Goal: Communication & Community: Answer question/provide support

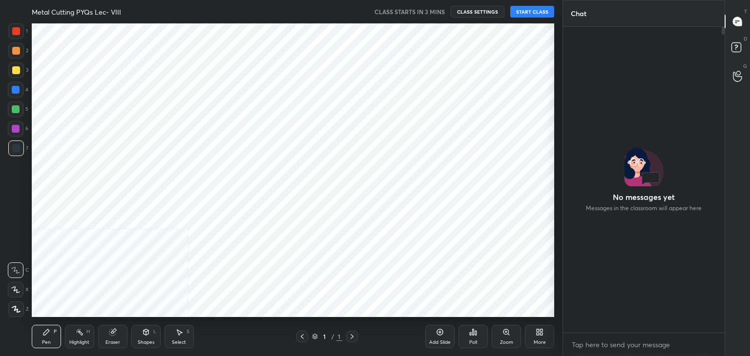
scroll to position [294, 523]
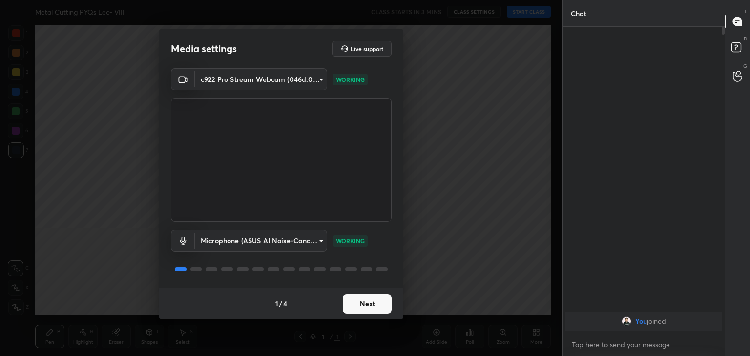
click at [370, 303] on button "Next" at bounding box center [367, 304] width 49 height 20
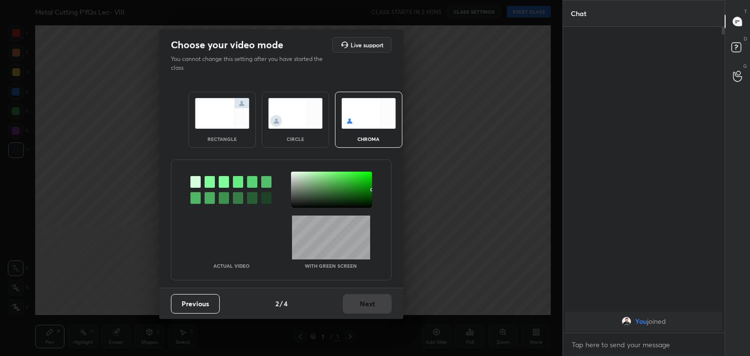
click at [207, 181] on div at bounding box center [210, 182] width 10 height 12
click at [295, 175] on div at bounding box center [331, 190] width 81 height 36
click at [372, 303] on button "Next" at bounding box center [367, 304] width 49 height 20
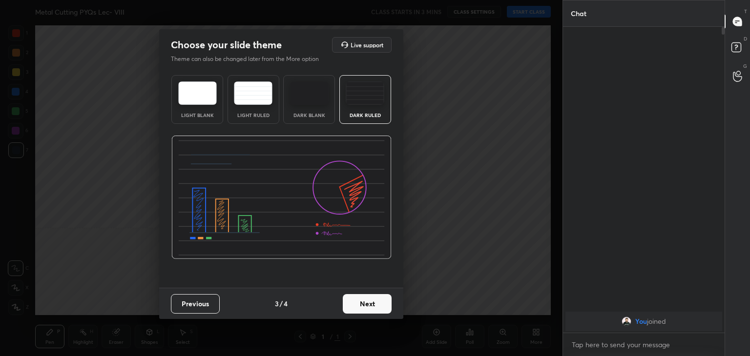
click at [372, 303] on button "Next" at bounding box center [367, 304] width 49 height 20
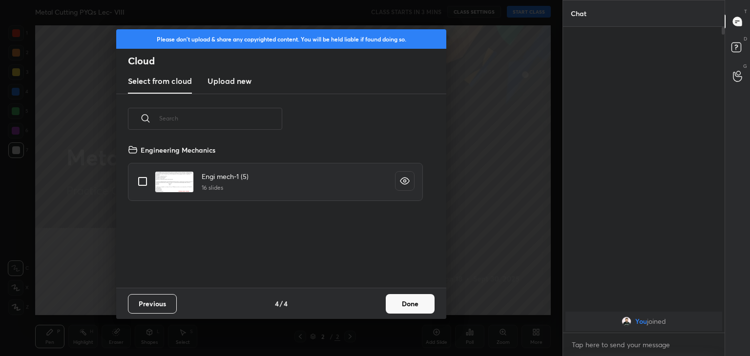
scroll to position [145, 313]
click at [154, 303] on button "Previous" at bounding box center [152, 304] width 49 height 20
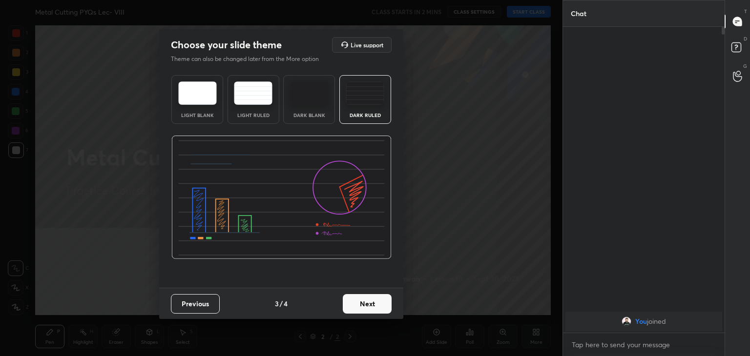
click at [201, 102] on img at bounding box center [197, 93] width 39 height 23
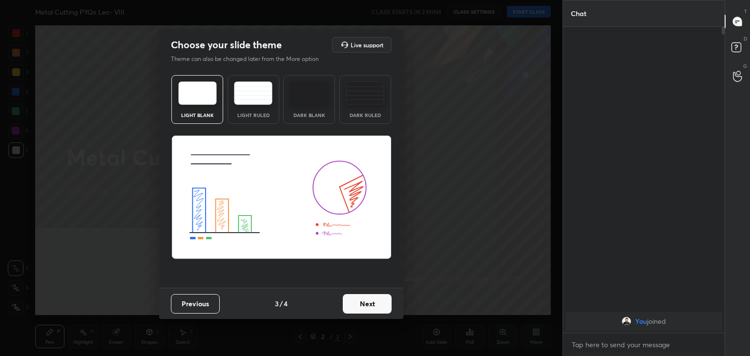
click at [384, 305] on button "Next" at bounding box center [367, 304] width 49 height 20
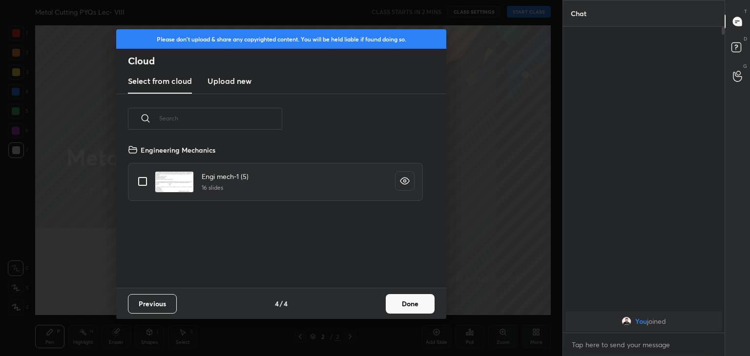
click at [426, 301] on button "Done" at bounding box center [410, 304] width 49 height 20
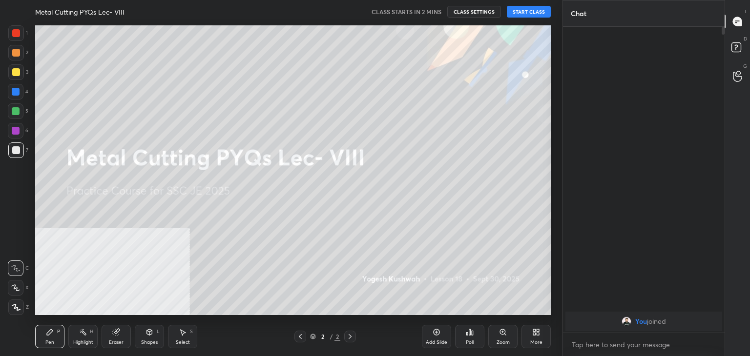
click at [13, 307] on icon at bounding box center [16, 307] width 9 height 7
click at [533, 337] on div "More" at bounding box center [535, 336] width 29 height 23
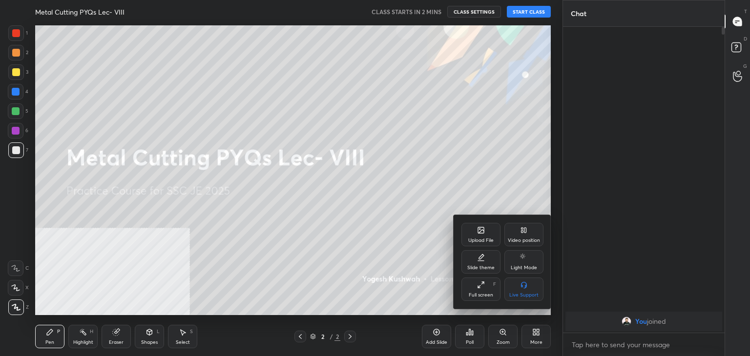
click at [521, 227] on icon at bounding box center [524, 231] width 8 height 8
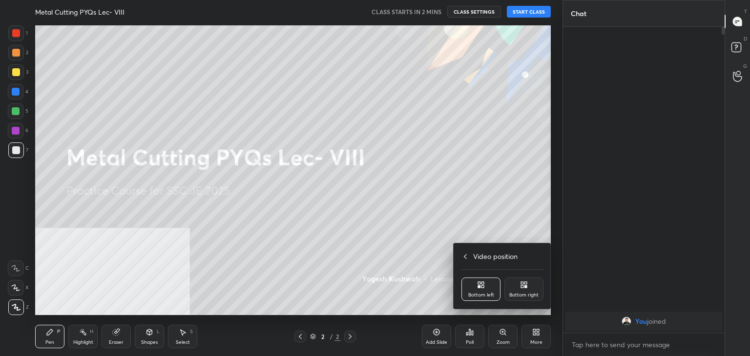
click at [525, 293] on div "Bottom right" at bounding box center [523, 295] width 29 height 5
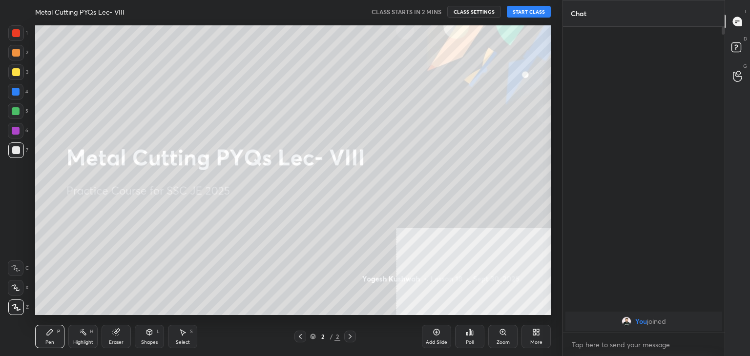
click at [148, 340] on div "Shapes" at bounding box center [149, 342] width 17 height 5
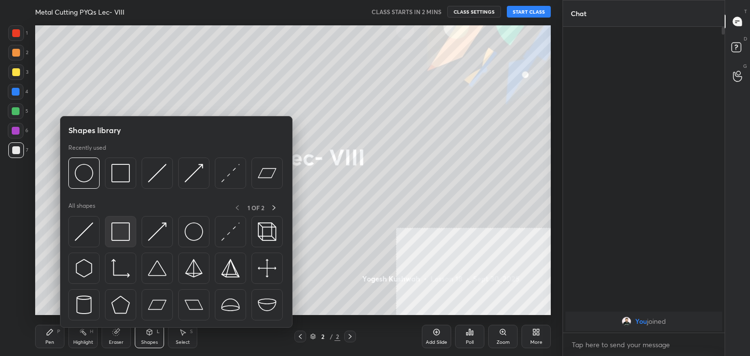
click at [119, 237] on img at bounding box center [120, 232] width 19 height 19
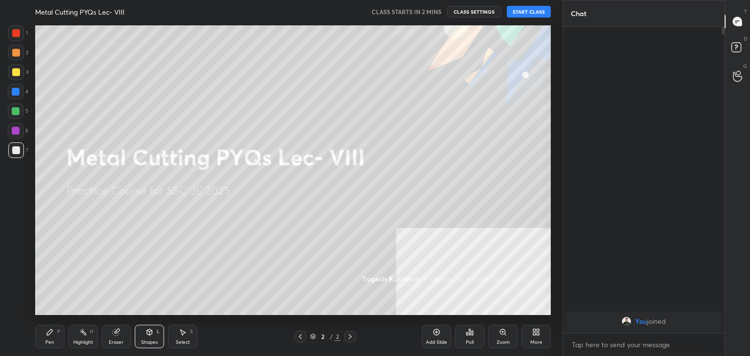
click at [529, 13] on button "START CLASS" at bounding box center [529, 12] width 44 height 12
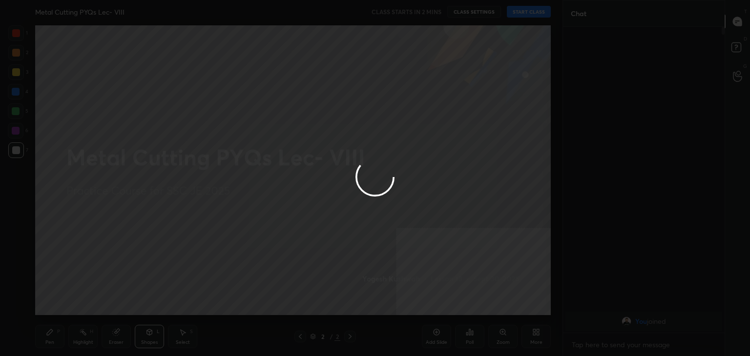
type textarea "x"
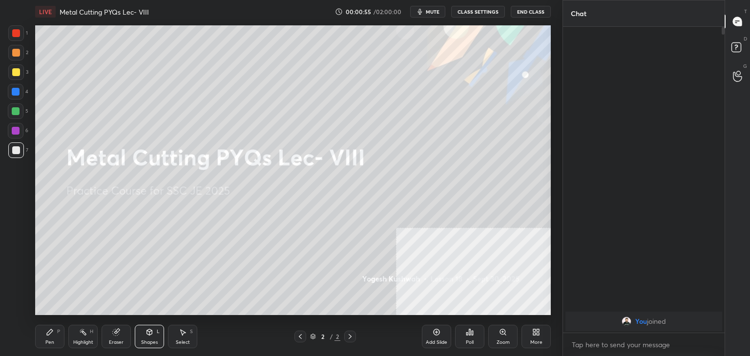
drag, startPoint x: 83, startPoint y: 339, endPoint x: 82, endPoint y: 333, distance: 5.9
click at [83, 338] on div "Highlight H" at bounding box center [82, 336] width 29 height 23
click at [536, 337] on div "More" at bounding box center [535, 336] width 29 height 23
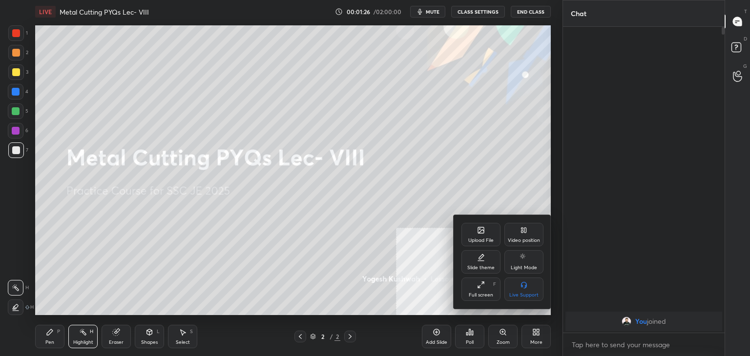
click at [475, 233] on div "Upload File" at bounding box center [480, 234] width 39 height 23
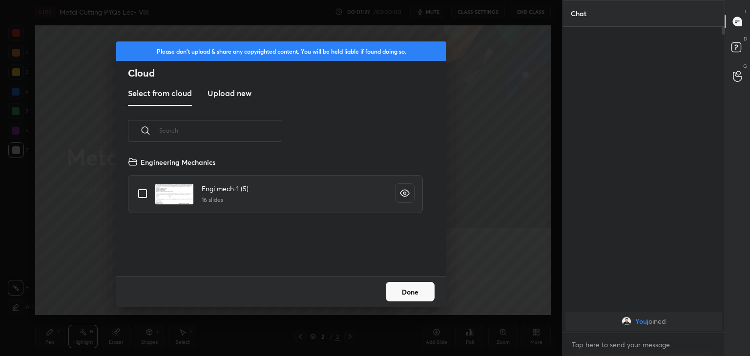
scroll to position [120, 313]
click at [225, 92] on h3 "Upload new" at bounding box center [230, 93] width 44 height 12
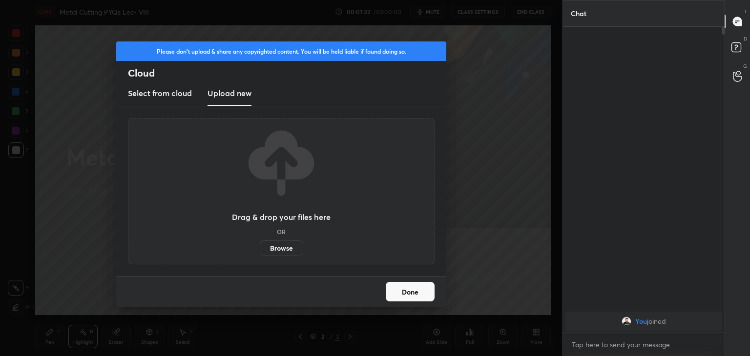
drag, startPoint x: 290, startPoint y: 248, endPoint x: 283, endPoint y: 250, distance: 7.0
click at [283, 250] on label "Browse" at bounding box center [281, 249] width 43 height 16
click at [260, 250] on input "Browse" at bounding box center [260, 249] width 0 height 16
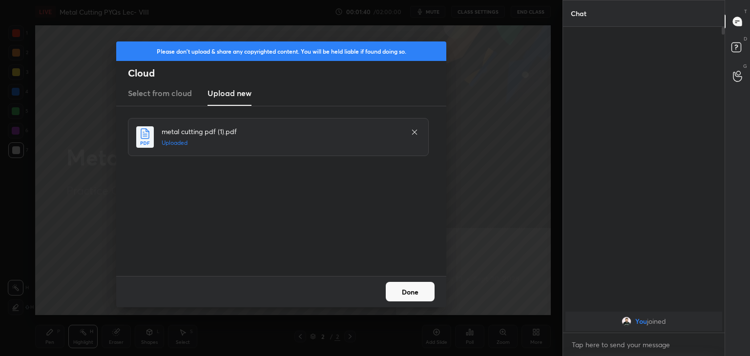
click at [400, 293] on button "Done" at bounding box center [410, 292] width 49 height 20
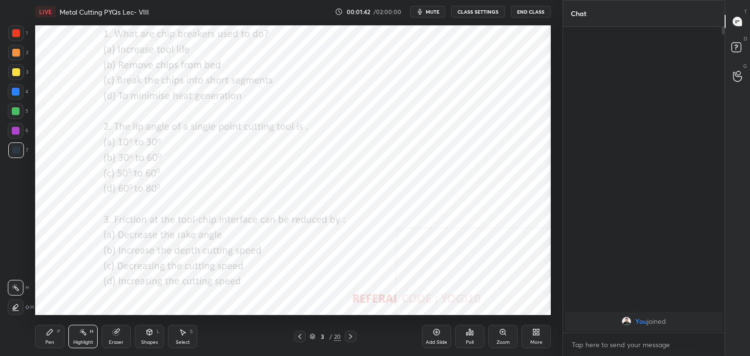
click at [350, 338] on icon at bounding box center [351, 337] width 8 height 8
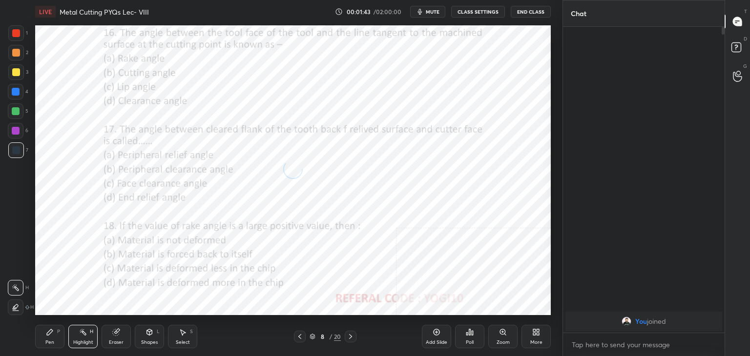
click at [350, 338] on icon at bounding box center [351, 337] width 8 height 8
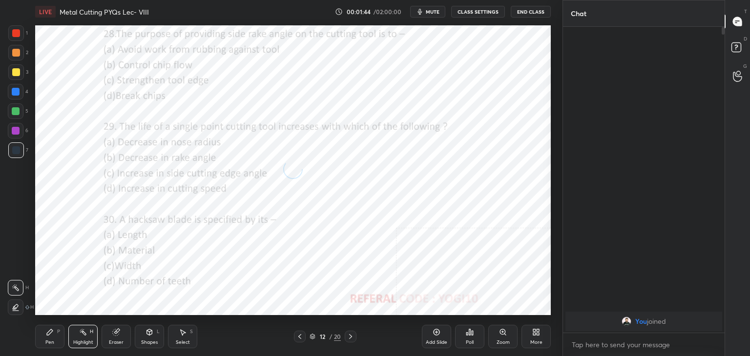
click at [350, 338] on icon at bounding box center [351, 337] width 8 height 8
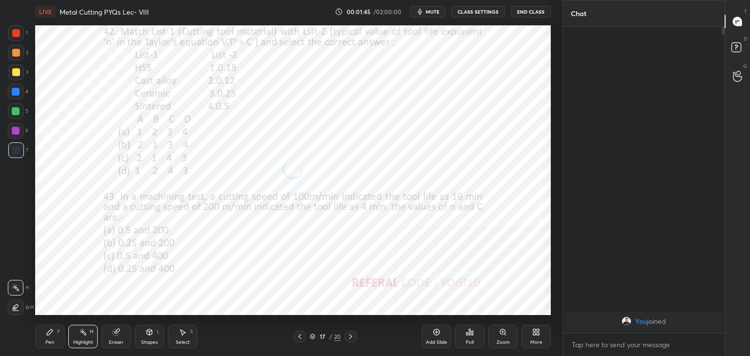
click at [350, 338] on icon at bounding box center [351, 337] width 8 height 8
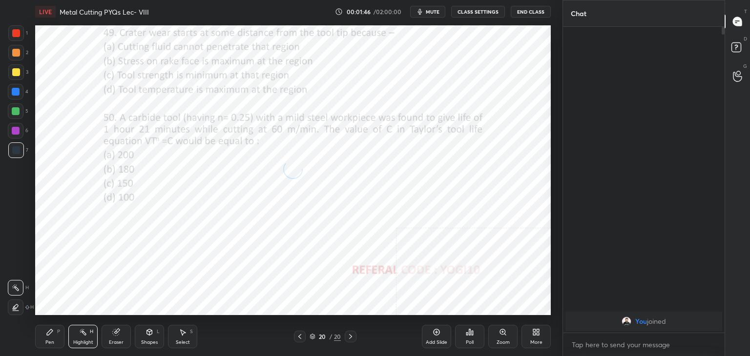
click at [350, 338] on icon at bounding box center [351, 337] width 8 height 8
click at [538, 333] on icon at bounding box center [538, 334] width 2 height 2
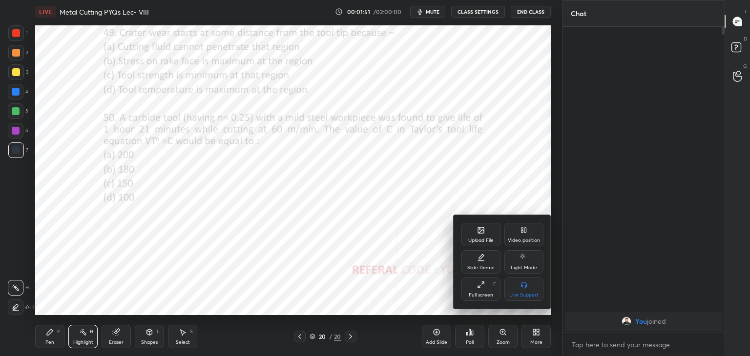
click at [479, 239] on div "Upload File" at bounding box center [480, 240] width 25 height 5
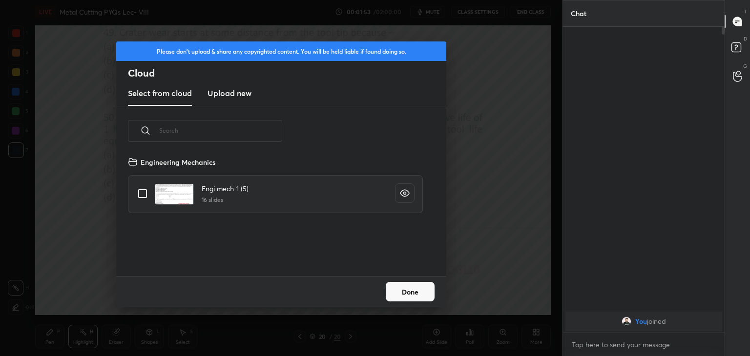
click at [217, 95] on h3 "Upload new" at bounding box center [230, 93] width 44 height 12
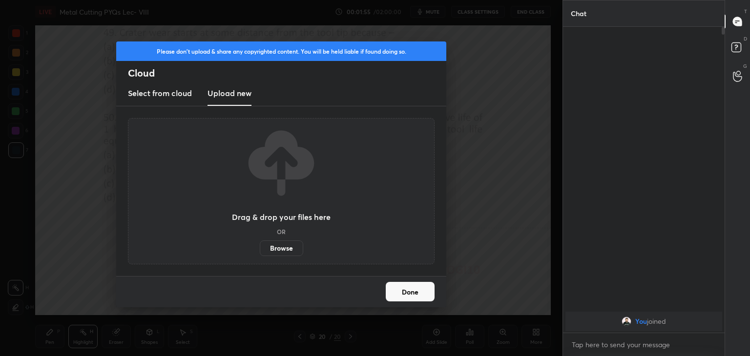
click at [277, 248] on label "Browse" at bounding box center [281, 249] width 43 height 16
click at [260, 248] on input "Browse" at bounding box center [260, 249] width 0 height 16
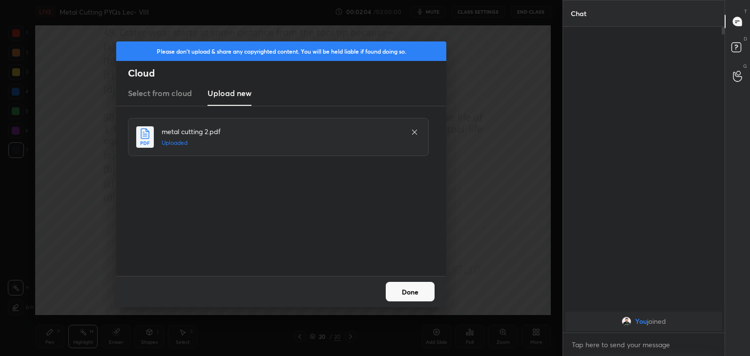
click at [416, 291] on button "Done" at bounding box center [410, 292] width 49 height 20
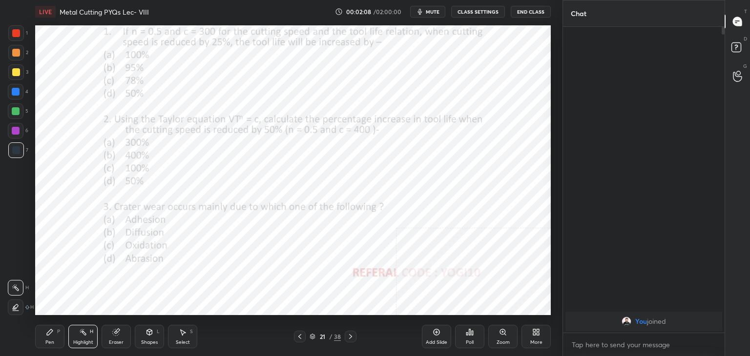
click at [299, 338] on icon at bounding box center [300, 337] width 8 height 8
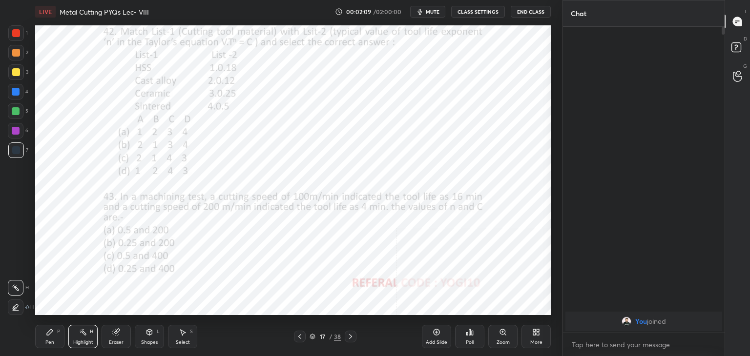
click at [299, 338] on icon at bounding box center [300, 337] width 8 height 8
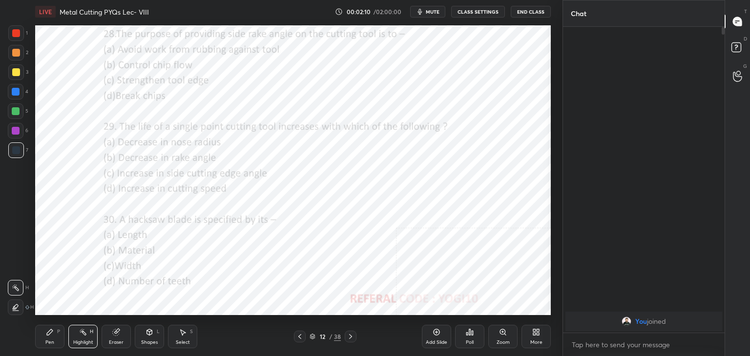
click at [299, 338] on icon at bounding box center [300, 337] width 8 height 8
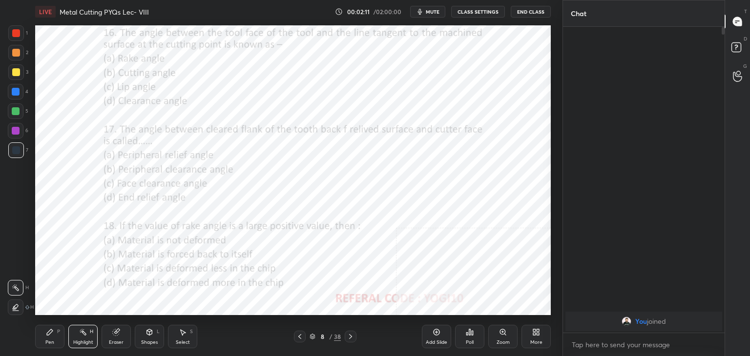
click at [299, 338] on icon at bounding box center [300, 337] width 8 height 8
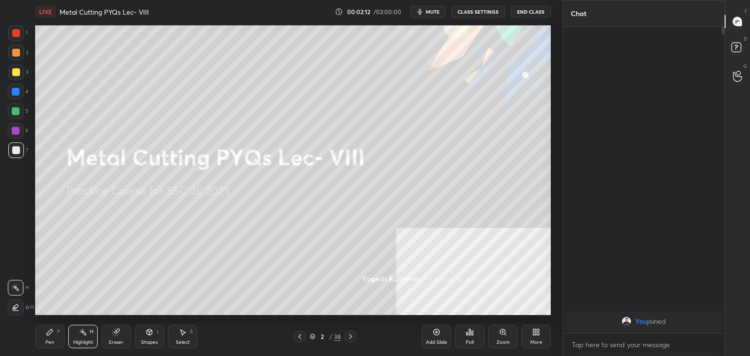
click at [299, 338] on icon at bounding box center [300, 337] width 8 height 8
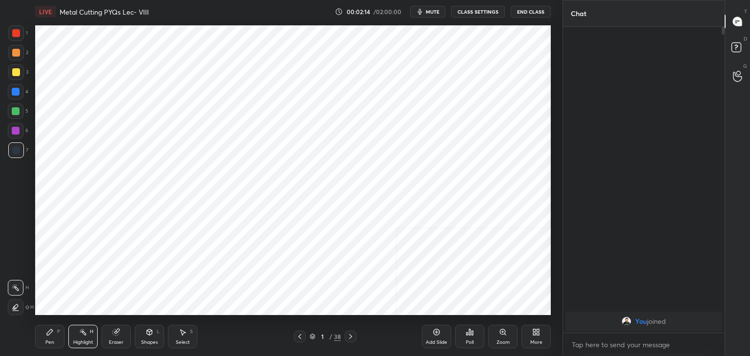
click at [347, 337] on icon at bounding box center [351, 337] width 8 height 8
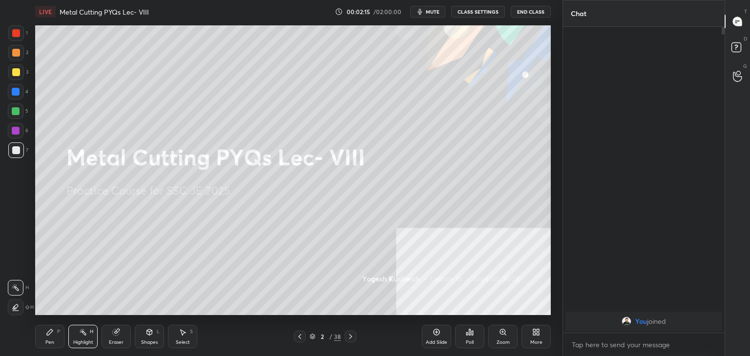
click at [347, 337] on icon at bounding box center [351, 337] width 8 height 8
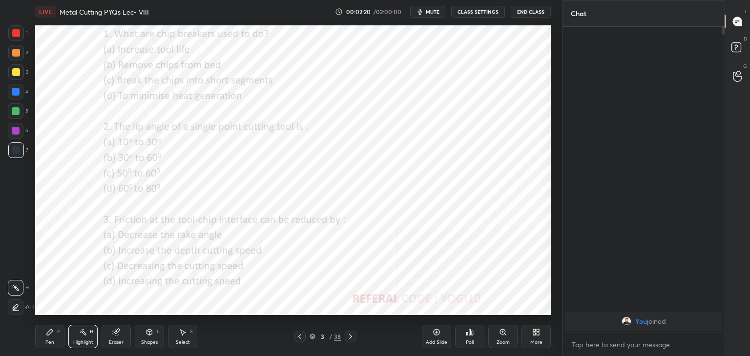
click at [350, 336] on icon at bounding box center [351, 337] width 8 height 8
click at [353, 333] on div at bounding box center [351, 337] width 12 height 12
click at [354, 332] on div at bounding box center [351, 337] width 12 height 12
click at [354, 331] on div at bounding box center [351, 337] width 12 height 12
click at [354, 332] on div at bounding box center [351, 337] width 12 height 12
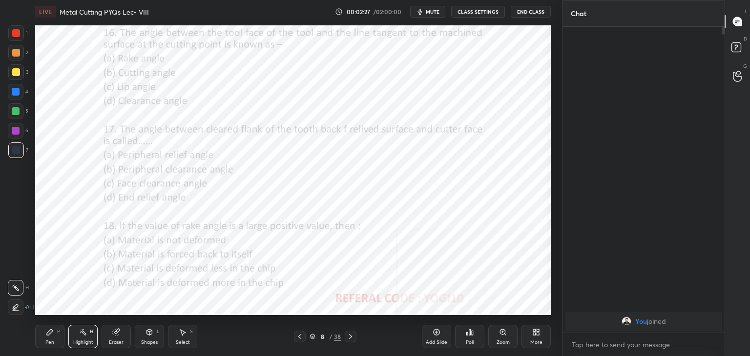
click at [354, 331] on div at bounding box center [351, 337] width 12 height 12
click at [299, 336] on icon at bounding box center [300, 337] width 8 height 8
click at [301, 337] on icon at bounding box center [300, 337] width 8 height 8
click at [302, 337] on icon at bounding box center [300, 337] width 8 height 8
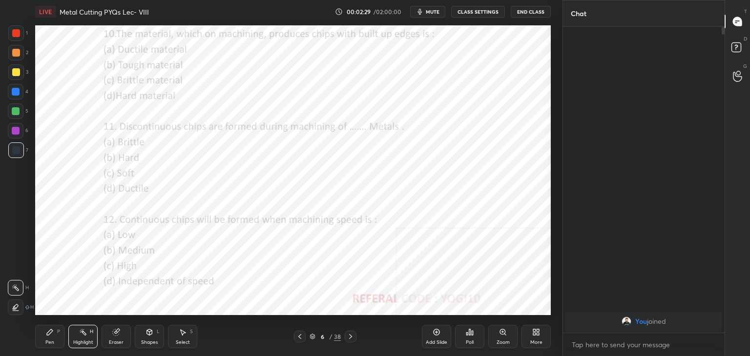
click at [302, 336] on icon at bounding box center [300, 337] width 8 height 8
click at [302, 337] on icon at bounding box center [300, 337] width 8 height 8
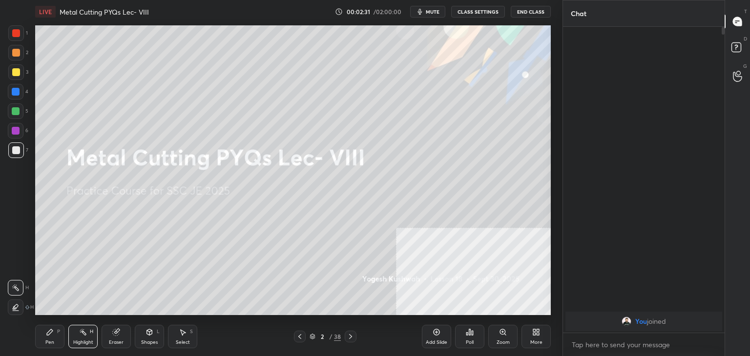
click at [351, 336] on icon at bounding box center [350, 336] width 3 height 5
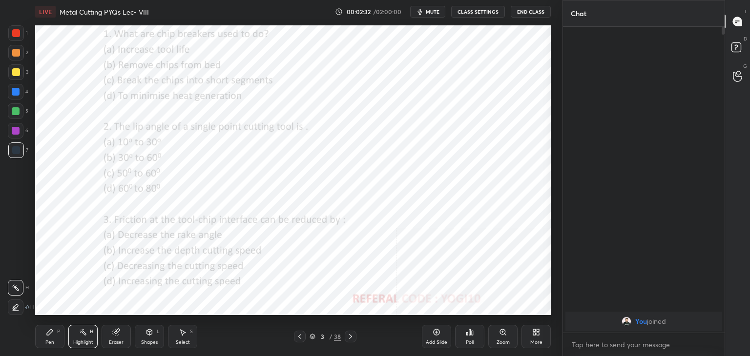
drag, startPoint x: 74, startPoint y: 345, endPoint x: 85, endPoint y: 327, distance: 20.9
click at [74, 345] on div "Highlight" at bounding box center [83, 342] width 20 height 5
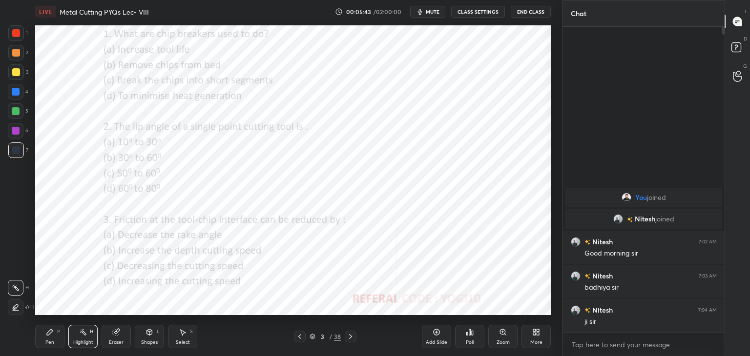
click at [18, 34] on div at bounding box center [16, 33] width 8 height 8
click at [501, 334] on icon at bounding box center [502, 332] width 5 height 5
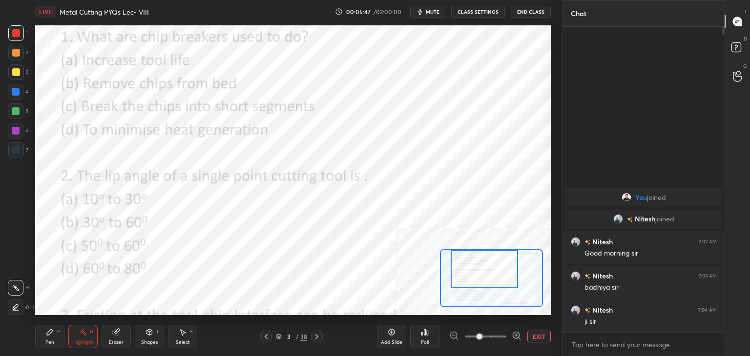
drag, startPoint x: 459, startPoint y: 258, endPoint x: 454, endPoint y: 252, distance: 7.6
click at [454, 252] on div at bounding box center [484, 269] width 67 height 38
drag, startPoint x: 148, startPoint y: 338, endPoint x: 145, endPoint y: 333, distance: 6.8
click at [149, 338] on div "Shapes L" at bounding box center [149, 336] width 29 height 23
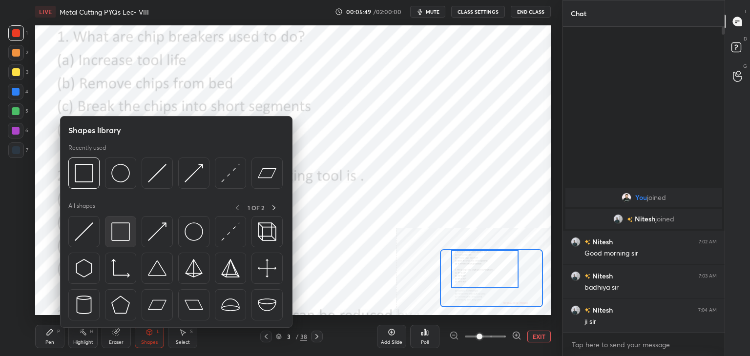
click at [127, 237] on img at bounding box center [120, 232] width 19 height 19
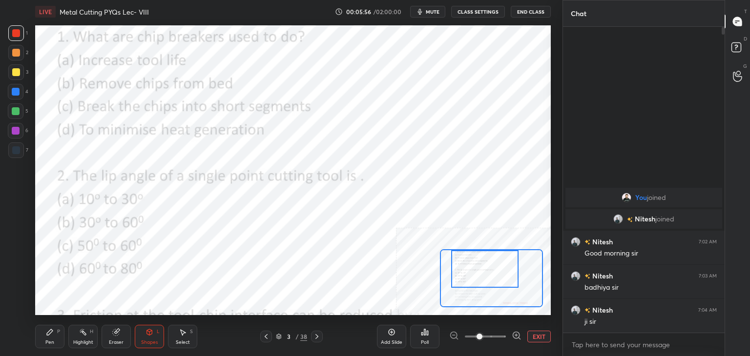
click at [426, 335] on icon at bounding box center [425, 333] width 8 height 8
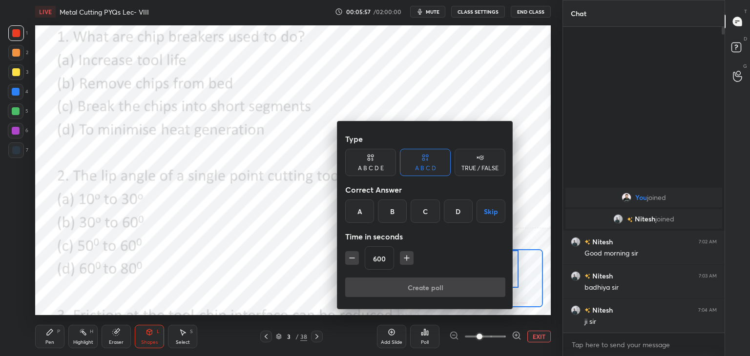
click at [425, 212] on div "C" at bounding box center [425, 211] width 29 height 23
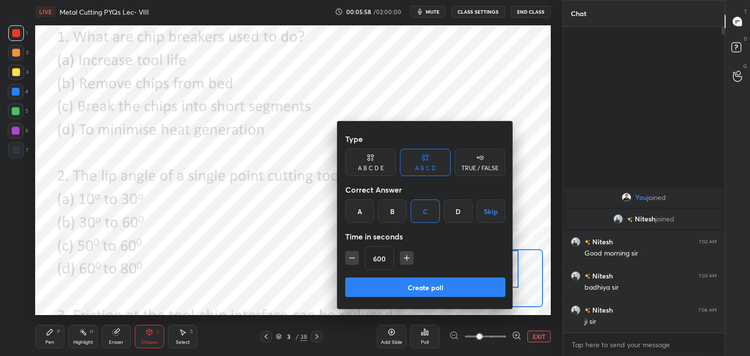
click at [350, 257] on icon "button" at bounding box center [352, 258] width 10 height 10
click at [351, 258] on icon "button" at bounding box center [352, 258] width 5 height 0
click at [352, 258] on icon "button" at bounding box center [352, 258] width 5 height 0
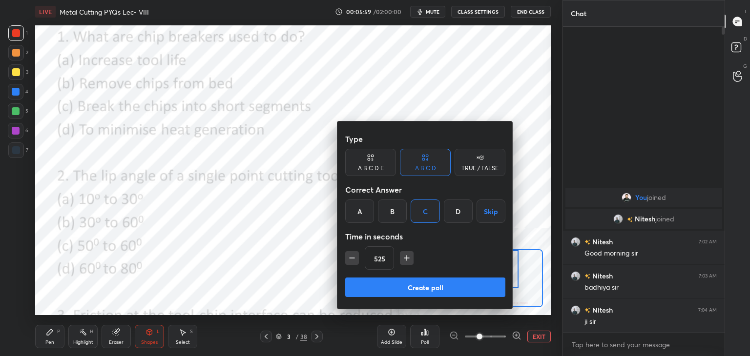
click at [352, 258] on icon "button" at bounding box center [352, 258] width 5 height 0
click at [352, 258] on icon "button" at bounding box center [352, 258] width 10 height 10
click at [351, 258] on icon "button" at bounding box center [352, 258] width 10 height 10
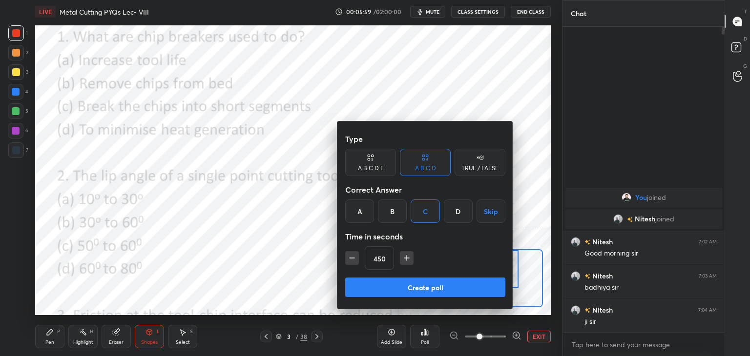
click at [351, 259] on icon "button" at bounding box center [352, 258] width 10 height 10
click at [352, 259] on icon "button" at bounding box center [352, 258] width 10 height 10
click at [351, 259] on icon "button" at bounding box center [352, 258] width 10 height 10
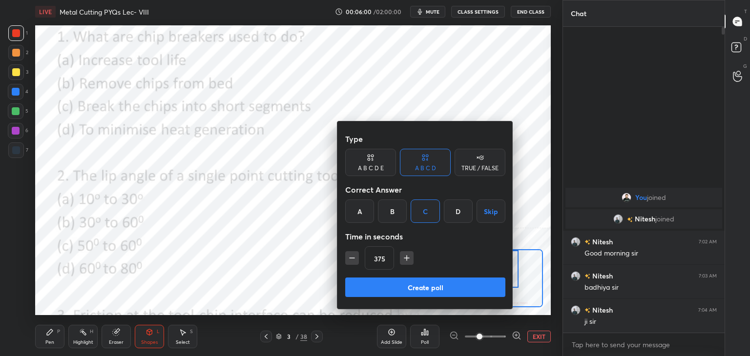
click at [351, 259] on icon "button" at bounding box center [352, 258] width 10 height 10
click at [352, 259] on icon "button" at bounding box center [352, 258] width 10 height 10
click at [351, 259] on icon "button" at bounding box center [352, 258] width 10 height 10
click at [352, 259] on icon "button" at bounding box center [352, 258] width 10 height 10
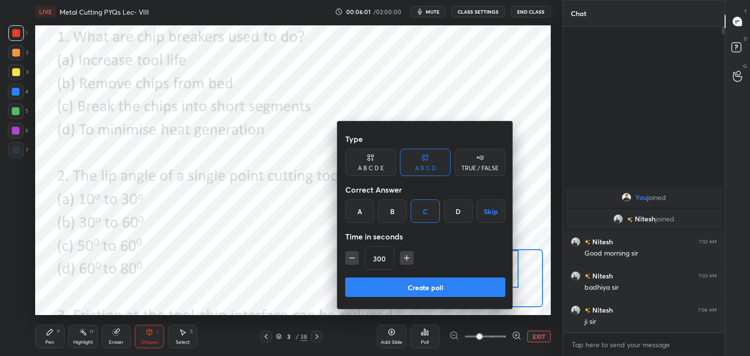
click at [352, 259] on icon "button" at bounding box center [352, 258] width 10 height 10
click at [351, 259] on icon "button" at bounding box center [352, 258] width 10 height 10
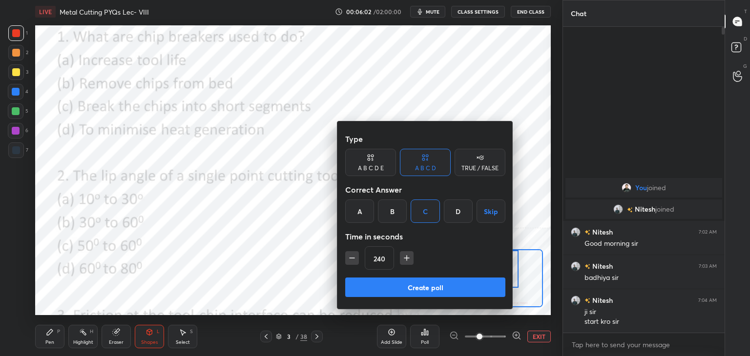
click at [352, 259] on icon "button" at bounding box center [352, 258] width 10 height 10
click at [351, 259] on icon "button" at bounding box center [352, 258] width 10 height 10
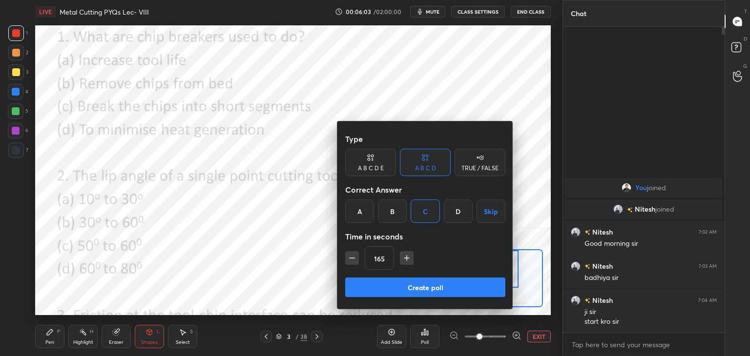
click at [351, 259] on icon "button" at bounding box center [352, 258] width 10 height 10
click at [352, 259] on icon "button" at bounding box center [352, 258] width 10 height 10
click at [351, 259] on icon "button" at bounding box center [352, 258] width 10 height 10
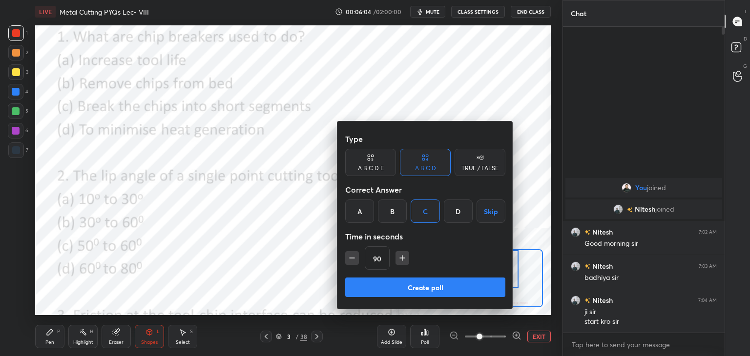
click at [351, 259] on icon "button" at bounding box center [352, 258] width 10 height 10
click at [352, 259] on icon "button" at bounding box center [352, 258] width 10 height 10
click at [397, 261] on icon "button" at bounding box center [402, 258] width 10 height 10
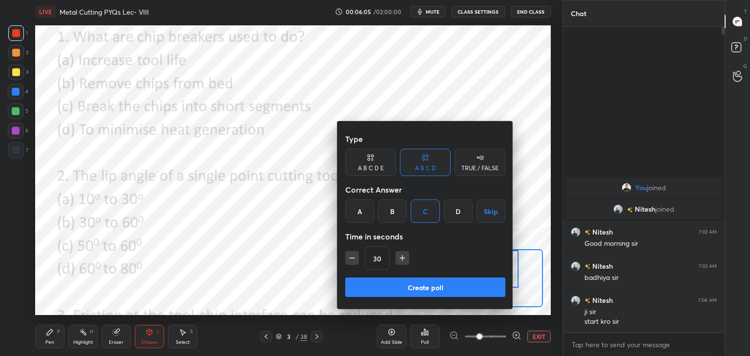
type input "45"
drag, startPoint x: 396, startPoint y: 287, endPoint x: 386, endPoint y: 281, distance: 11.0
click at [395, 287] on button "Create poll" at bounding box center [425, 288] width 160 height 20
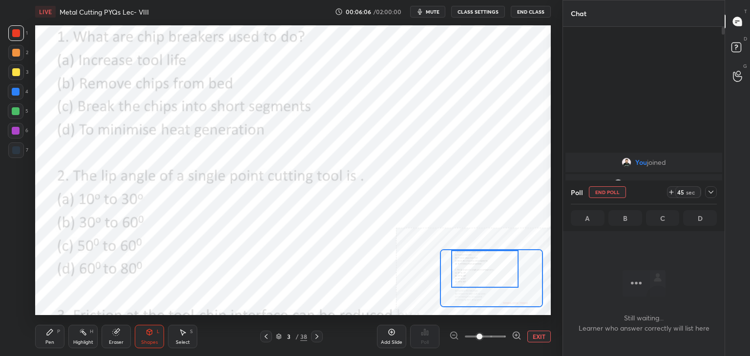
scroll to position [3, 3]
click at [18, 125] on div at bounding box center [16, 131] width 16 height 16
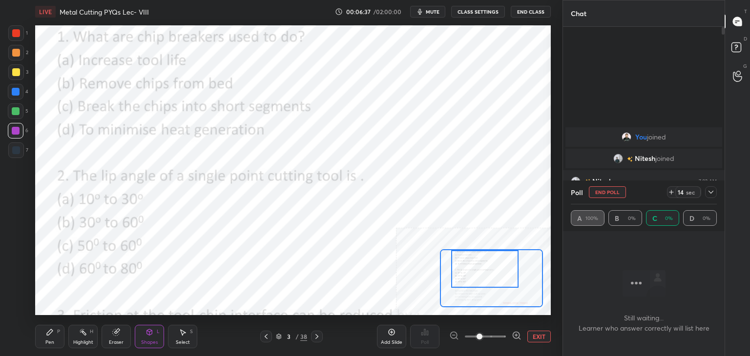
drag, startPoint x: 84, startPoint y: 336, endPoint x: 70, endPoint y: 318, distance: 23.3
click at [83, 336] on div "Highlight H" at bounding box center [82, 336] width 29 height 23
click at [711, 192] on icon at bounding box center [711, 192] width 8 height 8
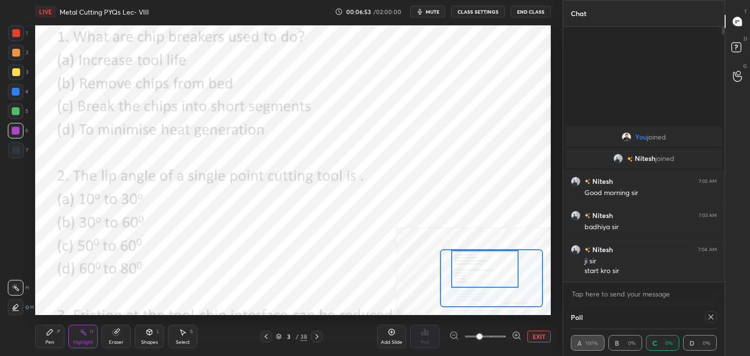
click at [709, 317] on icon at bounding box center [711, 317] width 8 height 8
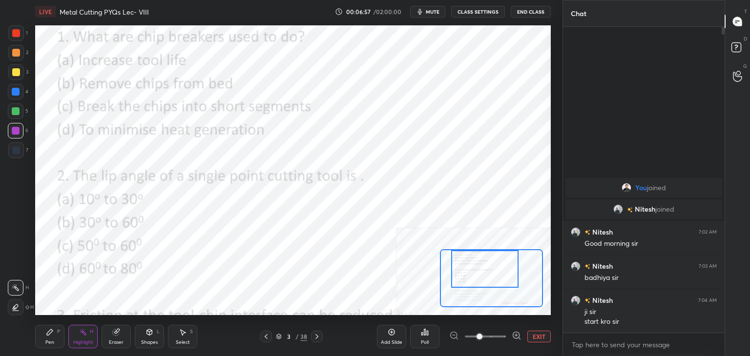
drag, startPoint x: 149, startPoint y: 339, endPoint x: 146, endPoint y: 331, distance: 9.2
click at [149, 338] on div "Shapes L" at bounding box center [149, 336] width 29 height 23
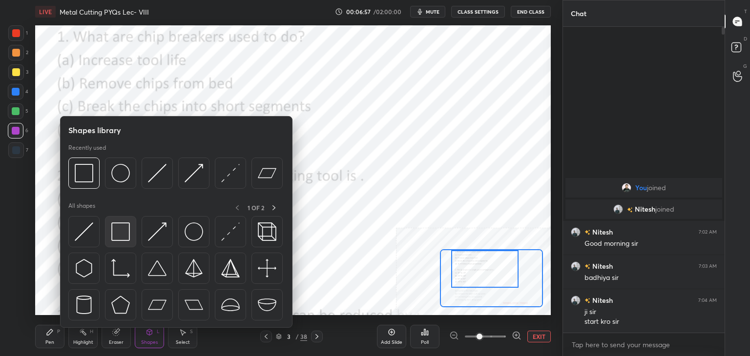
click at [126, 234] on img at bounding box center [120, 232] width 19 height 19
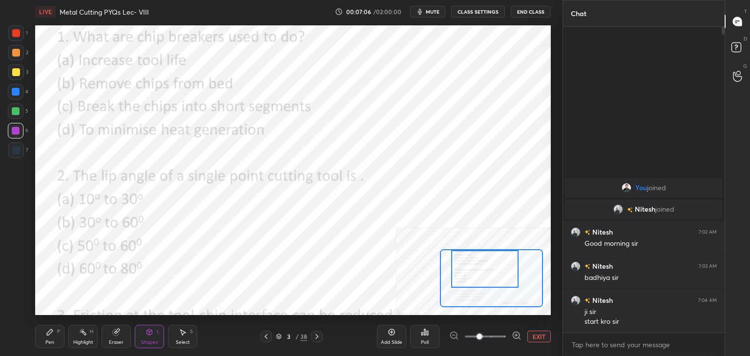
drag, startPoint x: 148, startPoint y: 339, endPoint x: 145, endPoint y: 334, distance: 6.3
click at [148, 339] on div "Shapes L" at bounding box center [149, 336] width 29 height 23
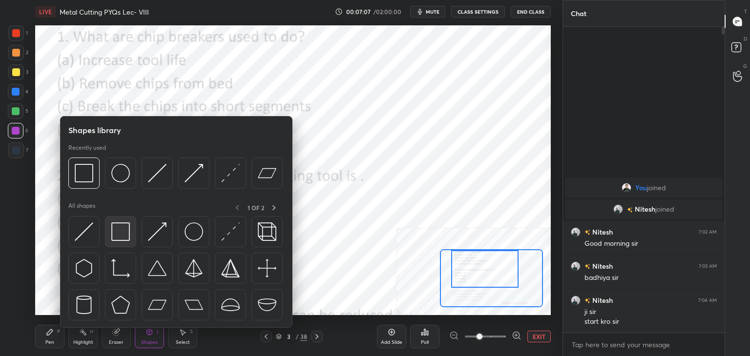
click at [116, 237] on img at bounding box center [120, 232] width 19 height 19
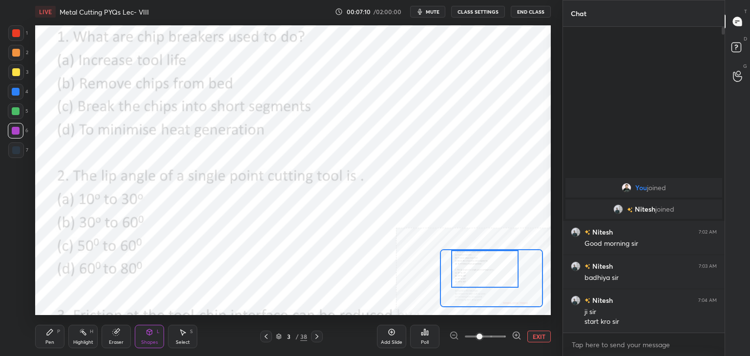
click at [148, 332] on icon at bounding box center [149, 331] width 5 height 1
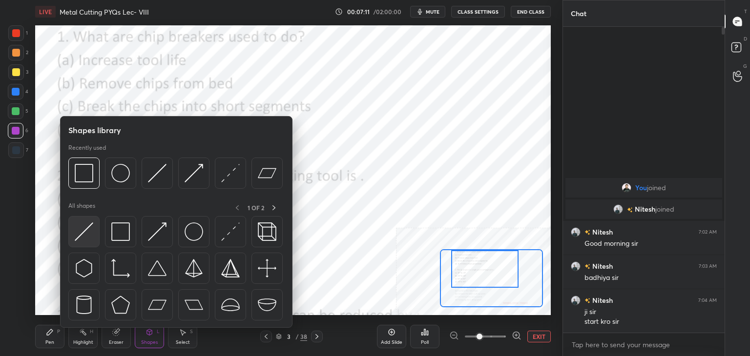
click at [85, 240] on img at bounding box center [84, 232] width 19 height 19
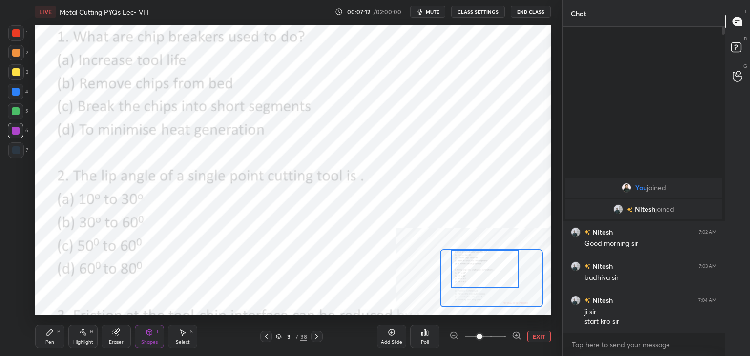
click at [17, 147] on div at bounding box center [16, 150] width 8 height 8
click at [18, 111] on div at bounding box center [16, 111] width 8 height 8
drag, startPoint x: 54, startPoint y: 338, endPoint x: 59, endPoint y: 321, distance: 17.6
click at [55, 337] on div "Pen P" at bounding box center [49, 336] width 29 height 23
click at [15, 55] on div at bounding box center [16, 53] width 8 height 8
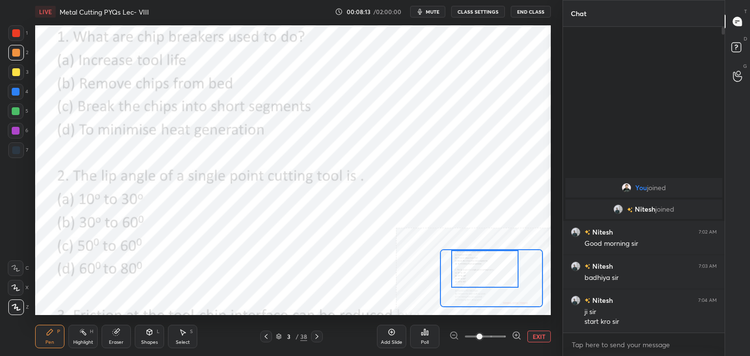
click at [147, 334] on icon at bounding box center [149, 333] width 5 height 6
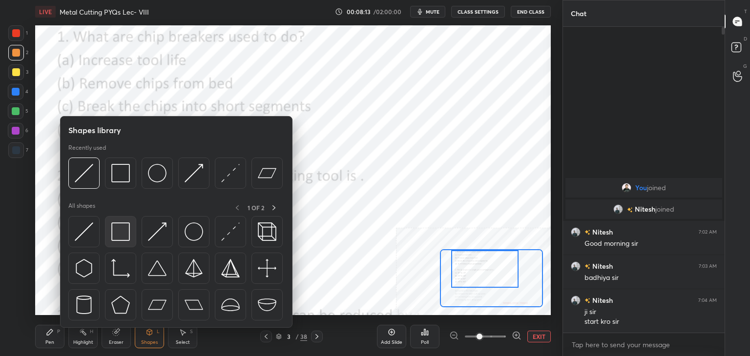
click at [112, 234] on img at bounding box center [120, 232] width 19 height 19
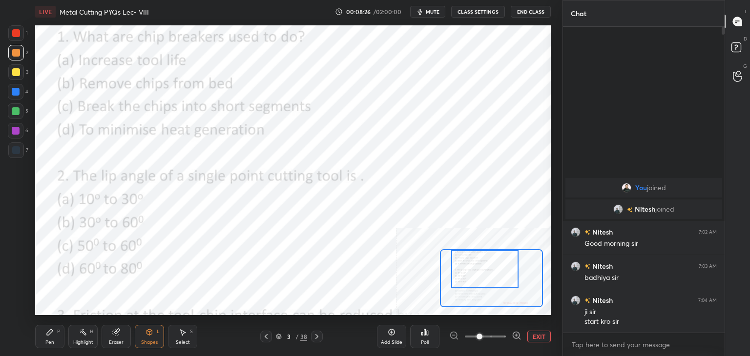
click at [82, 334] on icon at bounding box center [83, 333] width 8 height 8
click at [11, 91] on div at bounding box center [16, 92] width 16 height 16
click at [15, 34] on div at bounding box center [16, 33] width 8 height 8
click at [58, 338] on div "Pen P" at bounding box center [49, 336] width 29 height 23
click at [157, 336] on div "Shapes L" at bounding box center [149, 336] width 29 height 23
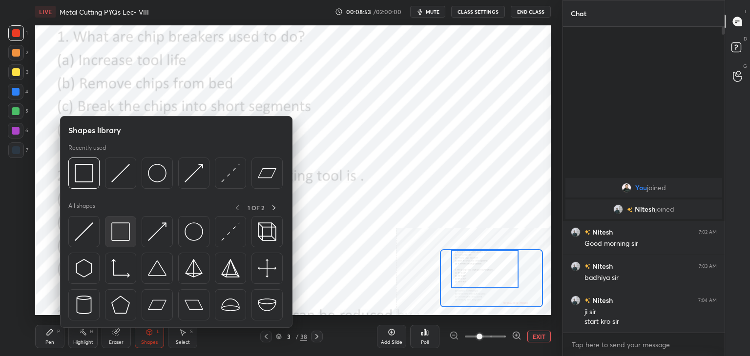
click at [123, 236] on img at bounding box center [120, 232] width 19 height 19
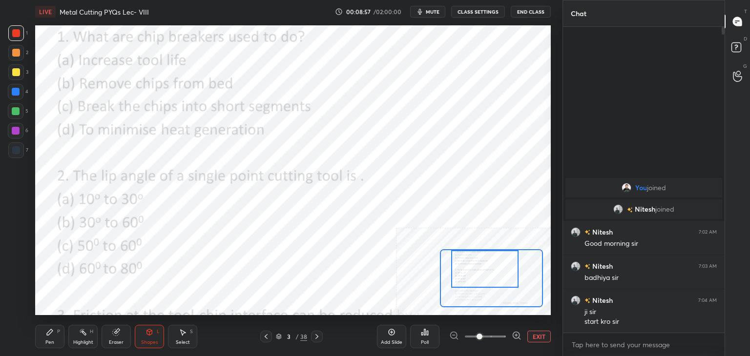
click at [58, 337] on div "Pen P" at bounding box center [49, 336] width 29 height 23
click at [14, 129] on div at bounding box center [16, 131] width 8 height 8
drag, startPoint x: 19, startPoint y: 151, endPoint x: 23, endPoint y: 147, distance: 5.9
click at [19, 151] on div at bounding box center [16, 150] width 8 height 8
drag, startPoint x: 16, startPoint y: 110, endPoint x: 20, endPoint y: 116, distance: 7.3
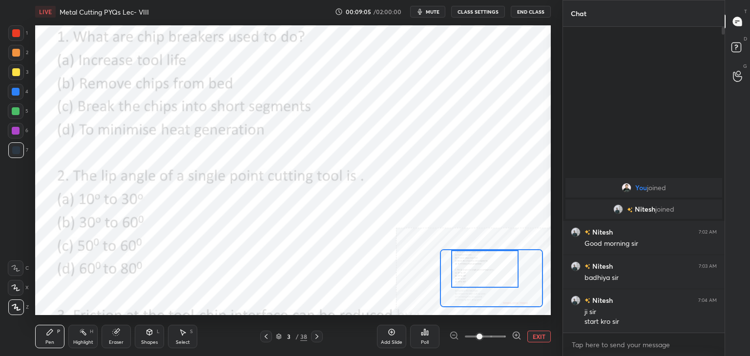
click at [15, 110] on div at bounding box center [16, 111] width 8 height 8
click at [86, 344] on div "Highlight" at bounding box center [83, 342] width 20 height 5
click at [146, 334] on div "Shapes L" at bounding box center [149, 336] width 29 height 23
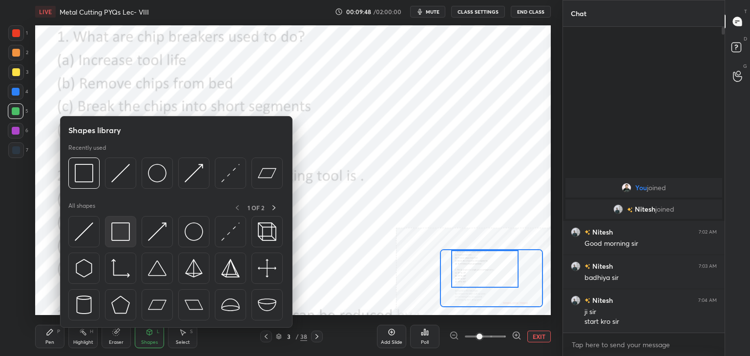
click at [112, 242] on div at bounding box center [120, 231] width 31 height 31
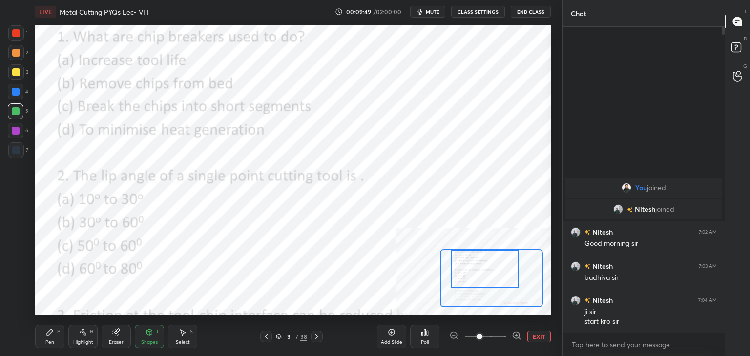
click at [16, 37] on div at bounding box center [16, 33] width 8 height 8
click at [428, 333] on div "Poll" at bounding box center [424, 336] width 29 height 23
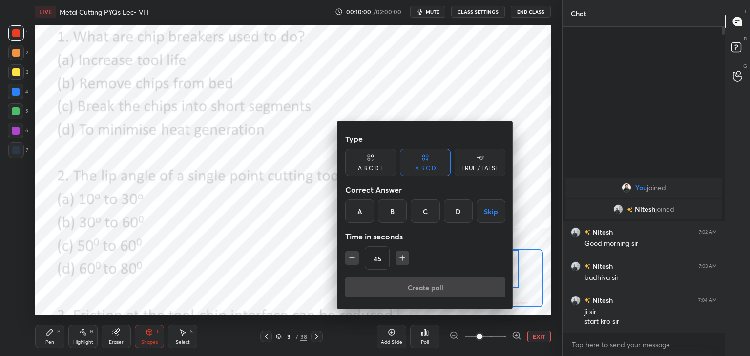
drag, startPoint x: 453, startPoint y: 211, endPoint x: 451, endPoint y: 216, distance: 5.7
click at [453, 211] on div "D" at bounding box center [458, 211] width 29 height 23
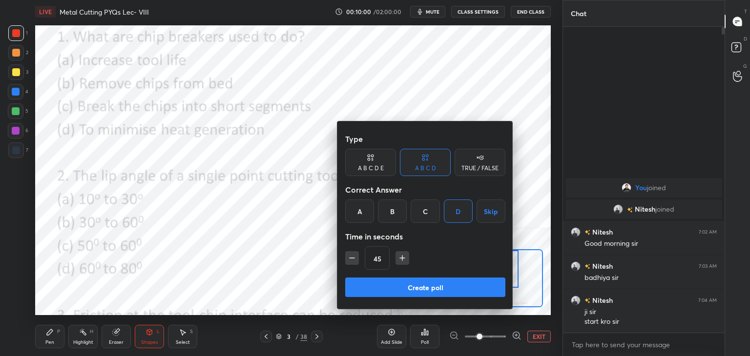
click at [414, 283] on button "Create poll" at bounding box center [425, 288] width 160 height 20
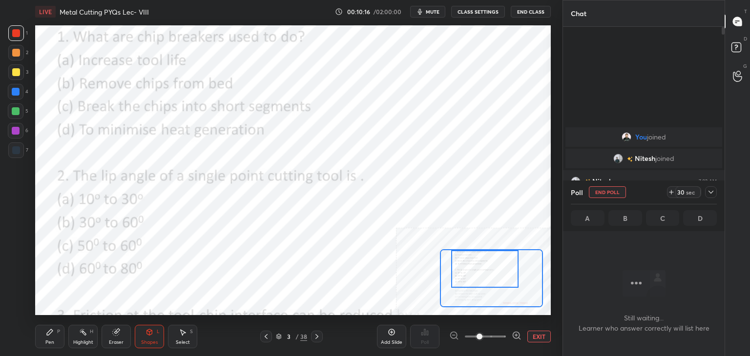
click at [17, 131] on div at bounding box center [16, 131] width 8 height 8
click at [21, 34] on div at bounding box center [16, 33] width 16 height 16
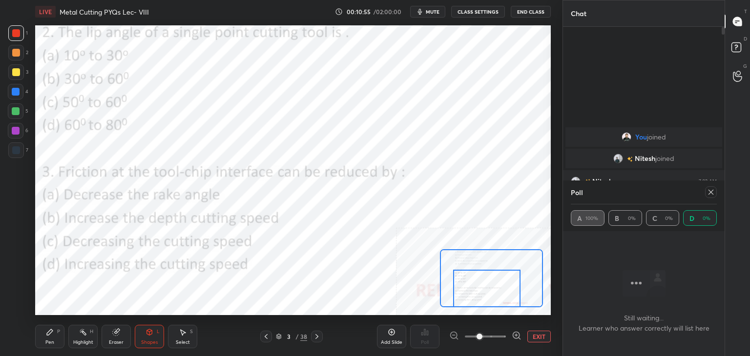
drag, startPoint x: 479, startPoint y: 283, endPoint x: 480, endPoint y: 303, distance: 20.6
click at [480, 303] on div at bounding box center [486, 289] width 67 height 38
click at [176, 335] on div "Select S" at bounding box center [182, 336] width 29 height 23
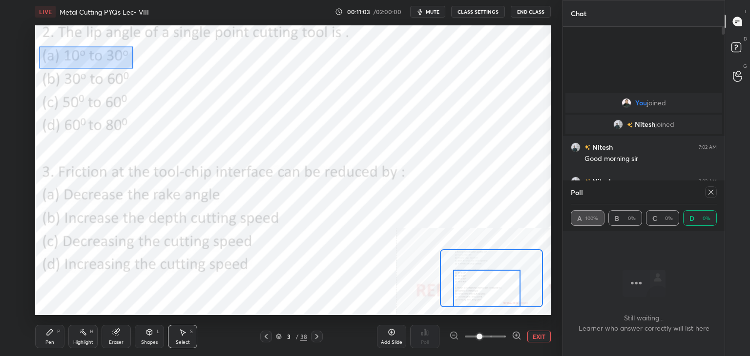
drag, startPoint x: 39, startPoint y: 46, endPoint x: 134, endPoint y: 68, distance: 97.7
click at [133, 69] on div "0 ° Undo Copy Duplicate Duplicate to new slide Delete" at bounding box center [326, 97] width 773 height 435
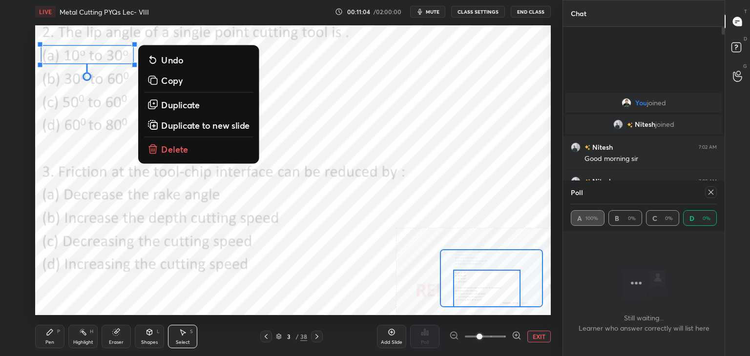
drag, startPoint x: 173, startPoint y: 147, endPoint x: 163, endPoint y: 153, distance: 11.8
click at [172, 146] on p "Delete" at bounding box center [174, 149] width 27 height 12
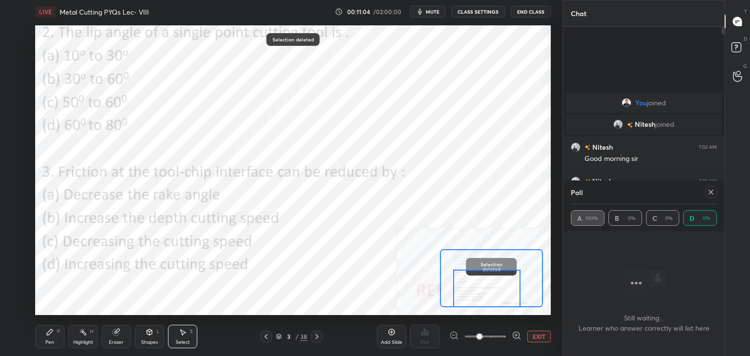
click at [152, 335] on icon at bounding box center [150, 333] width 8 height 8
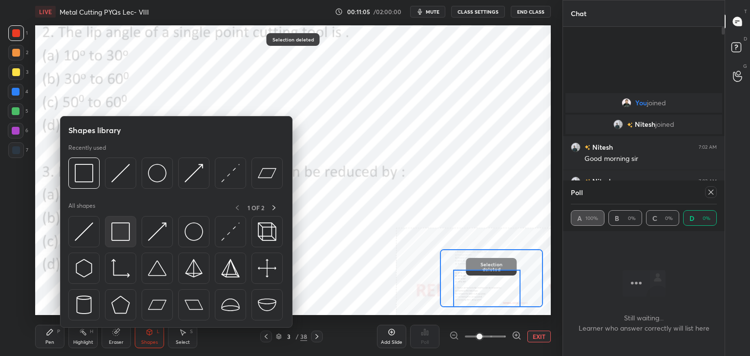
click at [119, 231] on img at bounding box center [120, 232] width 19 height 19
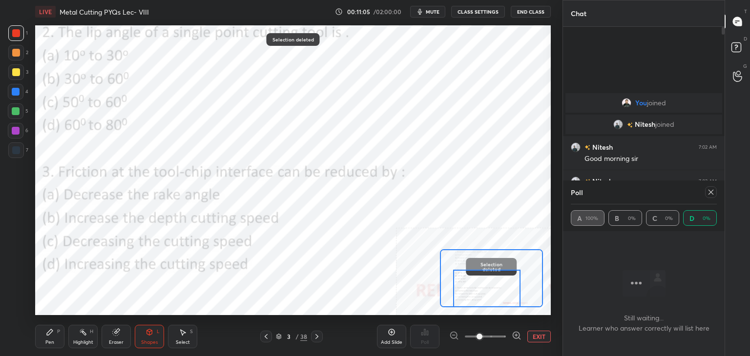
click at [17, 131] on div at bounding box center [16, 131] width 8 height 8
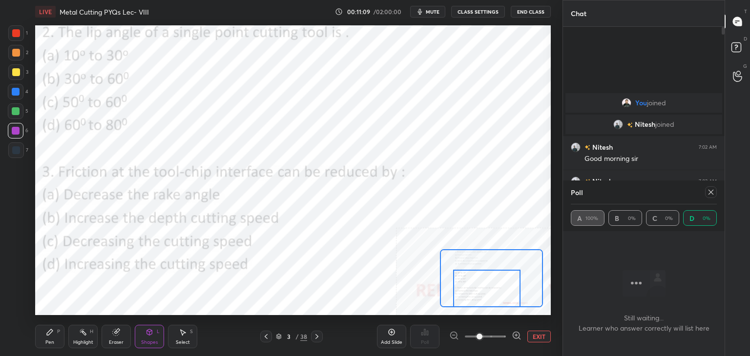
drag, startPoint x: 80, startPoint y: 335, endPoint x: 71, endPoint y: 341, distance: 10.6
click at [80, 335] on icon at bounding box center [83, 333] width 8 height 8
click at [56, 338] on div "Pen P" at bounding box center [49, 336] width 29 height 23
click at [142, 336] on div "Shapes L" at bounding box center [149, 336] width 29 height 23
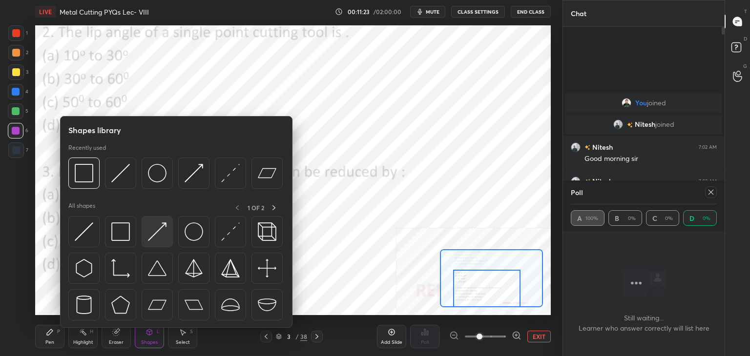
click at [156, 237] on img at bounding box center [157, 232] width 19 height 19
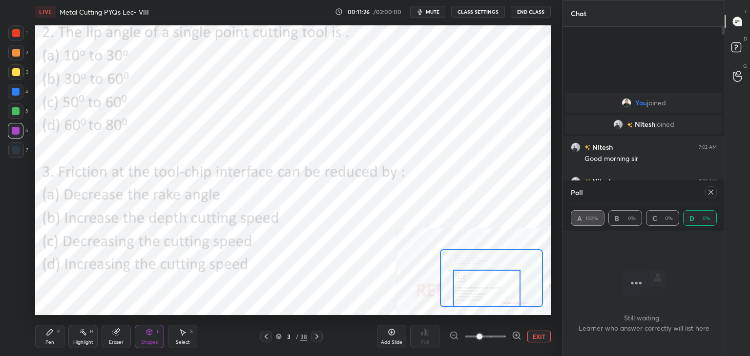
click at [18, 111] on div at bounding box center [16, 111] width 8 height 8
click at [46, 336] on icon at bounding box center [50, 333] width 8 height 8
drag, startPoint x: 83, startPoint y: 337, endPoint x: 83, endPoint y: 322, distance: 15.1
click at [82, 336] on div "Highlight H" at bounding box center [82, 336] width 29 height 23
click at [21, 34] on div at bounding box center [16, 33] width 16 height 16
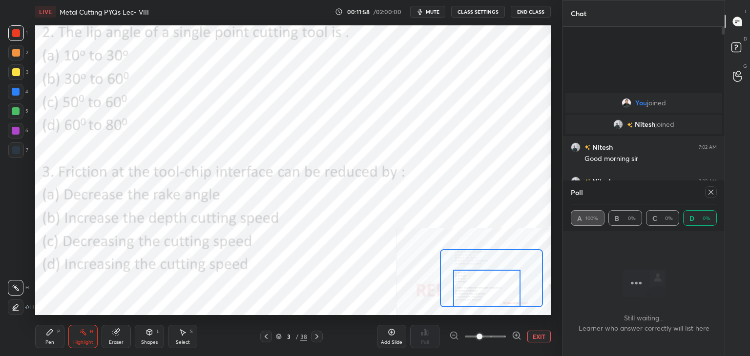
click at [146, 341] on div "Shapes" at bounding box center [149, 342] width 17 height 5
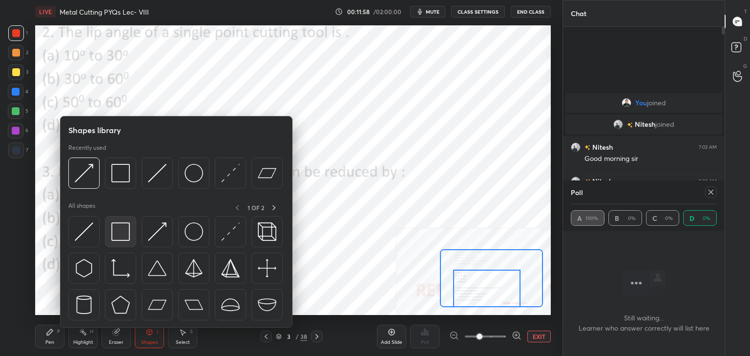
click at [126, 241] on img at bounding box center [120, 232] width 19 height 19
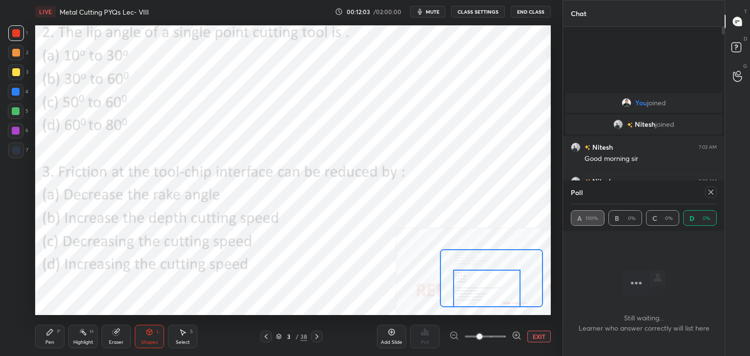
click at [708, 191] on icon at bounding box center [711, 192] width 8 height 8
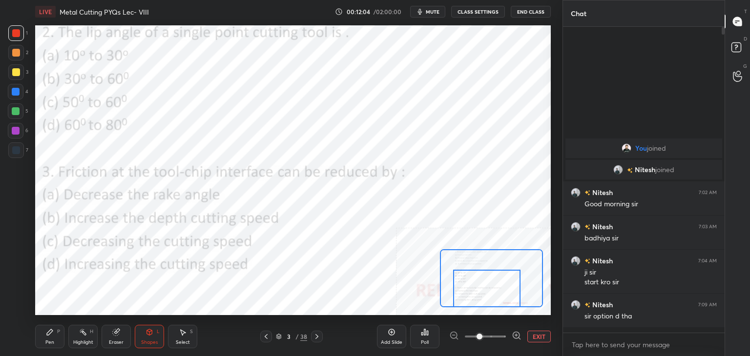
scroll to position [223, 159]
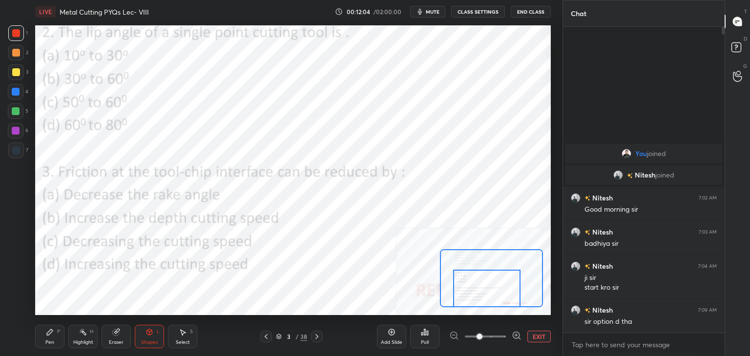
click at [427, 335] on icon at bounding box center [427, 333] width 1 height 4
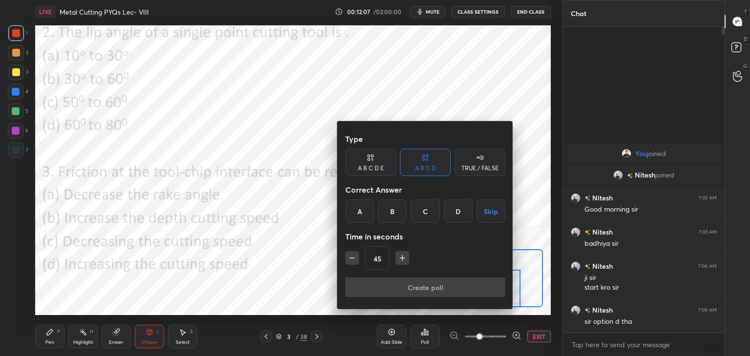
click at [458, 209] on div "D" at bounding box center [458, 211] width 29 height 23
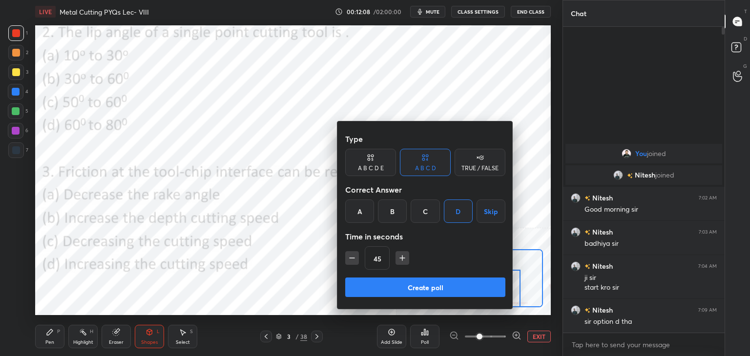
click at [414, 286] on button "Create poll" at bounding box center [425, 288] width 160 height 20
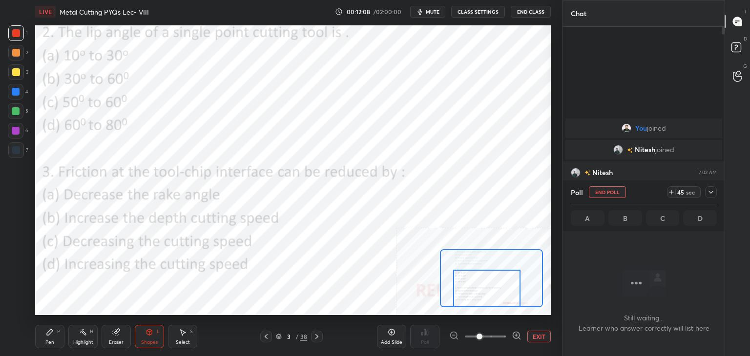
scroll to position [172, 159]
click at [82, 337] on div "Highlight H" at bounding box center [82, 336] width 29 height 23
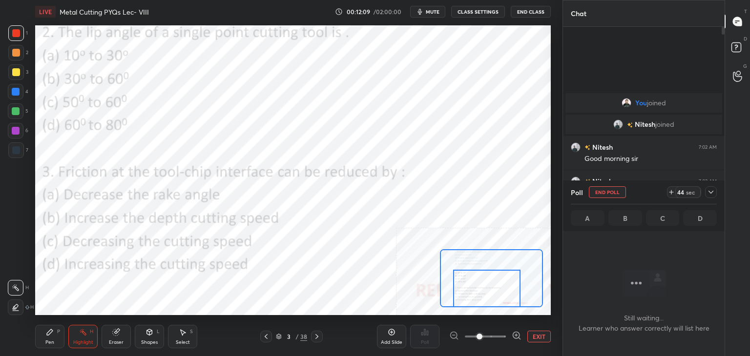
click at [83, 336] on div "Highlight H" at bounding box center [82, 336] width 29 height 23
click at [711, 189] on icon at bounding box center [711, 192] width 8 height 8
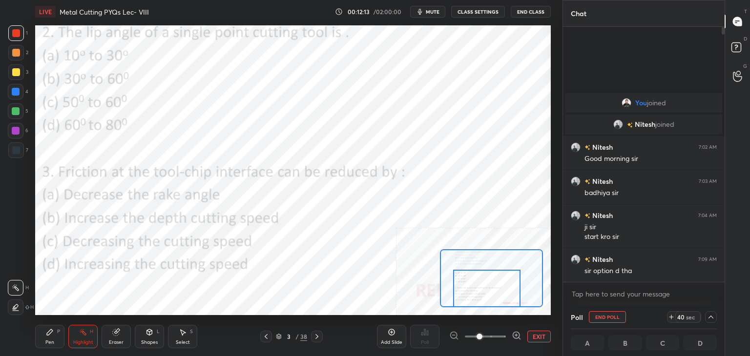
click at [18, 129] on div at bounding box center [16, 131] width 8 height 8
click at [615, 315] on button "End Poll" at bounding box center [607, 318] width 37 height 12
type textarea "x"
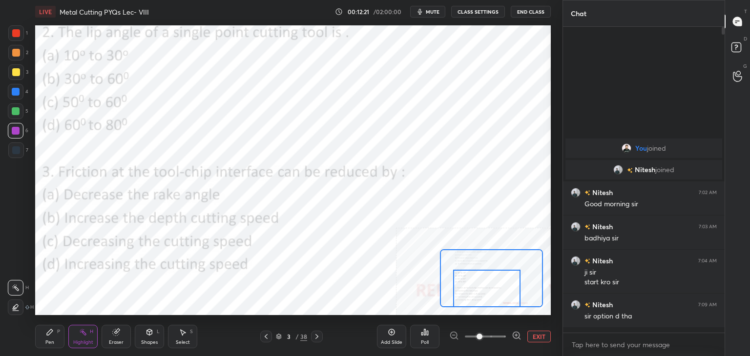
scroll to position [3, 3]
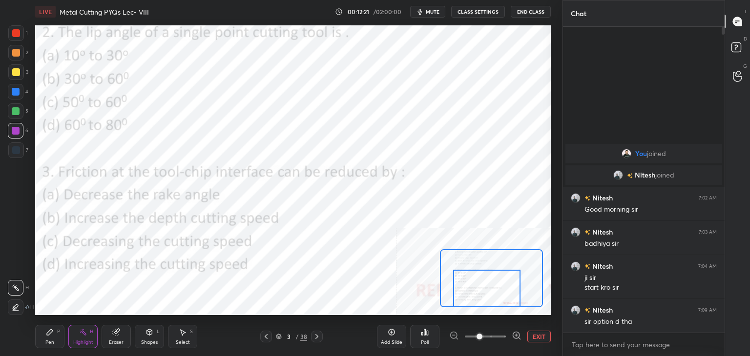
click at [423, 342] on div "Poll" at bounding box center [425, 342] width 8 height 5
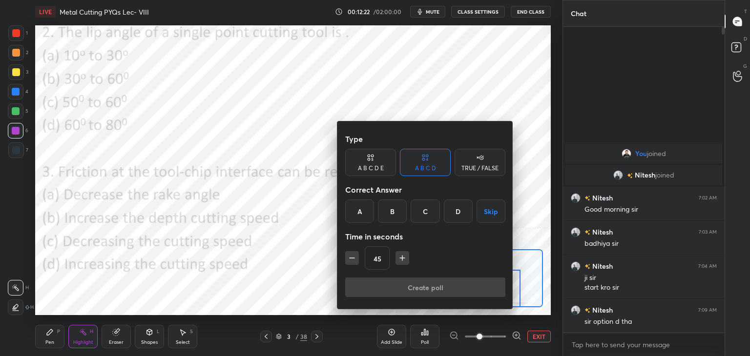
click at [399, 258] on icon "button" at bounding box center [402, 258] width 10 height 10
click at [400, 258] on icon "button" at bounding box center [402, 258] width 10 height 10
click at [400, 258] on button "button" at bounding box center [407, 258] width 14 height 14
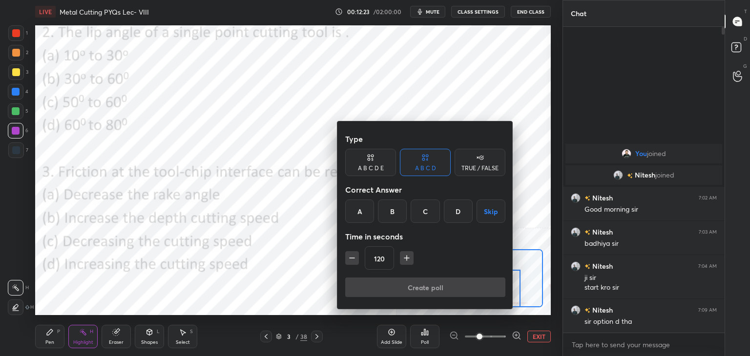
click at [400, 258] on button "button" at bounding box center [407, 258] width 14 height 14
click at [402, 257] on icon "button" at bounding box center [407, 258] width 10 height 10
click at [407, 257] on icon "button" at bounding box center [407, 258] width 0 height 5
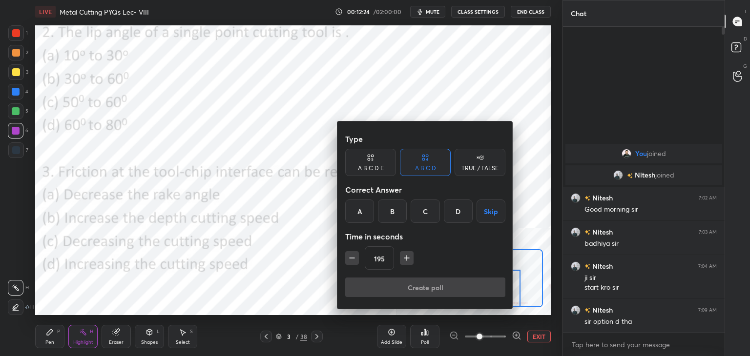
click at [407, 257] on icon "button" at bounding box center [407, 258] width 0 height 5
click at [406, 256] on icon "button" at bounding box center [407, 258] width 10 height 10
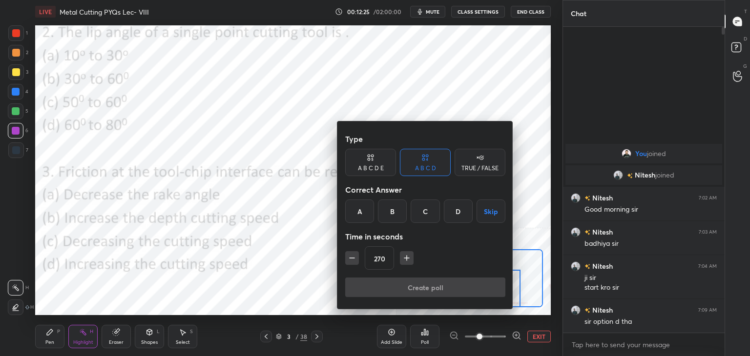
click at [406, 256] on icon "button" at bounding box center [407, 258] width 10 height 10
click at [406, 257] on icon "button" at bounding box center [407, 258] width 10 height 10
click at [407, 257] on icon "button" at bounding box center [407, 258] width 10 height 10
click at [407, 258] on icon "button" at bounding box center [406, 258] width 5 height 0
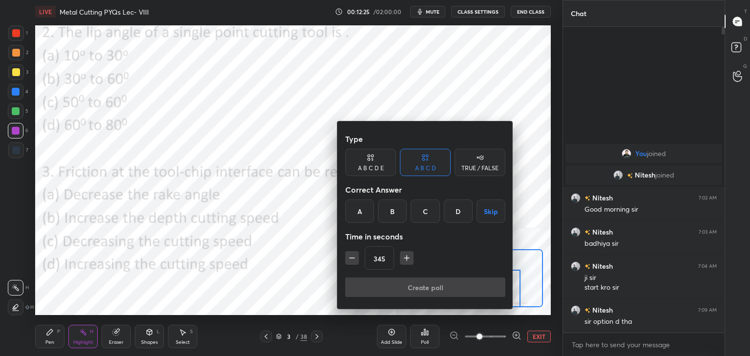
click at [408, 258] on icon "button" at bounding box center [406, 258] width 5 height 0
click at [407, 258] on icon "button" at bounding box center [406, 258] width 5 height 0
click at [407, 258] on icon "button" at bounding box center [407, 258] width 10 height 10
click at [407, 258] on icon "button" at bounding box center [406, 258] width 5 height 0
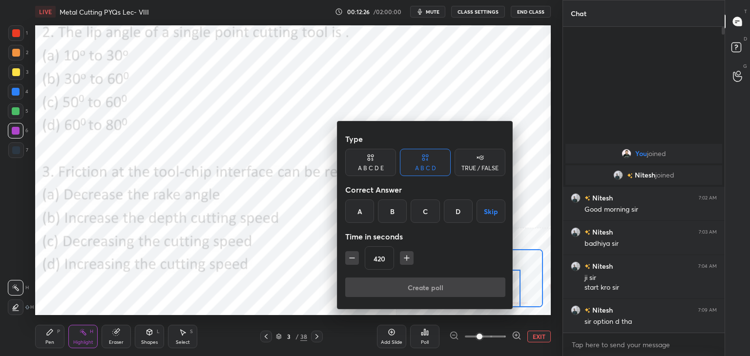
click at [407, 258] on icon "button" at bounding box center [407, 258] width 10 height 10
click at [407, 259] on icon "button" at bounding box center [407, 258] width 10 height 10
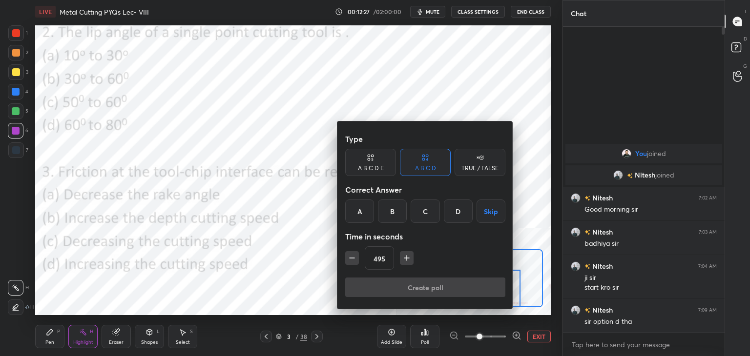
click at [407, 259] on icon "button" at bounding box center [407, 258] width 10 height 10
click at [408, 259] on icon "button" at bounding box center [407, 258] width 10 height 10
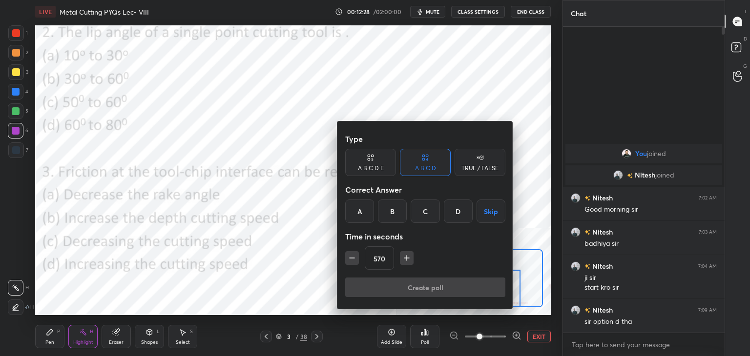
click at [408, 259] on icon "button" at bounding box center [407, 258] width 10 height 10
click at [408, 260] on icon "button" at bounding box center [407, 258] width 10 height 10
type input "600"
click at [491, 209] on button "Skip" at bounding box center [491, 211] width 29 height 23
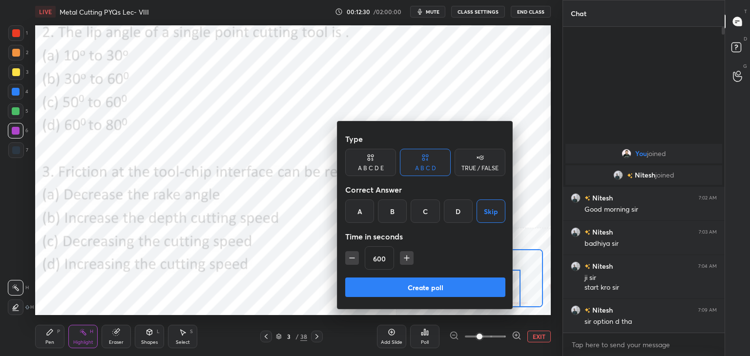
click at [446, 286] on button "Create poll" at bounding box center [425, 288] width 160 height 20
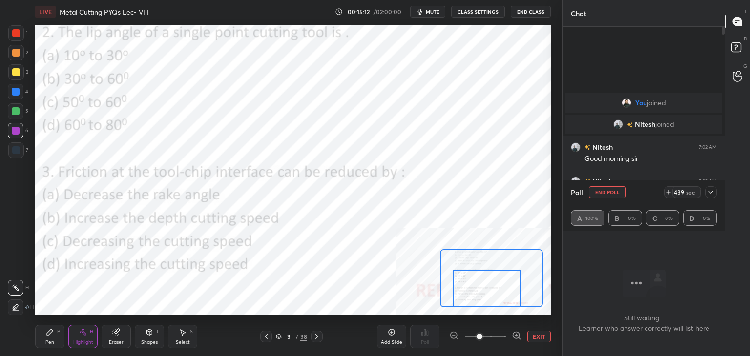
click at [606, 187] on button "End Poll" at bounding box center [607, 193] width 37 height 12
type textarea "x"
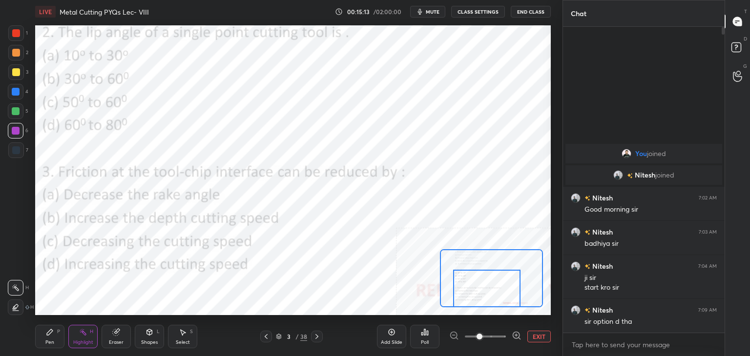
scroll to position [223, 159]
drag, startPoint x: 145, startPoint y: 336, endPoint x: 143, endPoint y: 332, distance: 5.0
click at [145, 336] on div "Shapes L" at bounding box center [149, 336] width 29 height 23
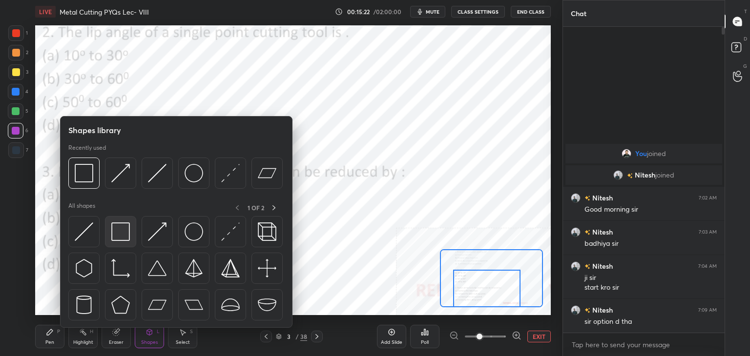
click at [121, 238] on img at bounding box center [120, 232] width 19 height 19
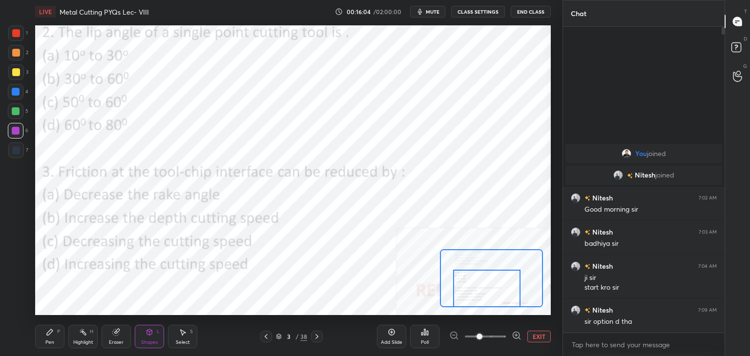
click at [87, 339] on div "Highlight H" at bounding box center [82, 336] width 29 height 23
drag, startPoint x: 314, startPoint y: 336, endPoint x: 299, endPoint y: 331, distance: 16.5
click at [314, 335] on icon at bounding box center [317, 337] width 8 height 8
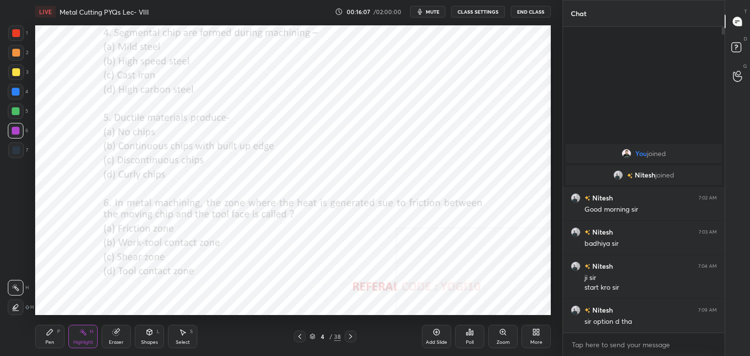
click at [19, 32] on div at bounding box center [16, 33] width 8 height 8
click at [150, 339] on div "Shapes L" at bounding box center [149, 336] width 29 height 23
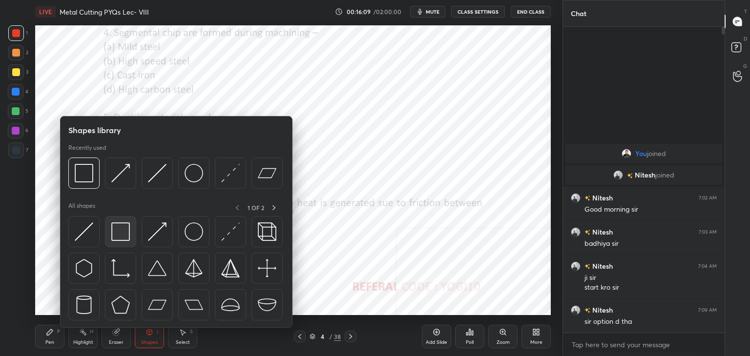
click at [120, 244] on div at bounding box center [120, 231] width 31 height 31
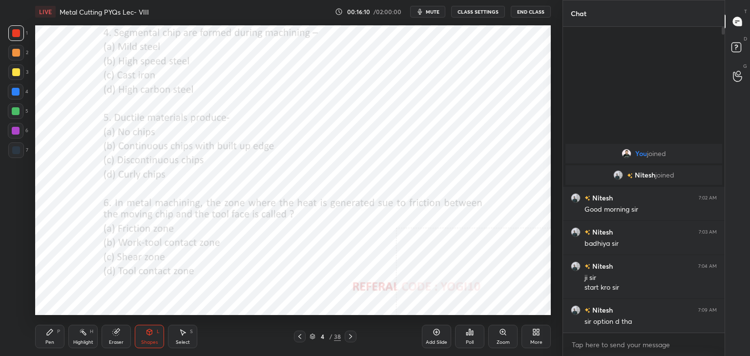
click at [502, 337] on div "Zoom" at bounding box center [502, 336] width 29 height 23
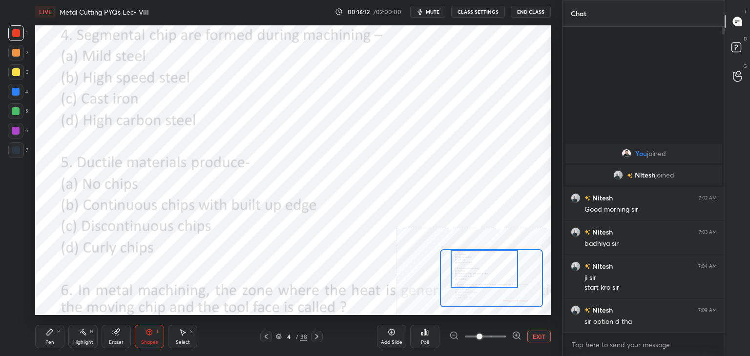
drag, startPoint x: 462, startPoint y: 264, endPoint x: 458, endPoint y: 252, distance: 12.5
click at [458, 252] on div at bounding box center [484, 269] width 67 height 38
click at [417, 338] on div "Poll" at bounding box center [424, 336] width 29 height 23
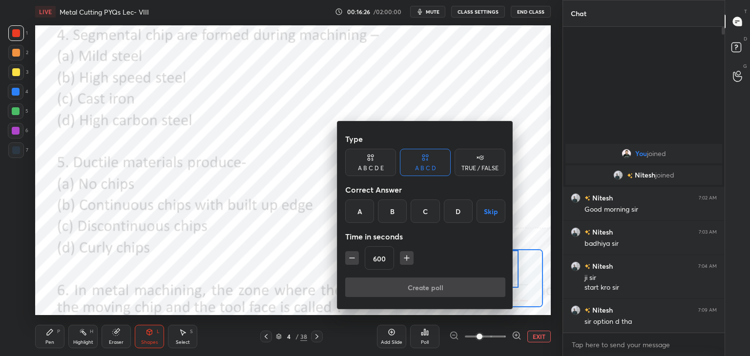
click at [349, 257] on icon "button" at bounding box center [352, 258] width 10 height 10
click at [350, 257] on icon "button" at bounding box center [352, 258] width 10 height 10
click at [350, 258] on icon "button" at bounding box center [352, 258] width 5 height 0
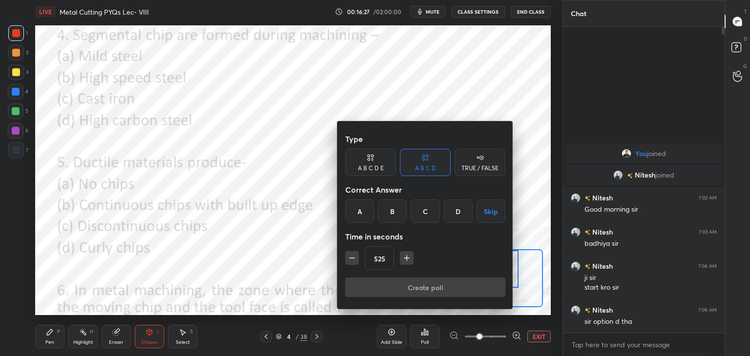
click at [351, 258] on icon "button" at bounding box center [352, 258] width 5 height 0
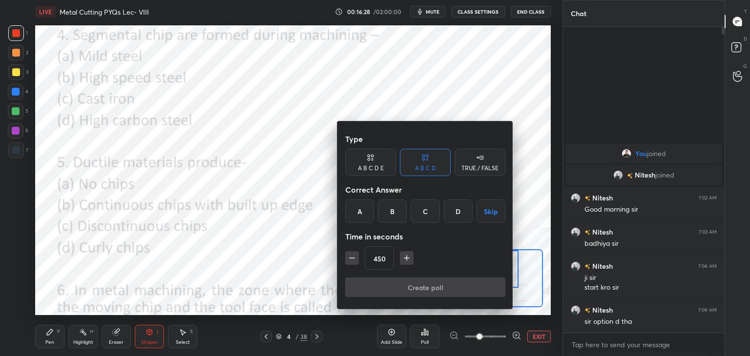
click at [352, 258] on icon "button" at bounding box center [352, 258] width 5 height 0
click at [352, 258] on icon "button" at bounding box center [352, 258] width 10 height 10
click at [352, 259] on icon "button" at bounding box center [352, 258] width 10 height 10
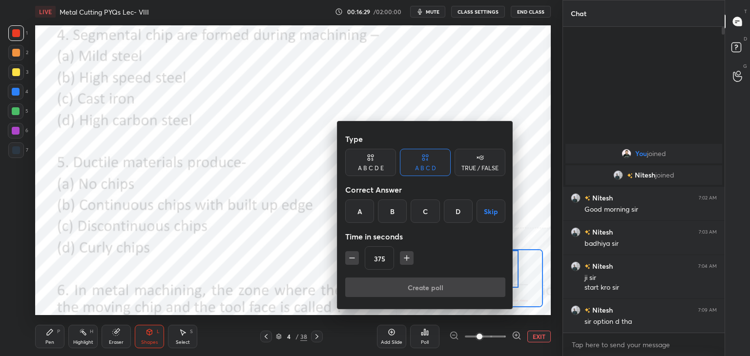
click at [352, 259] on icon "button" at bounding box center [352, 258] width 10 height 10
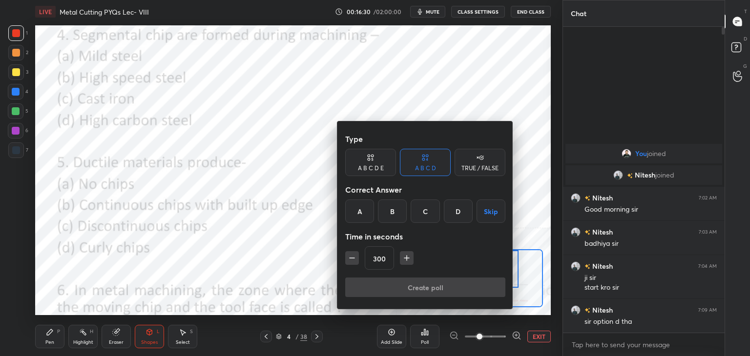
click at [352, 260] on icon "button" at bounding box center [352, 258] width 10 height 10
click at [353, 260] on icon "button" at bounding box center [352, 258] width 10 height 10
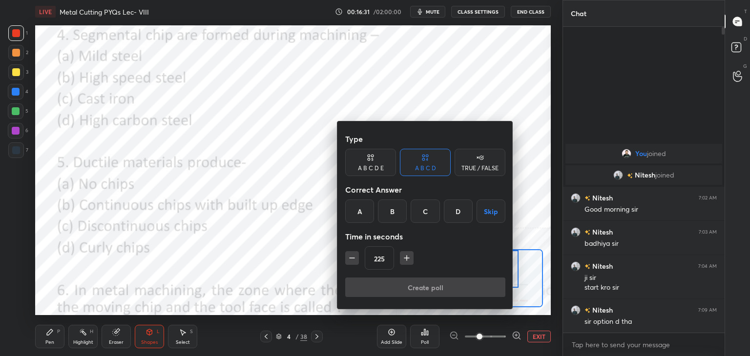
click at [353, 260] on icon "button" at bounding box center [352, 258] width 10 height 10
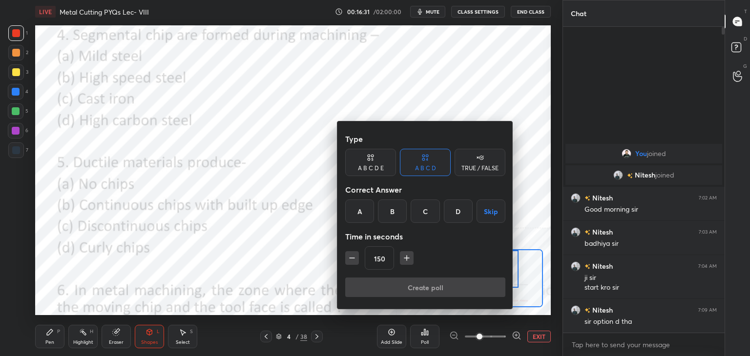
click at [353, 260] on icon "button" at bounding box center [352, 258] width 10 height 10
click at [353, 261] on icon "button" at bounding box center [352, 258] width 10 height 10
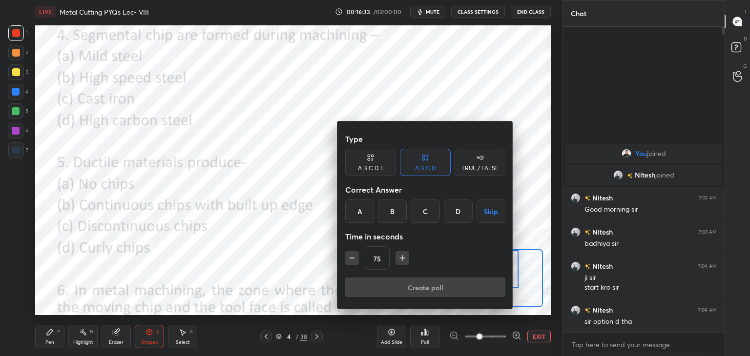
click at [353, 261] on icon "button" at bounding box center [352, 258] width 10 height 10
type input "45"
drag, startPoint x: 428, startPoint y: 210, endPoint x: 427, endPoint y: 221, distance: 10.8
click at [428, 210] on div "C" at bounding box center [425, 211] width 29 height 23
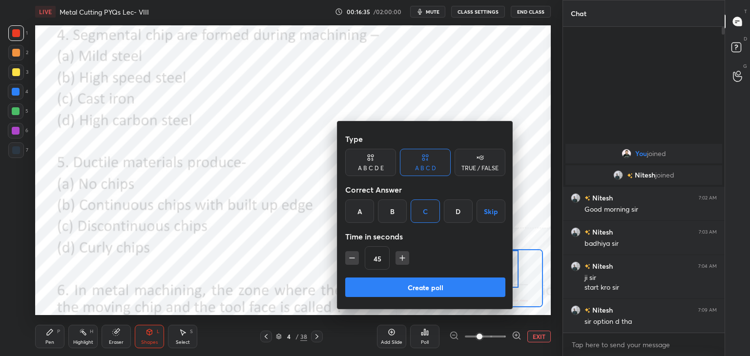
click at [400, 289] on button "Create poll" at bounding box center [425, 288] width 160 height 20
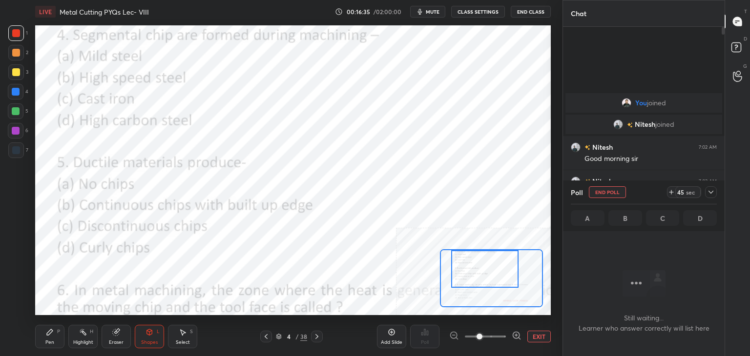
scroll to position [172, 159]
click at [16, 133] on div at bounding box center [16, 131] width 8 height 8
click at [706, 192] on div at bounding box center [711, 193] width 12 height 12
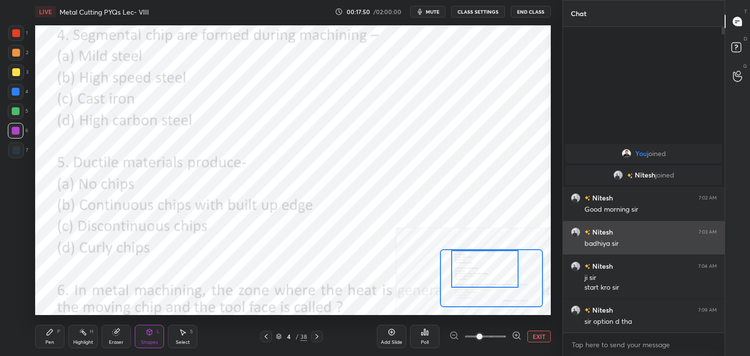
scroll to position [223, 159]
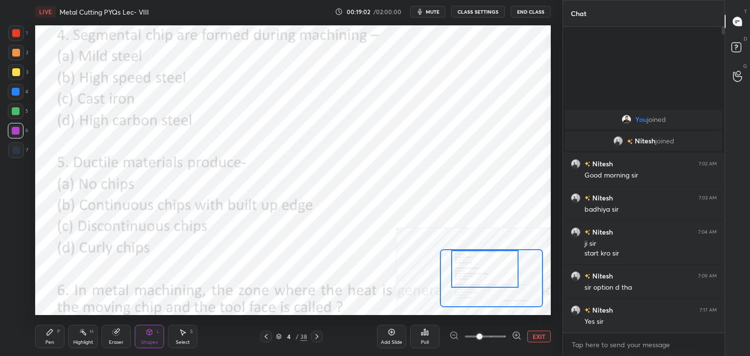
click at [17, 32] on div at bounding box center [16, 33] width 8 height 8
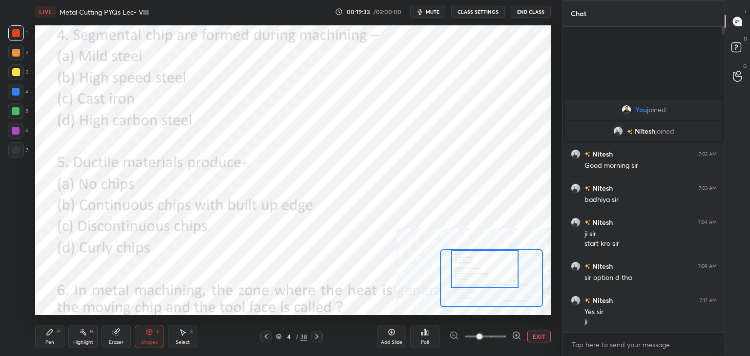
click at [428, 334] on icon at bounding box center [427, 333] width 1 height 4
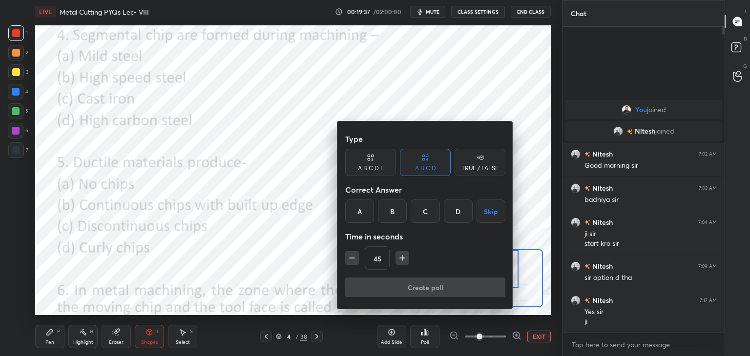
click at [463, 207] on div "D" at bounding box center [458, 211] width 29 height 23
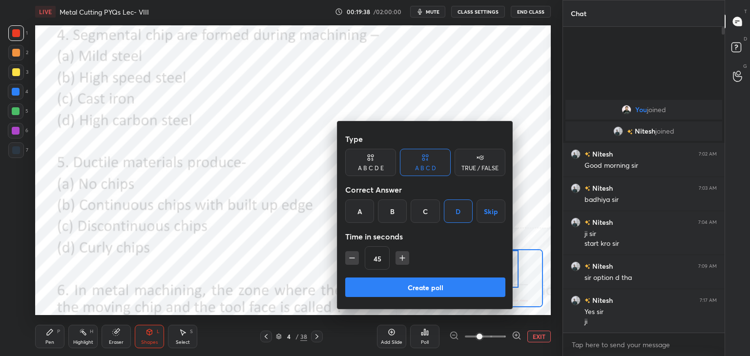
click at [400, 292] on button "Create poll" at bounding box center [425, 288] width 160 height 20
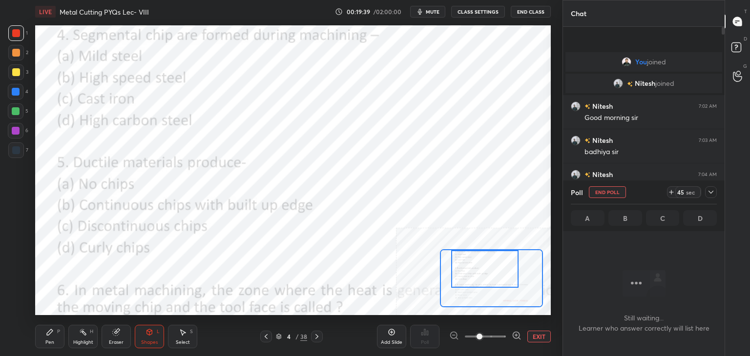
scroll to position [172, 159]
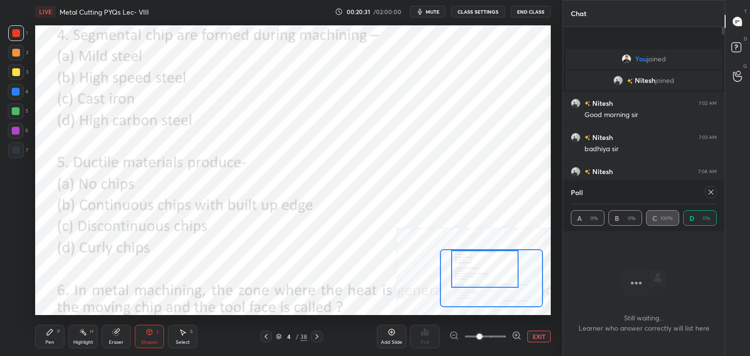
click at [710, 194] on icon at bounding box center [711, 192] width 8 height 8
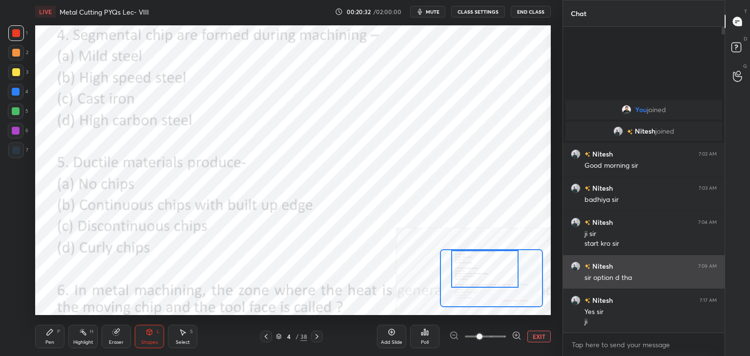
scroll to position [3, 3]
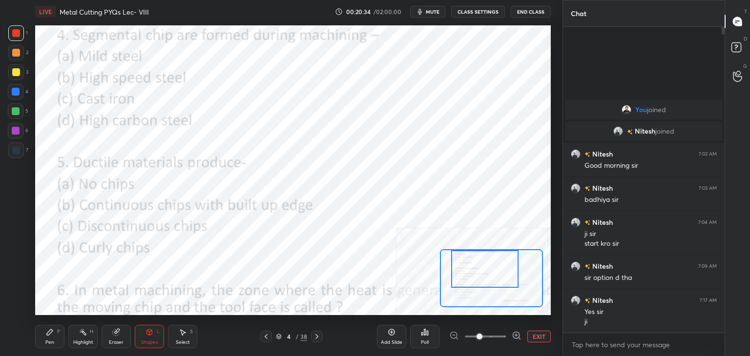
drag, startPoint x: 17, startPoint y: 134, endPoint x: 19, endPoint y: 151, distance: 17.2
click at [17, 134] on div at bounding box center [16, 131] width 8 height 8
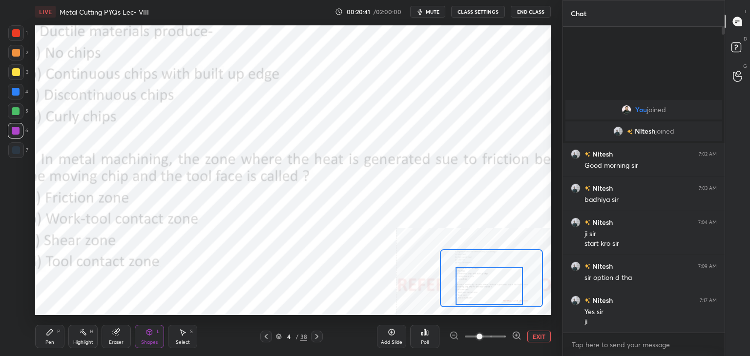
drag, startPoint x: 490, startPoint y: 285, endPoint x: 492, endPoint y: 301, distance: 16.3
click at [494, 301] on div at bounding box center [489, 287] width 67 height 38
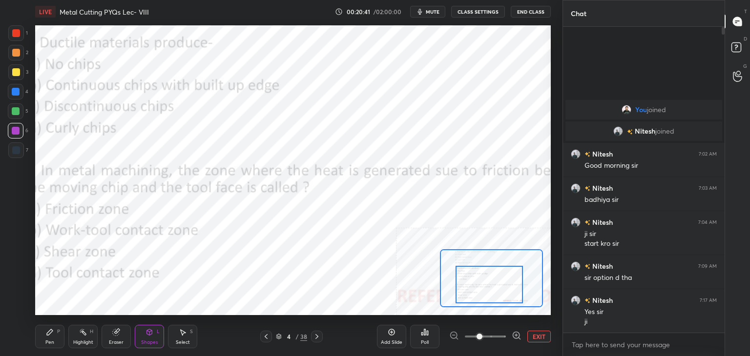
drag, startPoint x: 539, startPoint y: 336, endPoint x: 519, endPoint y: 330, distance: 21.0
click at [538, 335] on button "EXIT" at bounding box center [538, 337] width 23 height 12
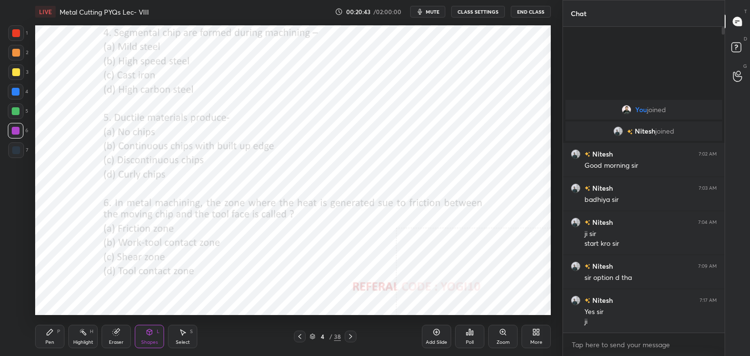
click at [18, 33] on div at bounding box center [16, 33] width 8 height 8
click at [477, 330] on div "Poll" at bounding box center [469, 336] width 29 height 23
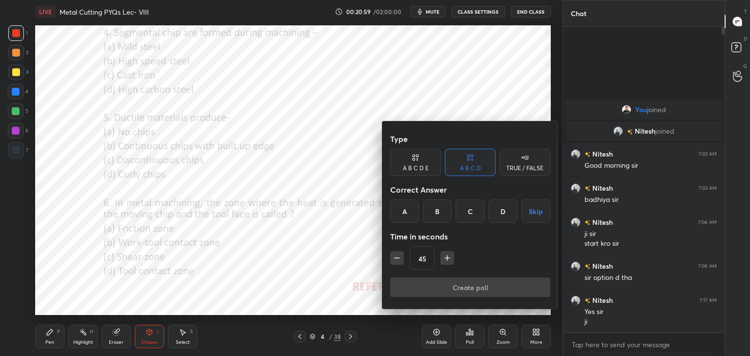
click at [404, 208] on div "A" at bounding box center [404, 211] width 29 height 23
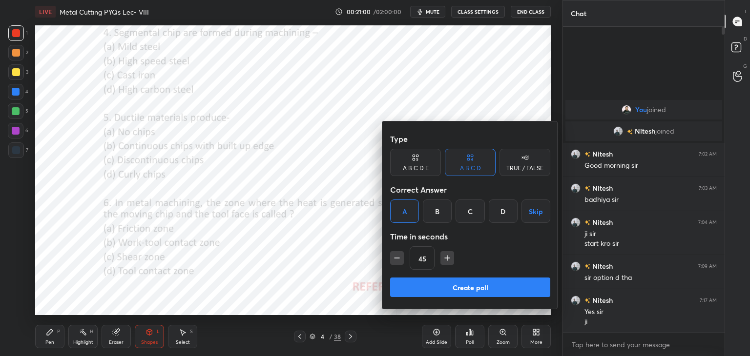
click at [422, 289] on button "Create poll" at bounding box center [470, 288] width 160 height 20
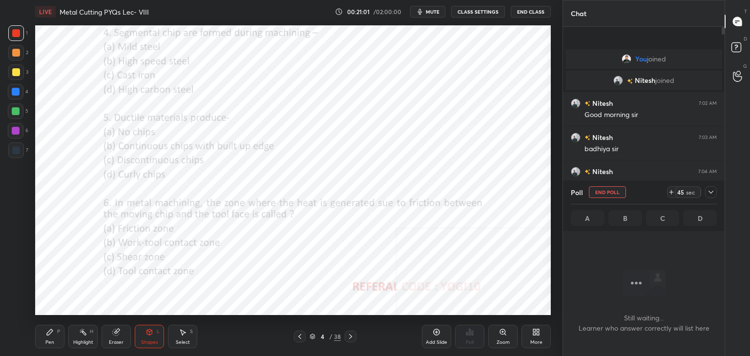
click at [17, 129] on div at bounding box center [16, 131] width 8 height 8
click at [605, 194] on button "End Poll" at bounding box center [607, 193] width 37 height 12
type textarea "x"
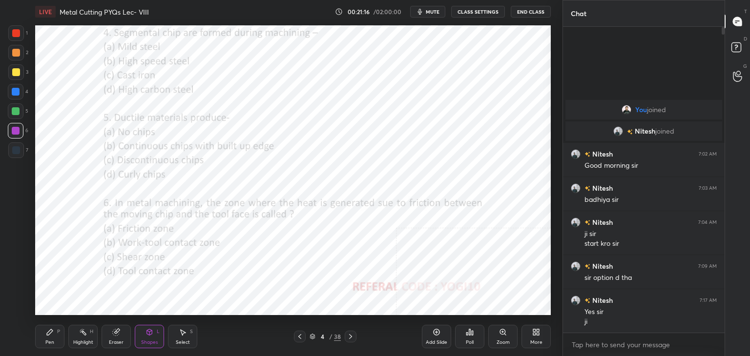
click at [473, 339] on div "Poll" at bounding box center [469, 336] width 29 height 23
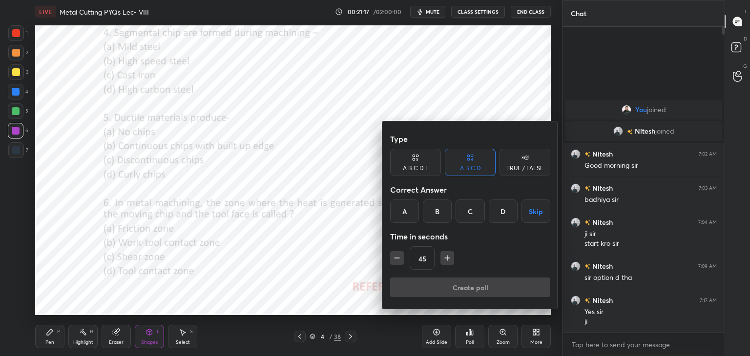
click at [445, 256] on icon "button" at bounding box center [447, 258] width 10 height 10
click at [446, 256] on icon "button" at bounding box center [447, 258] width 10 height 10
click at [445, 255] on icon "button" at bounding box center [447, 258] width 10 height 10
click at [445, 256] on button "button" at bounding box center [452, 258] width 14 height 14
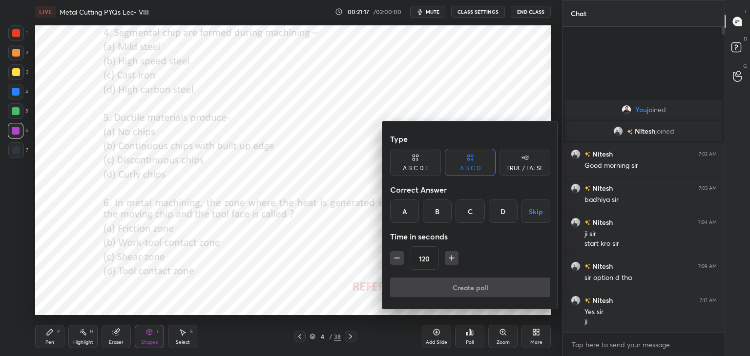
click at [445, 256] on button "button" at bounding box center [452, 258] width 14 height 14
click at [447, 256] on icon "button" at bounding box center [452, 258] width 10 height 10
click at [449, 256] on icon "button" at bounding box center [452, 258] width 10 height 10
click at [450, 256] on icon "button" at bounding box center [452, 258] width 10 height 10
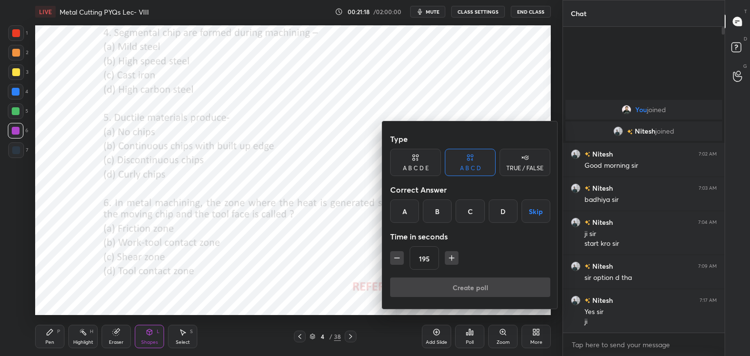
click at [450, 256] on icon "button" at bounding box center [452, 258] width 10 height 10
click at [451, 257] on icon "button" at bounding box center [452, 258] width 10 height 10
click at [452, 257] on icon "button" at bounding box center [452, 258] width 0 height 5
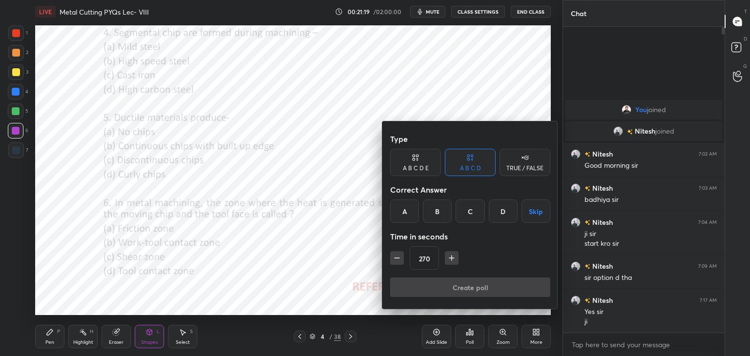
click at [451, 257] on icon "button" at bounding box center [452, 258] width 10 height 10
click at [452, 257] on icon "button" at bounding box center [452, 258] width 10 height 10
click at [451, 257] on icon "button" at bounding box center [452, 258] width 10 height 10
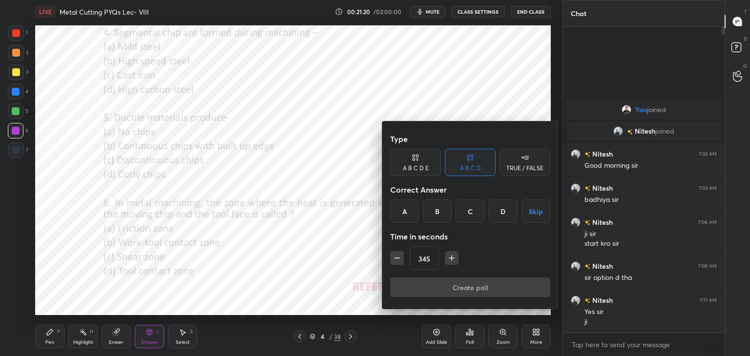
click at [452, 257] on icon "button" at bounding box center [452, 258] width 10 height 10
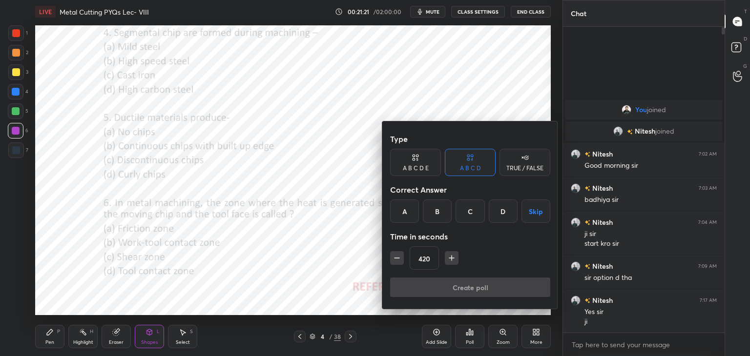
click at [452, 257] on icon "button" at bounding box center [452, 258] width 10 height 10
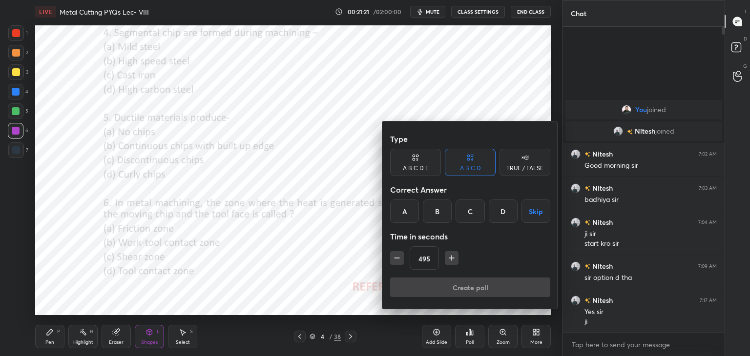
click at [452, 257] on icon "button" at bounding box center [452, 258] width 10 height 10
click at [451, 257] on icon "button" at bounding box center [452, 258] width 10 height 10
click at [451, 258] on icon "button" at bounding box center [452, 258] width 10 height 10
click at [451, 258] on icon "button" at bounding box center [451, 258] width 5 height 0
click at [451, 257] on icon "button" at bounding box center [452, 258] width 10 height 10
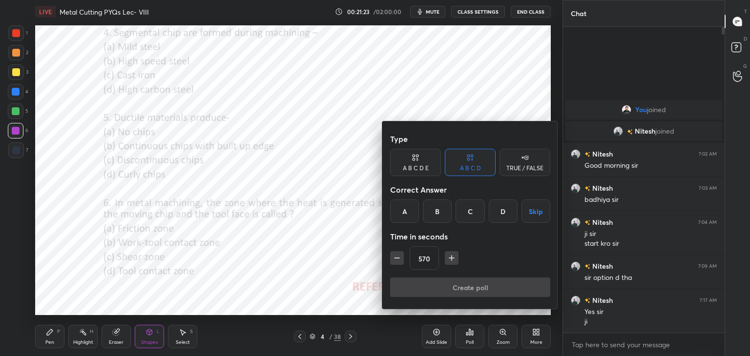
click at [451, 257] on icon "button" at bounding box center [452, 258] width 10 height 10
click at [450, 258] on icon "button" at bounding box center [451, 258] width 5 height 0
click at [400, 254] on icon "button" at bounding box center [397, 258] width 10 height 10
type input "600"
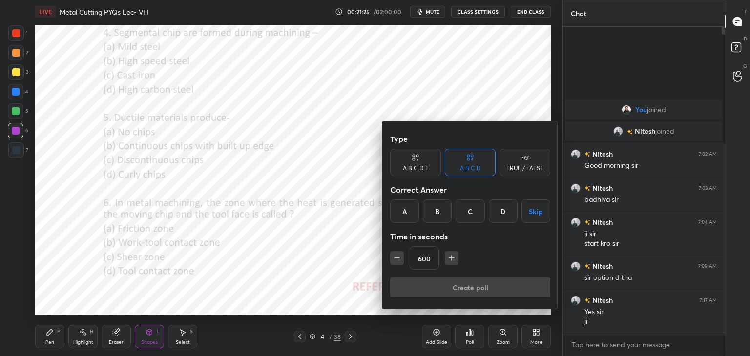
click at [536, 209] on button "Skip" at bounding box center [535, 211] width 29 height 23
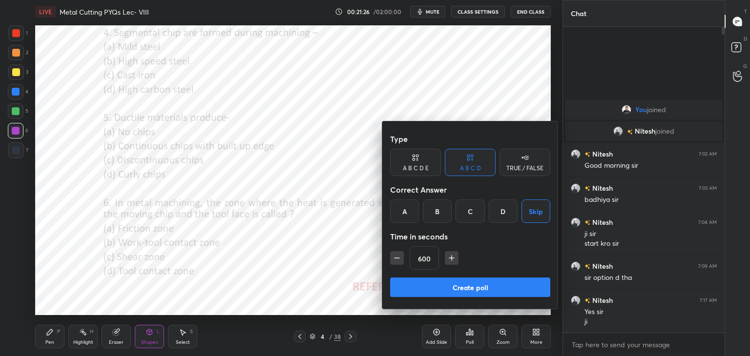
click at [492, 287] on button "Create poll" at bounding box center [470, 288] width 160 height 20
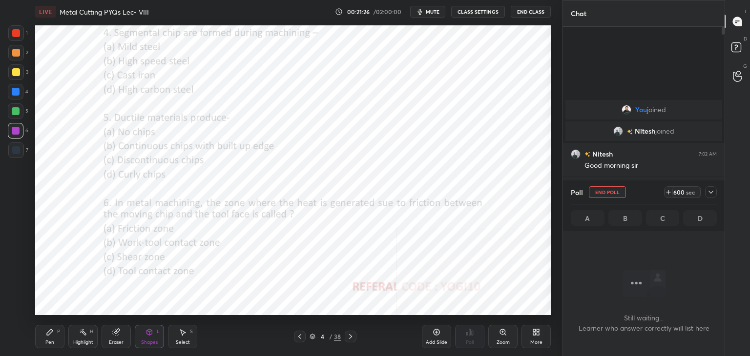
scroll to position [256, 159]
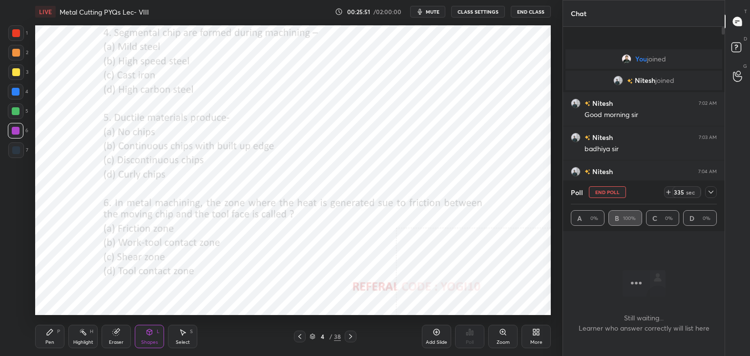
click at [601, 191] on button "End Poll" at bounding box center [607, 193] width 37 height 12
type textarea "x"
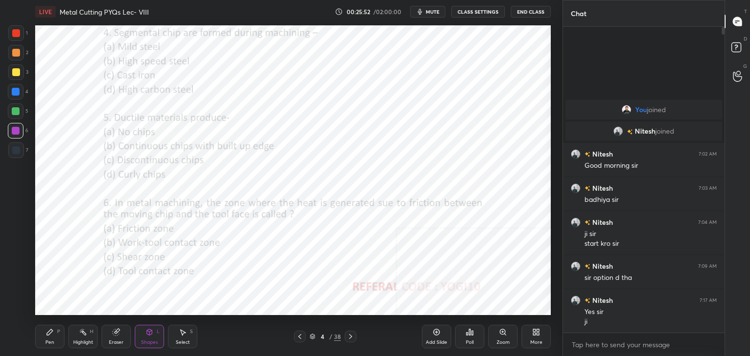
scroll to position [223, 159]
click at [468, 339] on div "Poll" at bounding box center [469, 336] width 29 height 23
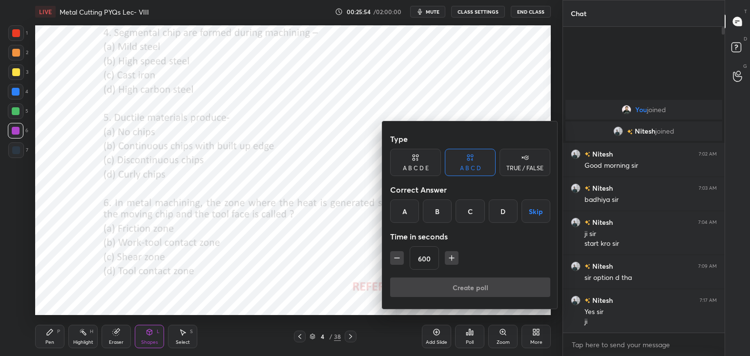
click at [398, 257] on icon "button" at bounding box center [397, 258] width 10 height 10
click at [398, 258] on icon "button" at bounding box center [397, 258] width 10 height 10
click at [399, 256] on icon "button" at bounding box center [397, 258] width 10 height 10
click at [400, 257] on icon "button" at bounding box center [397, 258] width 10 height 10
click at [397, 258] on icon "button" at bounding box center [397, 258] width 10 height 10
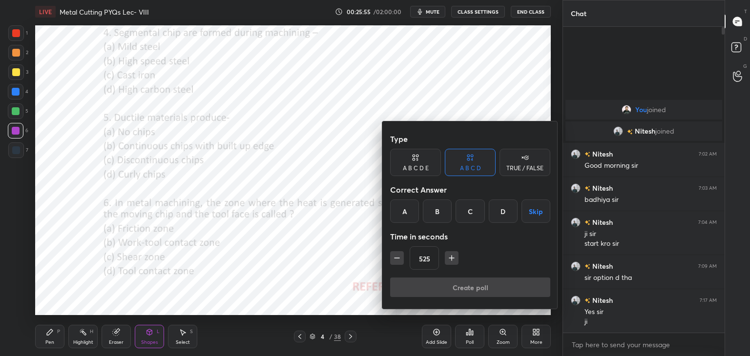
click at [397, 257] on icon "button" at bounding box center [397, 258] width 10 height 10
click at [397, 258] on icon "button" at bounding box center [397, 258] width 5 height 0
click at [398, 258] on icon "button" at bounding box center [397, 258] width 5 height 0
click at [397, 258] on icon "button" at bounding box center [397, 258] width 5 height 0
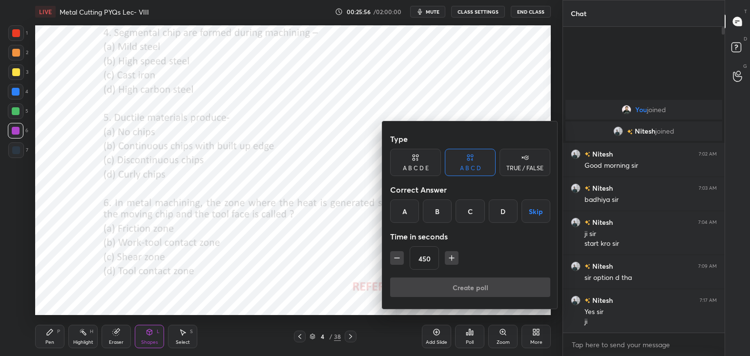
click at [398, 258] on icon "button" at bounding box center [397, 258] width 5 height 0
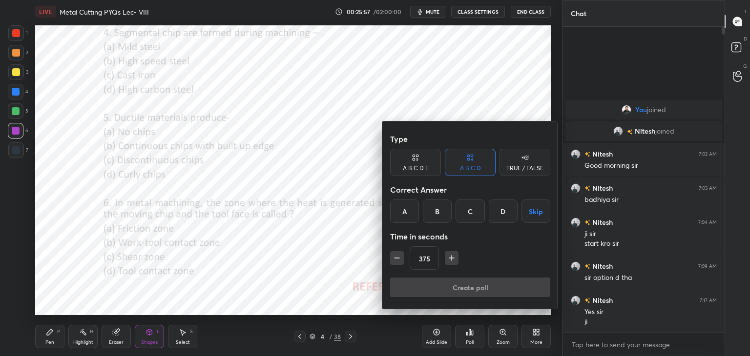
click at [399, 258] on icon "button" at bounding box center [397, 258] width 5 height 0
click at [399, 258] on icon "button" at bounding box center [397, 258] width 10 height 10
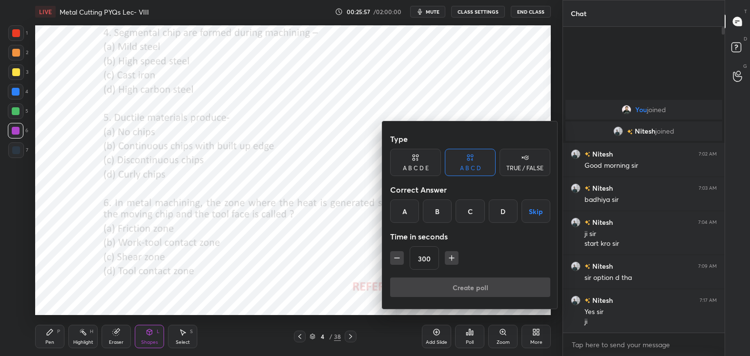
click at [398, 258] on icon "button" at bounding box center [397, 258] width 10 height 10
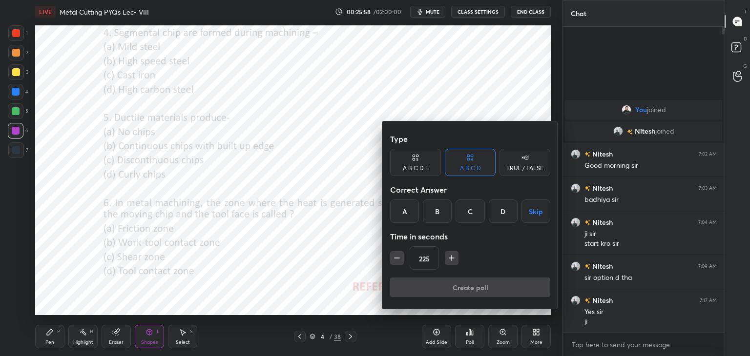
click at [398, 258] on icon "button" at bounding box center [397, 258] width 10 height 10
click at [398, 258] on icon "button" at bounding box center [397, 258] width 5 height 0
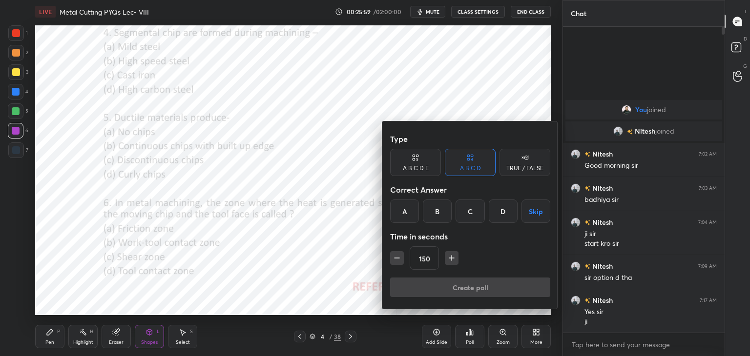
click at [398, 258] on icon "button" at bounding box center [397, 258] width 5 height 0
click at [398, 257] on icon "button" at bounding box center [397, 258] width 10 height 10
click at [398, 258] on icon "button" at bounding box center [397, 258] width 5 height 0
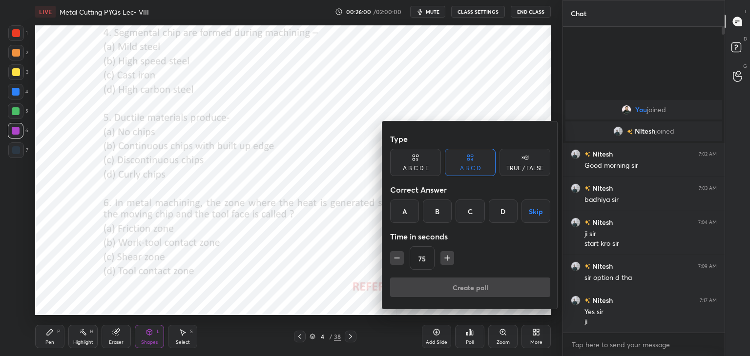
click at [398, 258] on icon "button" at bounding box center [397, 258] width 5 height 0
click at [397, 258] on icon "button" at bounding box center [397, 258] width 5 height 0
click at [398, 258] on icon "button" at bounding box center [397, 258] width 5 height 0
drag, startPoint x: 444, startPoint y: 257, endPoint x: 431, endPoint y: 256, distance: 13.7
click at [445, 257] on icon "button" at bounding box center [447, 258] width 10 height 10
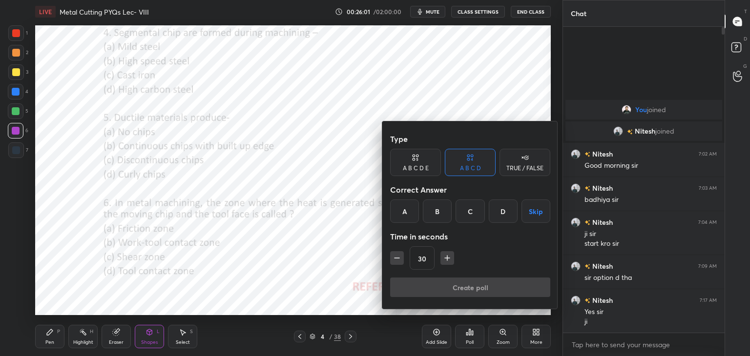
type input "45"
drag, startPoint x: 159, startPoint y: 334, endPoint x: 155, endPoint y: 325, distance: 10.3
click at [158, 335] on div at bounding box center [375, 178] width 750 height 356
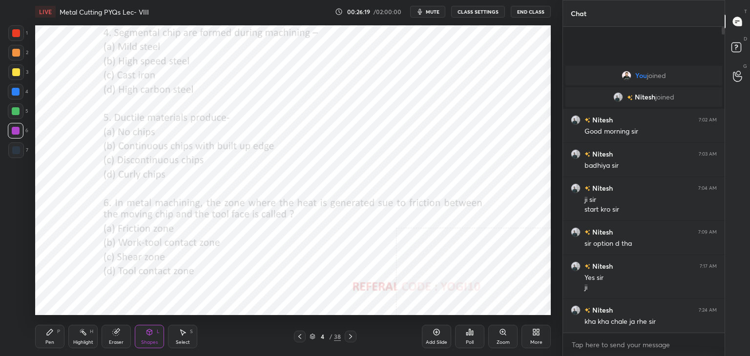
drag, startPoint x: 351, startPoint y: 336, endPoint x: 346, endPoint y: 331, distance: 7.3
click at [350, 336] on icon at bounding box center [351, 337] width 8 height 8
click at [16, 34] on div at bounding box center [16, 33] width 8 height 8
click at [79, 336] on div "Highlight H" at bounding box center [82, 336] width 29 height 23
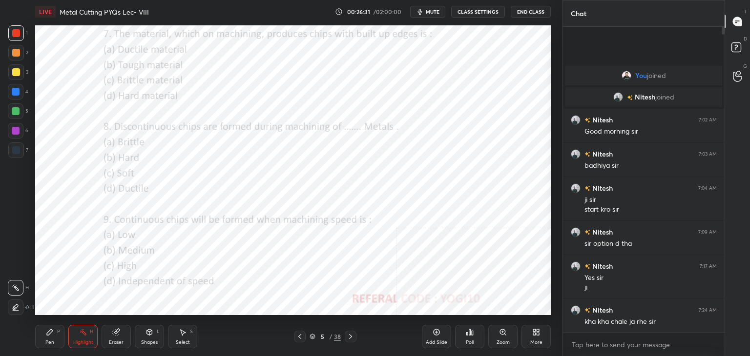
click at [471, 335] on icon at bounding box center [470, 333] width 8 height 8
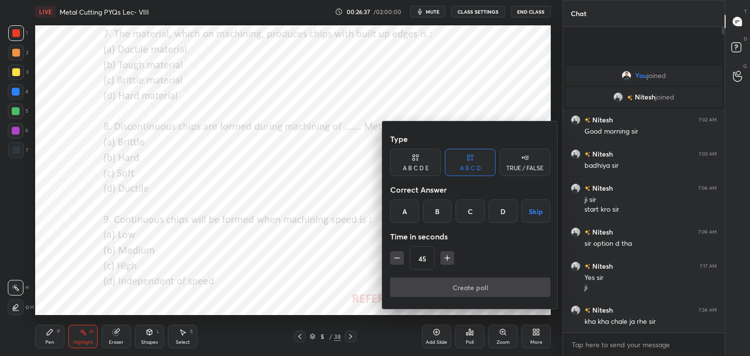
click at [404, 207] on div "A" at bounding box center [404, 211] width 29 height 23
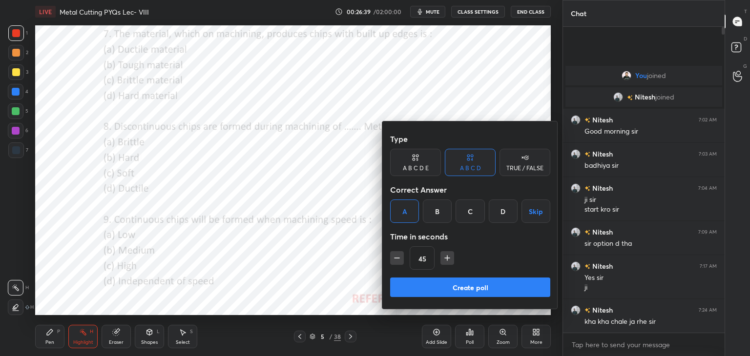
drag, startPoint x: 431, startPoint y: 290, endPoint x: 424, endPoint y: 290, distance: 6.3
click at [430, 290] on button "Create poll" at bounding box center [470, 288] width 160 height 20
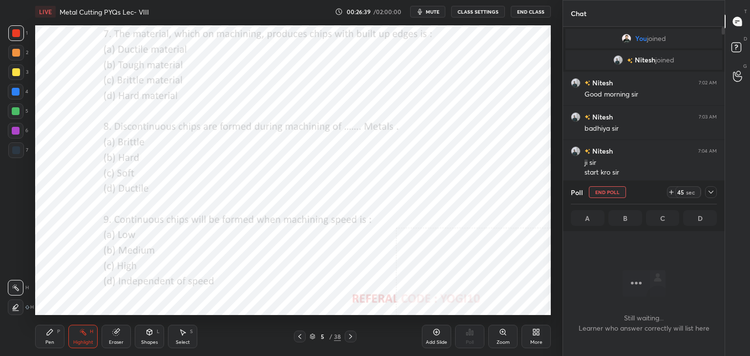
scroll to position [172, 159]
click at [15, 131] on div at bounding box center [16, 131] width 8 height 8
drag, startPoint x: 84, startPoint y: 338, endPoint x: 79, endPoint y: 319, distance: 19.8
click at [84, 336] on div "Highlight H" at bounding box center [82, 336] width 29 height 23
click at [17, 130] on div at bounding box center [16, 131] width 8 height 8
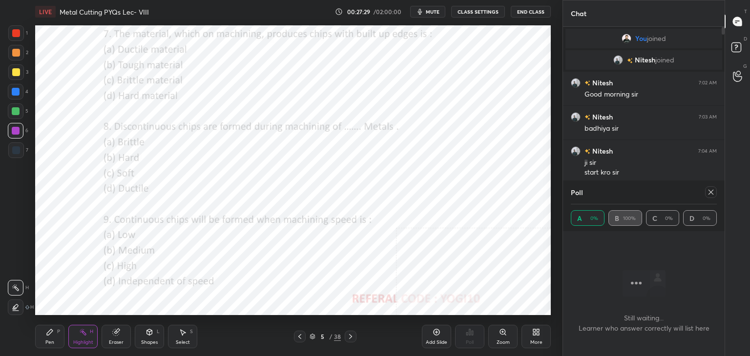
drag, startPoint x: 150, startPoint y: 334, endPoint x: 148, endPoint y: 328, distance: 6.8
click at [149, 334] on icon at bounding box center [150, 333] width 8 height 8
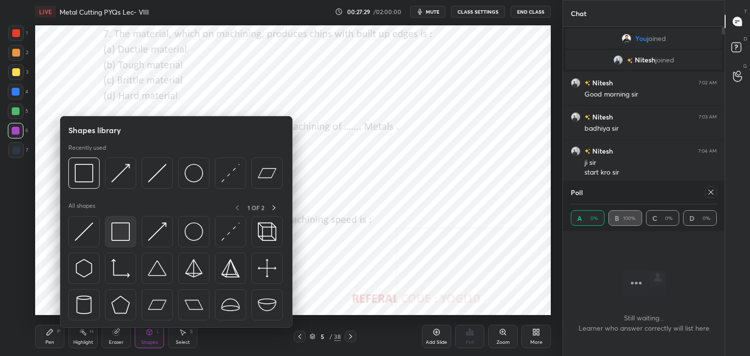
click at [116, 228] on img at bounding box center [120, 232] width 19 height 19
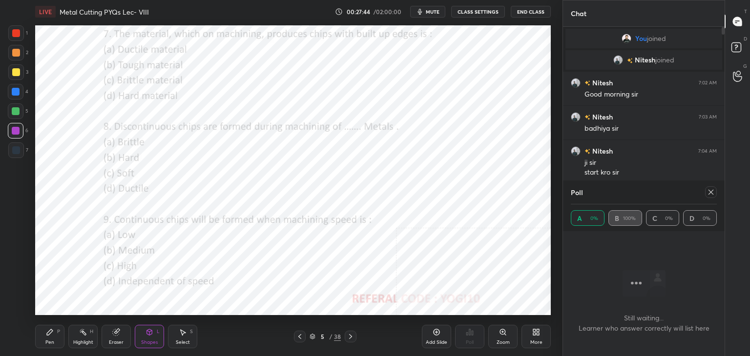
click at [712, 195] on icon at bounding box center [711, 192] width 8 height 8
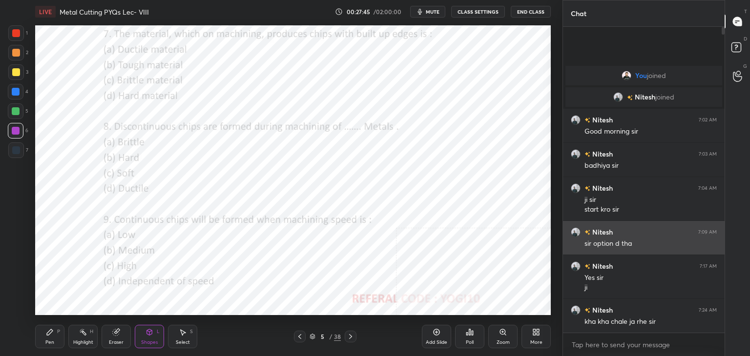
scroll to position [3, 3]
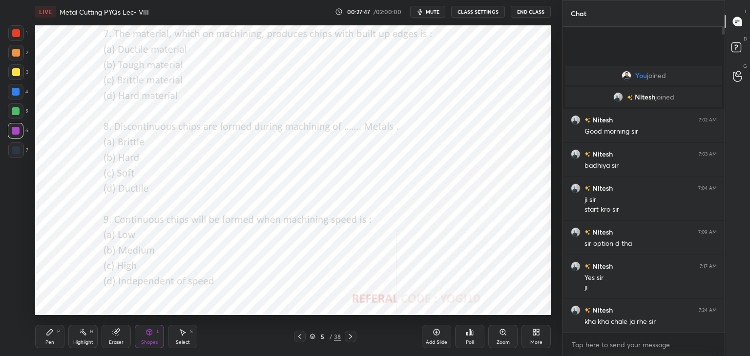
click at [503, 333] on icon at bounding box center [502, 332] width 5 height 5
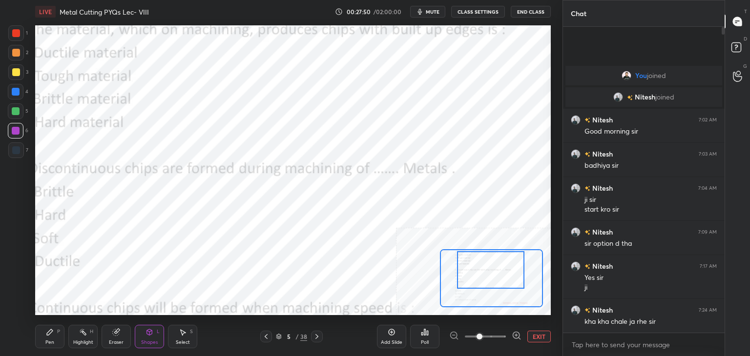
drag, startPoint x: 462, startPoint y: 266, endPoint x: 461, endPoint y: 260, distance: 5.6
click at [462, 260] on div at bounding box center [490, 270] width 67 height 38
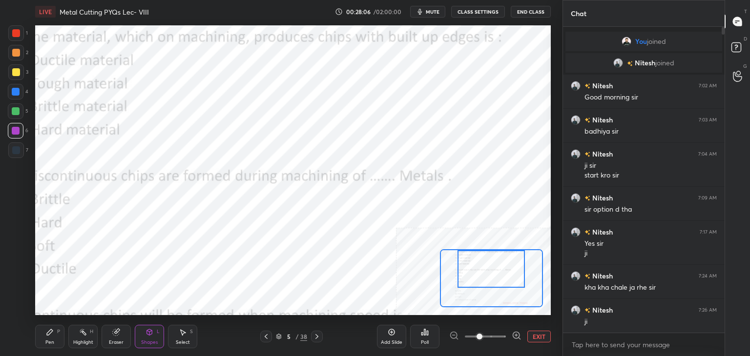
click at [463, 272] on div at bounding box center [491, 269] width 67 height 38
click at [60, 336] on div "Pen P" at bounding box center [49, 336] width 29 height 23
click at [14, 34] on div at bounding box center [16, 33] width 8 height 8
click at [16, 54] on div at bounding box center [16, 53] width 8 height 8
click at [19, 34] on div at bounding box center [16, 33] width 8 height 8
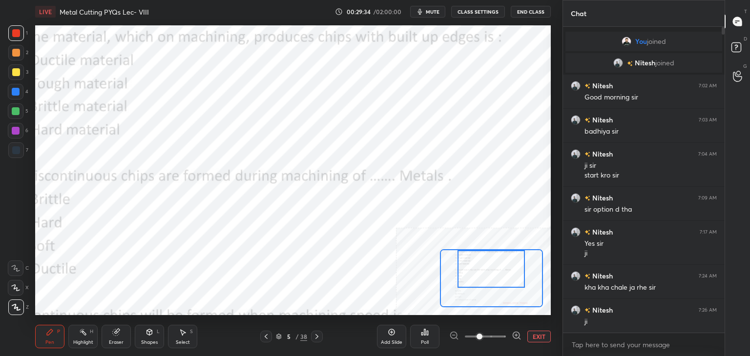
drag, startPoint x: 18, startPoint y: 127, endPoint x: 19, endPoint y: 123, distance: 4.9
click at [18, 127] on div at bounding box center [16, 131] width 8 height 8
drag, startPoint x: 18, startPoint y: 90, endPoint x: 33, endPoint y: 89, distance: 15.7
click at [17, 90] on div at bounding box center [16, 92] width 8 height 8
click at [94, 340] on div "Highlight H" at bounding box center [82, 336] width 29 height 23
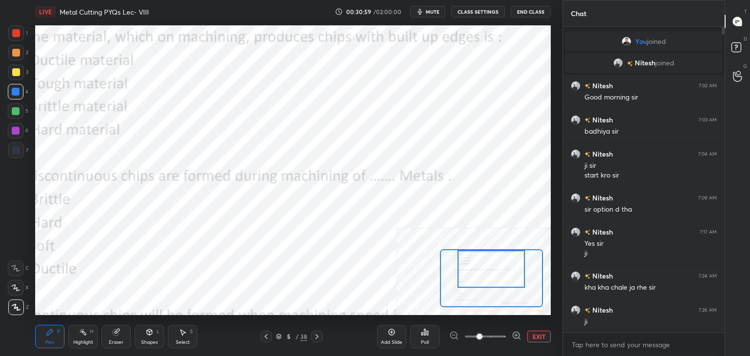
click at [88, 340] on div "Highlight" at bounding box center [83, 342] width 20 height 5
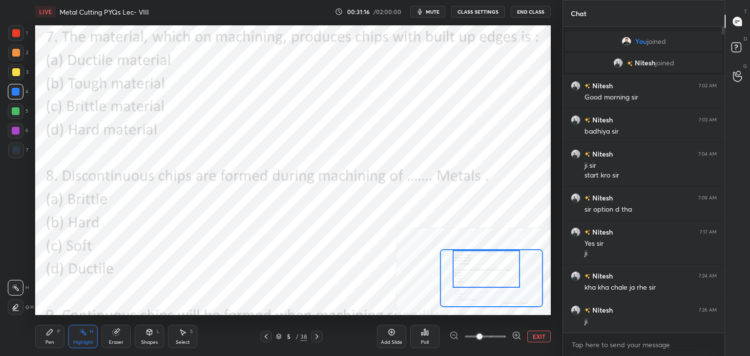
drag, startPoint x: 465, startPoint y: 280, endPoint x: 457, endPoint y: 275, distance: 9.9
click at [460, 280] on div at bounding box center [486, 269] width 67 height 38
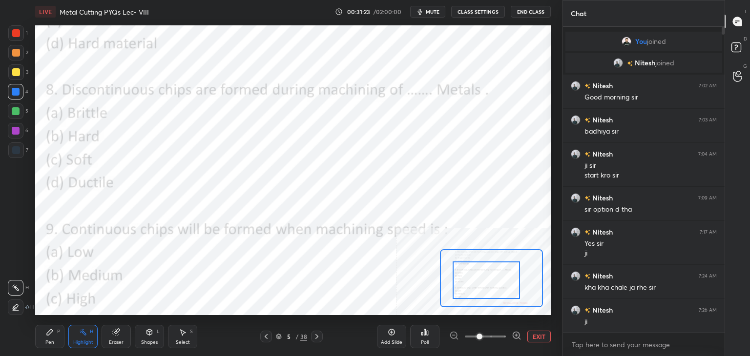
drag, startPoint x: 481, startPoint y: 286, endPoint x: 480, endPoint y: 295, distance: 9.3
click at [481, 296] on div at bounding box center [486, 281] width 67 height 38
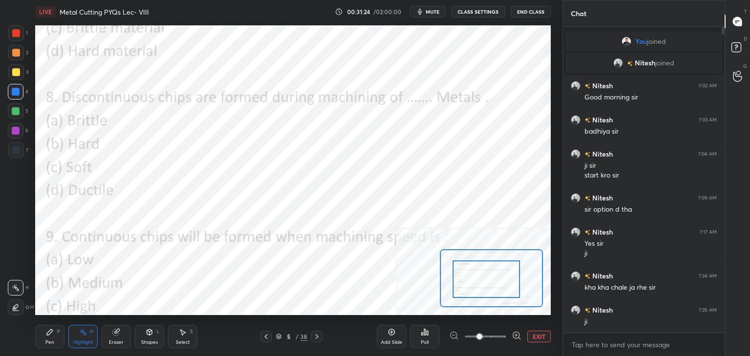
click at [19, 37] on div at bounding box center [16, 33] width 16 height 16
click at [151, 336] on icon at bounding box center [150, 333] width 8 height 8
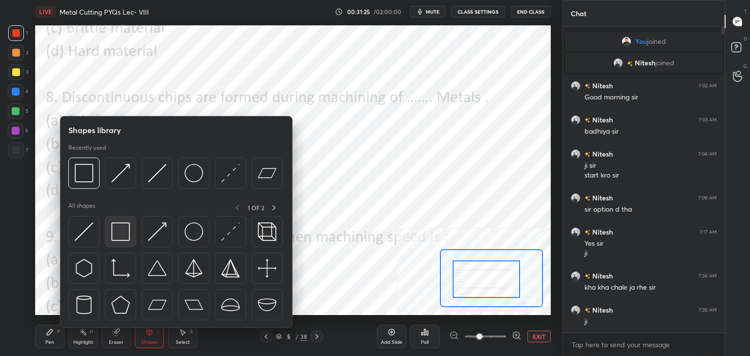
click at [123, 233] on img at bounding box center [120, 232] width 19 height 19
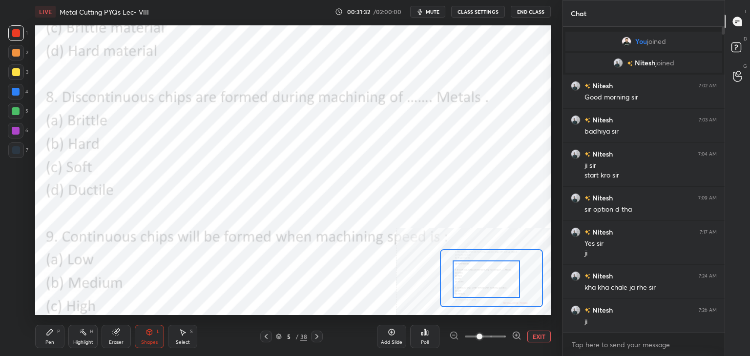
click at [424, 338] on div "Poll" at bounding box center [424, 336] width 29 height 23
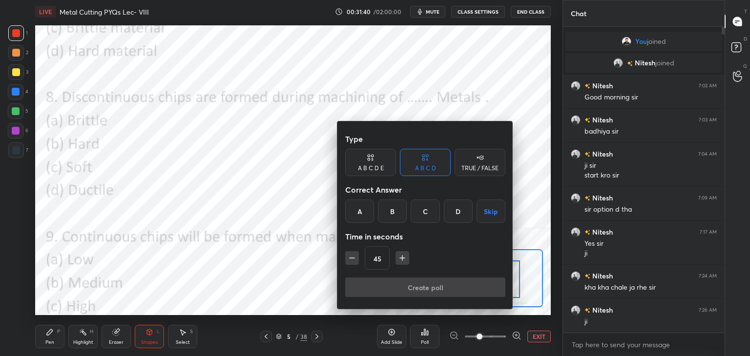
drag, startPoint x: 353, startPoint y: 210, endPoint x: 369, endPoint y: 230, distance: 25.6
click at [353, 210] on div "A" at bounding box center [359, 211] width 29 height 23
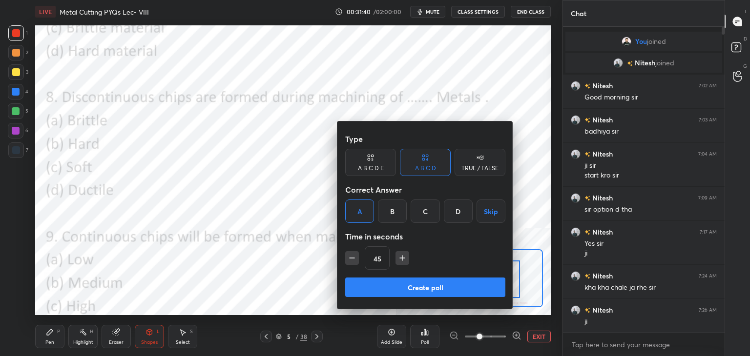
click at [384, 292] on button "Create poll" at bounding box center [425, 288] width 160 height 20
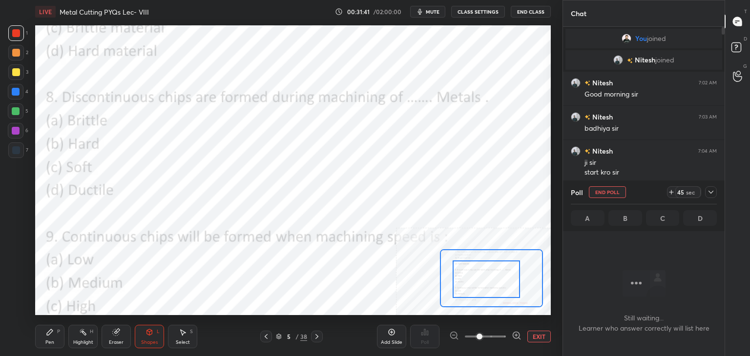
scroll to position [3, 3]
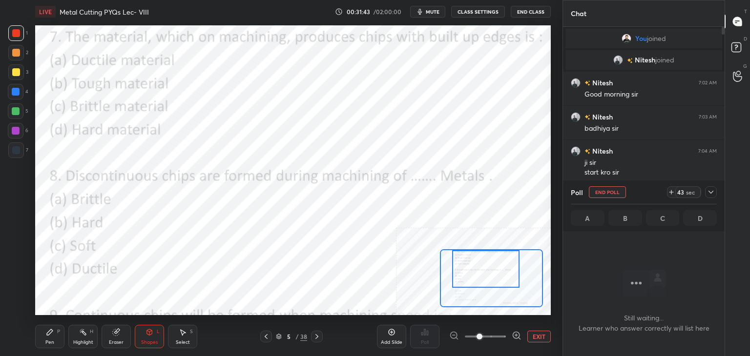
drag, startPoint x: 489, startPoint y: 266, endPoint x: 479, endPoint y: 253, distance: 15.7
click at [486, 255] on div at bounding box center [485, 269] width 67 height 38
click at [14, 129] on div at bounding box center [16, 131] width 8 height 8
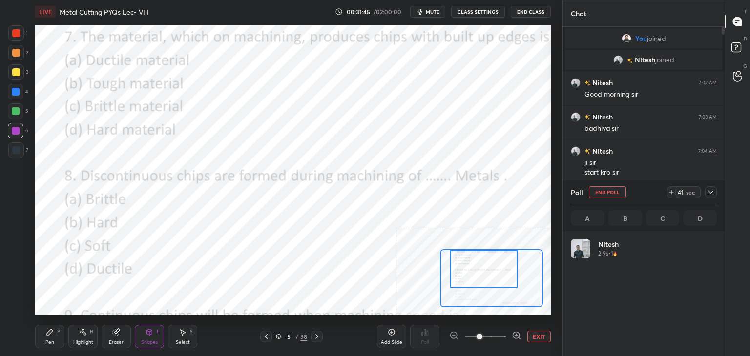
scroll to position [114, 143]
click at [74, 333] on div "Highlight H" at bounding box center [82, 336] width 29 height 23
drag, startPoint x: 148, startPoint y: 335, endPoint x: 146, endPoint y: 329, distance: 6.8
click at [148, 335] on icon at bounding box center [150, 333] width 8 height 8
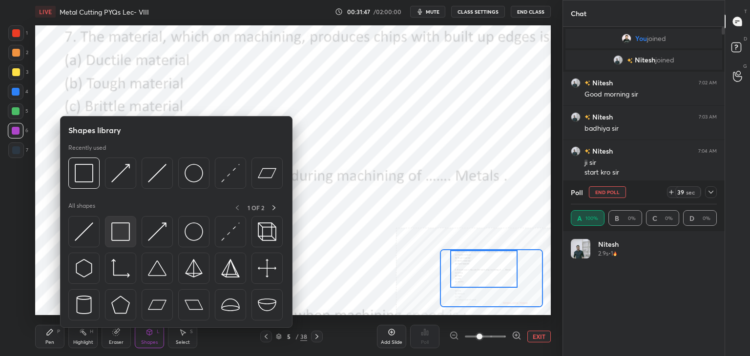
click at [121, 239] on img at bounding box center [120, 232] width 19 height 19
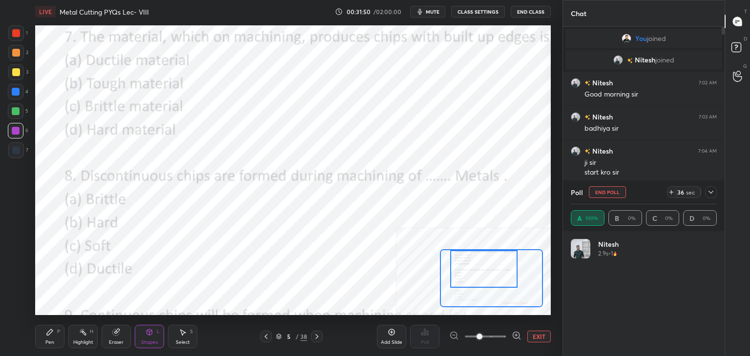
drag, startPoint x: 18, startPoint y: 34, endPoint x: 20, endPoint y: 40, distance: 6.3
click at [18, 35] on div at bounding box center [16, 33] width 8 height 8
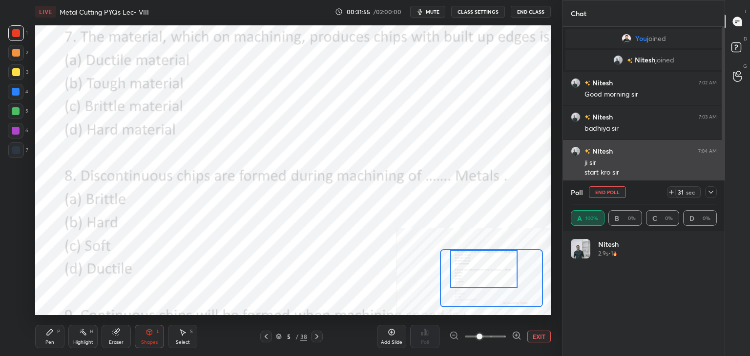
drag, startPoint x: 720, startPoint y: 144, endPoint x: 718, endPoint y: 166, distance: 22.1
click at [719, 166] on div at bounding box center [722, 154] width 6 height 255
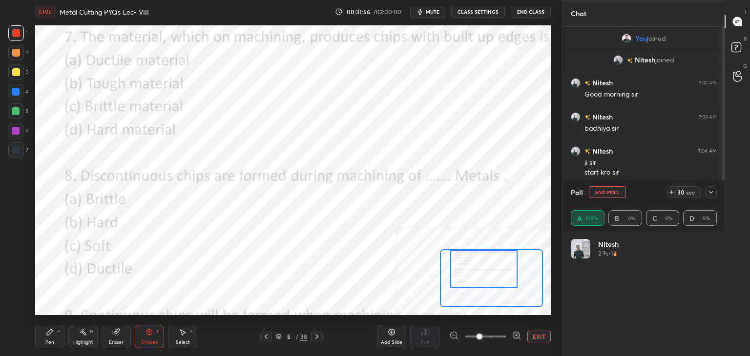
click at [713, 191] on icon at bounding box center [711, 192] width 8 height 8
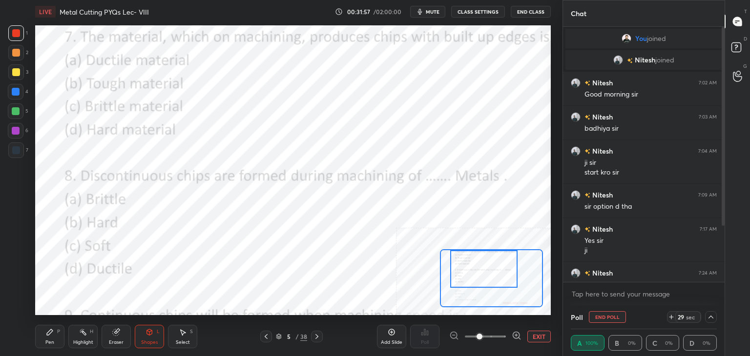
scroll to position [82, 0]
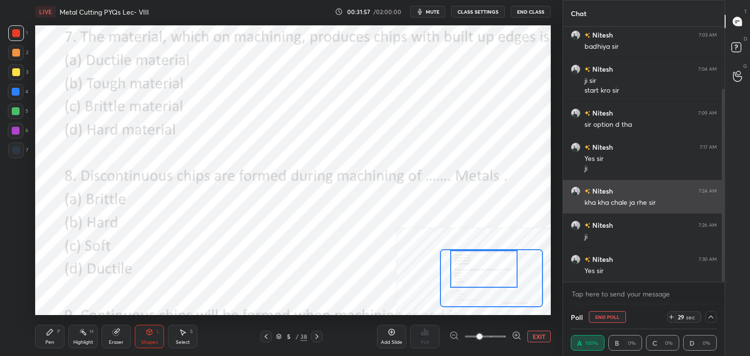
drag, startPoint x: 722, startPoint y: 177, endPoint x: 718, endPoint y: 204, distance: 27.1
click at [719, 204] on div at bounding box center [722, 154] width 6 height 255
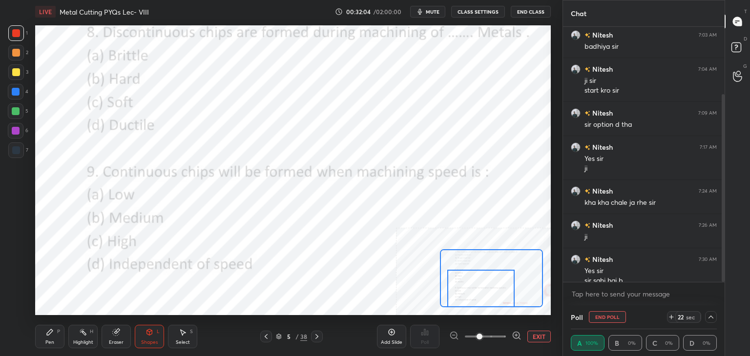
scroll to position [92, 0]
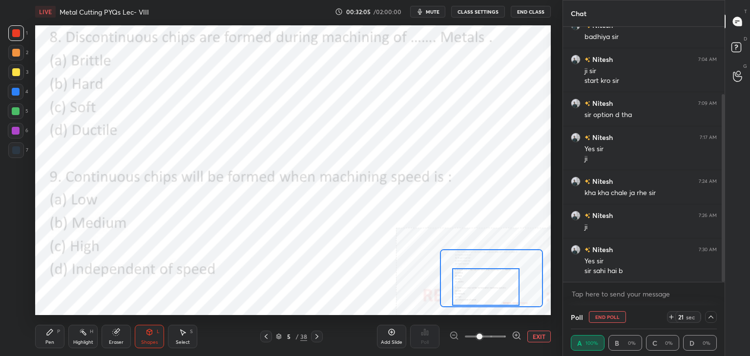
drag, startPoint x: 496, startPoint y: 285, endPoint x: 500, endPoint y: 297, distance: 12.4
click at [497, 303] on div at bounding box center [485, 288] width 67 height 38
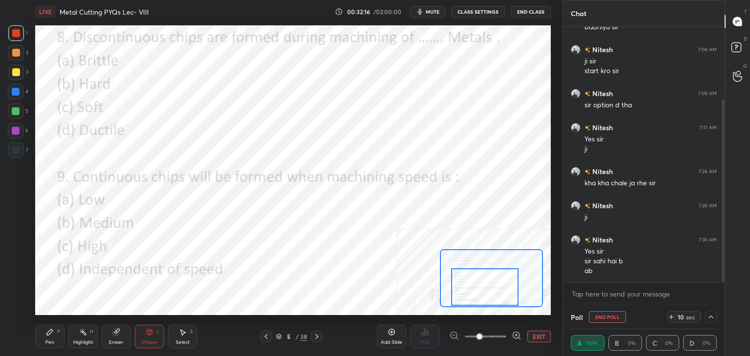
click at [122, 337] on div "Eraser" at bounding box center [116, 336] width 29 height 23
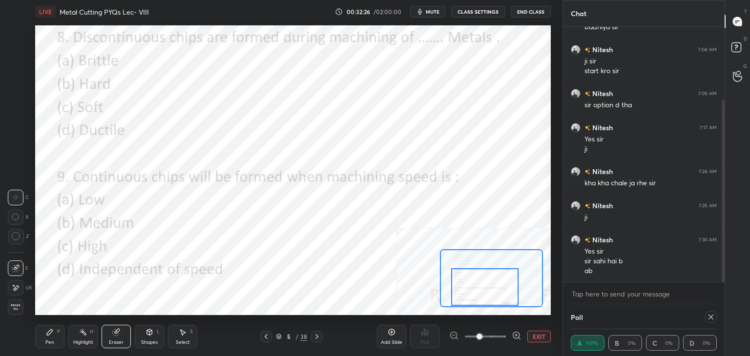
drag, startPoint x: 711, startPoint y: 317, endPoint x: 705, endPoint y: 321, distance: 7.2
click at [712, 317] on icon at bounding box center [711, 317] width 8 height 8
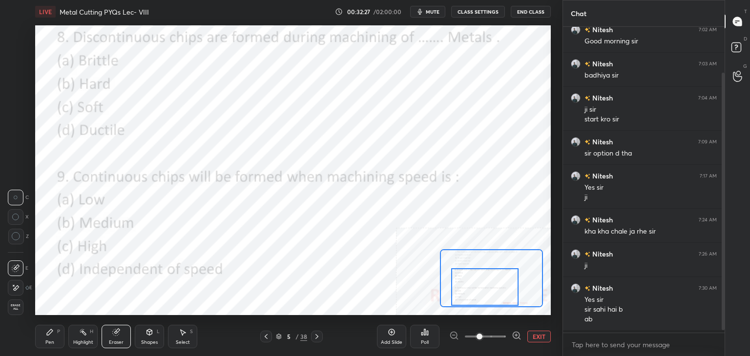
scroll to position [3, 3]
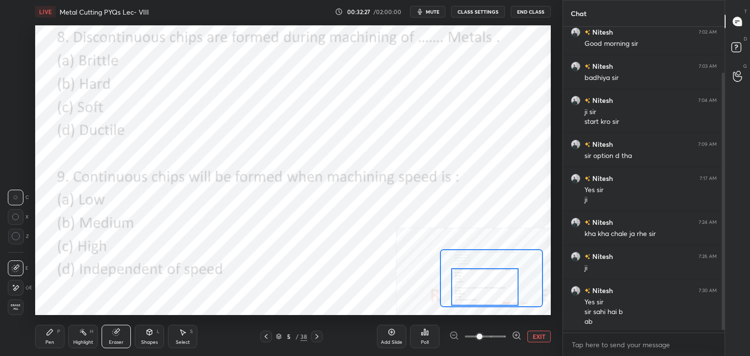
click at [424, 338] on div "Poll" at bounding box center [424, 336] width 29 height 23
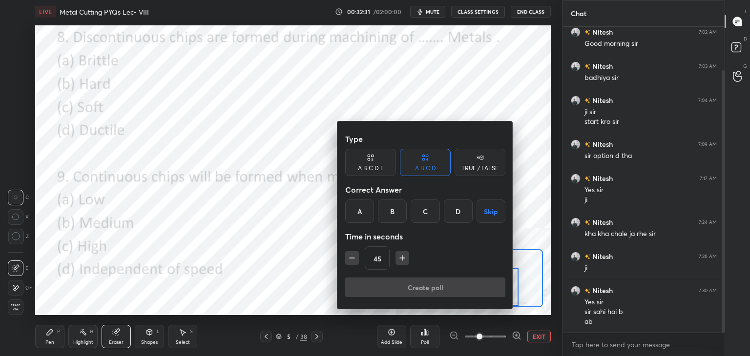
drag, startPoint x: 427, startPoint y: 209, endPoint x: 419, endPoint y: 248, distance: 39.3
click at [426, 208] on div "C" at bounding box center [425, 211] width 29 height 23
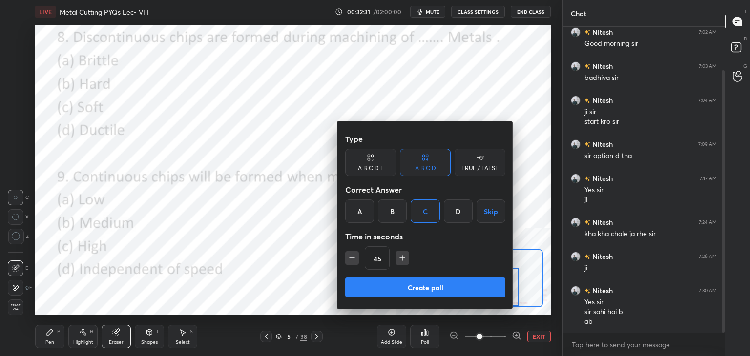
click at [412, 291] on button "Create poll" at bounding box center [425, 288] width 160 height 20
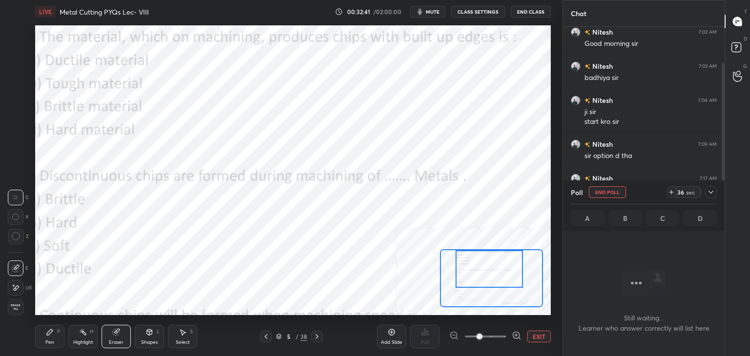
drag, startPoint x: 498, startPoint y: 274, endPoint x: 501, endPoint y: 258, distance: 15.9
click at [502, 259] on div at bounding box center [489, 269] width 67 height 38
click at [84, 336] on icon at bounding box center [83, 333] width 8 height 8
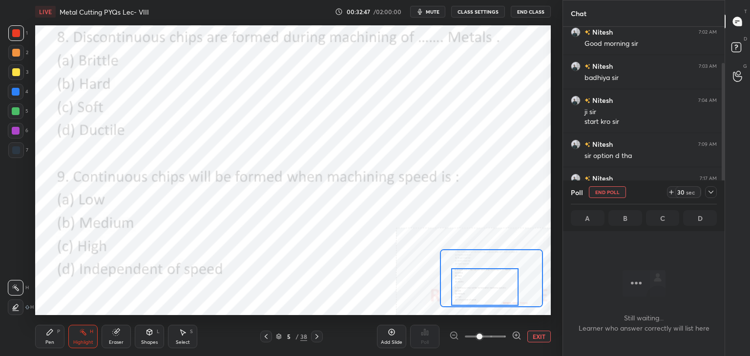
drag, startPoint x: 478, startPoint y: 281, endPoint x: 473, endPoint y: 298, distance: 17.9
click at [474, 299] on div at bounding box center [484, 288] width 67 height 38
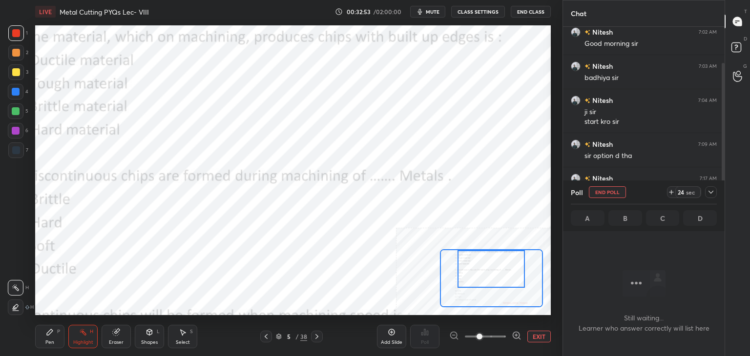
drag, startPoint x: 496, startPoint y: 275, endPoint x: 500, endPoint y: 250, distance: 26.3
click at [500, 255] on div at bounding box center [491, 269] width 67 height 38
drag, startPoint x: 498, startPoint y: 271, endPoint x: 498, endPoint y: 262, distance: 9.3
click at [502, 264] on div at bounding box center [492, 269] width 67 height 38
drag, startPoint x: 712, startPoint y: 192, endPoint x: 699, endPoint y: 199, distance: 14.4
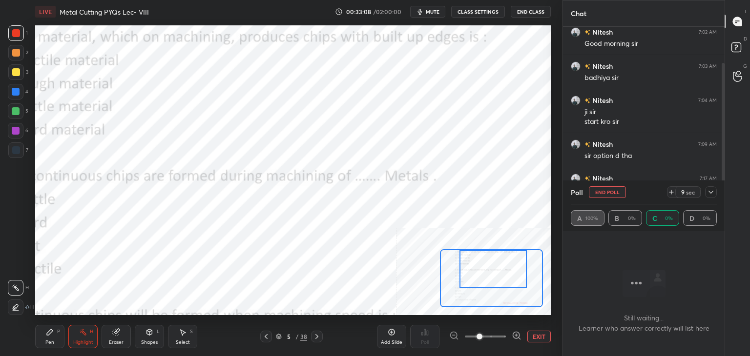
click at [711, 192] on icon at bounding box center [711, 192] width 8 height 8
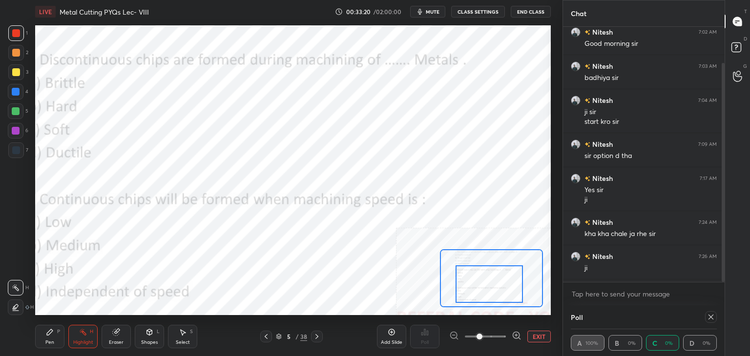
drag, startPoint x: 485, startPoint y: 293, endPoint x: 457, endPoint y: 274, distance: 34.8
click at [482, 298] on div at bounding box center [489, 285] width 67 height 38
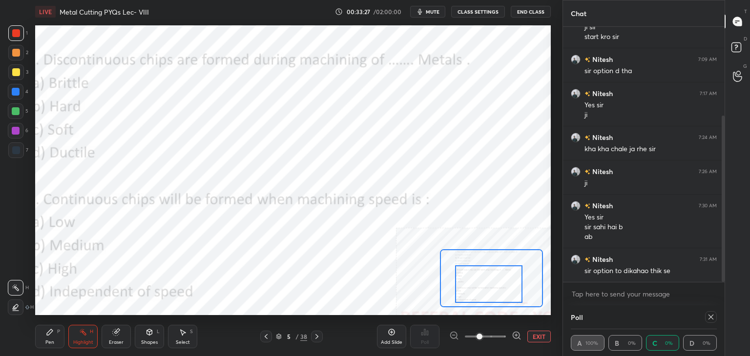
click at [712, 316] on icon at bounding box center [711, 317] width 8 height 8
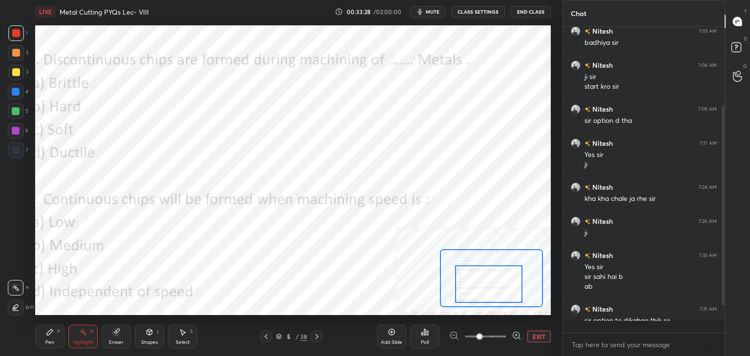
scroll to position [3, 3]
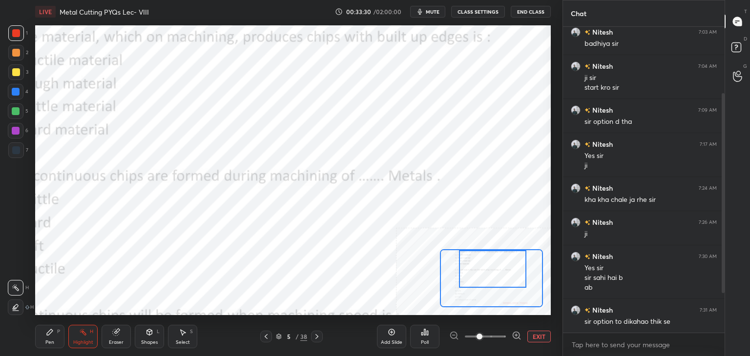
drag, startPoint x: 494, startPoint y: 278, endPoint x: 489, endPoint y: 255, distance: 24.0
click at [498, 262] on div at bounding box center [492, 269] width 67 height 38
drag, startPoint x: 722, startPoint y: 217, endPoint x: 722, endPoint y: 233, distance: 15.6
click at [721, 234] on div at bounding box center [722, 180] width 6 height 306
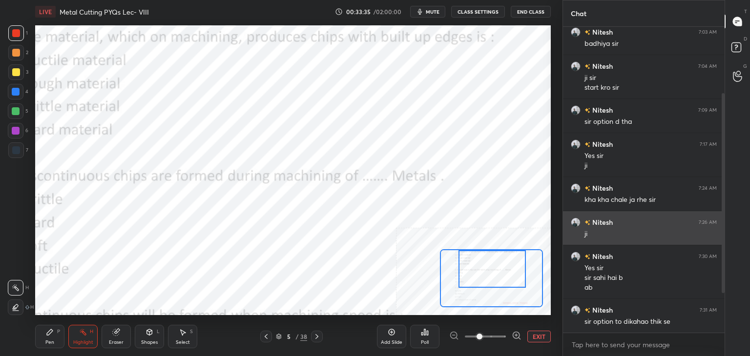
drag, startPoint x: 721, startPoint y: 239, endPoint x: 716, endPoint y: 237, distance: 5.3
click at [719, 243] on div at bounding box center [722, 180] width 6 height 306
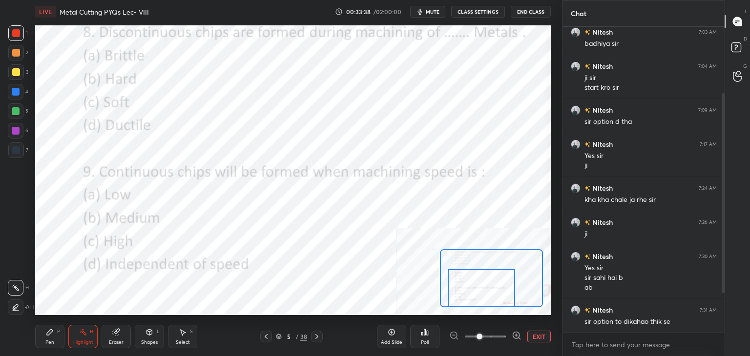
drag, startPoint x: 488, startPoint y: 280, endPoint x: 467, endPoint y: 292, distance: 24.2
click at [480, 298] on div at bounding box center [481, 289] width 67 height 38
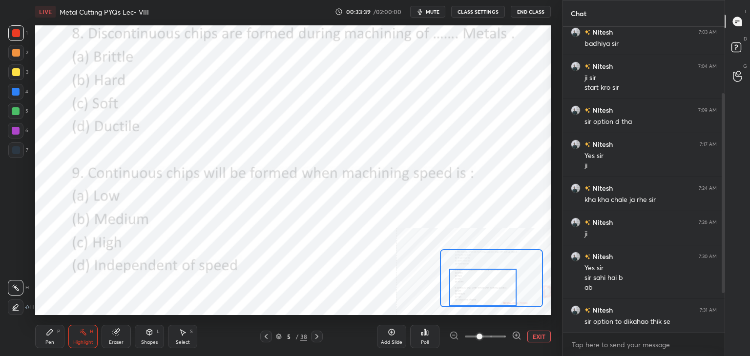
click at [150, 339] on div "Shapes L" at bounding box center [149, 336] width 29 height 23
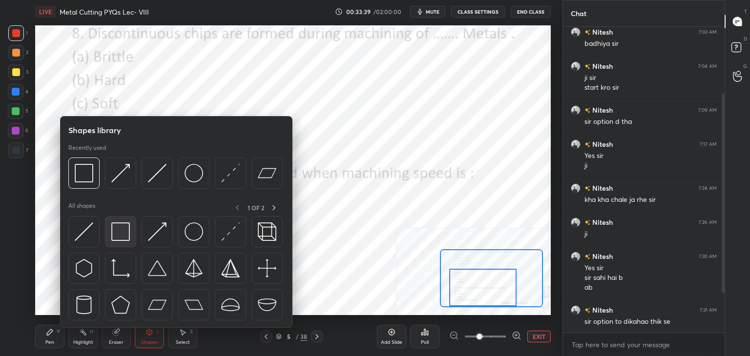
click at [118, 234] on img at bounding box center [120, 232] width 19 height 19
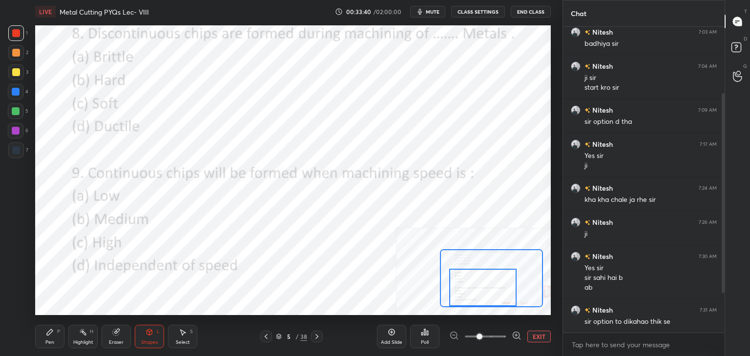
click at [17, 132] on div at bounding box center [16, 131] width 8 height 8
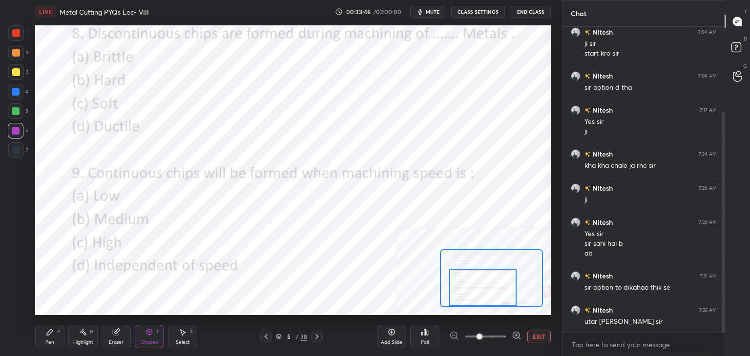
click at [533, 337] on button "EXIT" at bounding box center [538, 337] width 23 height 12
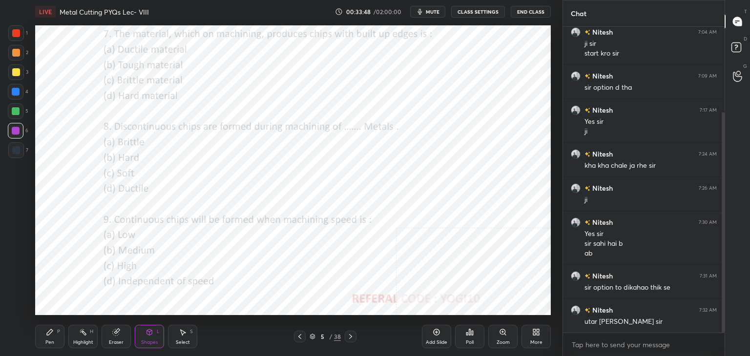
click at [350, 336] on icon at bounding box center [351, 337] width 8 height 8
click at [15, 36] on div at bounding box center [16, 33] width 16 height 16
click at [98, 334] on div "Pen P Highlight H Eraser Shapes L Select S" at bounding box center [131, 336] width 193 height 23
drag, startPoint x: 120, startPoint y: 330, endPoint x: 116, endPoint y: 317, distance: 13.3
click at [119, 329] on icon at bounding box center [116, 333] width 8 height 8
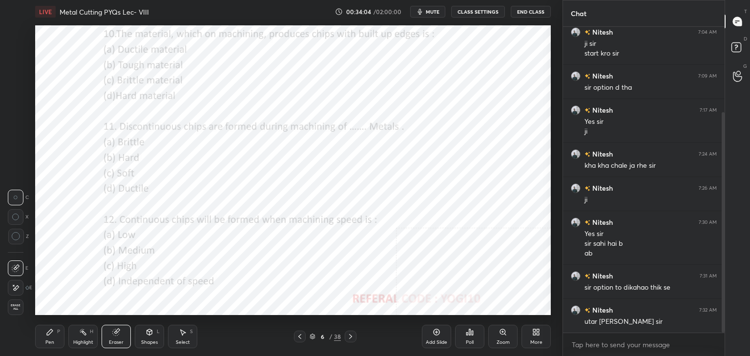
click at [350, 335] on icon at bounding box center [351, 337] width 8 height 8
click at [155, 333] on div "Shapes L" at bounding box center [149, 336] width 29 height 23
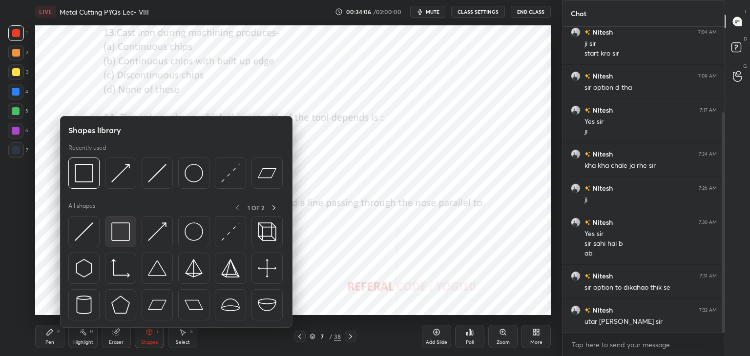
click at [123, 228] on img at bounding box center [120, 232] width 19 height 19
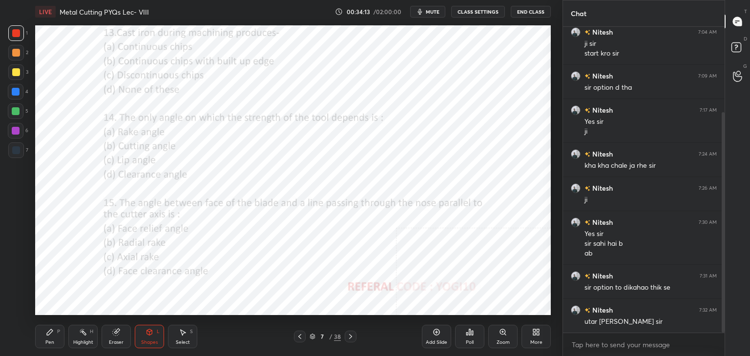
click at [472, 339] on div "Poll" at bounding box center [469, 336] width 29 height 23
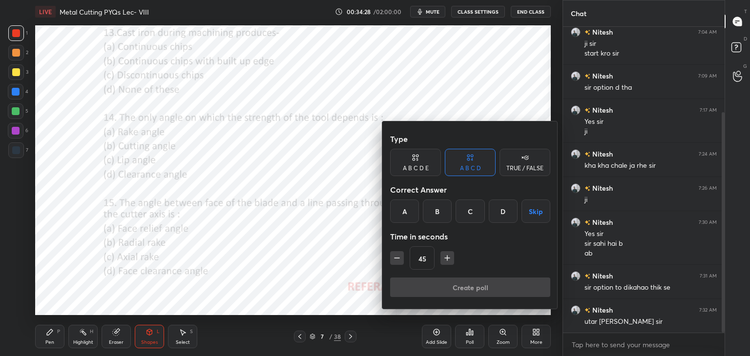
drag, startPoint x: 474, startPoint y: 208, endPoint x: 473, endPoint y: 214, distance: 6.5
click at [473, 208] on div "C" at bounding box center [470, 211] width 29 height 23
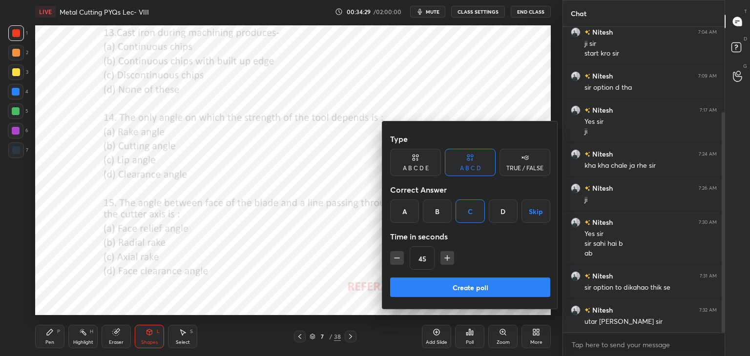
drag, startPoint x: 433, startPoint y: 295, endPoint x: 405, endPoint y: 282, distance: 30.8
click at [431, 295] on button "Create poll" at bounding box center [470, 288] width 160 height 20
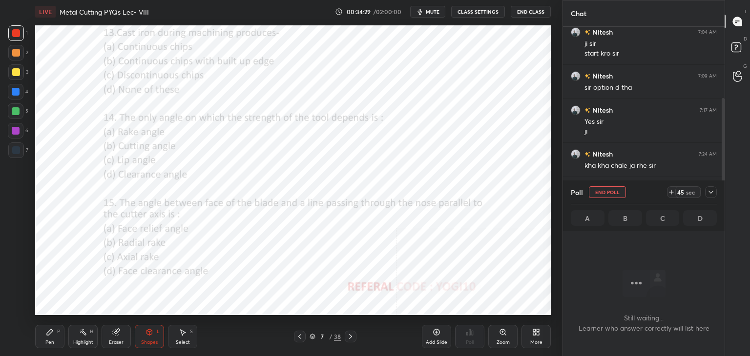
scroll to position [172, 159]
click at [18, 131] on div at bounding box center [16, 131] width 8 height 8
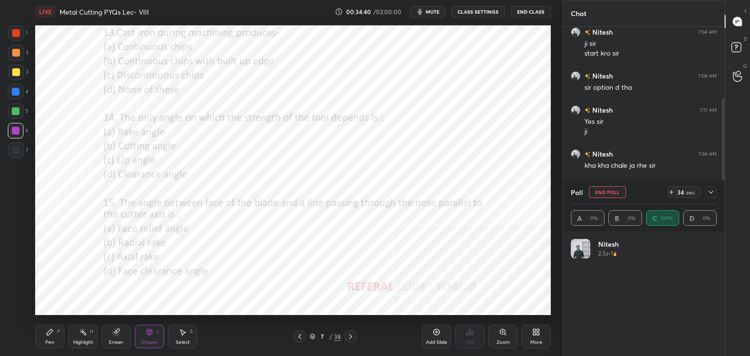
scroll to position [204, 0]
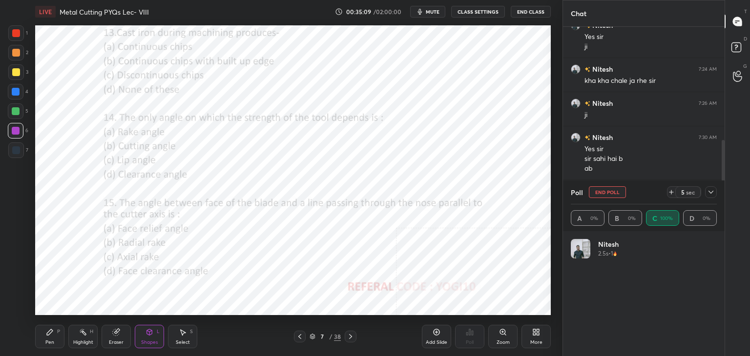
drag, startPoint x: 18, startPoint y: 33, endPoint x: 30, endPoint y: 41, distance: 14.7
click at [18, 34] on div at bounding box center [16, 33] width 8 height 8
click at [711, 190] on icon at bounding box center [711, 192] width 8 height 8
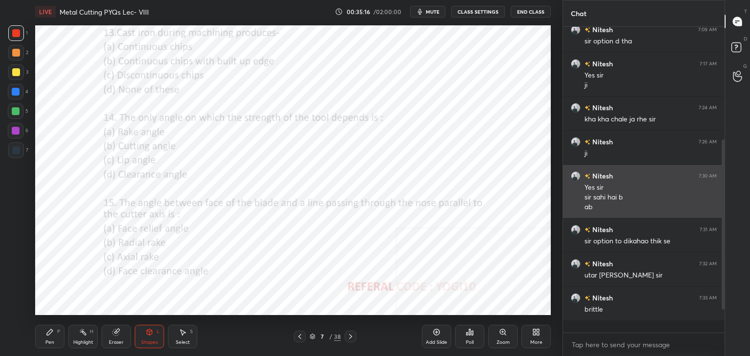
scroll to position [301, 159]
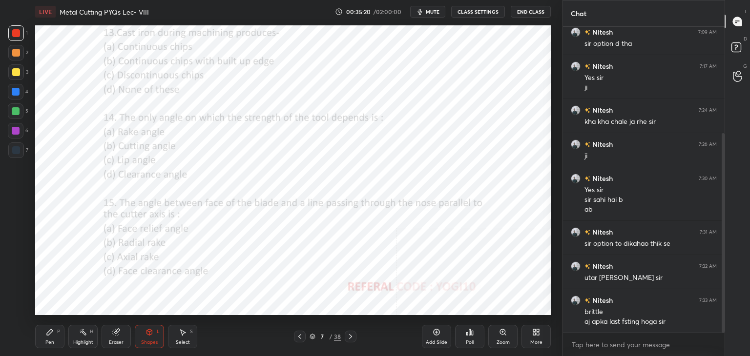
click at [467, 337] on div "Poll" at bounding box center [469, 336] width 29 height 23
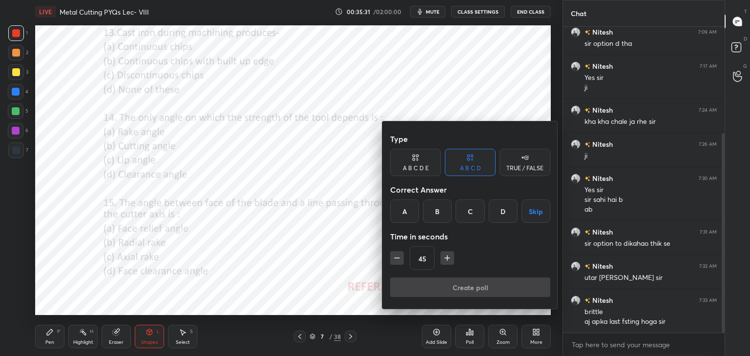
scroll to position [197, 0]
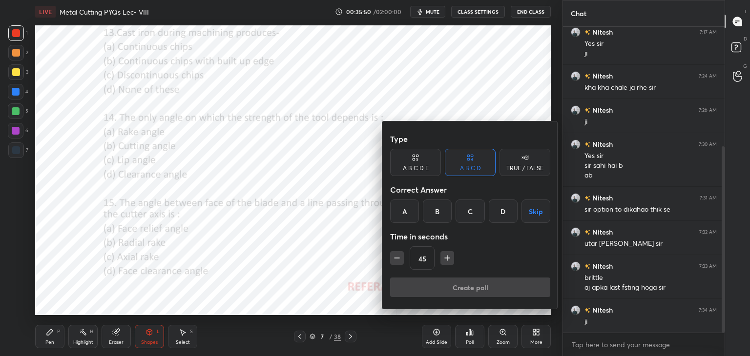
click at [406, 211] on div "A" at bounding box center [404, 211] width 29 height 23
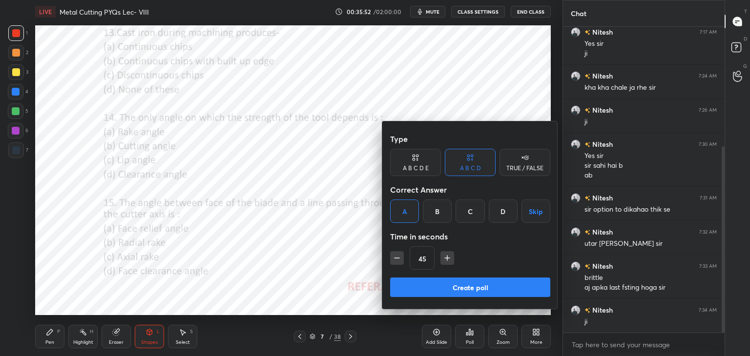
click at [424, 301] on div "Type A B C D E A B C D TRUE / FALSE Correct Answer A B C D Skip Time in seconds…" at bounding box center [470, 215] width 176 height 187
drag, startPoint x: 436, startPoint y: 287, endPoint x: 430, endPoint y: 277, distance: 11.4
click at [436, 288] on button "Create poll" at bounding box center [470, 288] width 160 height 20
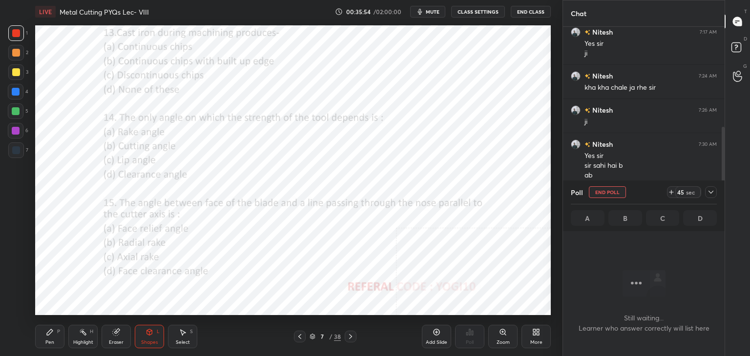
scroll to position [172, 159]
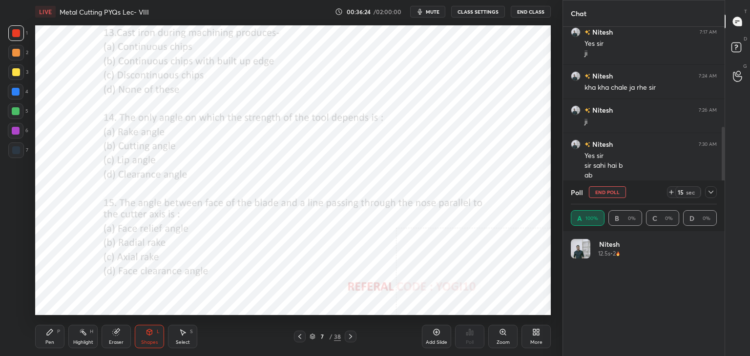
drag, startPoint x: 15, startPoint y: 131, endPoint x: 10, endPoint y: 134, distance: 6.0
click at [15, 131] on div at bounding box center [16, 131] width 8 height 8
click at [15, 30] on div at bounding box center [16, 33] width 8 height 8
click at [711, 191] on icon at bounding box center [710, 192] width 5 height 5
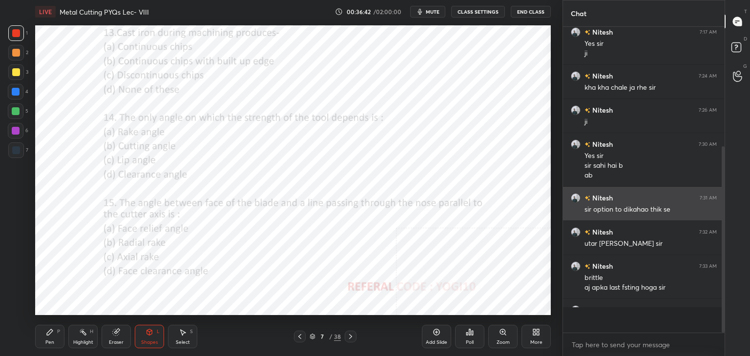
scroll to position [219, 159]
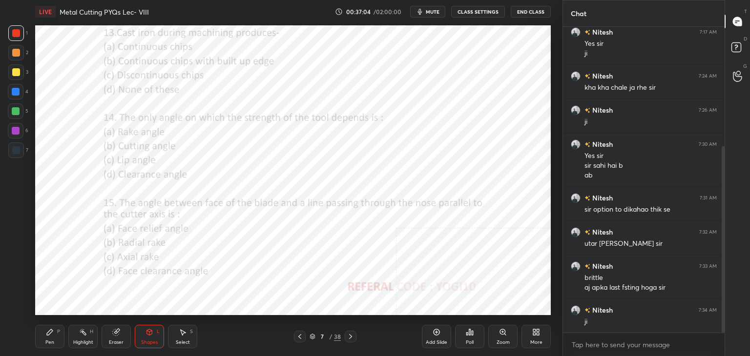
click at [469, 338] on div "Poll" at bounding box center [469, 336] width 29 height 23
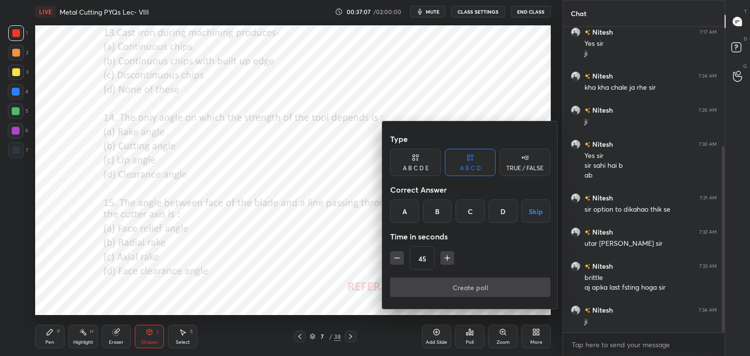
click at [473, 209] on div "C" at bounding box center [470, 211] width 29 height 23
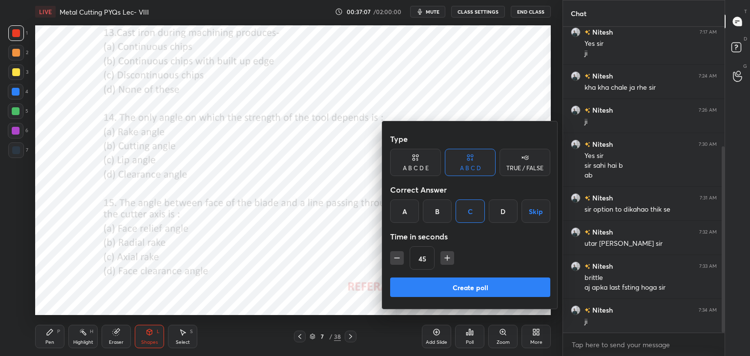
drag, startPoint x: 447, startPoint y: 289, endPoint x: 441, endPoint y: 289, distance: 6.3
click at [447, 290] on button "Create poll" at bounding box center [470, 288] width 160 height 20
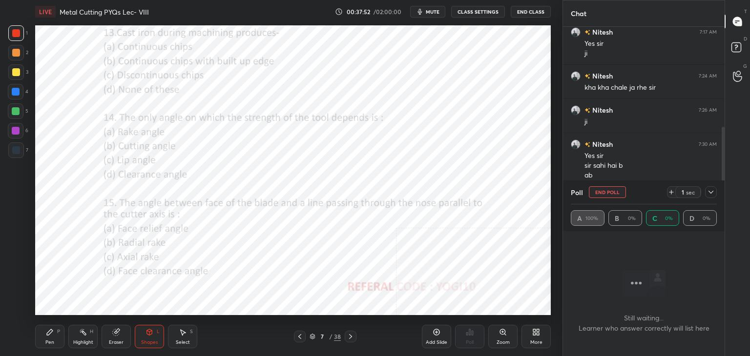
scroll to position [282, 0]
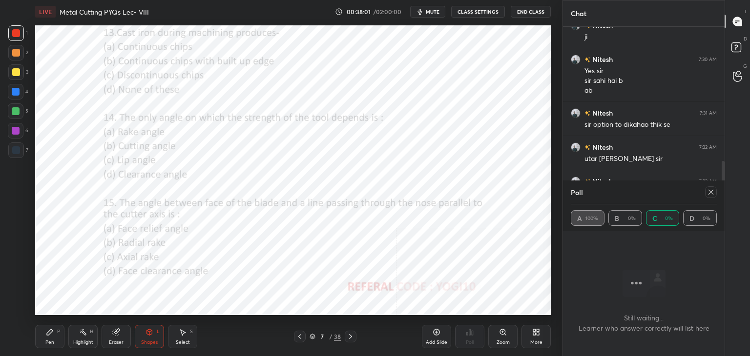
click at [18, 133] on div at bounding box center [16, 131] width 8 height 8
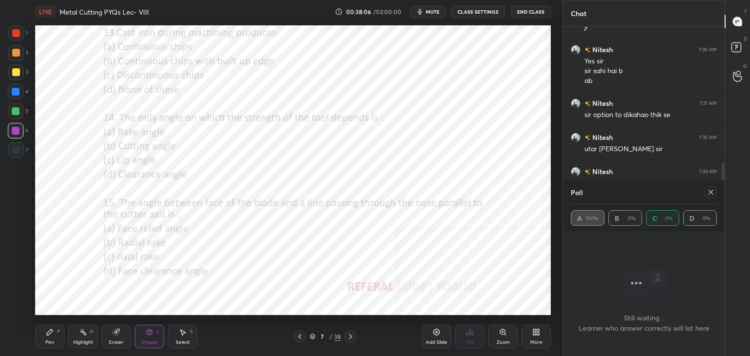
drag, startPoint x: 710, startPoint y: 193, endPoint x: 701, endPoint y: 196, distance: 9.7
click at [710, 193] on icon at bounding box center [710, 192] width 5 height 5
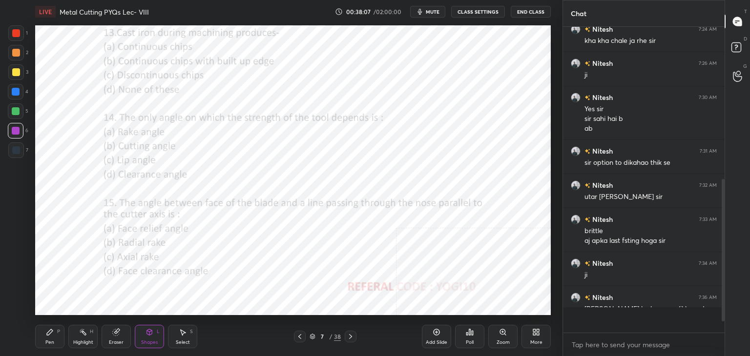
scroll to position [3, 3]
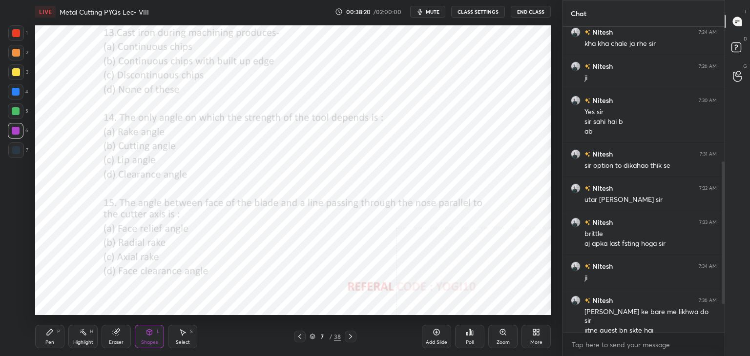
drag, startPoint x: 349, startPoint y: 336, endPoint x: 342, endPoint y: 333, distance: 7.0
click at [348, 336] on icon at bounding box center [351, 337] width 8 height 8
click at [18, 31] on div at bounding box center [16, 33] width 8 height 8
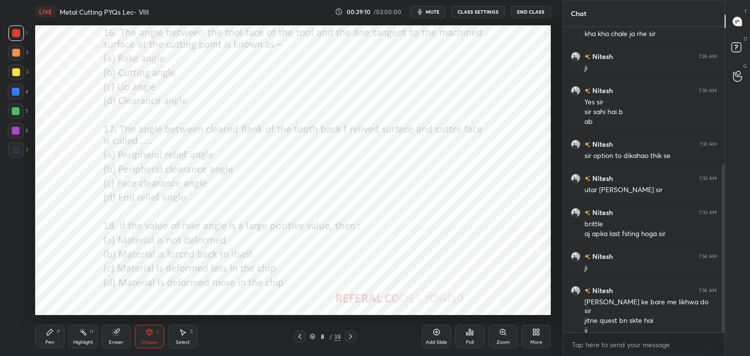
click at [472, 335] on icon at bounding box center [472, 333] width 1 height 4
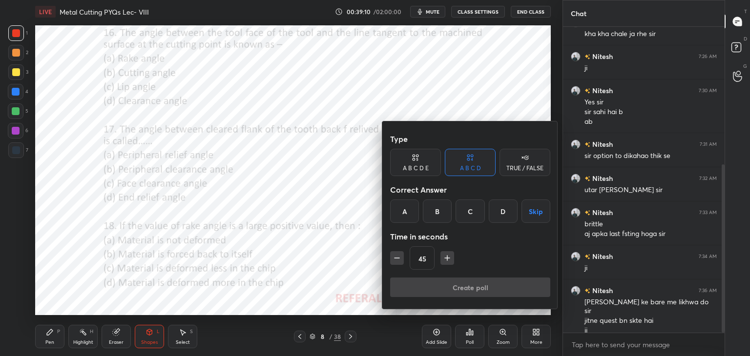
drag, startPoint x: 408, startPoint y: 209, endPoint x: 408, endPoint y: 218, distance: 9.3
click at [407, 209] on div "A" at bounding box center [404, 211] width 29 height 23
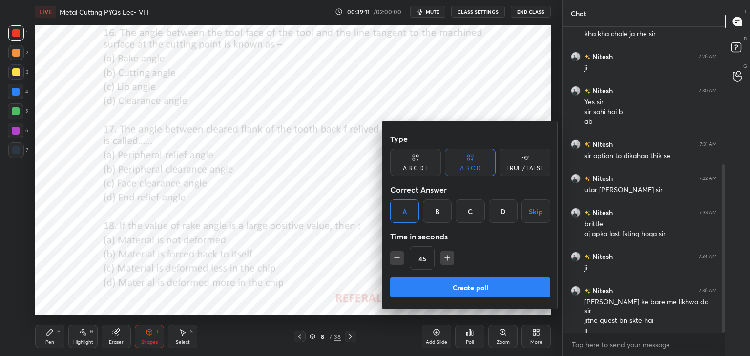
drag, startPoint x: 424, startPoint y: 292, endPoint x: 420, endPoint y: 286, distance: 7.9
click at [423, 292] on button "Create poll" at bounding box center [470, 288] width 160 height 20
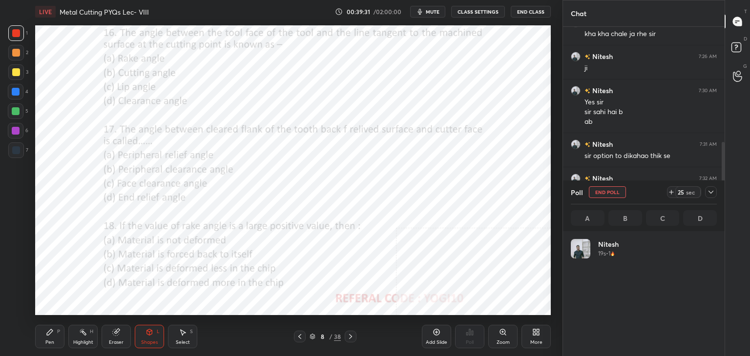
scroll to position [114, 143]
click at [711, 193] on icon at bounding box center [711, 192] width 8 height 8
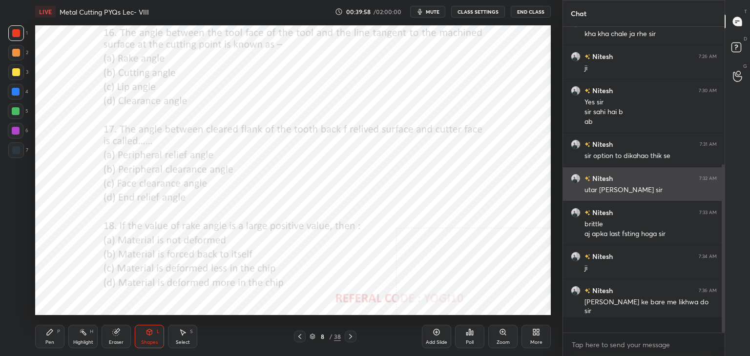
scroll to position [219, 159]
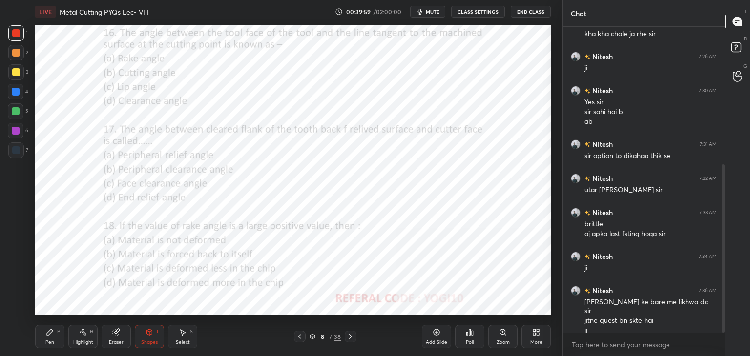
click at [507, 338] on div "Zoom" at bounding box center [502, 336] width 29 height 23
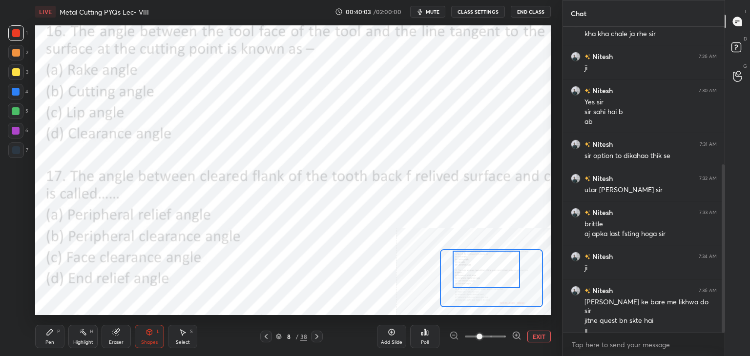
drag, startPoint x: 469, startPoint y: 261, endPoint x: 465, endPoint y: 255, distance: 6.6
click at [465, 257] on div at bounding box center [486, 270] width 67 height 38
click at [158, 336] on div "Shapes L" at bounding box center [149, 336] width 29 height 23
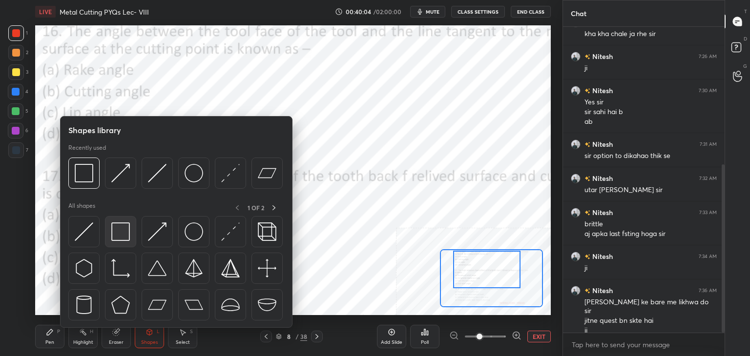
click at [117, 244] on div at bounding box center [120, 231] width 31 height 31
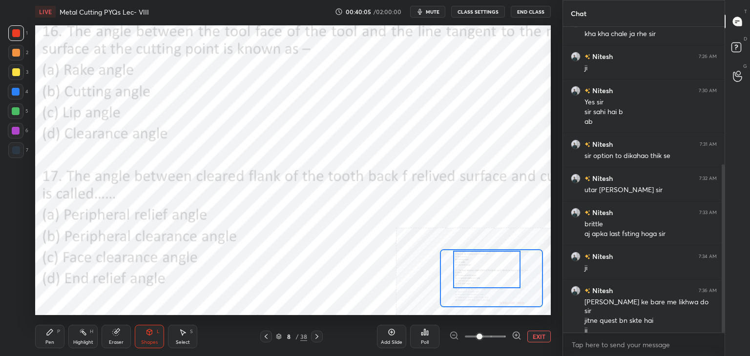
click at [19, 155] on div at bounding box center [16, 151] width 16 height 16
click at [114, 334] on icon at bounding box center [116, 333] width 6 height 6
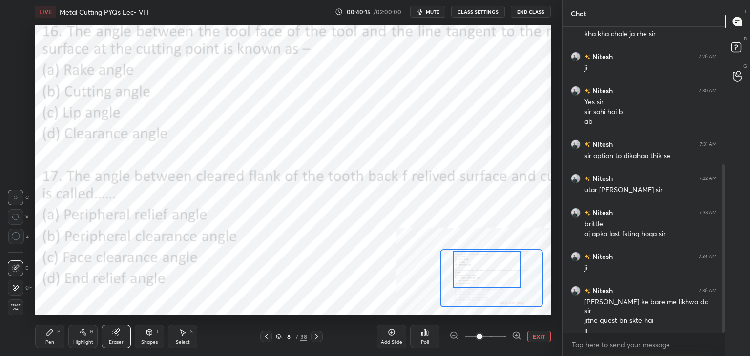
drag, startPoint x: 147, startPoint y: 334, endPoint x: 141, endPoint y: 329, distance: 7.9
click at [146, 334] on icon at bounding box center [150, 333] width 8 height 8
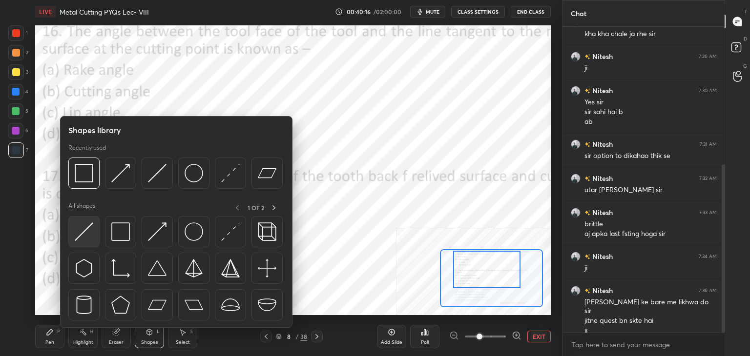
click at [81, 237] on img at bounding box center [84, 232] width 19 height 19
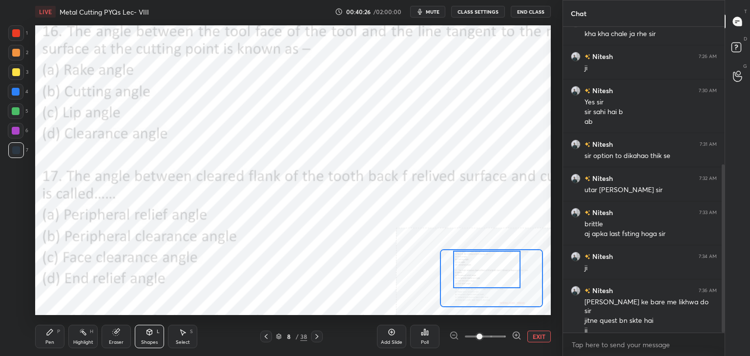
click at [118, 337] on div "Eraser" at bounding box center [116, 336] width 29 height 23
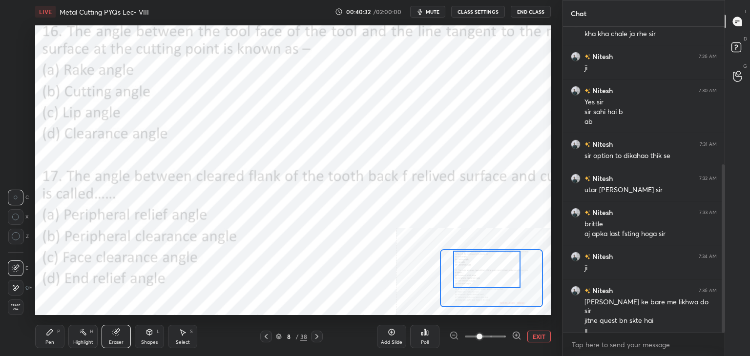
click at [153, 334] on div "Shapes L" at bounding box center [149, 336] width 29 height 23
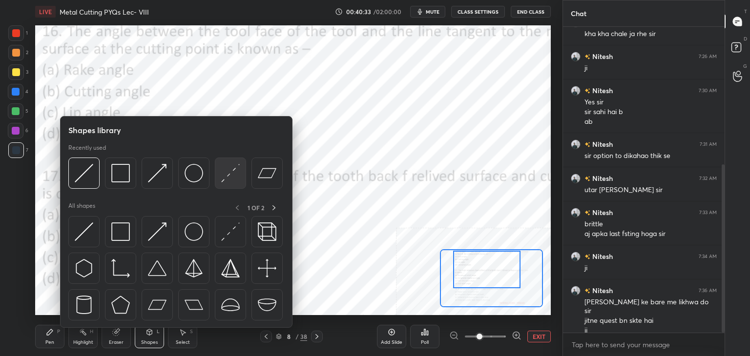
click at [235, 173] on img at bounding box center [230, 173] width 19 height 19
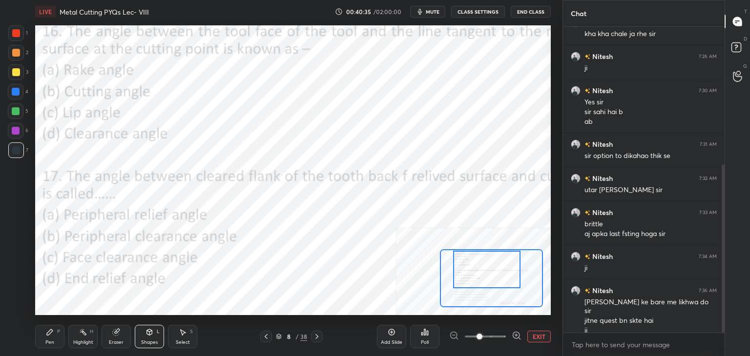
click at [16, 53] on div at bounding box center [16, 53] width 8 height 8
click at [18, 131] on div at bounding box center [16, 131] width 8 height 8
click at [151, 331] on icon at bounding box center [149, 331] width 5 height 1
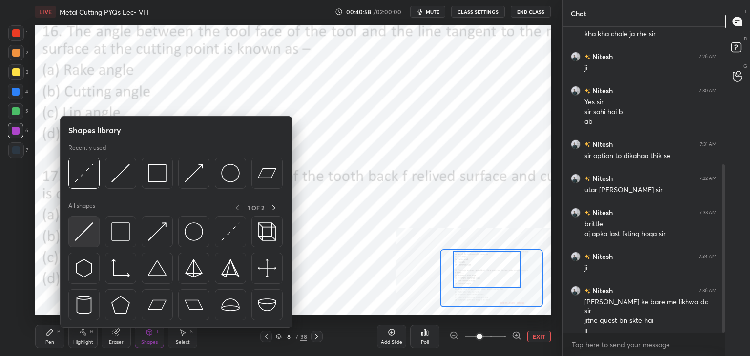
click at [83, 231] on img at bounding box center [84, 232] width 19 height 19
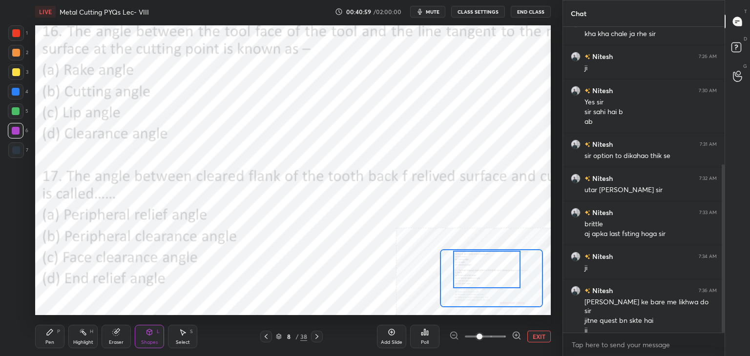
click at [12, 31] on div at bounding box center [16, 33] width 8 height 8
click at [52, 336] on div "Pen P" at bounding box center [49, 336] width 29 height 23
click at [17, 89] on div at bounding box center [16, 92] width 8 height 8
click at [146, 337] on div "Shapes L" at bounding box center [149, 336] width 29 height 23
click at [146, 335] on div "Shapes L" at bounding box center [149, 336] width 29 height 23
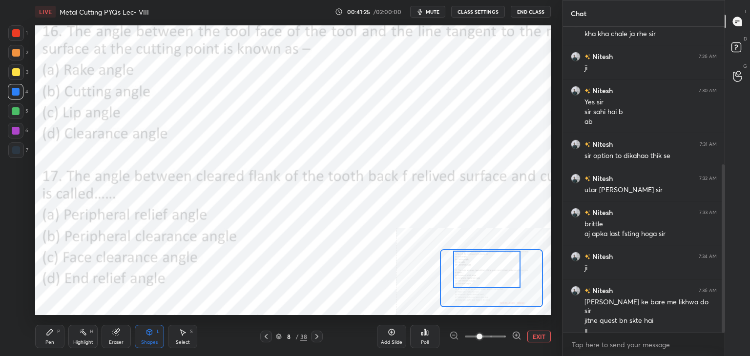
click at [154, 343] on div "Shapes" at bounding box center [149, 342] width 17 height 5
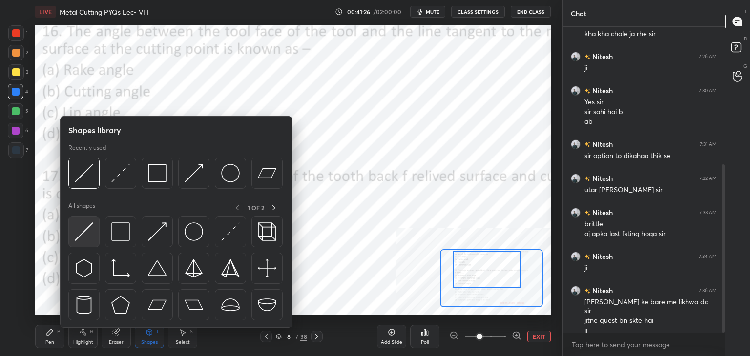
click at [86, 235] on img at bounding box center [84, 232] width 19 height 19
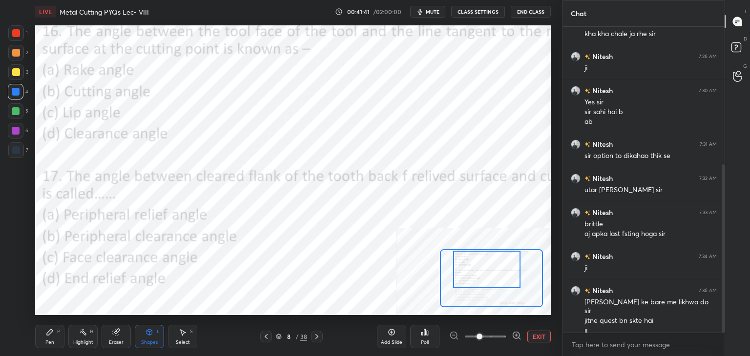
click at [14, 54] on div at bounding box center [16, 53] width 8 height 8
click at [146, 340] on div "Shapes" at bounding box center [149, 342] width 17 height 5
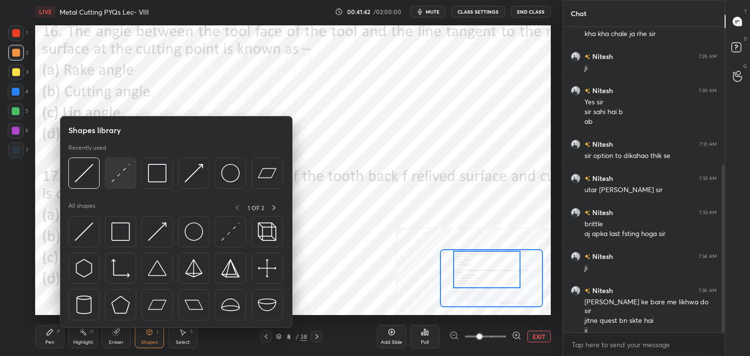
click at [117, 179] on img at bounding box center [120, 173] width 19 height 19
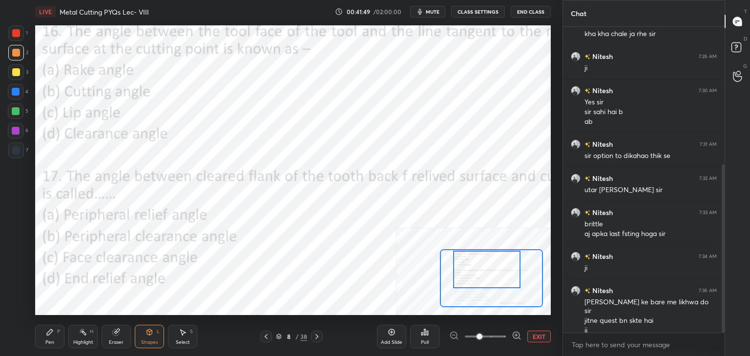
click at [152, 339] on div "Shapes L" at bounding box center [149, 336] width 29 height 23
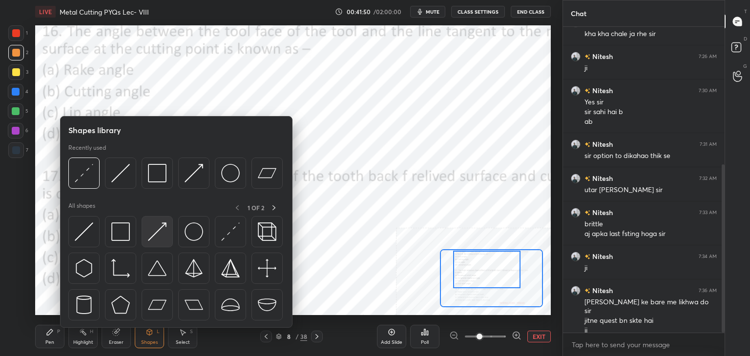
click at [160, 233] on img at bounding box center [157, 232] width 19 height 19
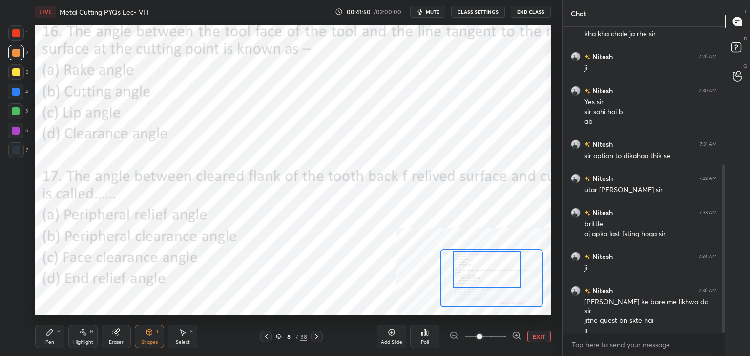
click at [16, 129] on div at bounding box center [16, 131] width 8 height 8
drag, startPoint x: 54, startPoint y: 336, endPoint x: 54, endPoint y: 330, distance: 6.4
click at [55, 336] on div "Pen P" at bounding box center [49, 336] width 29 height 23
click at [151, 338] on div "Shapes L" at bounding box center [149, 336] width 29 height 23
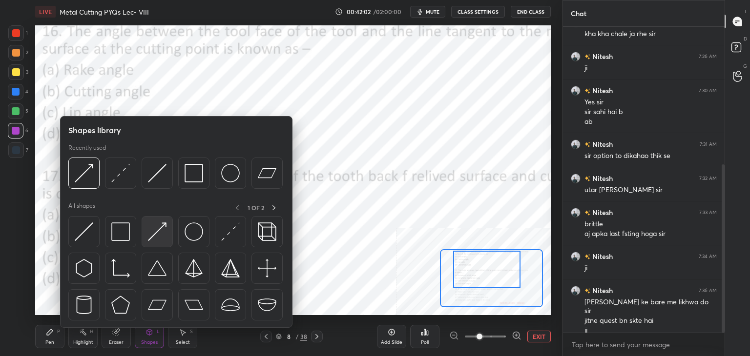
click at [154, 235] on img at bounding box center [157, 232] width 19 height 19
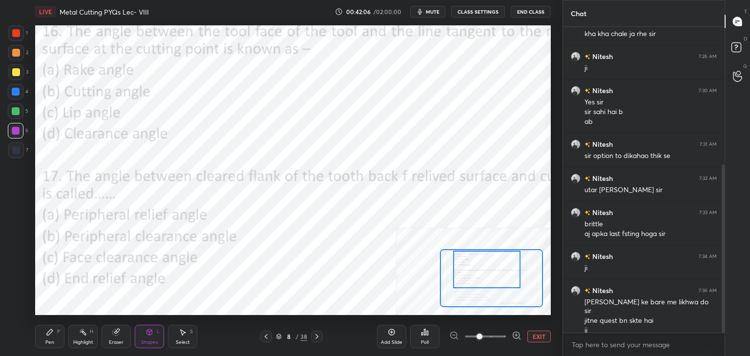
click at [43, 341] on div "Pen P" at bounding box center [49, 336] width 29 height 23
drag, startPoint x: 158, startPoint y: 336, endPoint x: 158, endPoint y: 330, distance: 6.3
click at [158, 336] on div "Shapes L" at bounding box center [149, 336] width 29 height 23
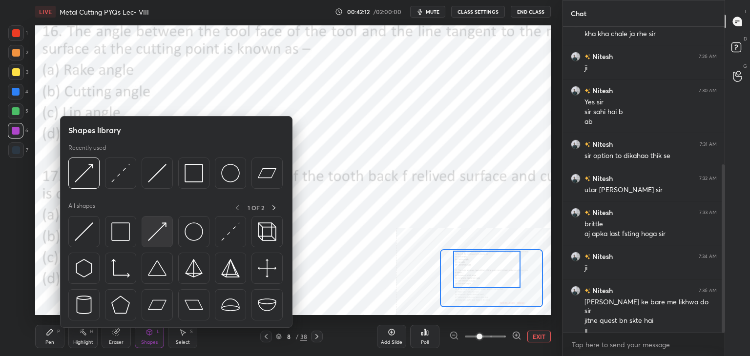
click at [152, 237] on img at bounding box center [157, 232] width 19 height 19
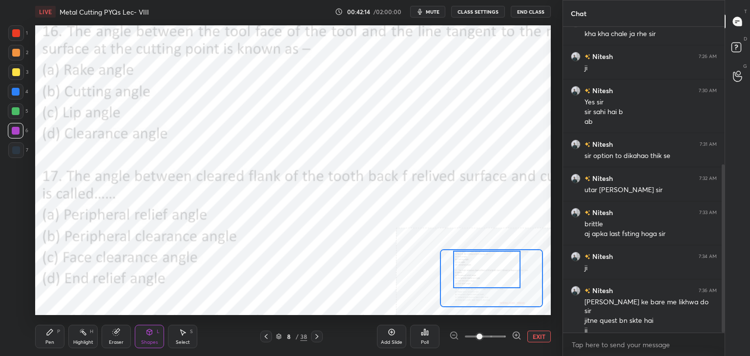
click at [44, 342] on div "Pen P" at bounding box center [49, 336] width 29 height 23
click at [147, 329] on icon at bounding box center [150, 333] width 8 height 8
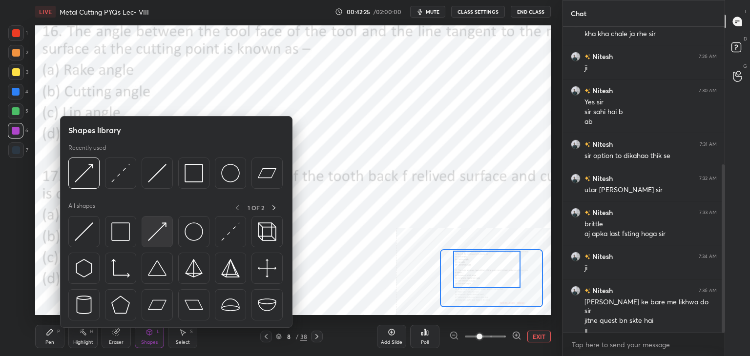
click at [153, 235] on img at bounding box center [157, 232] width 19 height 19
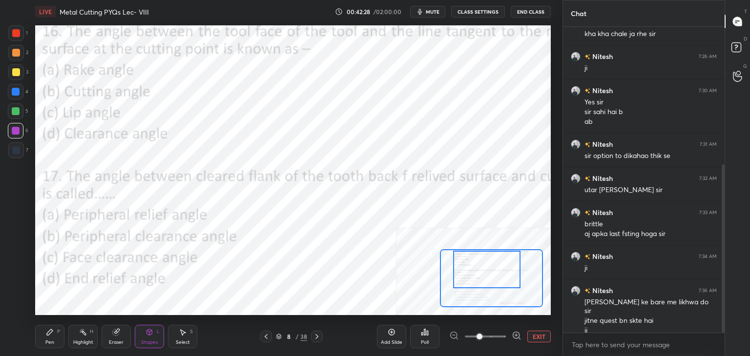
click at [45, 338] on div "Pen P" at bounding box center [49, 336] width 29 height 23
click at [155, 339] on div "Shapes L" at bounding box center [149, 336] width 29 height 23
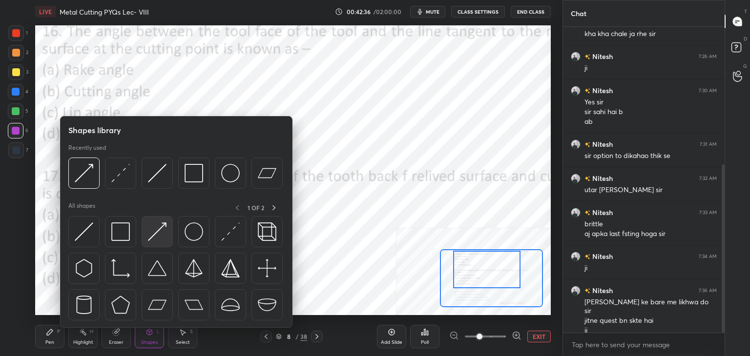
click at [155, 236] on img at bounding box center [157, 232] width 19 height 19
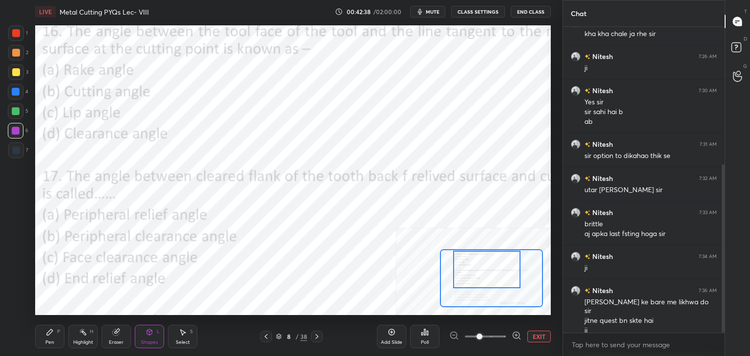
click at [51, 342] on div "Pen" at bounding box center [49, 342] width 9 height 5
click at [15, 151] on div at bounding box center [16, 150] width 8 height 8
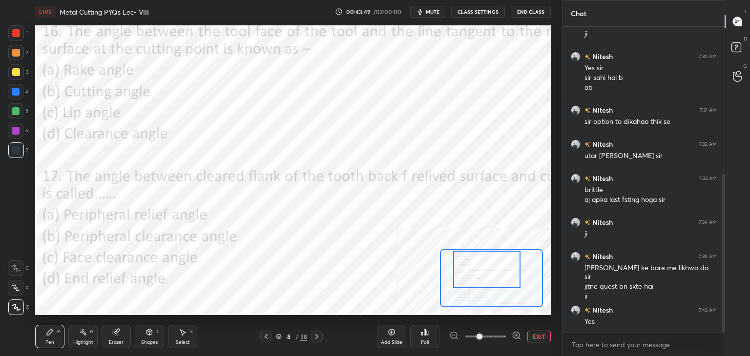
drag, startPoint x: 87, startPoint y: 336, endPoint x: 90, endPoint y: 317, distance: 19.7
click at [86, 336] on div "Highlight H" at bounding box center [82, 336] width 29 height 23
click at [15, 51] on div at bounding box center [16, 53] width 8 height 8
drag, startPoint x: 49, startPoint y: 334, endPoint x: 47, endPoint y: 322, distance: 12.8
click at [50, 335] on icon at bounding box center [50, 333] width 8 height 8
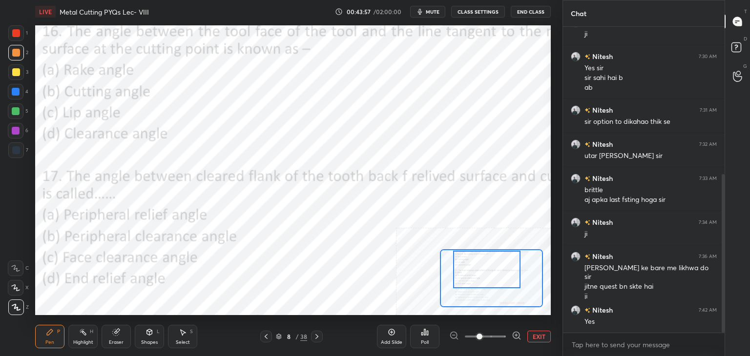
click at [16, 88] on div at bounding box center [16, 92] width 8 height 8
click at [151, 335] on icon at bounding box center [150, 333] width 8 height 8
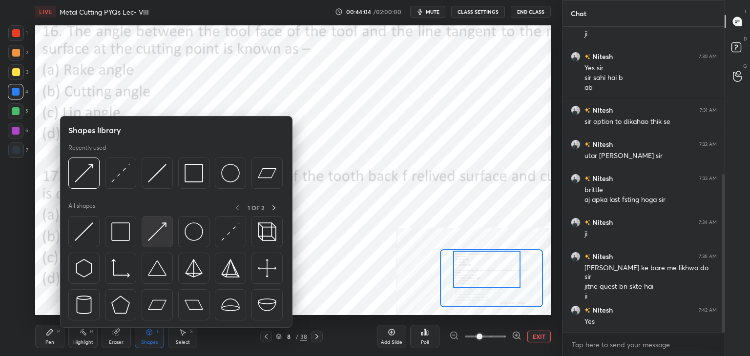
click at [152, 239] on img at bounding box center [157, 232] width 19 height 19
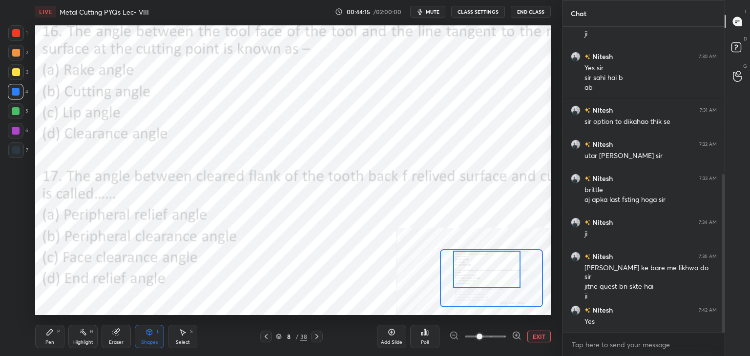
drag, startPoint x: 50, startPoint y: 340, endPoint x: 46, endPoint y: 331, distance: 10.1
click at [51, 340] on div "Pen" at bounding box center [49, 342] width 9 height 5
click at [17, 129] on div at bounding box center [16, 131] width 8 height 8
click at [80, 341] on div "Highlight" at bounding box center [83, 342] width 20 height 5
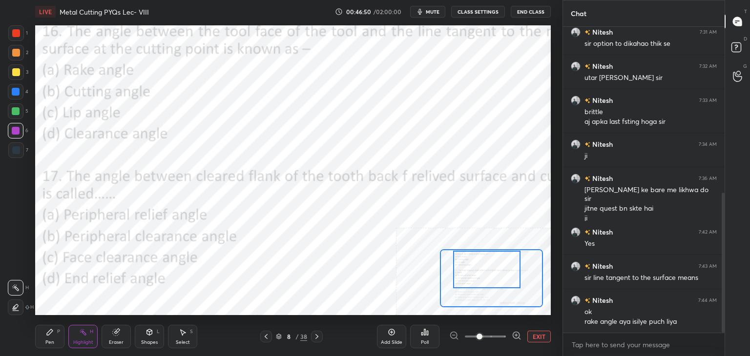
scroll to position [397, 0]
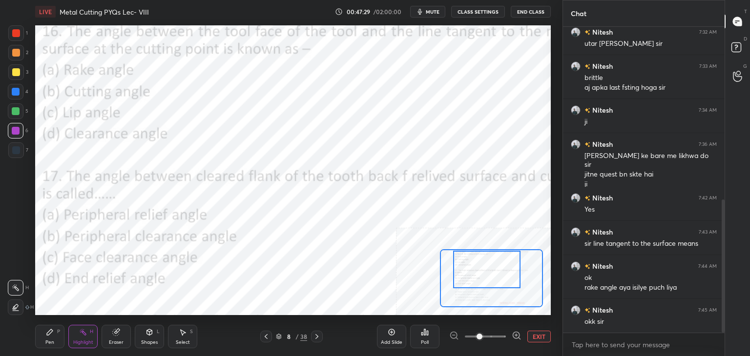
click at [144, 334] on div "Shapes L" at bounding box center [149, 336] width 29 height 23
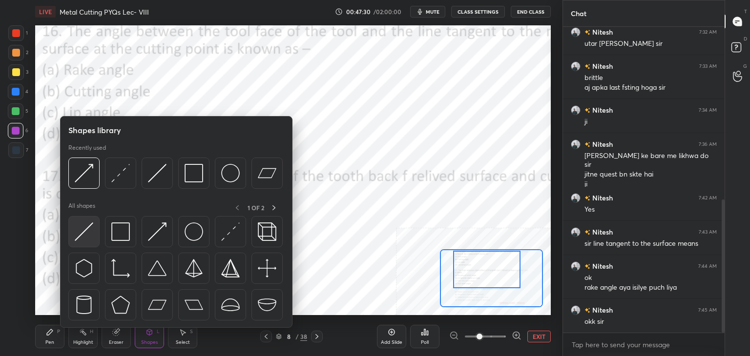
click at [89, 234] on img at bounding box center [84, 232] width 19 height 19
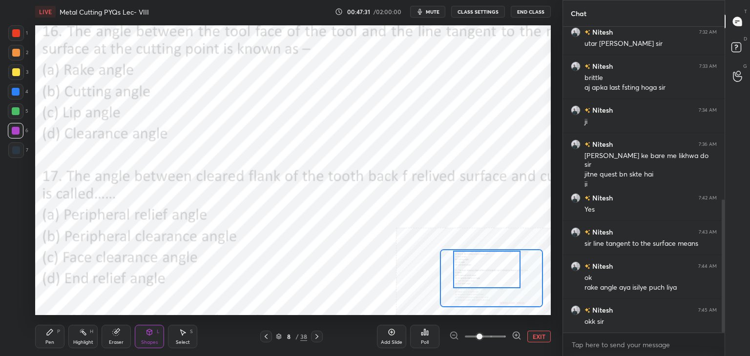
click at [21, 37] on div at bounding box center [16, 33] width 16 height 16
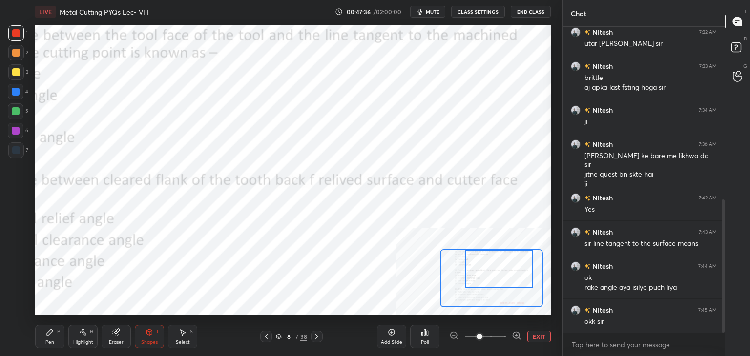
drag, startPoint x: 486, startPoint y: 285, endPoint x: 495, endPoint y: 280, distance: 9.4
click at [498, 281] on div at bounding box center [498, 269] width 67 height 38
click at [18, 149] on div at bounding box center [16, 150] width 8 height 8
drag, startPoint x: 166, startPoint y: 333, endPoint x: 149, endPoint y: 330, distance: 16.9
click at [165, 333] on div "Pen P Highlight H Eraser Shapes L Select S" at bounding box center [120, 336] width 171 height 23
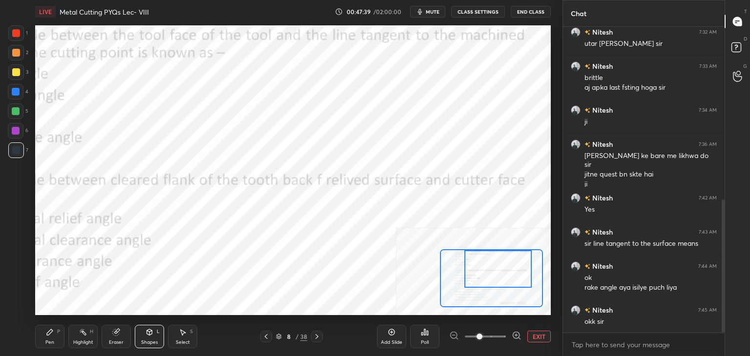
click at [141, 333] on div "Shapes L" at bounding box center [149, 336] width 29 height 23
click at [90, 337] on div "Highlight H" at bounding box center [82, 336] width 29 height 23
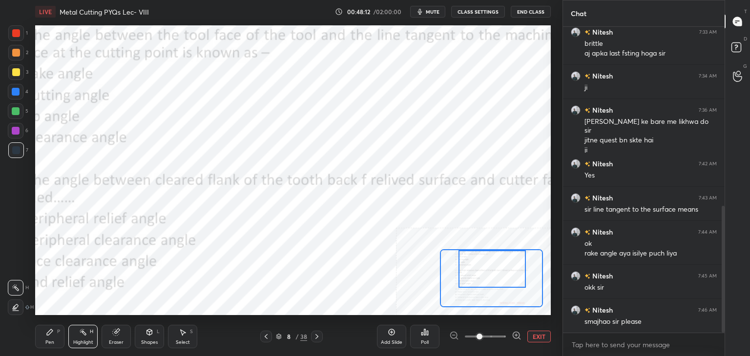
drag, startPoint x: 477, startPoint y: 270, endPoint x: 461, endPoint y: 261, distance: 17.9
click at [472, 268] on div at bounding box center [491, 269] width 67 height 38
click at [150, 332] on icon at bounding box center [150, 333] width 8 height 8
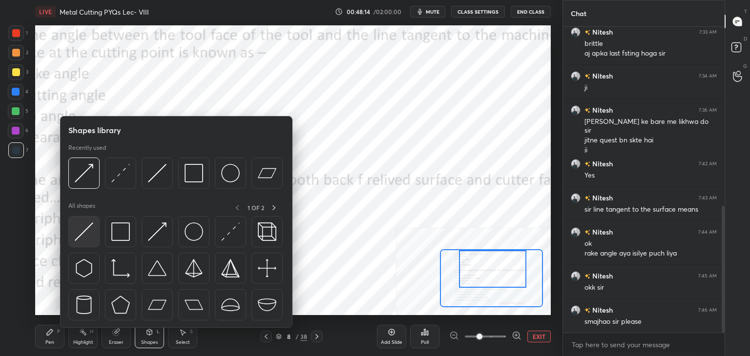
click at [90, 236] on img at bounding box center [84, 232] width 19 height 19
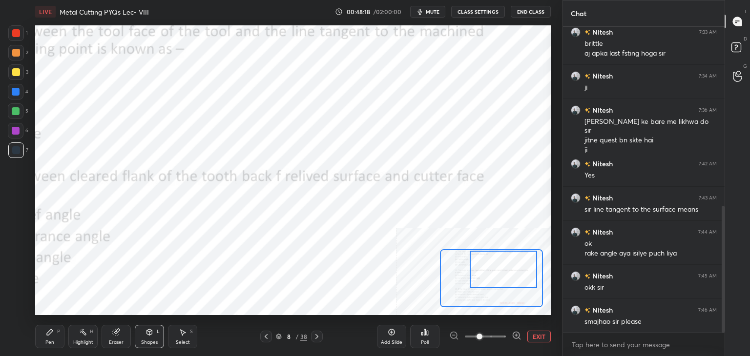
drag, startPoint x: 499, startPoint y: 276, endPoint x: 510, endPoint y: 277, distance: 10.8
click at [510, 277] on div at bounding box center [503, 270] width 67 height 38
click at [173, 339] on div "Select S" at bounding box center [182, 336] width 29 height 23
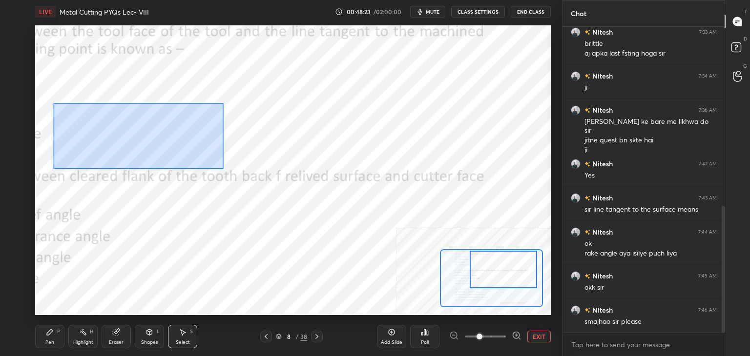
drag, startPoint x: 59, startPoint y: 113, endPoint x: 224, endPoint y: 168, distance: 174.5
click at [226, 168] on div "0 ° Undo Copy Duplicate Duplicate to new slide Delete" at bounding box center [199, 238] width 773 height 435
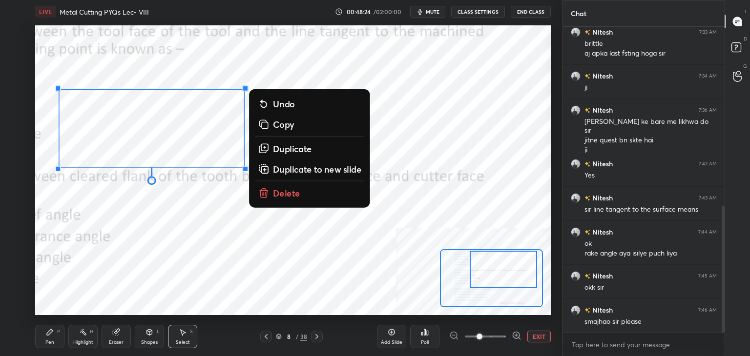
click at [283, 147] on p "Duplicate" at bounding box center [292, 149] width 39 height 12
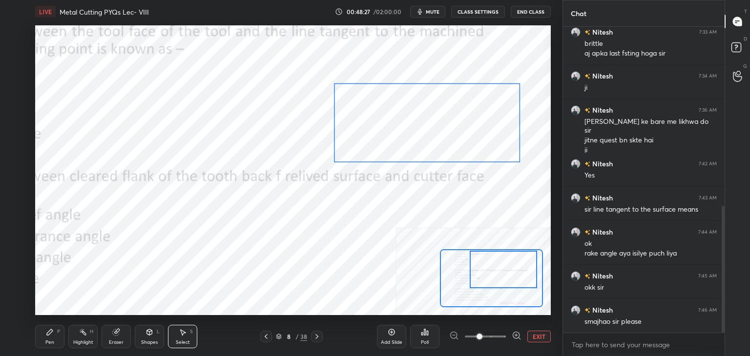
drag, startPoint x: 239, startPoint y: 150, endPoint x: 493, endPoint y: 124, distance: 254.8
click at [494, 124] on div "0 ° Undo Copy Duplicate Duplicate to new slide Delete" at bounding box center [199, 238] width 773 height 435
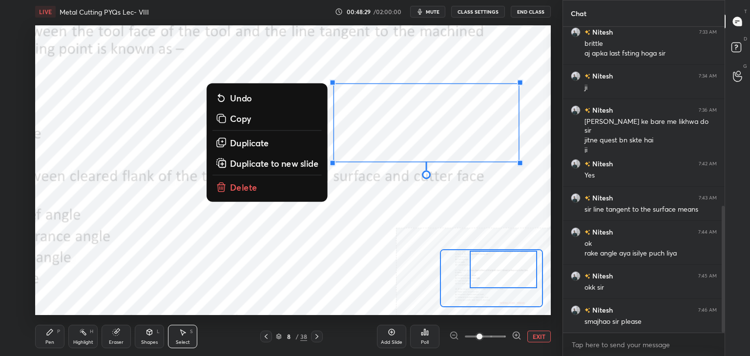
click at [126, 334] on div "Eraser" at bounding box center [116, 336] width 29 height 23
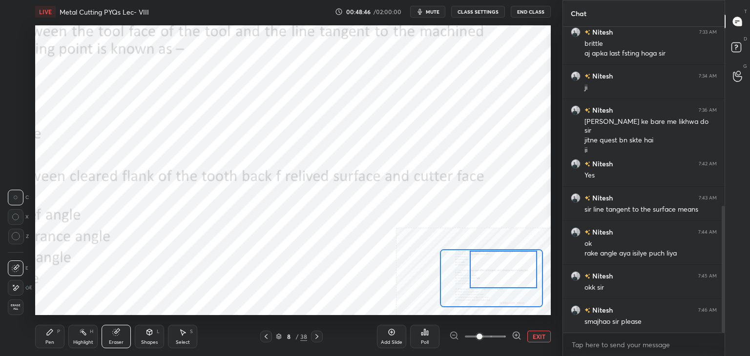
click at [150, 334] on icon at bounding box center [149, 333] width 5 height 6
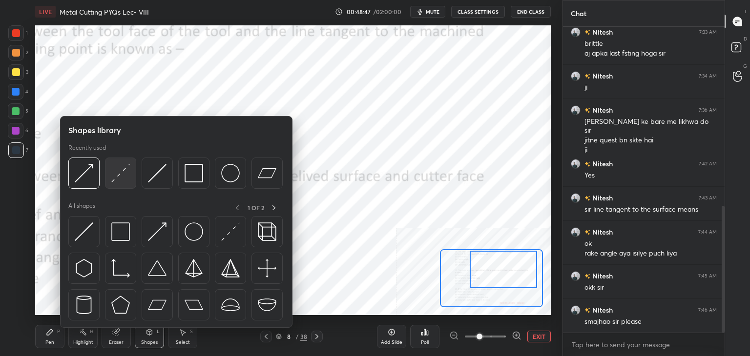
click at [114, 174] on img at bounding box center [120, 173] width 19 height 19
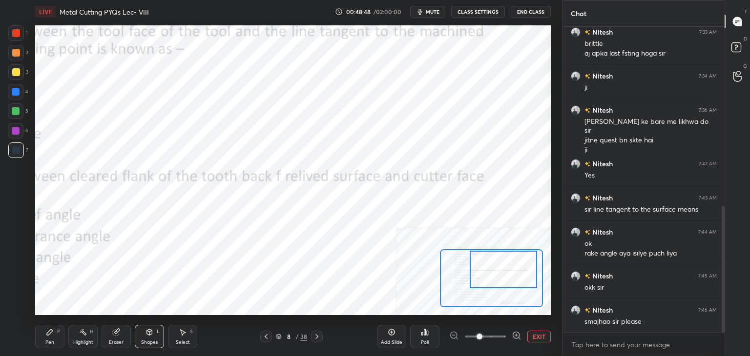
click at [18, 52] on div at bounding box center [16, 53] width 8 height 8
click at [18, 130] on div at bounding box center [16, 131] width 8 height 8
click at [119, 336] on icon at bounding box center [116, 333] width 8 height 8
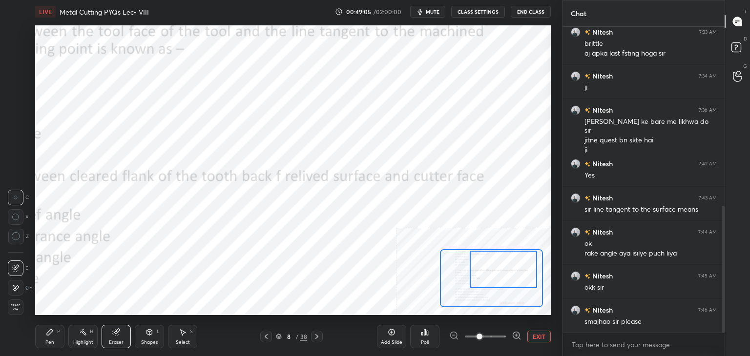
click at [147, 336] on div "Shapes L" at bounding box center [149, 336] width 29 height 23
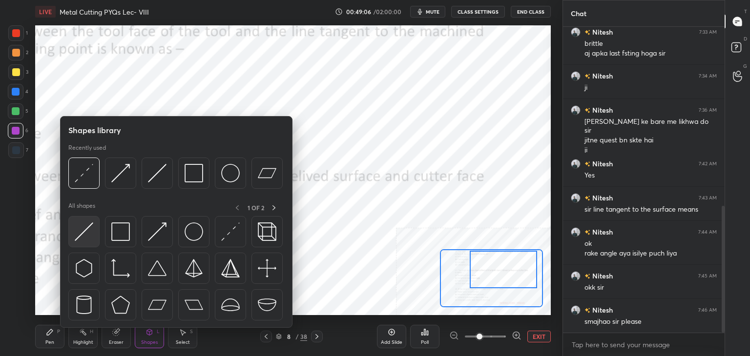
click at [82, 233] on img at bounding box center [84, 232] width 19 height 19
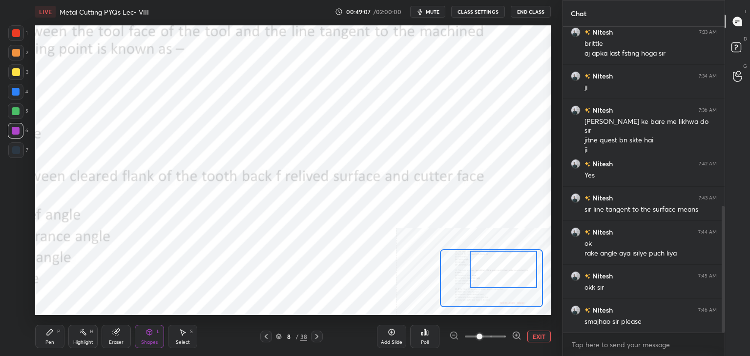
drag, startPoint x: 19, startPoint y: 151, endPoint x: 13, endPoint y: 151, distance: 6.3
click at [19, 151] on div at bounding box center [16, 150] width 8 height 8
click at [18, 40] on div at bounding box center [16, 33] width 16 height 16
click at [54, 332] on div "Pen P" at bounding box center [49, 336] width 29 height 23
click at [90, 337] on div "Highlight H" at bounding box center [82, 336] width 29 height 23
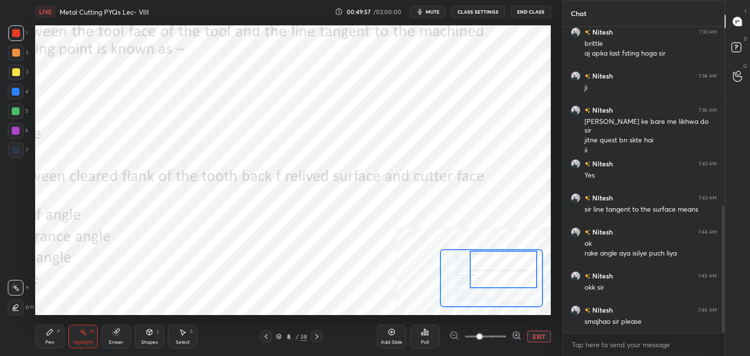
drag, startPoint x: 49, startPoint y: 334, endPoint x: 59, endPoint y: 317, distance: 19.9
click at [50, 334] on icon at bounding box center [50, 333] width 8 height 8
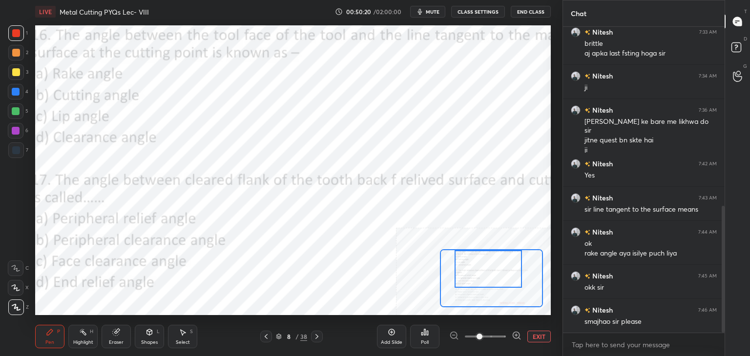
drag, startPoint x: 480, startPoint y: 259, endPoint x: 465, endPoint y: 251, distance: 16.8
click at [465, 251] on div at bounding box center [488, 269] width 67 height 38
click at [90, 335] on div "Highlight H" at bounding box center [82, 336] width 29 height 23
drag, startPoint x: 480, startPoint y: 272, endPoint x: 484, endPoint y: 268, distance: 6.2
click at [484, 269] on div at bounding box center [488, 269] width 67 height 38
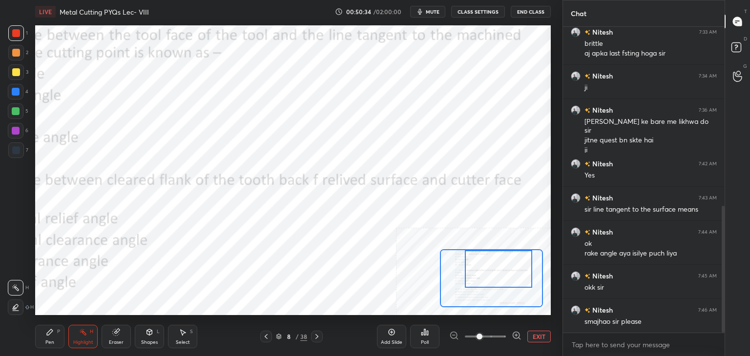
drag, startPoint x: 486, startPoint y: 270, endPoint x: 488, endPoint y: 256, distance: 13.3
click at [493, 268] on div at bounding box center [498, 269] width 67 height 38
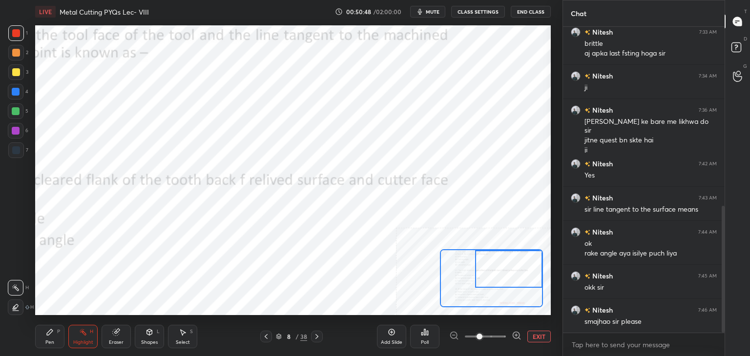
drag, startPoint x: 479, startPoint y: 276, endPoint x: 488, endPoint y: 264, distance: 14.9
click at [500, 271] on div at bounding box center [508, 269] width 67 height 38
click at [155, 337] on div "Shapes L" at bounding box center [149, 336] width 29 height 23
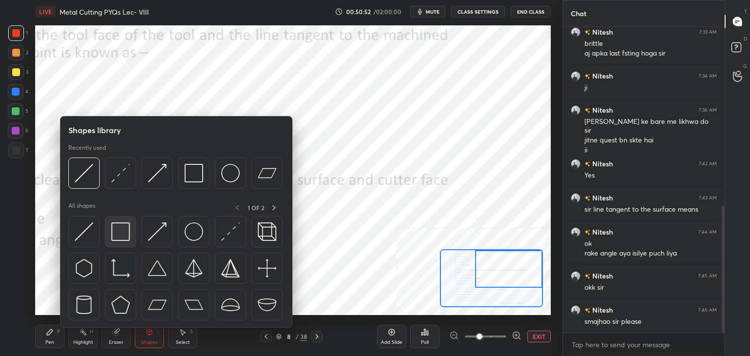
click at [116, 231] on img at bounding box center [120, 232] width 19 height 19
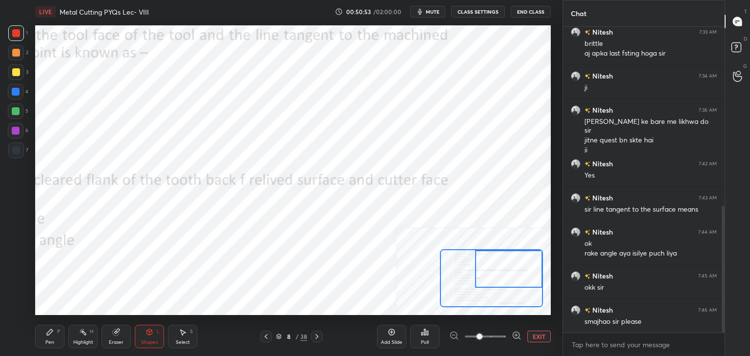
click at [183, 336] on div "Select S" at bounding box center [182, 336] width 29 height 23
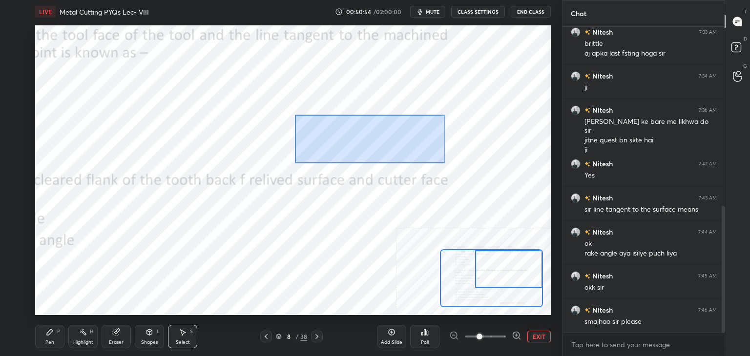
drag, startPoint x: 296, startPoint y: 116, endPoint x: 461, endPoint y: 165, distance: 172.6
click at [461, 165] on div "0 ° Undo Copy Duplicate Duplicate to new slide Delete" at bounding box center [163, 241] width 773 height 435
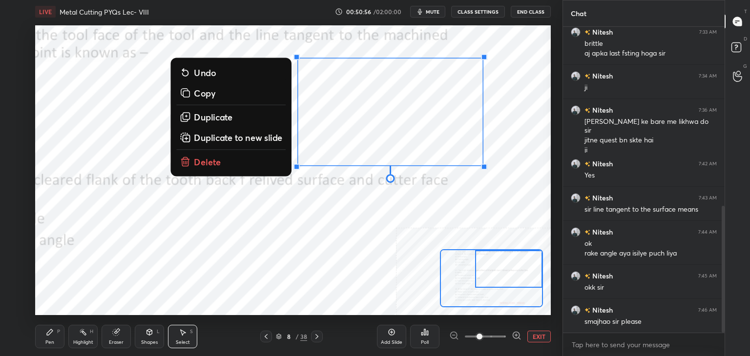
click at [224, 122] on p "Duplicate" at bounding box center [213, 117] width 39 height 12
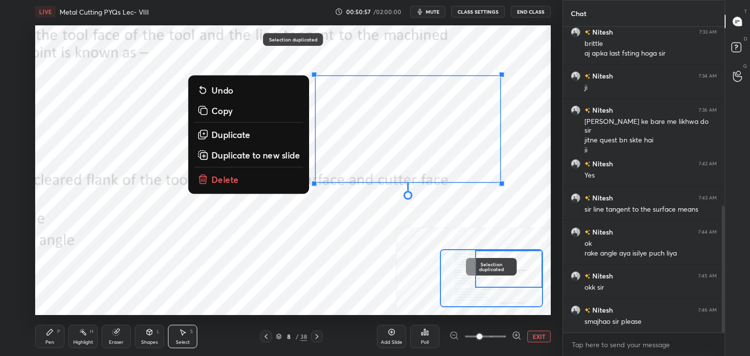
click at [240, 133] on p "Duplicate" at bounding box center [230, 135] width 39 height 12
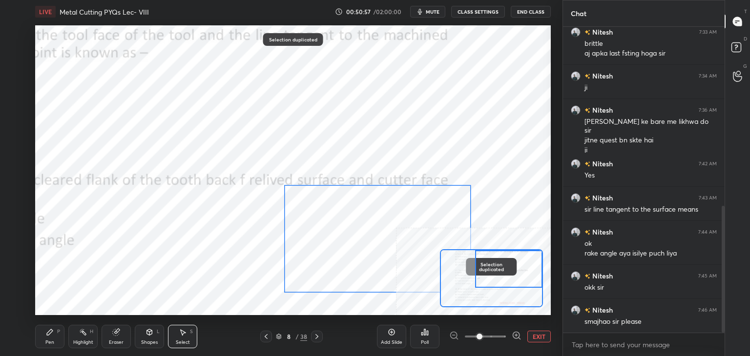
drag, startPoint x: 344, startPoint y: 229, endPoint x: 351, endPoint y: 213, distance: 17.8
click at [345, 229] on div "0 ° Undo Copy Duplicate Duplicate to new slide Delete" at bounding box center [163, 241] width 773 height 435
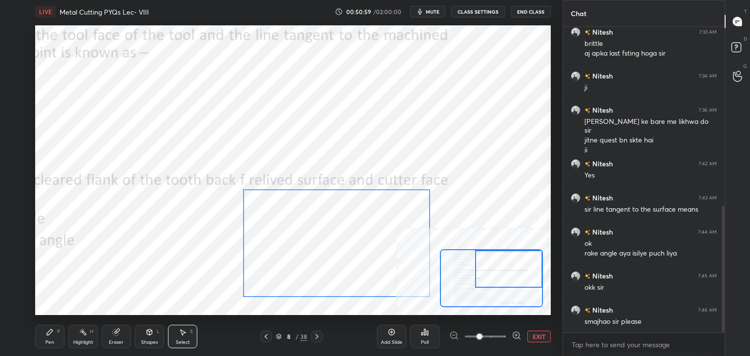
drag, startPoint x: 305, startPoint y: 225, endPoint x: 318, endPoint y: 211, distance: 18.7
click at [308, 223] on div "0 ° Undo Copy Duplicate Duplicate to new slide Delete" at bounding box center [163, 241] width 773 height 435
drag, startPoint x: 318, startPoint y: 139, endPoint x: 458, endPoint y: 174, distance: 143.7
click at [448, 179] on div "0 ° Undo Copy Duplicate Duplicate to new slide Delete" at bounding box center [163, 241] width 773 height 435
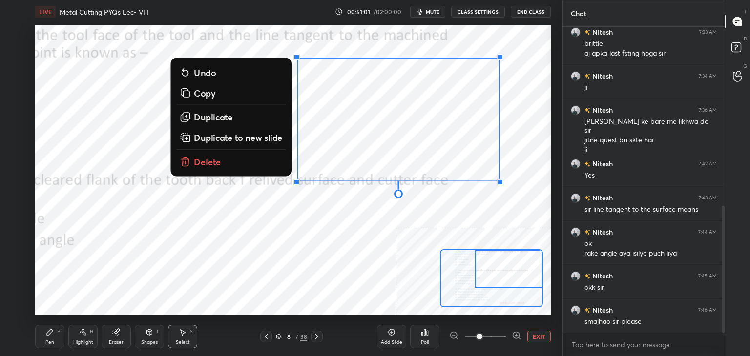
click at [216, 160] on p "Delete" at bounding box center [207, 162] width 27 height 12
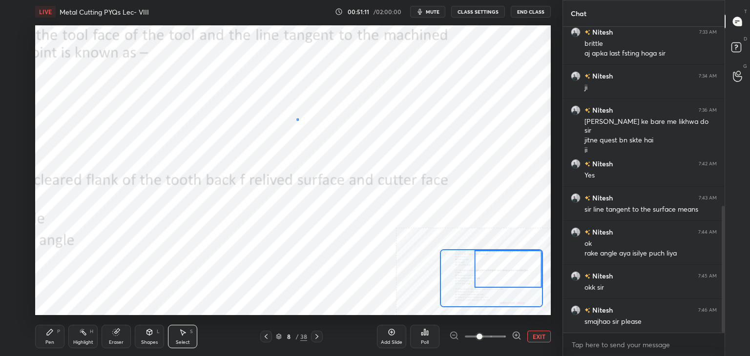
click at [297, 118] on div "0 ° Undo Copy Duplicate Duplicate to new slide Delete" at bounding box center [163, 241] width 773 height 435
click at [49, 333] on icon at bounding box center [50, 333] width 6 height 6
drag, startPoint x: 185, startPoint y: 328, endPoint x: 185, endPoint y: 319, distance: 8.8
click at [185, 329] on div "Select S" at bounding box center [182, 336] width 29 height 23
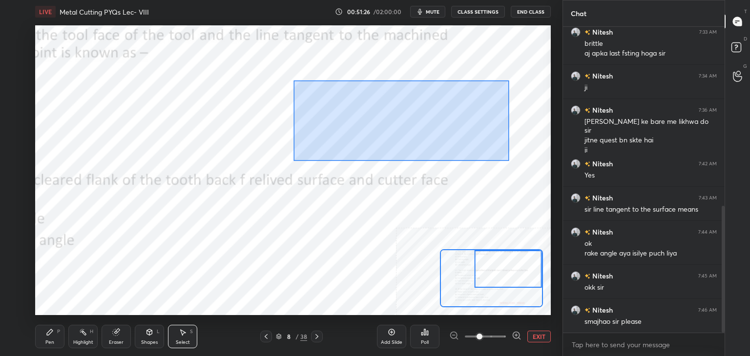
drag, startPoint x: 296, startPoint y: 83, endPoint x: 514, endPoint y: 162, distance: 231.5
click at [517, 163] on div "0 ° Undo Copy Duplicate Duplicate to new slide Delete" at bounding box center [163, 241] width 773 height 435
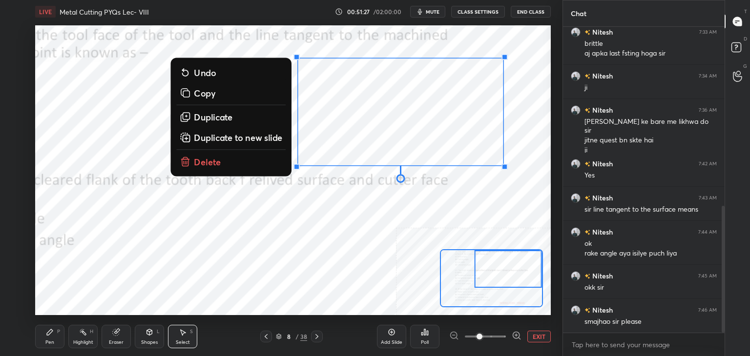
click at [224, 117] on p "Duplicate" at bounding box center [213, 117] width 39 height 12
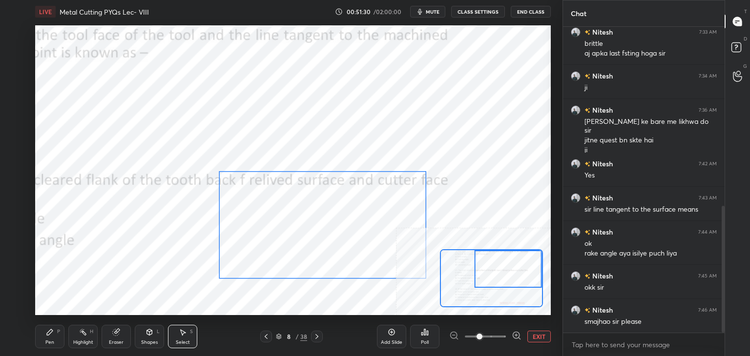
drag, startPoint x: 411, startPoint y: 190, endPoint x: 337, endPoint y: 237, distance: 87.2
click at [339, 239] on div "0 ° Undo Copy Duplicate Duplicate to new slide Delete" at bounding box center [163, 241] width 773 height 435
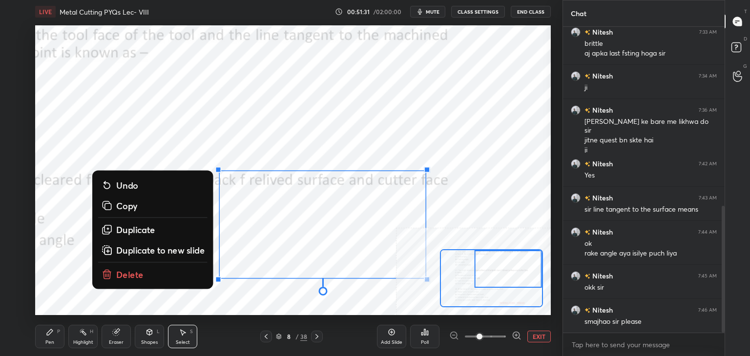
drag, startPoint x: 121, startPoint y: 335, endPoint x: 122, endPoint y: 328, distance: 7.3
click at [121, 335] on div "Eraser" at bounding box center [116, 336] width 29 height 23
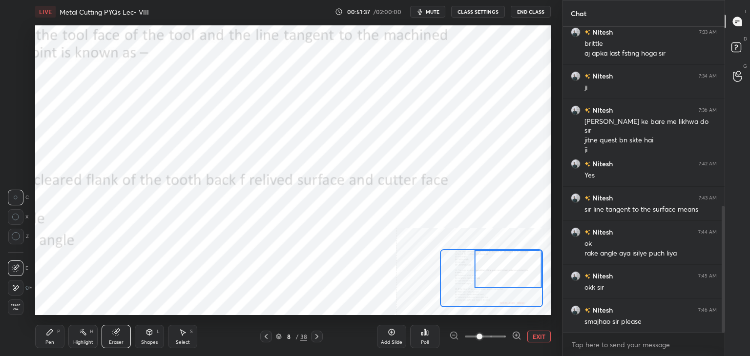
click at [148, 339] on div "Shapes L" at bounding box center [149, 336] width 29 height 23
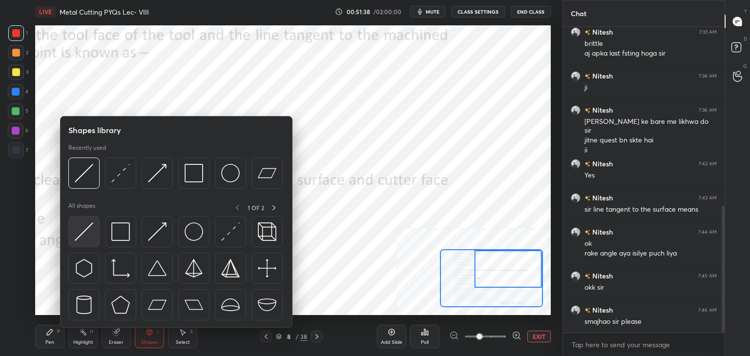
click at [87, 232] on img at bounding box center [84, 232] width 19 height 19
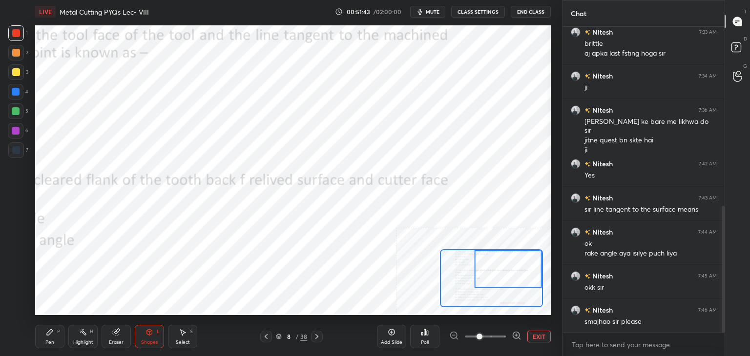
click at [43, 338] on div "Pen P" at bounding box center [49, 336] width 29 height 23
click at [117, 339] on div "Eraser" at bounding box center [116, 336] width 29 height 23
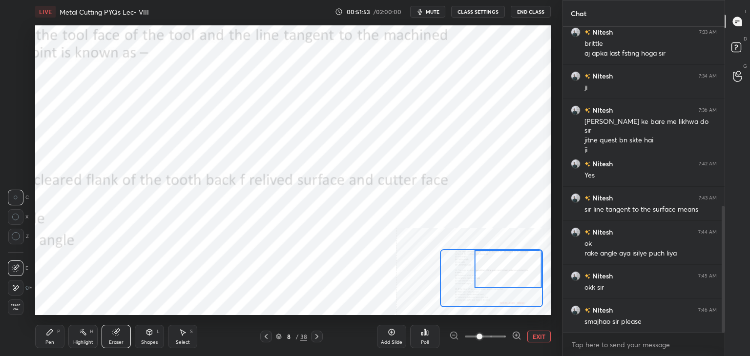
click at [49, 340] on div "Pen" at bounding box center [49, 342] width 9 height 5
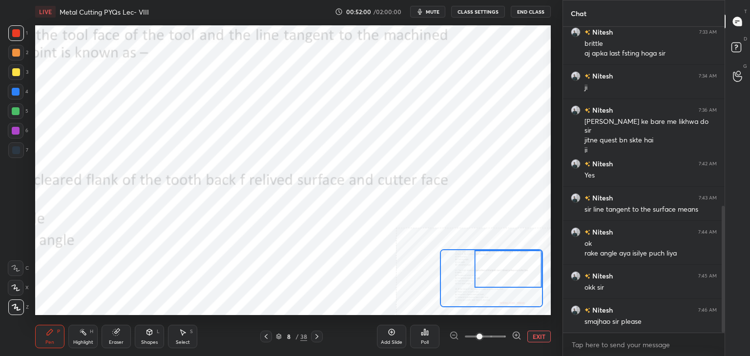
click at [154, 338] on div "Shapes L" at bounding box center [149, 336] width 29 height 23
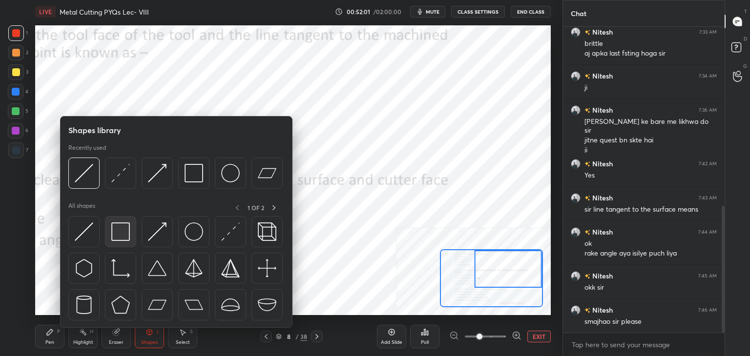
click at [129, 236] on img at bounding box center [120, 232] width 19 height 19
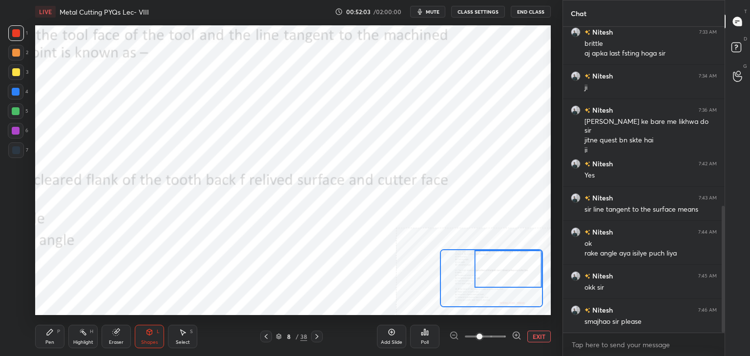
click at [80, 337] on div "Highlight H" at bounding box center [82, 336] width 29 height 23
click at [17, 134] on div at bounding box center [16, 131] width 8 height 8
drag, startPoint x: 88, startPoint y: 338, endPoint x: 92, endPoint y: 335, distance: 5.2
click at [89, 336] on div "Highlight H" at bounding box center [82, 336] width 29 height 23
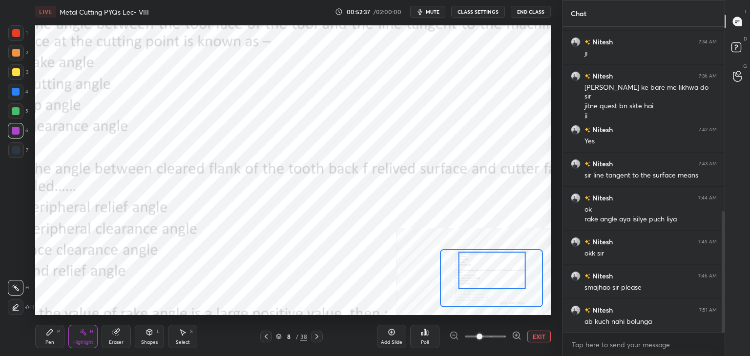
drag, startPoint x: 476, startPoint y: 271, endPoint x: 471, endPoint y: 272, distance: 4.9
click at [471, 272] on div at bounding box center [491, 271] width 67 height 38
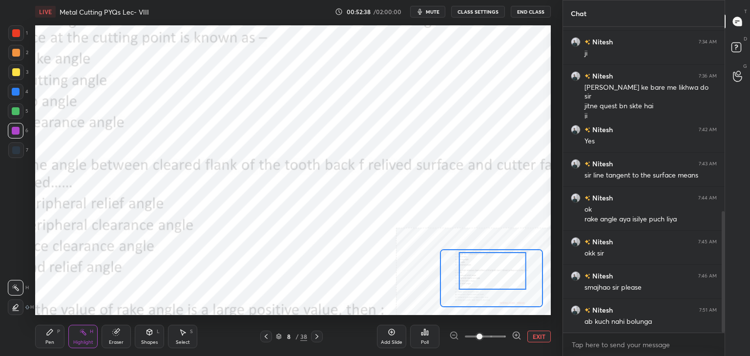
drag, startPoint x: 471, startPoint y: 272, endPoint x: 466, endPoint y: 264, distance: 9.2
click at [472, 272] on div at bounding box center [492, 271] width 67 height 38
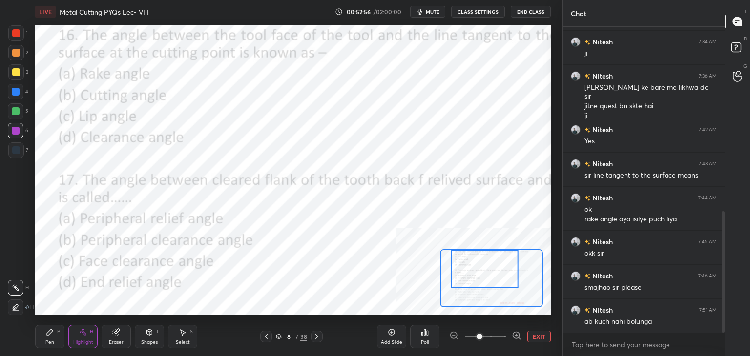
drag, startPoint x: 468, startPoint y: 280, endPoint x: 454, endPoint y: 265, distance: 20.8
click at [462, 274] on div at bounding box center [484, 269] width 67 height 38
drag, startPoint x: 20, startPoint y: 36, endPoint x: 15, endPoint y: 43, distance: 9.1
click at [20, 37] on div at bounding box center [16, 33] width 16 height 16
click at [536, 335] on button "EXIT" at bounding box center [538, 337] width 23 height 12
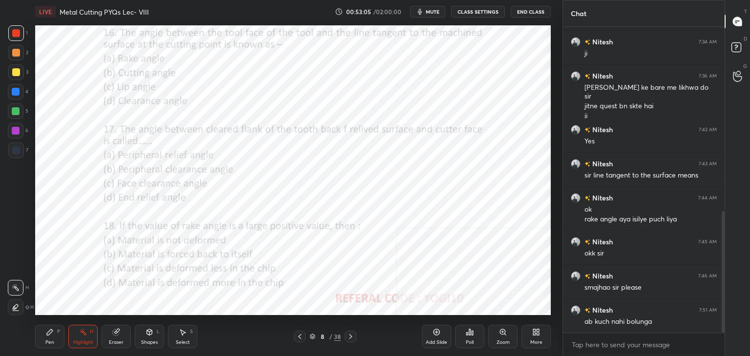
drag, startPoint x: 145, startPoint y: 339, endPoint x: 146, endPoint y: 331, distance: 8.5
click at [146, 338] on div "Shapes L" at bounding box center [149, 336] width 29 height 23
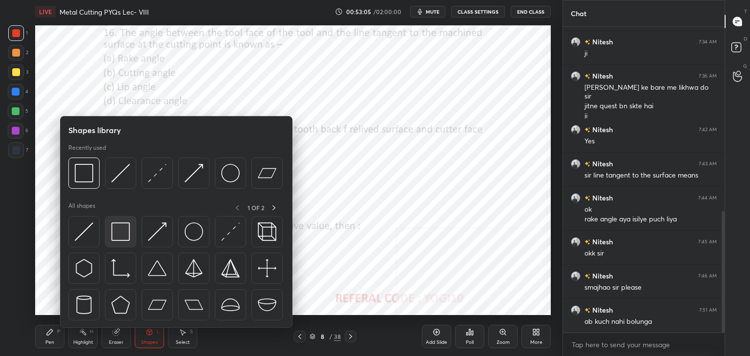
click at [117, 234] on img at bounding box center [120, 232] width 19 height 19
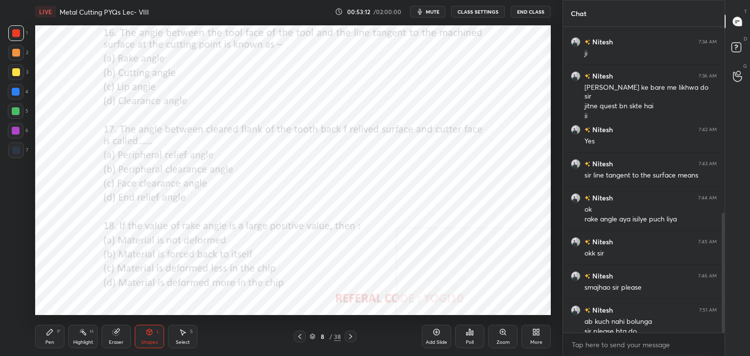
scroll to position [476, 0]
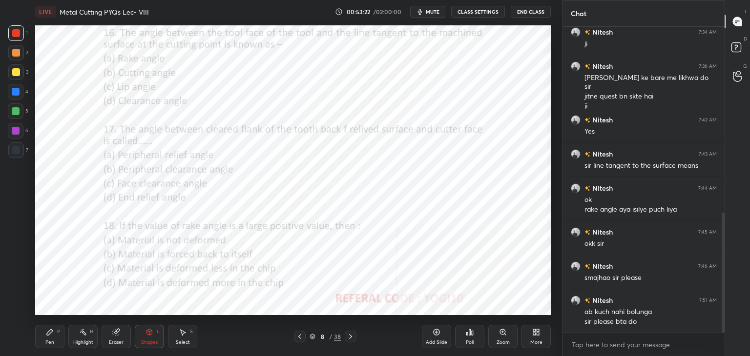
click at [469, 332] on icon at bounding box center [470, 333] width 8 height 8
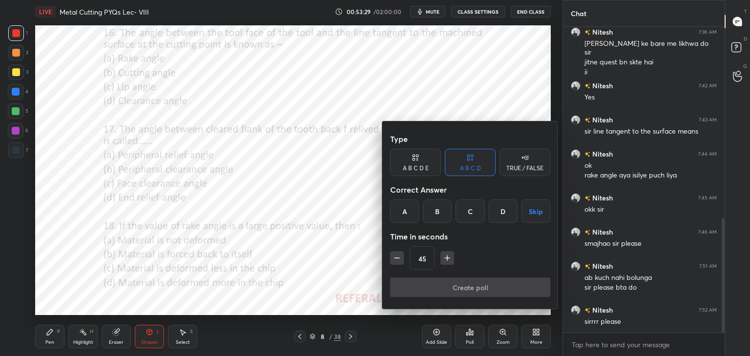
click at [466, 210] on div "C" at bounding box center [470, 211] width 29 height 23
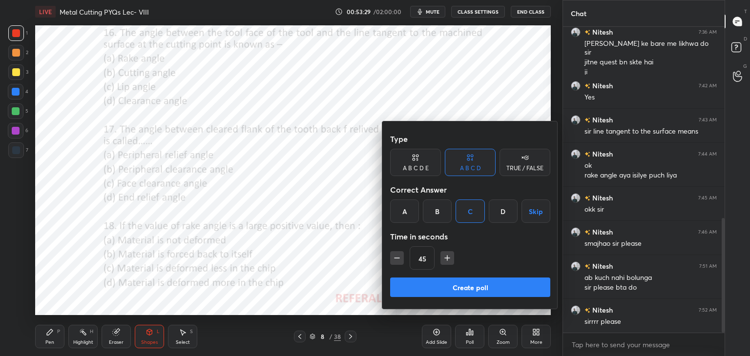
drag, startPoint x: 433, startPoint y: 292, endPoint x: 405, endPoint y: 284, distance: 28.4
click at [432, 292] on button "Create poll" at bounding box center [470, 288] width 160 height 20
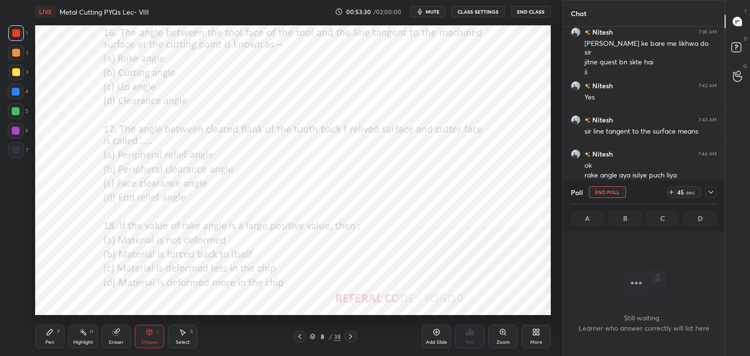
scroll to position [172, 159]
click at [88, 340] on div "Highlight" at bounding box center [83, 342] width 20 height 5
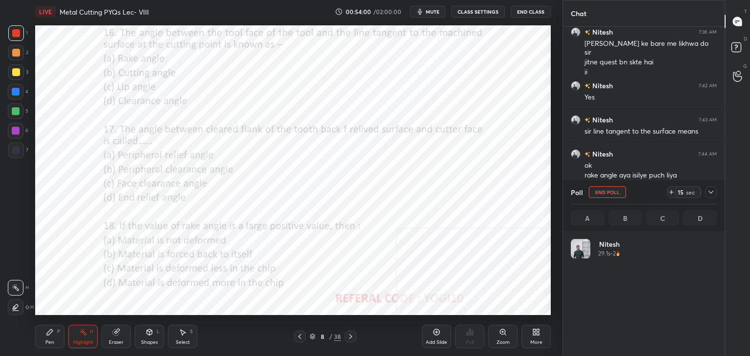
scroll to position [114, 143]
click at [185, 333] on icon at bounding box center [183, 333] width 8 height 8
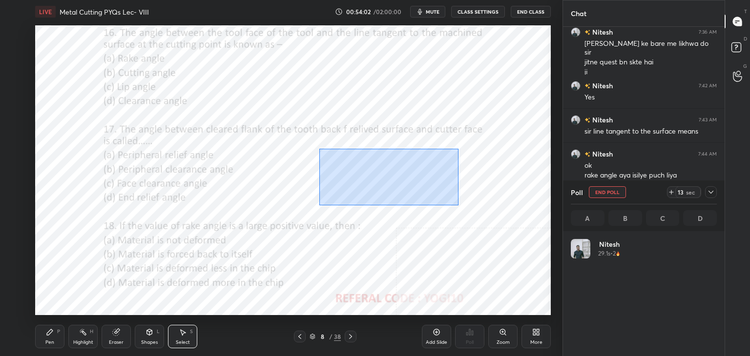
drag, startPoint x: 320, startPoint y: 149, endPoint x: 450, endPoint y: 199, distance: 139.1
click at [458, 204] on div "0 ° Undo Copy Duplicate Duplicate to new slide Delete" at bounding box center [293, 170] width 516 height 290
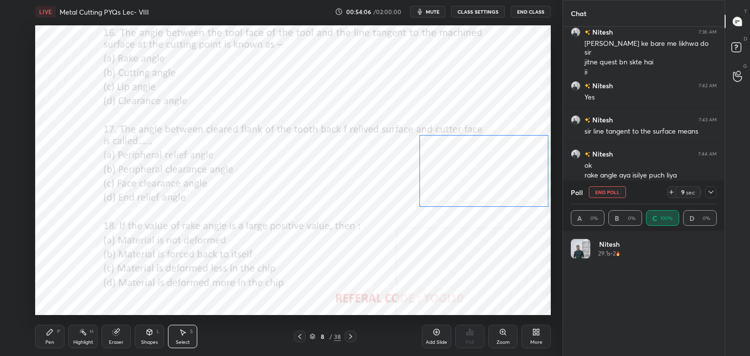
drag, startPoint x: 424, startPoint y: 178, endPoint x: 507, endPoint y: 187, distance: 83.5
click at [507, 188] on div "0 ° Undo Copy Duplicate Duplicate to new slide Delete" at bounding box center [293, 170] width 516 height 290
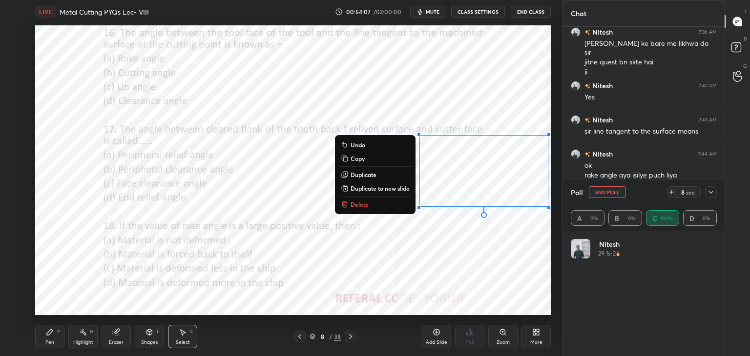
click at [146, 336] on icon at bounding box center [150, 333] width 8 height 8
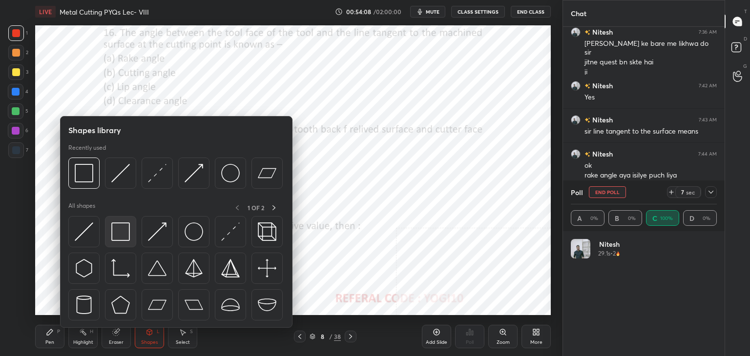
click at [118, 225] on img at bounding box center [120, 232] width 19 height 19
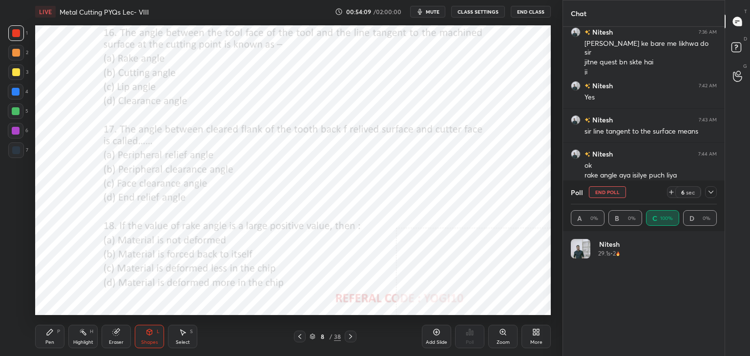
click at [21, 129] on div at bounding box center [16, 131] width 16 height 16
click at [710, 192] on icon at bounding box center [710, 192] width 5 height 5
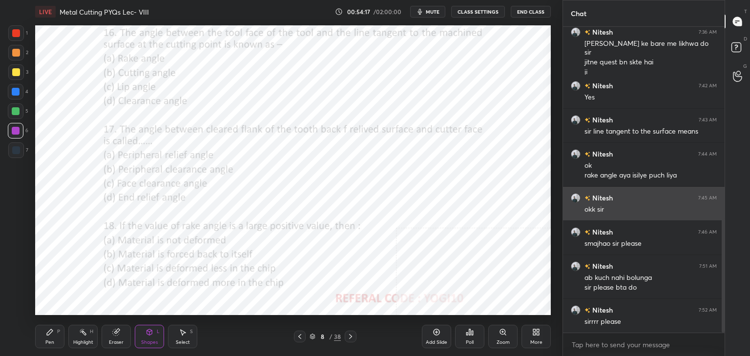
scroll to position [223, 159]
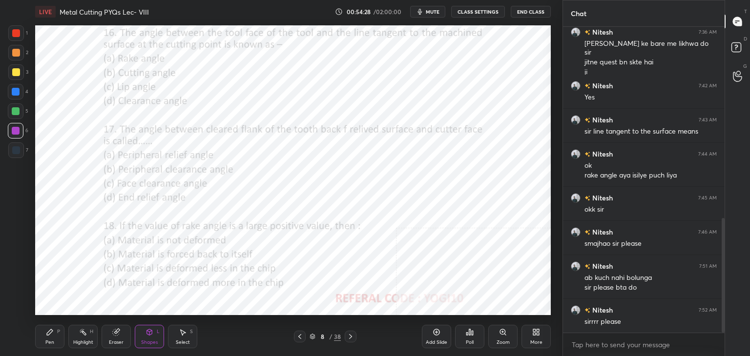
drag, startPoint x: 19, startPoint y: 38, endPoint x: 17, endPoint y: 47, distance: 9.5
click at [19, 39] on div at bounding box center [16, 33] width 16 height 16
click at [471, 332] on icon at bounding box center [470, 333] width 8 height 8
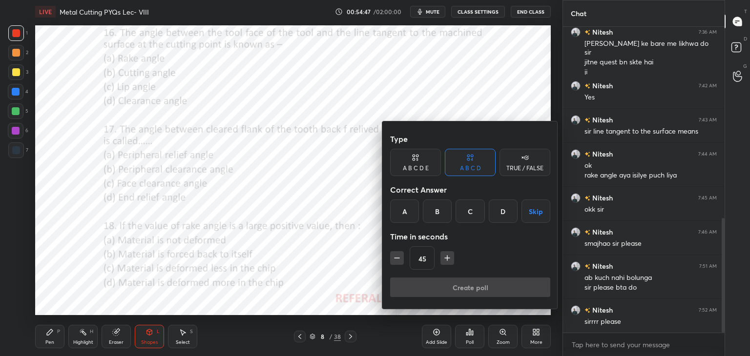
click at [472, 208] on div "C" at bounding box center [470, 211] width 29 height 23
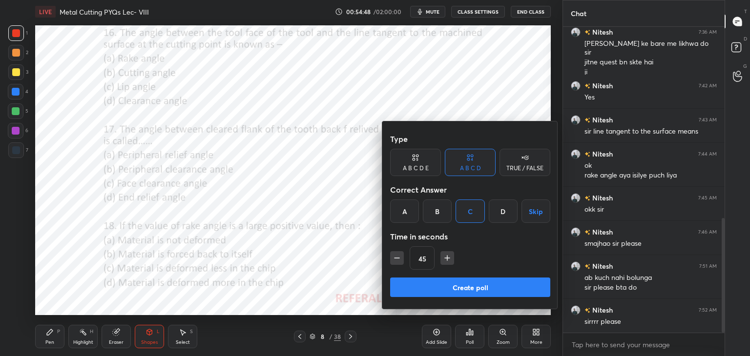
click at [423, 292] on button "Create poll" at bounding box center [470, 288] width 160 height 20
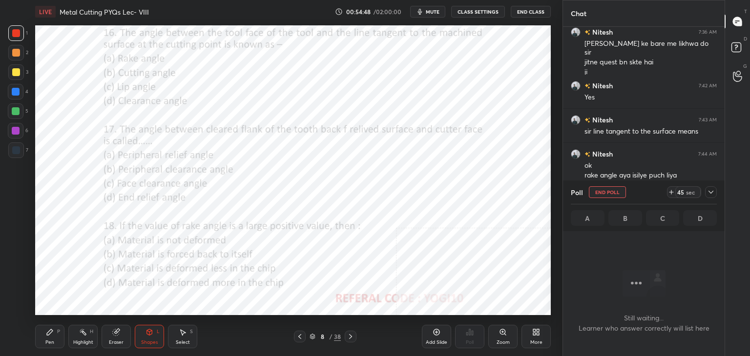
scroll to position [172, 159]
click at [14, 129] on div at bounding box center [16, 131] width 8 height 8
click at [78, 338] on div "Highlight H" at bounding box center [82, 336] width 29 height 23
click at [710, 195] on icon at bounding box center [711, 192] width 8 height 8
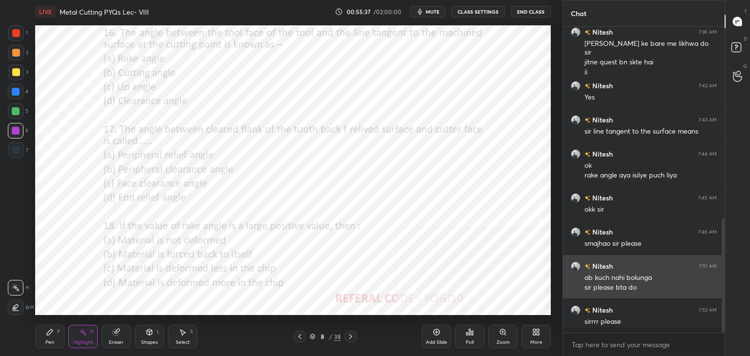
scroll to position [223, 159]
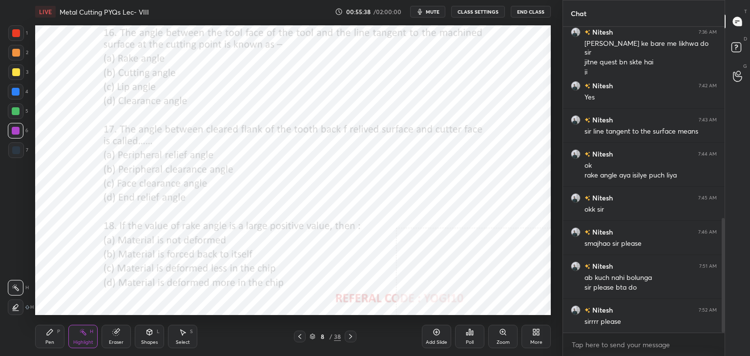
click at [86, 335] on icon at bounding box center [83, 333] width 8 height 8
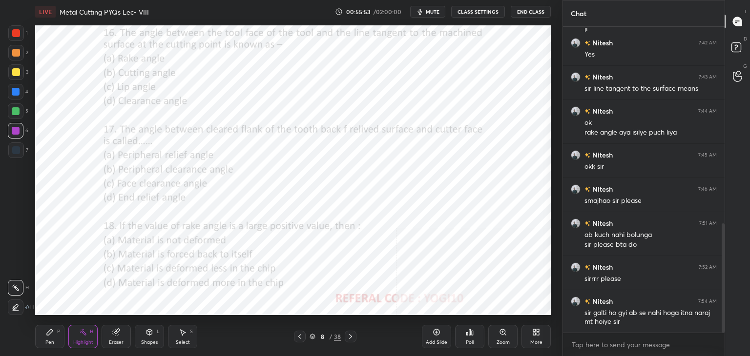
click at [90, 334] on div "H" at bounding box center [91, 332] width 3 height 5
drag, startPoint x: 17, startPoint y: 133, endPoint x: 20, endPoint y: 140, distance: 7.3
click at [16, 133] on div at bounding box center [16, 131] width 8 height 8
click at [123, 331] on div "Eraser" at bounding box center [116, 336] width 29 height 23
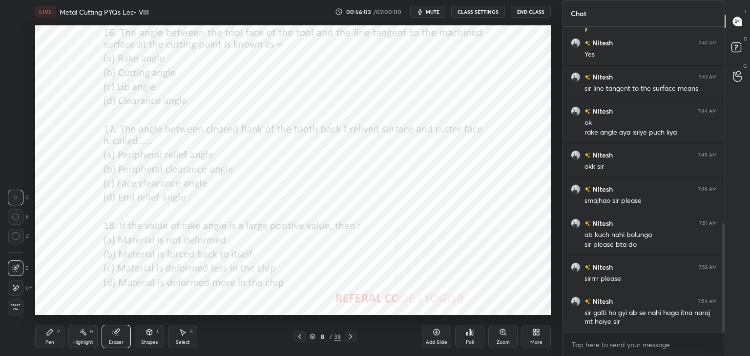
click at [187, 333] on div "Select S" at bounding box center [182, 336] width 29 height 23
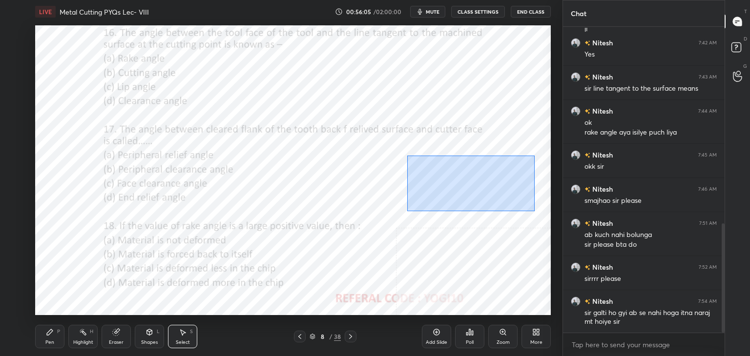
drag, startPoint x: 408, startPoint y: 156, endPoint x: 533, endPoint y: 209, distance: 135.9
click at [534, 210] on div "0 ° Undo Copy Duplicate Duplicate to new slide Delete" at bounding box center [293, 170] width 516 height 290
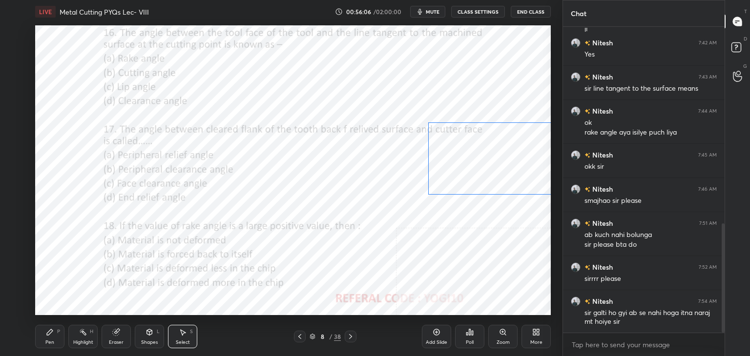
drag, startPoint x: 499, startPoint y: 188, endPoint x: 504, endPoint y: 174, distance: 14.9
click at [507, 175] on div "0 ° Undo Copy Duplicate Duplicate to new slide Delete" at bounding box center [293, 170] width 516 height 290
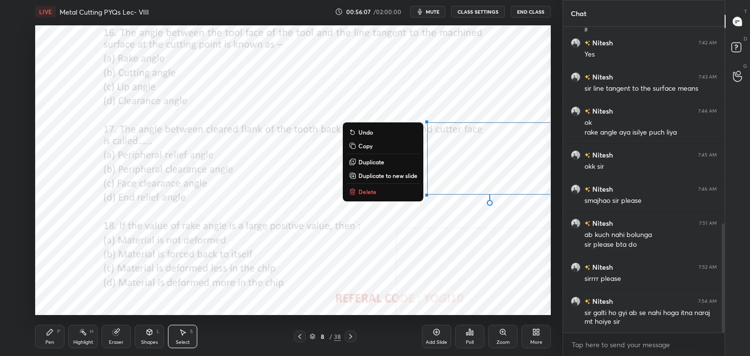
click at [90, 335] on div "Highlight H" at bounding box center [82, 336] width 29 height 23
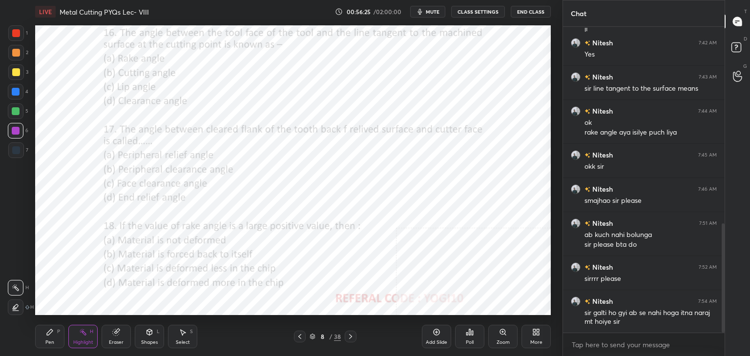
click at [55, 333] on div "Pen P" at bounding box center [49, 336] width 29 height 23
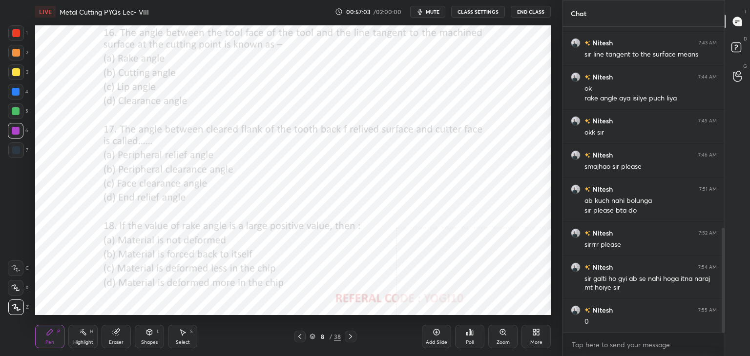
drag, startPoint x: 88, startPoint y: 337, endPoint x: 92, endPoint y: 322, distance: 16.1
click at [88, 336] on div "Highlight H" at bounding box center [82, 336] width 29 height 23
drag, startPoint x: 18, startPoint y: 150, endPoint x: 31, endPoint y: 144, distance: 14.9
click at [18, 149] on div at bounding box center [16, 150] width 8 height 8
click at [47, 340] on div "Pen" at bounding box center [49, 342] width 9 height 5
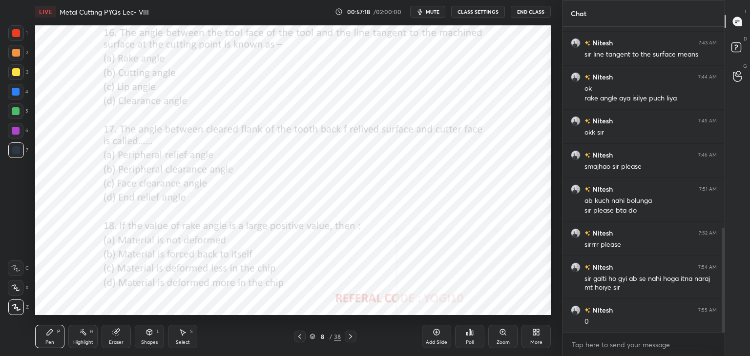
click at [21, 130] on div at bounding box center [16, 131] width 16 height 16
click at [87, 333] on div "Highlight H" at bounding box center [82, 336] width 29 height 23
click at [59, 335] on div "Pen P" at bounding box center [49, 336] width 29 height 23
drag, startPoint x: 140, startPoint y: 336, endPoint x: 139, endPoint y: 329, distance: 7.9
click at [141, 336] on div "Shapes L" at bounding box center [149, 336] width 29 height 23
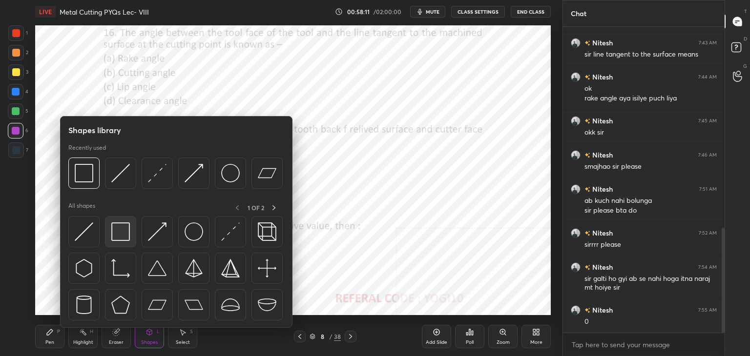
click at [117, 237] on img at bounding box center [120, 232] width 19 height 19
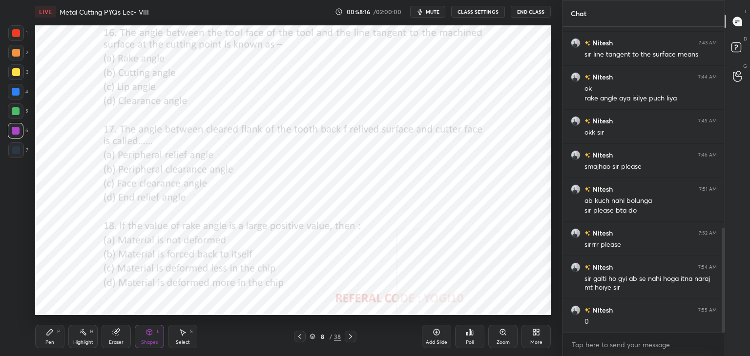
click at [80, 336] on div "Highlight H" at bounding box center [82, 336] width 29 height 23
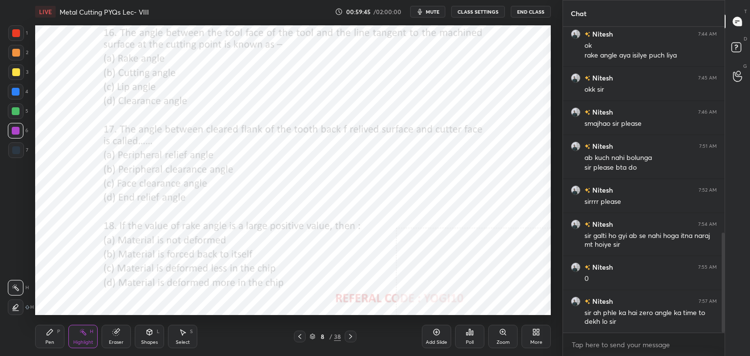
click at [56, 336] on div "Pen P" at bounding box center [49, 336] width 29 height 23
click at [82, 333] on icon at bounding box center [83, 333] width 8 height 8
click at [152, 344] on div "Shapes" at bounding box center [149, 342] width 17 height 5
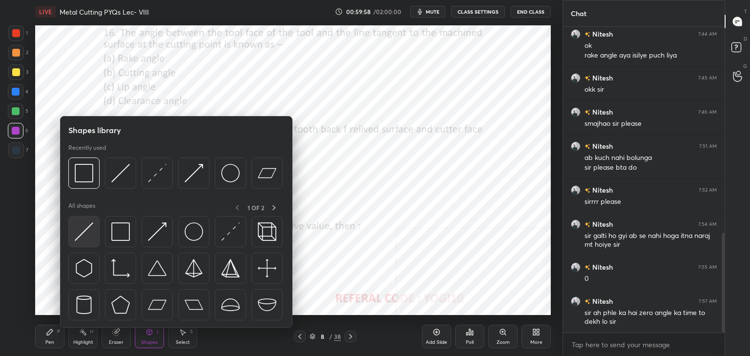
click at [82, 240] on img at bounding box center [84, 232] width 19 height 19
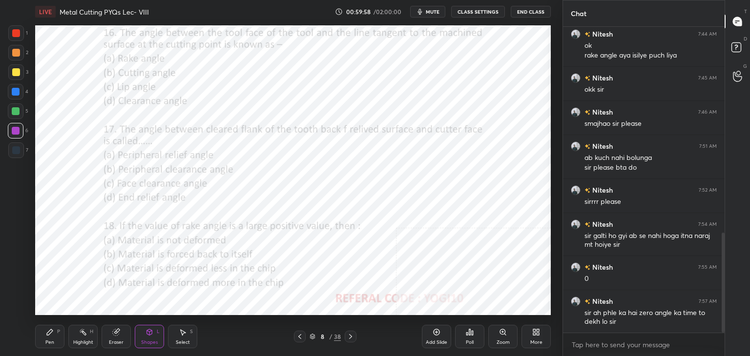
click at [16, 149] on div at bounding box center [16, 150] width 8 height 8
drag, startPoint x: 43, startPoint y: 339, endPoint x: 57, endPoint y: 323, distance: 21.5
click at [43, 340] on div "Pen P" at bounding box center [49, 336] width 29 height 23
drag, startPoint x: 141, startPoint y: 338, endPoint x: 138, endPoint y: 333, distance: 6.3
click at [140, 339] on div "Shapes L" at bounding box center [149, 336] width 29 height 23
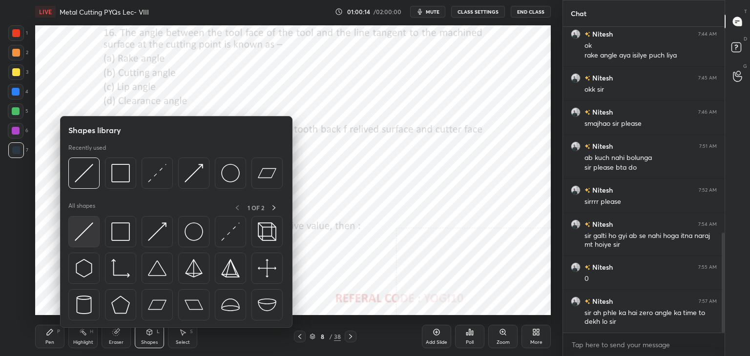
click at [83, 238] on img at bounding box center [84, 232] width 19 height 19
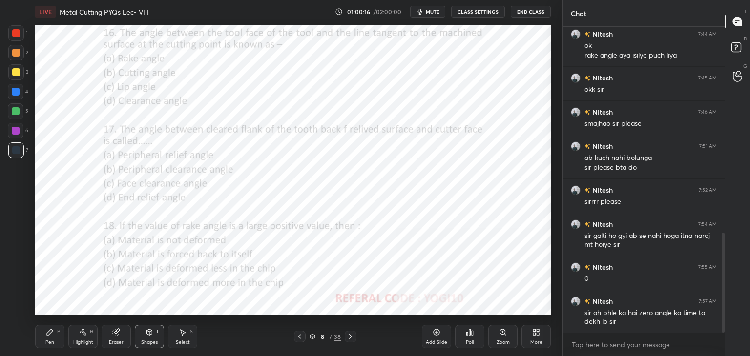
drag, startPoint x: 58, startPoint y: 333, endPoint x: 71, endPoint y: 320, distance: 18.7
click at [57, 334] on div "P" at bounding box center [58, 332] width 3 height 5
drag, startPoint x: 109, startPoint y: 338, endPoint x: 121, endPoint y: 318, distance: 23.0
click at [109, 336] on div "Eraser" at bounding box center [116, 336] width 29 height 23
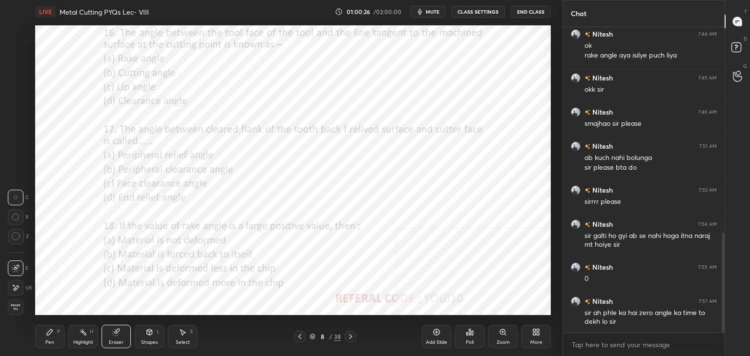
click at [79, 335] on div "Highlight H" at bounding box center [82, 336] width 29 height 23
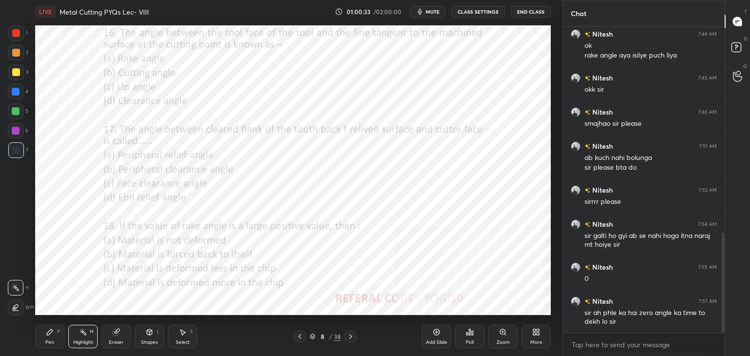
drag, startPoint x: 190, startPoint y: 334, endPoint x: 192, endPoint y: 319, distance: 15.7
click at [189, 334] on div "Select S" at bounding box center [182, 336] width 29 height 23
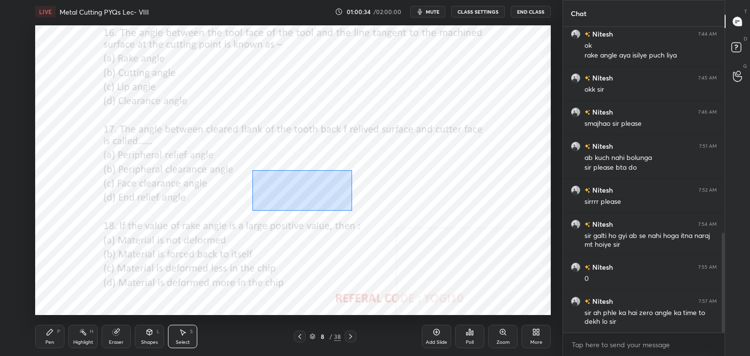
drag, startPoint x: 257, startPoint y: 174, endPoint x: 388, endPoint y: 213, distance: 136.6
click at [395, 216] on div "0 ° Undo Copy Duplicate Duplicate to new slide Delete" at bounding box center [293, 170] width 516 height 290
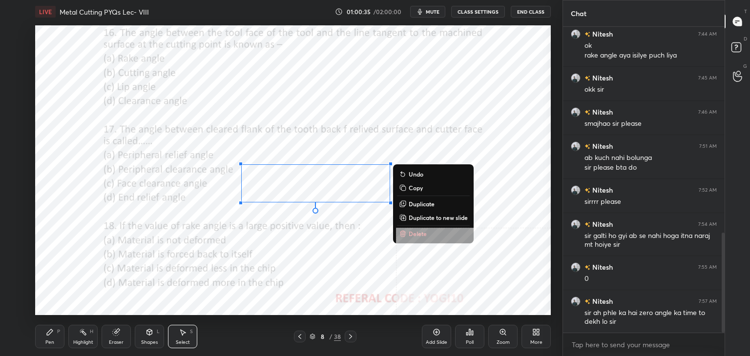
click at [428, 233] on button "Delete" at bounding box center [433, 234] width 73 height 12
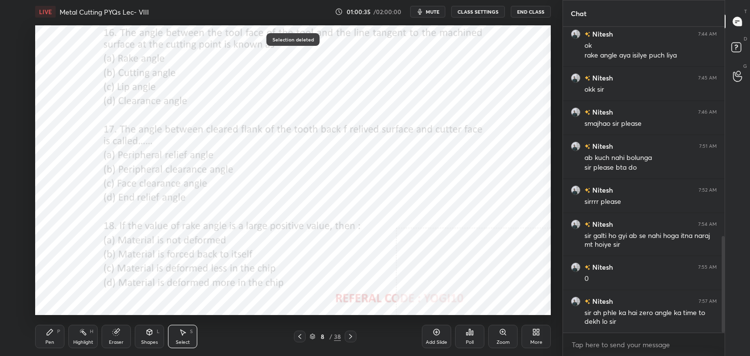
scroll to position [664, 0]
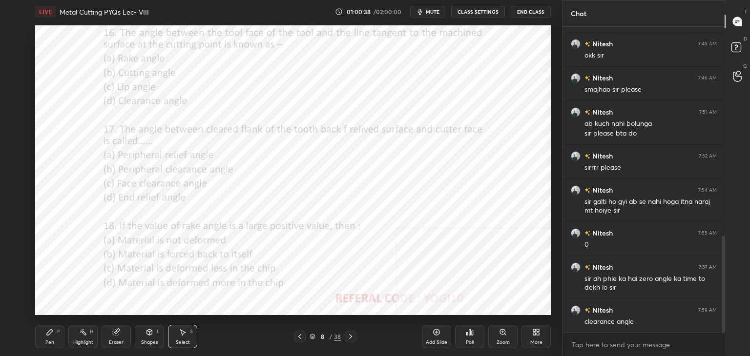
click at [80, 338] on div "Highlight H" at bounding box center [82, 336] width 29 height 23
click at [158, 336] on div "Shapes L" at bounding box center [149, 336] width 29 height 23
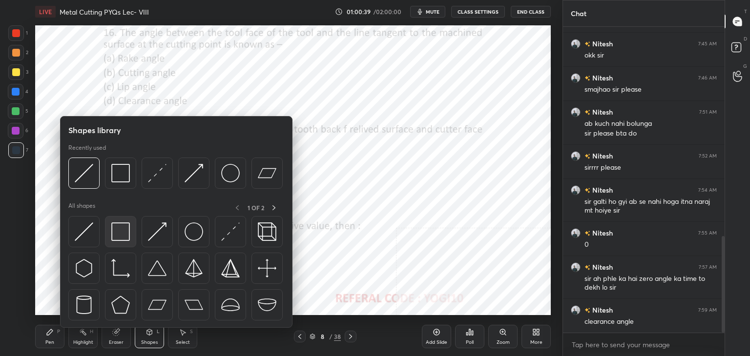
click at [131, 232] on div at bounding box center [120, 231] width 31 height 31
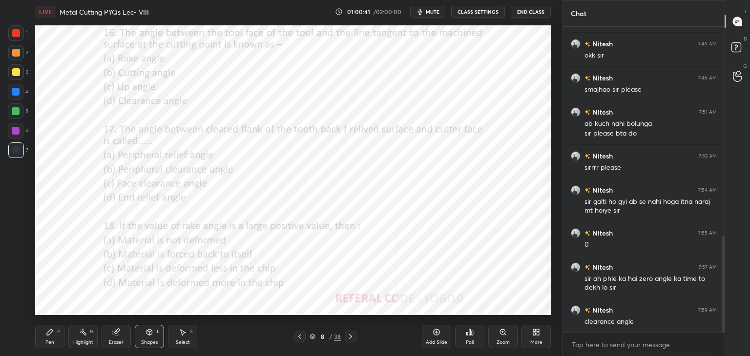
click at [15, 130] on div at bounding box center [16, 131] width 8 height 8
click at [81, 335] on icon at bounding box center [83, 333] width 8 height 8
drag, startPoint x: 150, startPoint y: 339, endPoint x: 150, endPoint y: 328, distance: 11.2
click at [150, 338] on div "Shapes L" at bounding box center [149, 336] width 29 height 23
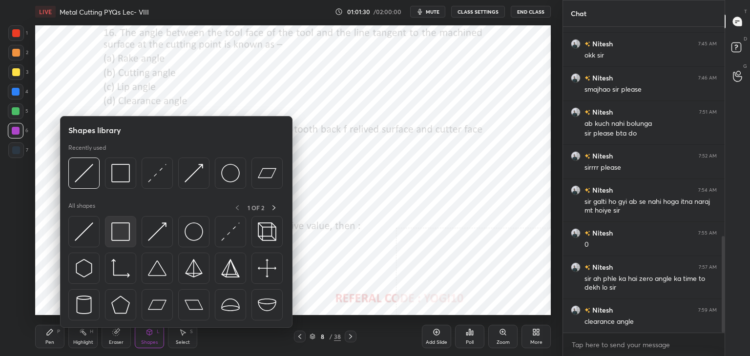
click at [119, 231] on img at bounding box center [120, 232] width 19 height 19
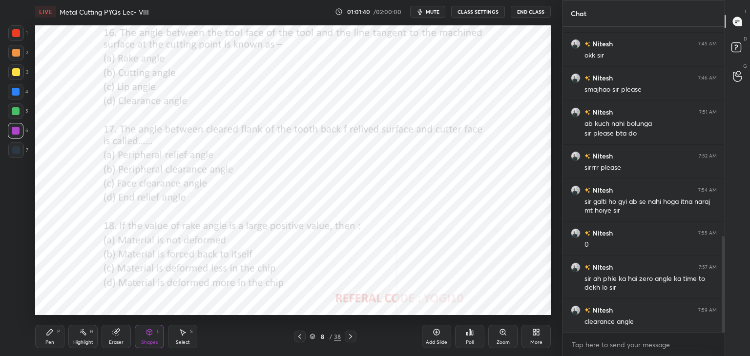
drag, startPoint x: 77, startPoint y: 336, endPoint x: 84, endPoint y: 319, distance: 18.6
click at [78, 334] on div "Highlight H" at bounding box center [82, 336] width 29 height 23
click at [350, 335] on icon at bounding box center [351, 337] width 8 height 8
click at [147, 333] on icon at bounding box center [149, 333] width 5 height 6
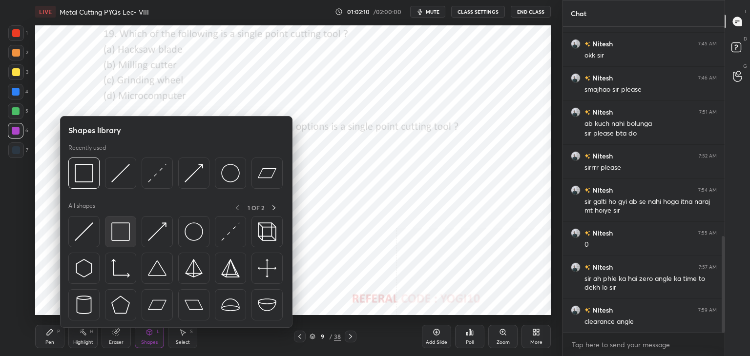
click at [128, 233] on img at bounding box center [120, 232] width 19 height 19
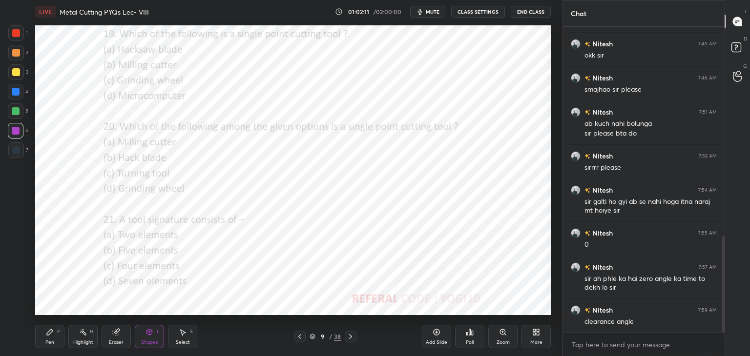
click at [18, 34] on div at bounding box center [16, 33] width 8 height 8
click at [467, 338] on div "Poll" at bounding box center [469, 336] width 29 height 23
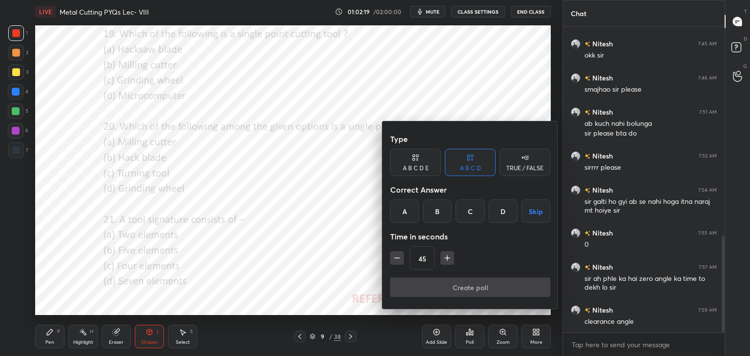
drag, startPoint x: 468, startPoint y: 209, endPoint x: 460, endPoint y: 243, distance: 34.0
click at [469, 209] on div "C" at bounding box center [470, 211] width 29 height 23
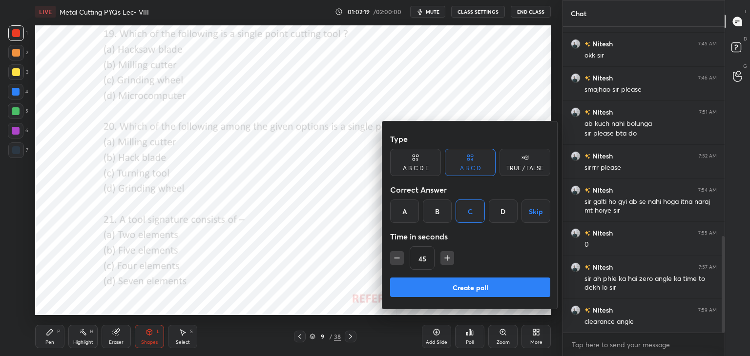
drag, startPoint x: 441, startPoint y: 287, endPoint x: 424, endPoint y: 278, distance: 19.0
click at [440, 287] on button "Create poll" at bounding box center [470, 288] width 160 height 20
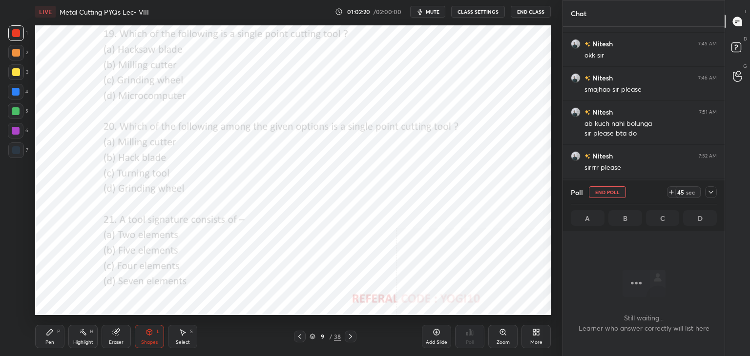
scroll to position [172, 159]
click at [15, 129] on div at bounding box center [16, 131] width 8 height 8
click at [709, 192] on icon at bounding box center [711, 192] width 8 height 8
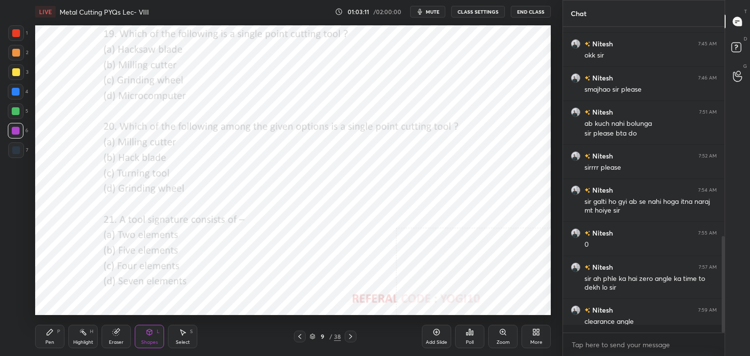
scroll to position [3, 3]
click at [468, 336] on icon at bounding box center [470, 333] width 8 height 8
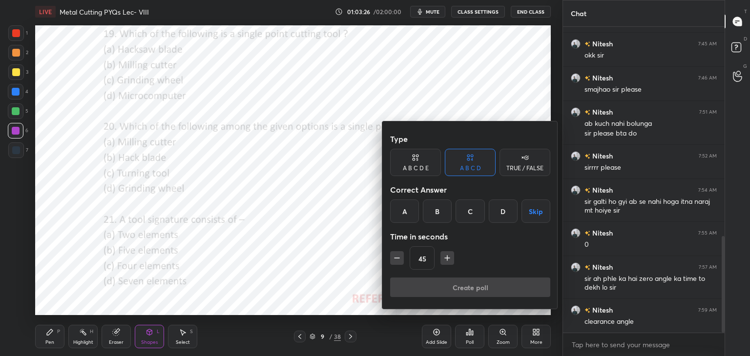
click at [537, 213] on button "Skip" at bounding box center [535, 211] width 29 height 23
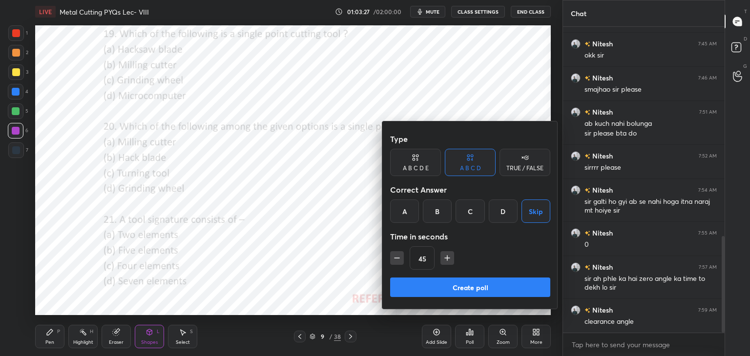
click at [361, 266] on div at bounding box center [375, 178] width 750 height 356
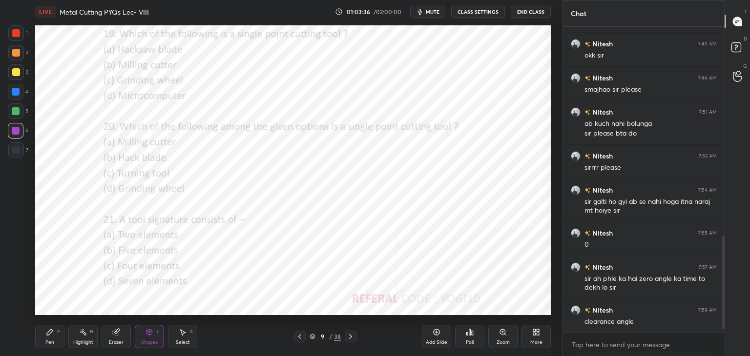
scroll to position [698, 0]
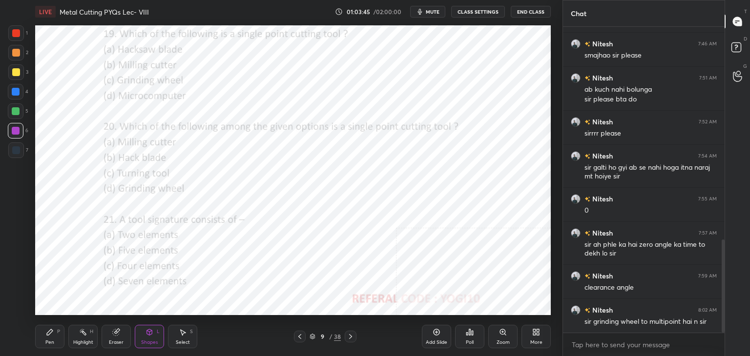
drag, startPoint x: 24, startPoint y: 36, endPoint x: 32, endPoint y: 39, distance: 8.3
click at [24, 36] on div "1" at bounding box center [18, 33] width 20 height 16
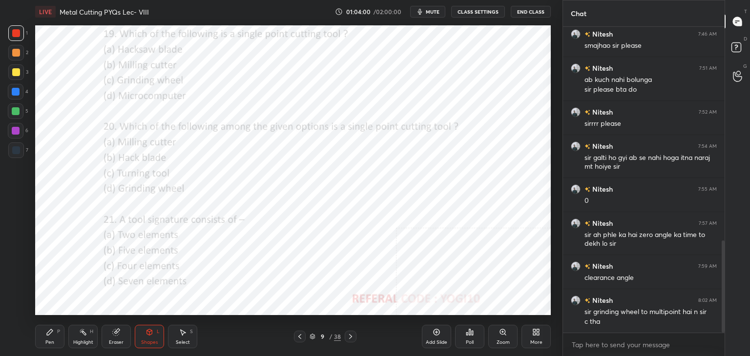
click at [470, 340] on div "Poll" at bounding box center [470, 342] width 8 height 5
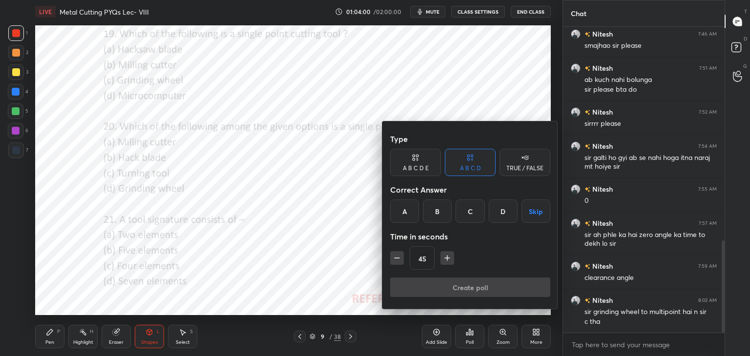
click at [469, 207] on div "C" at bounding box center [470, 211] width 29 height 23
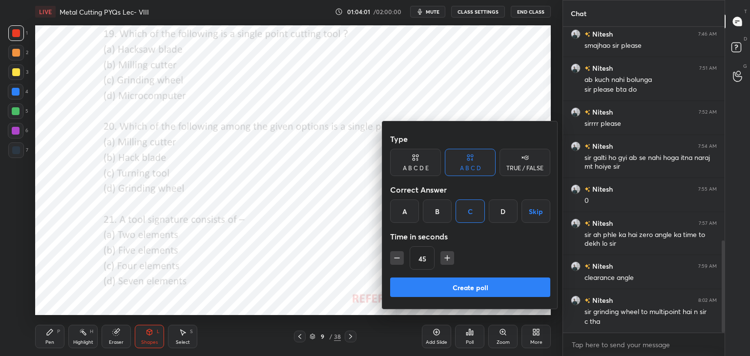
click at [437, 285] on button "Create poll" at bounding box center [470, 288] width 160 height 20
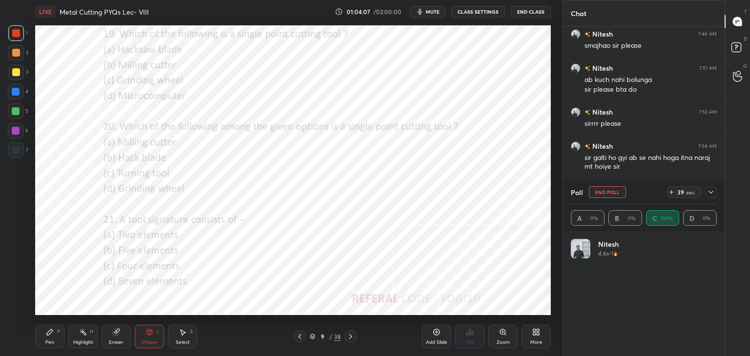
scroll to position [114, 143]
drag, startPoint x: 706, startPoint y: 190, endPoint x: 707, endPoint y: 199, distance: 9.3
click at [708, 191] on div at bounding box center [711, 193] width 12 height 12
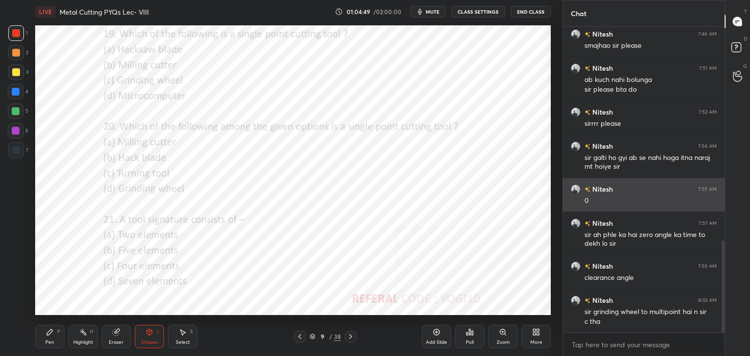
scroll to position [223, 159]
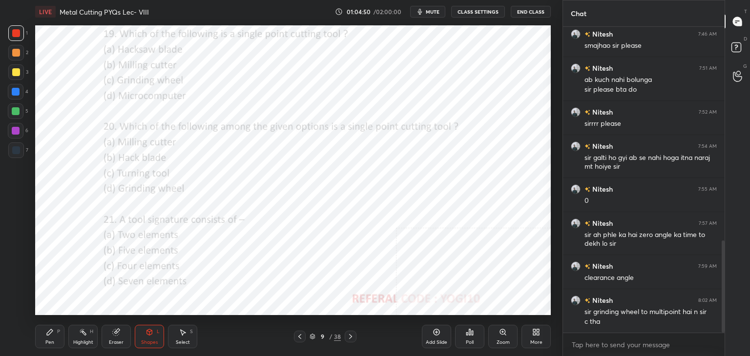
click at [11, 129] on div at bounding box center [16, 131] width 16 height 16
drag, startPoint x: 21, startPoint y: 34, endPoint x: 22, endPoint y: 40, distance: 5.9
click at [21, 34] on div at bounding box center [16, 33] width 16 height 16
click at [466, 338] on div "Poll" at bounding box center [469, 336] width 29 height 23
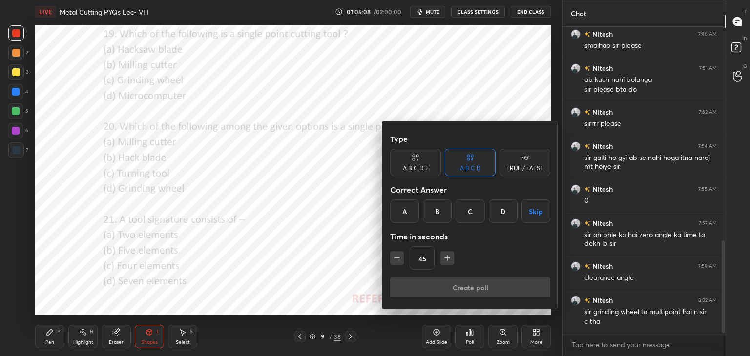
click at [501, 209] on div "D" at bounding box center [503, 211] width 29 height 23
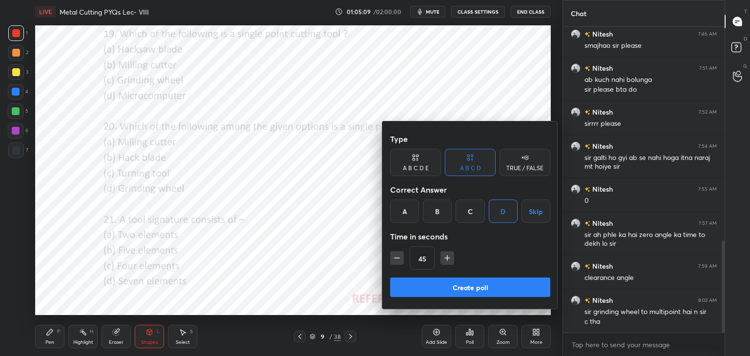
drag, startPoint x: 453, startPoint y: 289, endPoint x: 440, endPoint y: 287, distance: 13.3
click at [452, 289] on button "Create poll" at bounding box center [470, 288] width 160 height 20
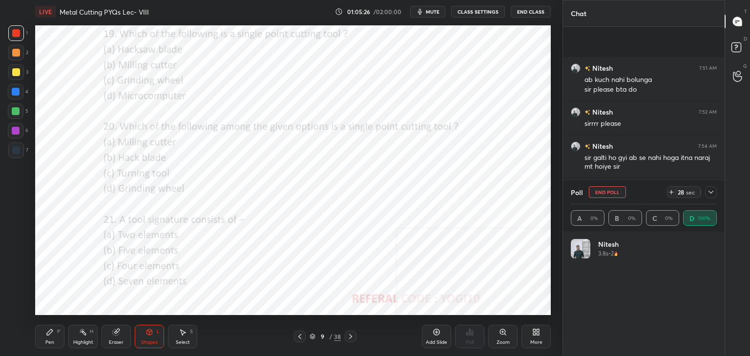
scroll to position [793, 0]
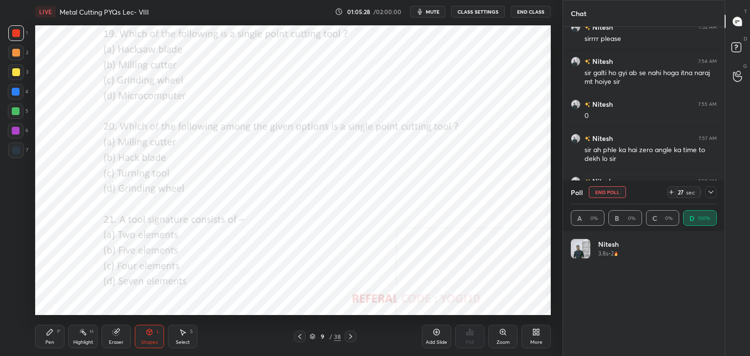
drag, startPoint x: 14, startPoint y: 129, endPoint x: 16, endPoint y: 136, distance: 6.5
click at [14, 130] on div at bounding box center [16, 131] width 8 height 8
drag, startPoint x: 351, startPoint y: 336, endPoint x: 336, endPoint y: 328, distance: 16.7
click at [351, 335] on icon at bounding box center [351, 337] width 8 height 8
click at [17, 35] on div at bounding box center [16, 33] width 8 height 8
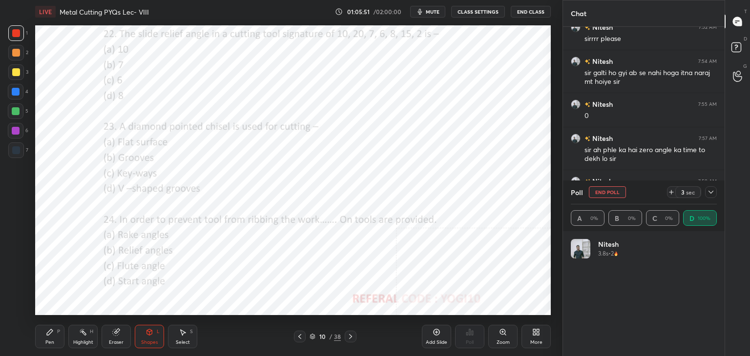
drag, startPoint x: 711, startPoint y: 194, endPoint x: 704, endPoint y: 201, distance: 10.0
click at [711, 194] on icon at bounding box center [711, 192] width 8 height 8
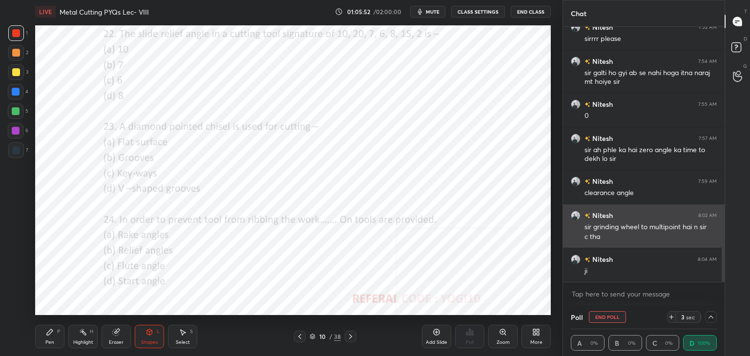
scroll to position [0, 3]
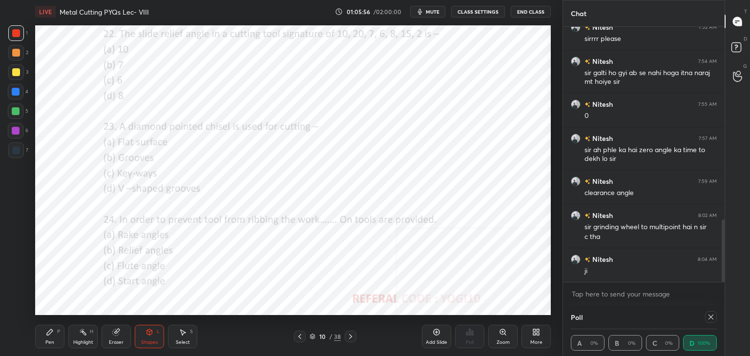
click at [710, 315] on icon at bounding box center [711, 317] width 8 height 8
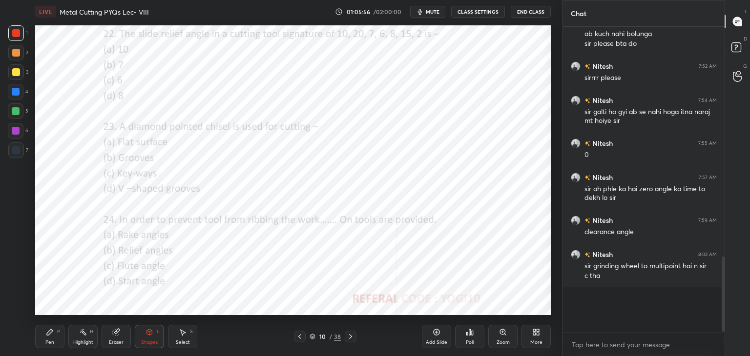
scroll to position [3, 3]
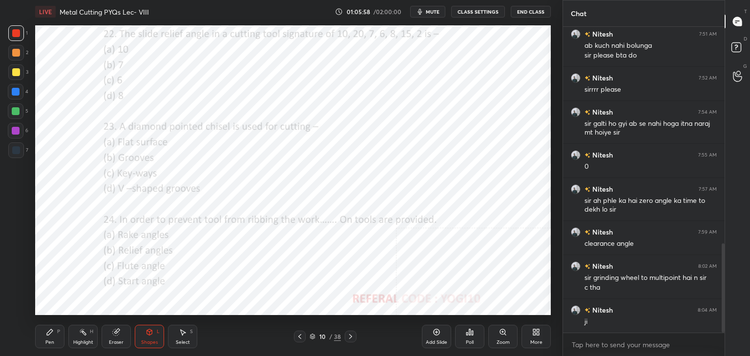
click at [472, 337] on div "Poll" at bounding box center [469, 336] width 29 height 23
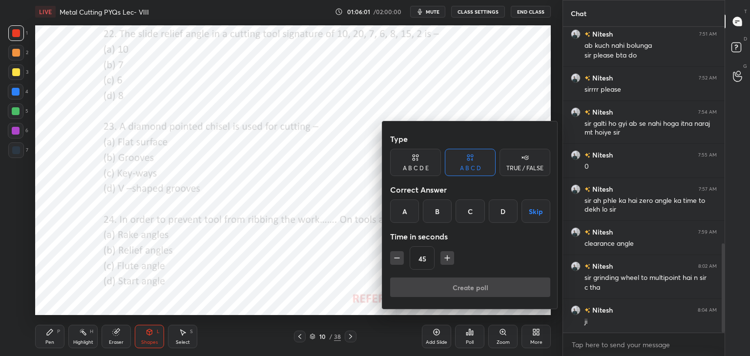
click at [475, 209] on div "C" at bounding box center [470, 211] width 29 height 23
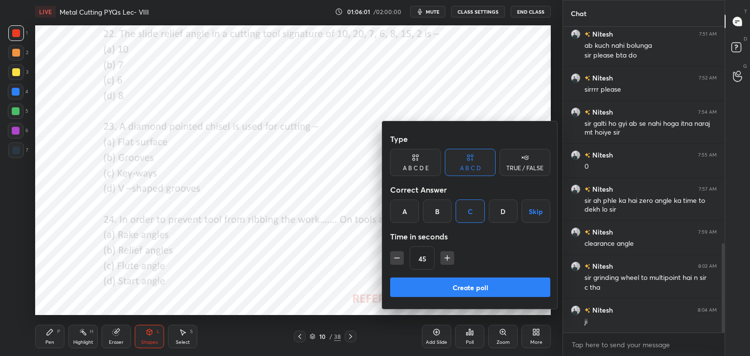
click at [422, 292] on button "Create poll" at bounding box center [470, 288] width 160 height 20
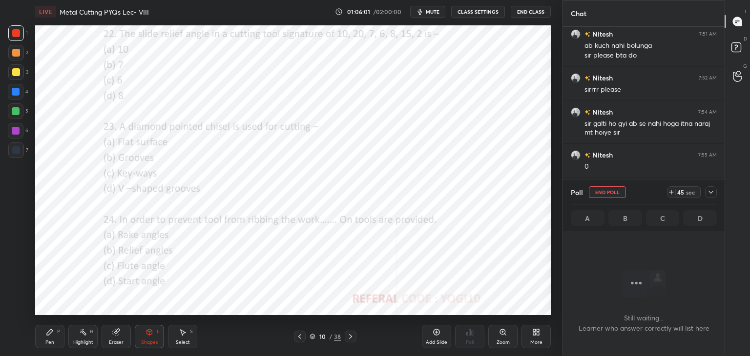
scroll to position [202, 159]
click at [500, 335] on icon at bounding box center [503, 333] width 8 height 8
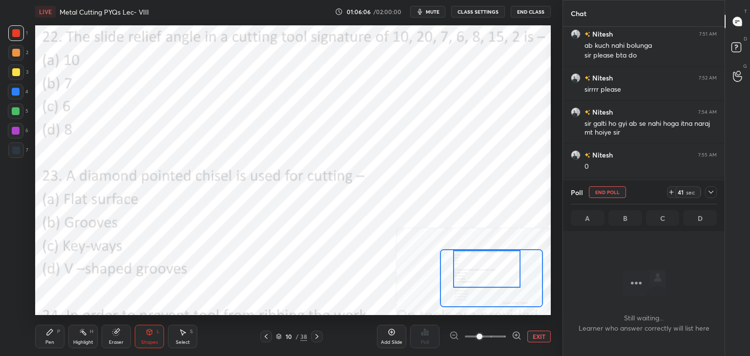
click at [473, 247] on div "Setting up your live class Poll for secs No correct answer Start poll" at bounding box center [293, 170] width 516 height 290
click at [53, 337] on div "Pen P" at bounding box center [49, 336] width 29 height 23
click at [15, 113] on div at bounding box center [16, 111] width 8 height 8
click at [177, 332] on div "Select S" at bounding box center [182, 336] width 29 height 23
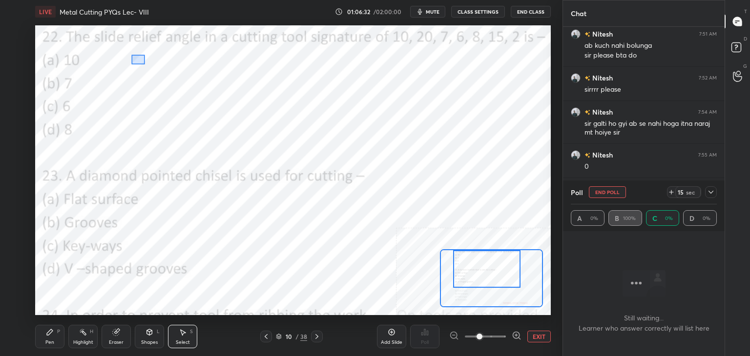
drag, startPoint x: 131, startPoint y: 55, endPoint x: 206, endPoint y: 75, distance: 77.3
click at [207, 75] on div "0 ° Undo Copy Duplicate Duplicate to new slide Delete" at bounding box center [326, 241] width 773 height 435
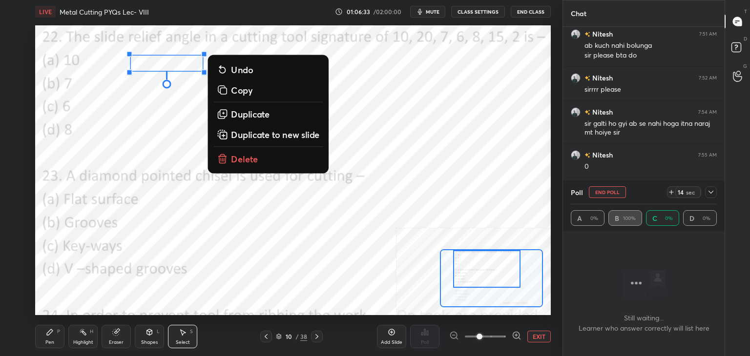
click at [244, 116] on p "Duplicate" at bounding box center [250, 114] width 39 height 12
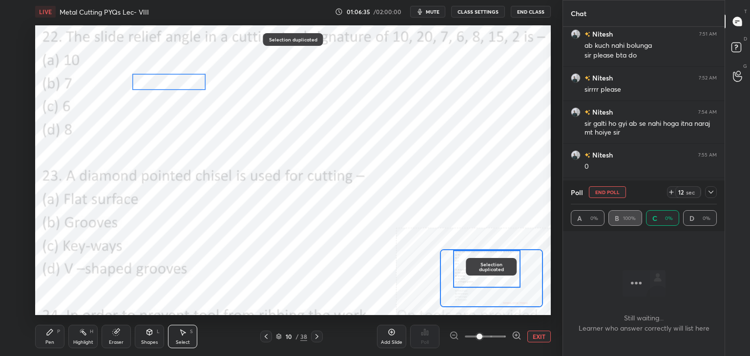
drag, startPoint x: 192, startPoint y: 81, endPoint x: 178, endPoint y: 82, distance: 14.7
click at [178, 82] on div "0 ° Undo Copy Duplicate Duplicate to new slide Delete" at bounding box center [326, 241] width 773 height 435
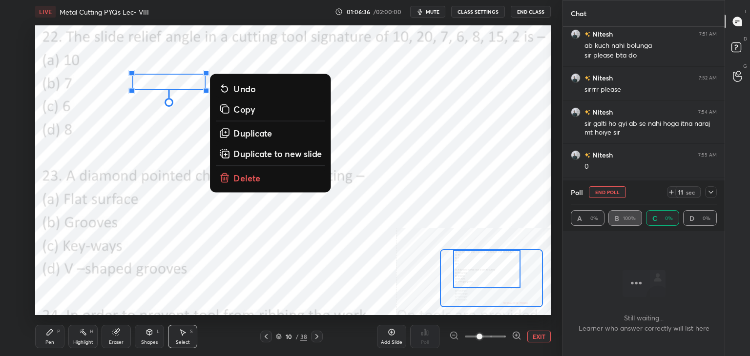
click at [49, 333] on icon at bounding box center [50, 333] width 6 height 6
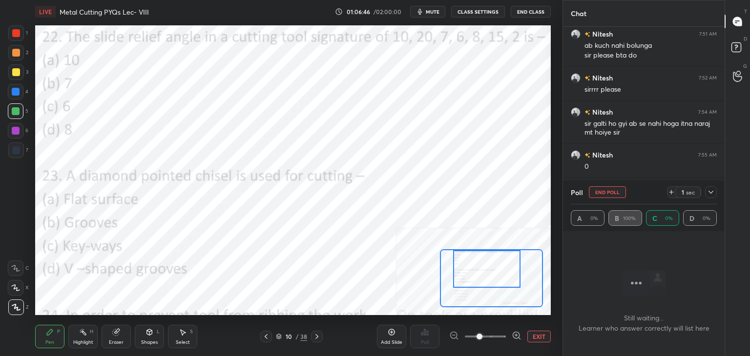
click at [178, 330] on div "Select S" at bounding box center [182, 336] width 29 height 23
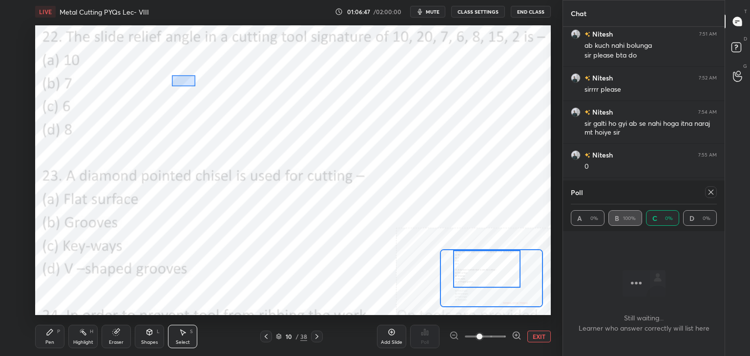
drag, startPoint x: 172, startPoint y: 76, endPoint x: 214, endPoint y: 91, distance: 44.8
click at [214, 92] on div "0 ° Undo Copy Duplicate Duplicate to new slide Delete" at bounding box center [326, 241] width 773 height 435
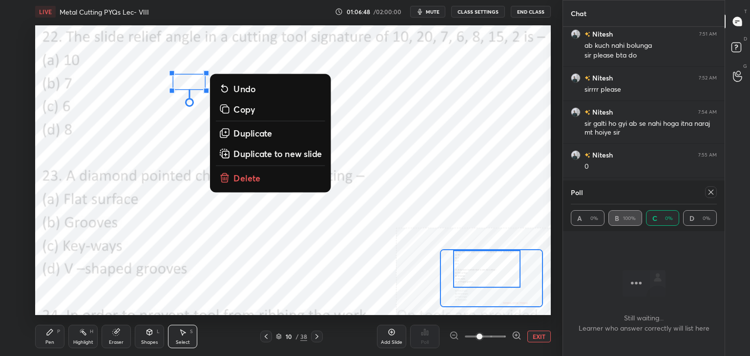
drag, startPoint x: 244, startPoint y: 131, endPoint x: 241, endPoint y: 125, distance: 7.0
click at [244, 131] on p "Duplicate" at bounding box center [252, 133] width 39 height 12
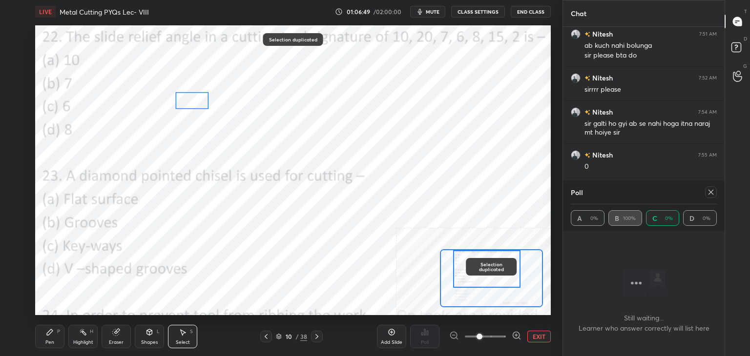
drag, startPoint x: 201, startPoint y: 101, endPoint x: 195, endPoint y: 109, distance: 10.6
click at [191, 102] on div "0 ° Undo Copy Duplicate Duplicate to new slide Delete" at bounding box center [326, 241] width 773 height 435
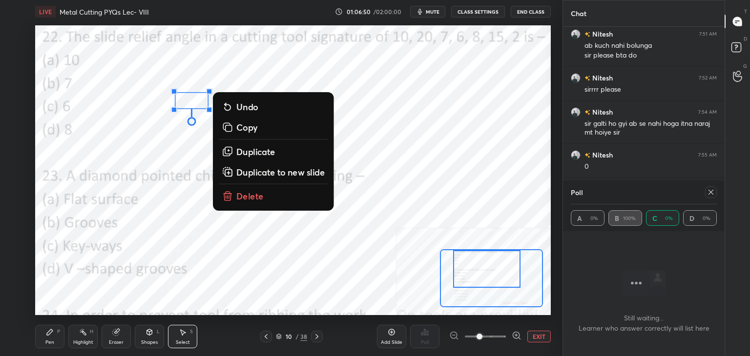
click at [44, 339] on div "Pen P" at bounding box center [49, 336] width 29 height 23
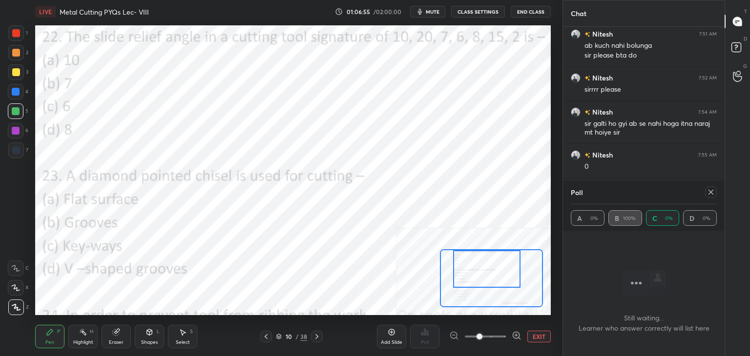
click at [182, 331] on icon at bounding box center [183, 333] width 5 height 6
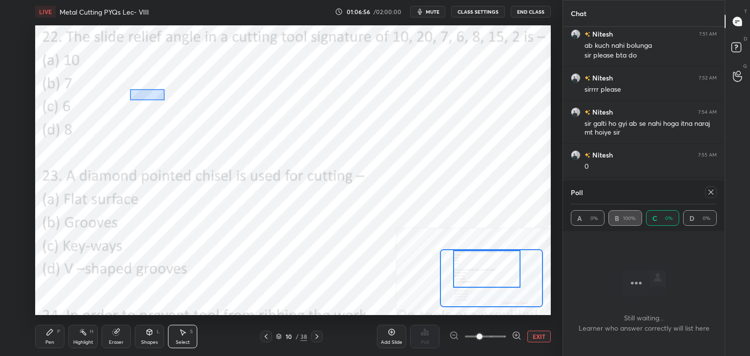
drag, startPoint x: 132, startPoint y: 90, endPoint x: 211, endPoint y: 108, distance: 81.0
click at [211, 108] on div "0 ° Undo Copy Duplicate Duplicate to new slide Delete" at bounding box center [326, 241] width 773 height 435
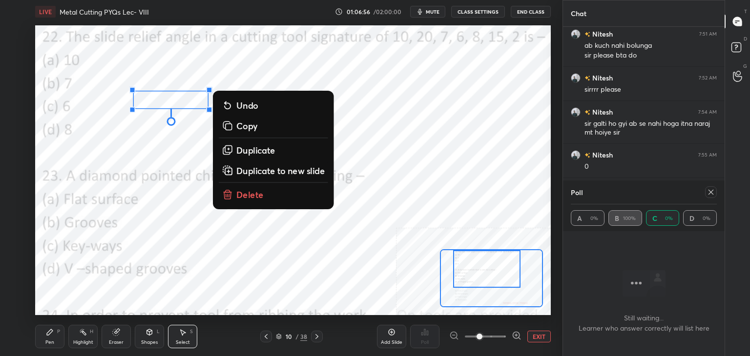
click at [252, 150] on p "Duplicate" at bounding box center [255, 150] width 39 height 12
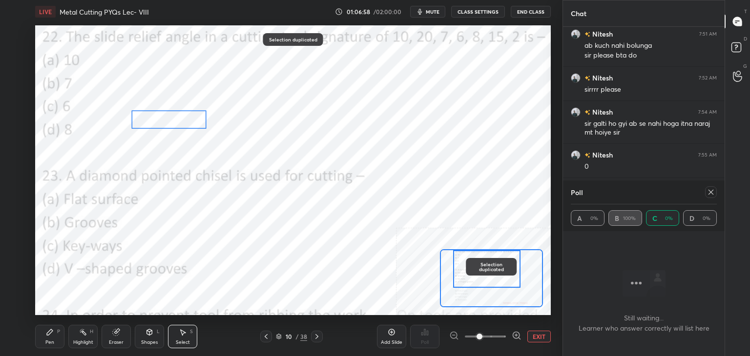
drag, startPoint x: 190, startPoint y: 120, endPoint x: 170, endPoint y: 125, distance: 20.7
click at [171, 123] on div "0 ° Undo Copy Duplicate Duplicate to new slide Delete" at bounding box center [326, 241] width 773 height 435
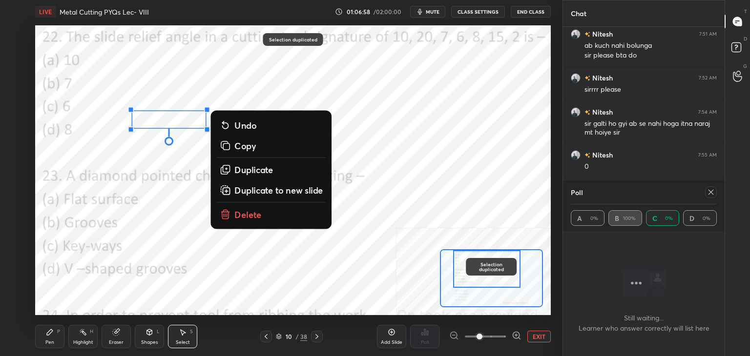
click at [48, 335] on icon at bounding box center [50, 333] width 6 height 6
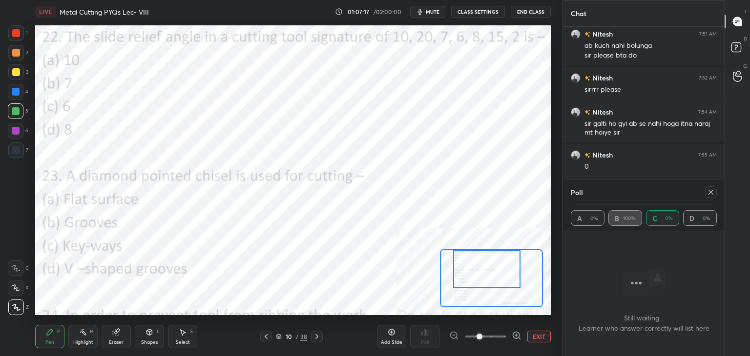
click at [174, 329] on div "Select S" at bounding box center [182, 336] width 29 height 23
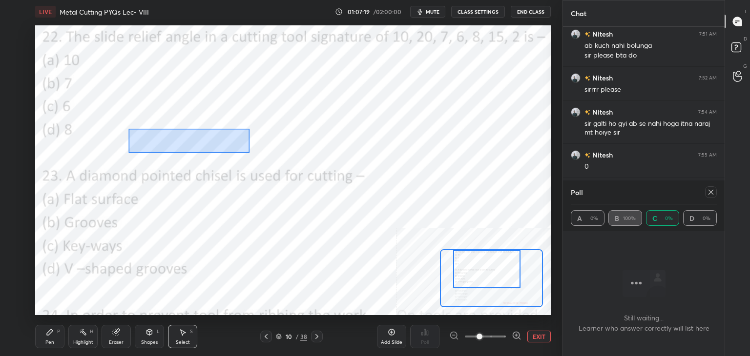
drag, startPoint x: 129, startPoint y: 130, endPoint x: 249, endPoint y: 152, distance: 121.6
click at [249, 152] on div "0 ° Undo Copy Duplicate Duplicate to new slide Delete" at bounding box center [326, 241] width 773 height 435
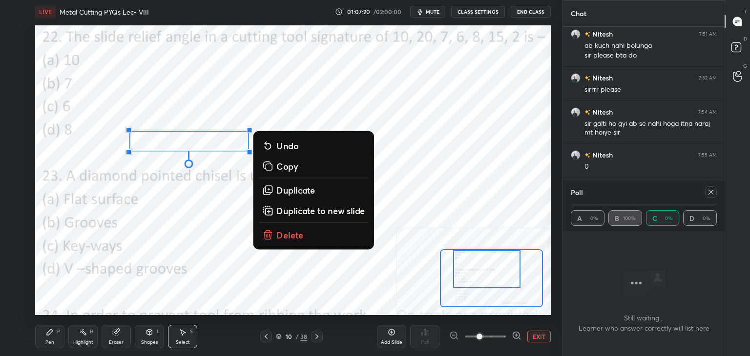
click at [292, 186] on p "Duplicate" at bounding box center [295, 191] width 39 height 12
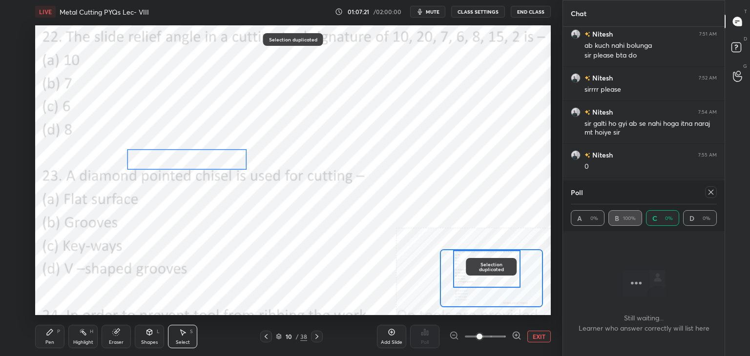
drag, startPoint x: 235, startPoint y: 157, endPoint x: 217, endPoint y: 162, distance: 18.6
click at [216, 159] on div "0 ° Undo Copy Duplicate Duplicate to new slide Delete" at bounding box center [326, 241] width 773 height 435
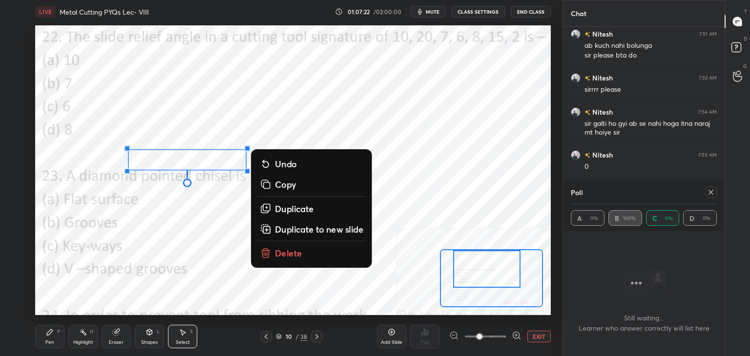
click at [45, 333] on div "Pen P" at bounding box center [49, 336] width 29 height 23
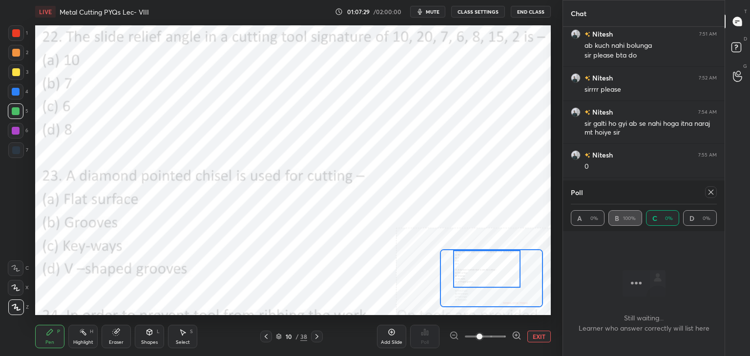
drag, startPoint x: 188, startPoint y: 338, endPoint x: 184, endPoint y: 330, distance: 9.8
click at [186, 337] on div "Select S" at bounding box center [182, 336] width 29 height 23
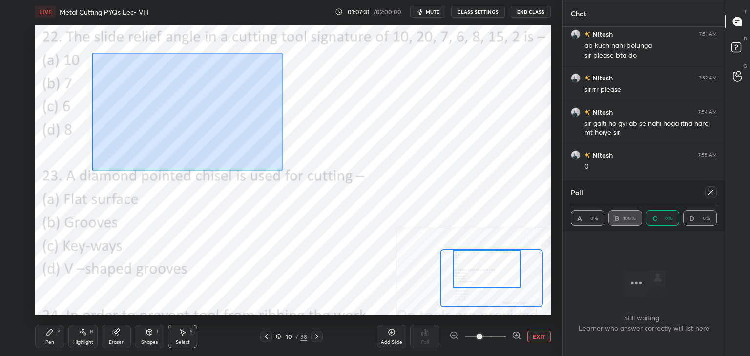
drag, startPoint x: 93, startPoint y: 54, endPoint x: 264, endPoint y: 156, distance: 199.0
click at [281, 168] on div "0 ° Undo Copy Duplicate Duplicate to new slide Delete" at bounding box center [326, 241] width 773 height 435
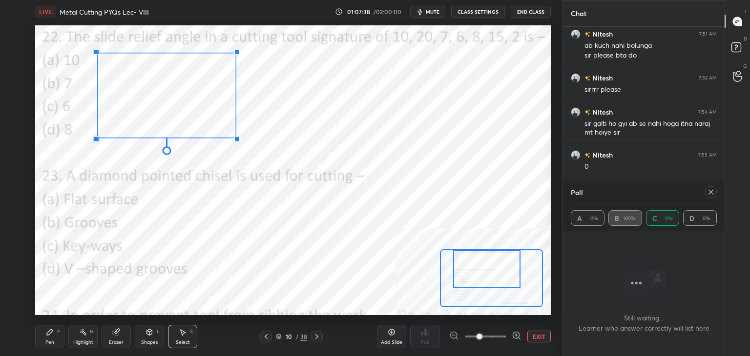
drag, startPoint x: 247, startPoint y: 157, endPoint x: 137, endPoint y: 100, distance: 124.3
click at [137, 100] on div "0 ° Undo Copy Duplicate Duplicate to new slide Delete" at bounding box center [326, 241] width 773 height 435
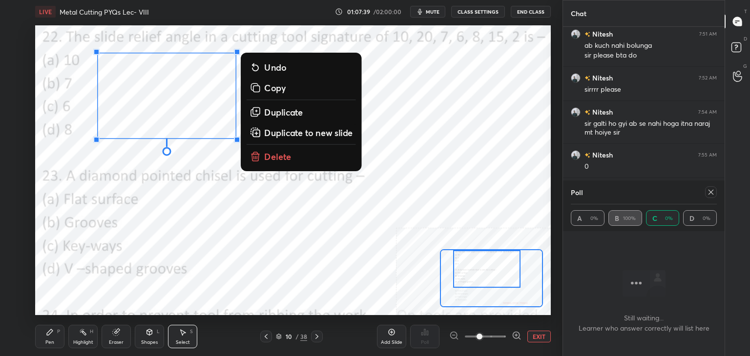
click at [47, 331] on icon at bounding box center [50, 333] width 8 height 8
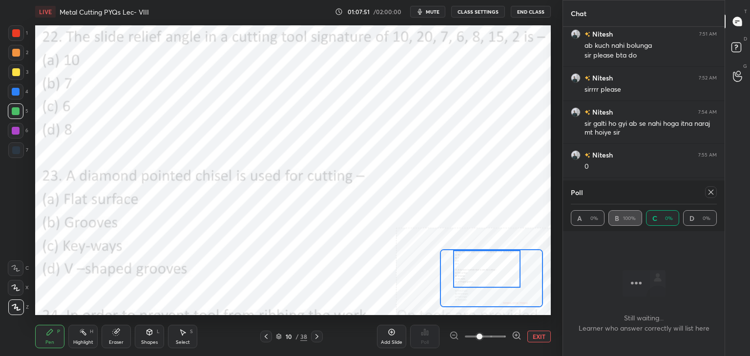
scroll to position [836, 0]
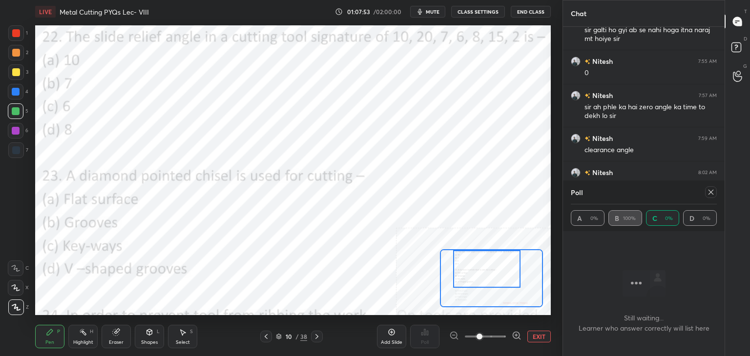
drag, startPoint x: 711, startPoint y: 191, endPoint x: 707, endPoint y: 199, distance: 9.0
click at [711, 192] on icon at bounding box center [710, 192] width 5 height 5
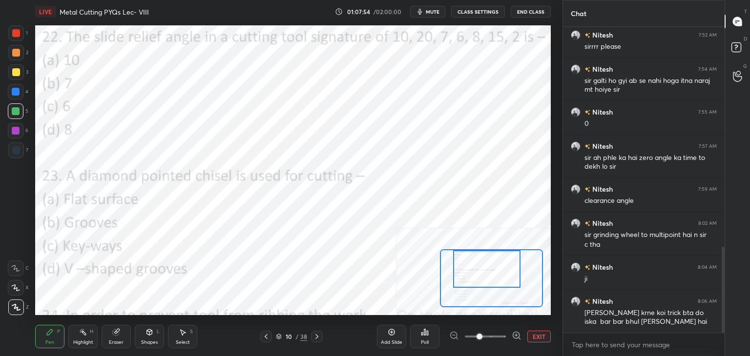
scroll to position [3, 3]
click at [14, 130] on div at bounding box center [16, 131] width 8 height 8
drag, startPoint x: 145, startPoint y: 340, endPoint x: 144, endPoint y: 334, distance: 5.9
click at [145, 340] on div "Shapes" at bounding box center [149, 342] width 17 height 5
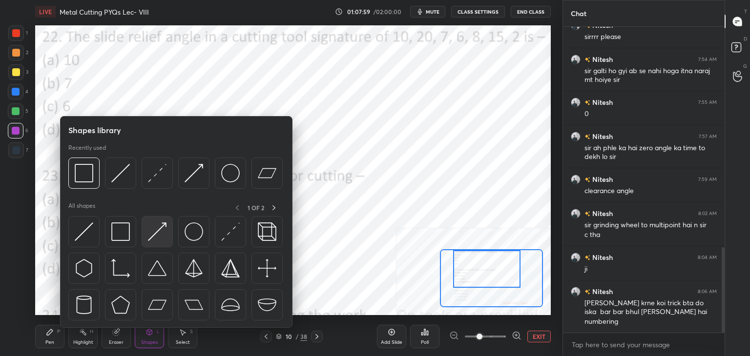
click at [156, 229] on img at bounding box center [157, 232] width 19 height 19
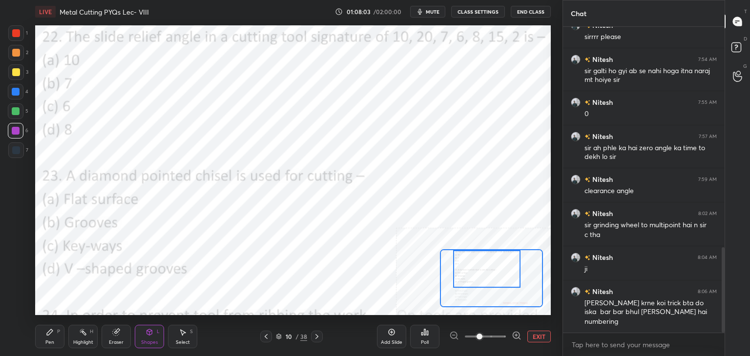
click at [88, 336] on div "Highlight H" at bounding box center [82, 336] width 29 height 23
click at [147, 338] on div "Shapes L" at bounding box center [149, 336] width 29 height 23
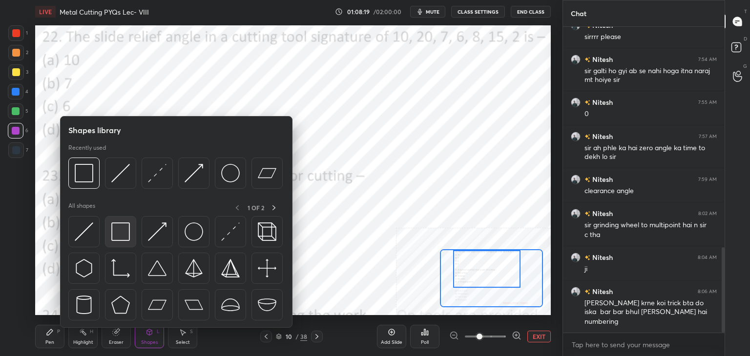
click at [119, 228] on img at bounding box center [120, 232] width 19 height 19
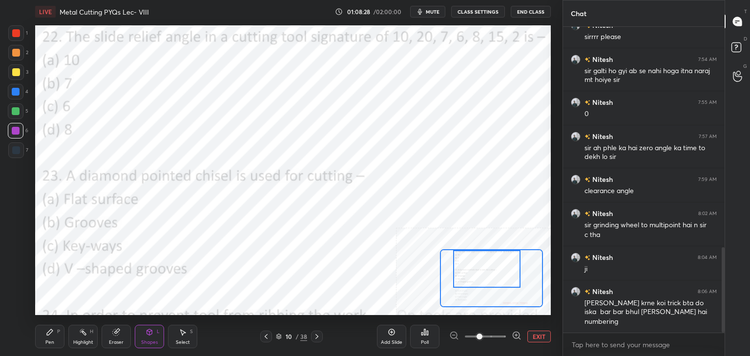
drag, startPoint x: 54, startPoint y: 342, endPoint x: 66, endPoint y: 321, distance: 24.3
click at [55, 342] on div "Pen P" at bounding box center [49, 336] width 29 height 23
click at [137, 337] on div "Shapes L" at bounding box center [149, 336] width 29 height 23
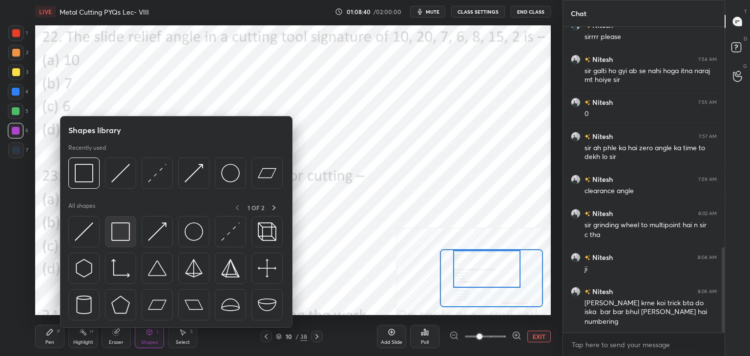
click at [122, 229] on img at bounding box center [120, 232] width 19 height 19
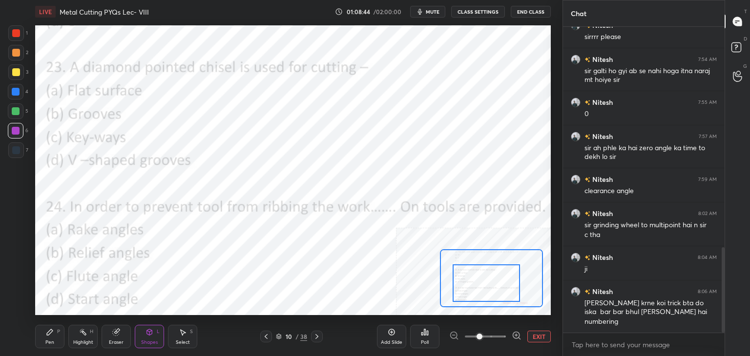
drag, startPoint x: 478, startPoint y: 283, endPoint x: 477, endPoint y: 297, distance: 14.2
click at [477, 297] on div at bounding box center [486, 284] width 67 height 38
click at [18, 37] on div at bounding box center [16, 33] width 16 height 16
click at [427, 335] on icon at bounding box center [427, 333] width 1 height 4
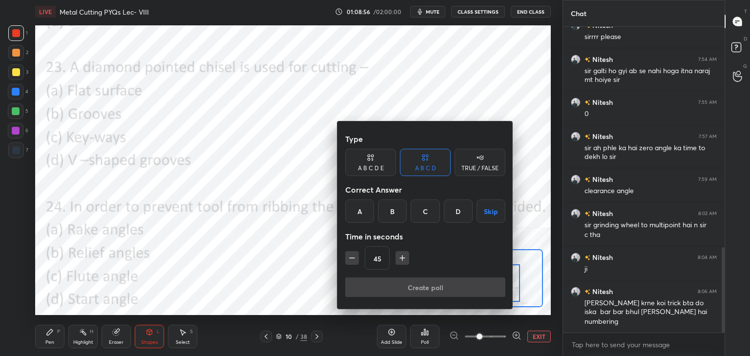
click at [455, 209] on div "D" at bounding box center [458, 211] width 29 height 23
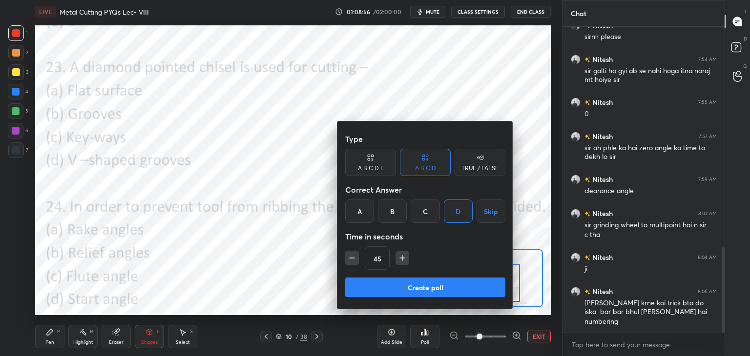
drag, startPoint x: 395, startPoint y: 293, endPoint x: 374, endPoint y: 274, distance: 29.0
click at [395, 293] on button "Create poll" at bounding box center [425, 288] width 160 height 20
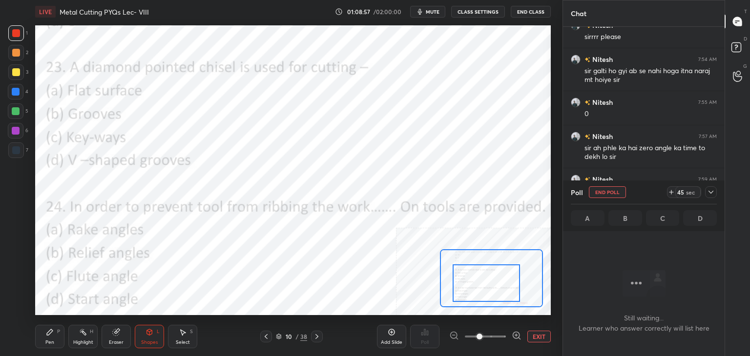
scroll to position [172, 159]
click at [18, 133] on div at bounding box center [16, 131] width 8 height 8
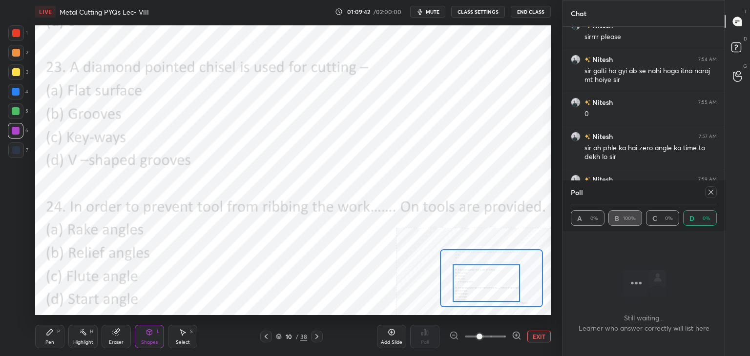
click at [709, 194] on icon at bounding box center [710, 192] width 5 height 5
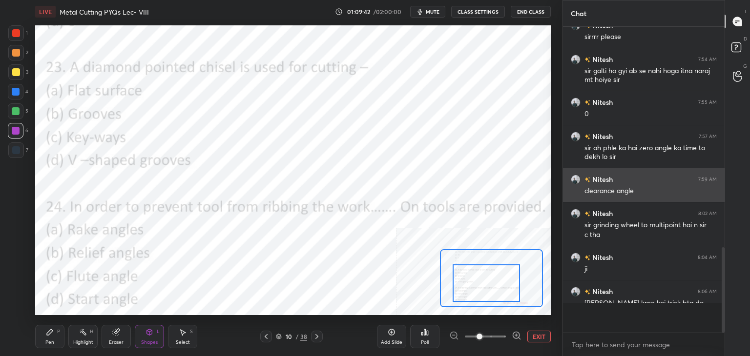
scroll to position [3, 3]
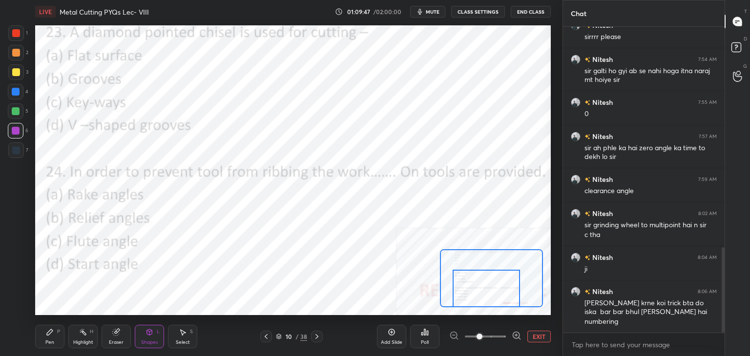
drag, startPoint x: 497, startPoint y: 292, endPoint x: 492, endPoint y: 289, distance: 6.3
click at [497, 302] on div at bounding box center [486, 289] width 67 height 38
click at [16, 32] on div at bounding box center [16, 33] width 8 height 8
click at [425, 336] on div "Poll" at bounding box center [424, 336] width 29 height 23
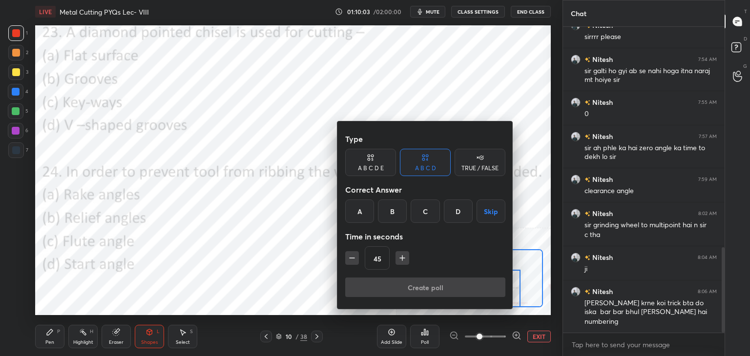
click at [390, 211] on div "B" at bounding box center [392, 211] width 29 height 23
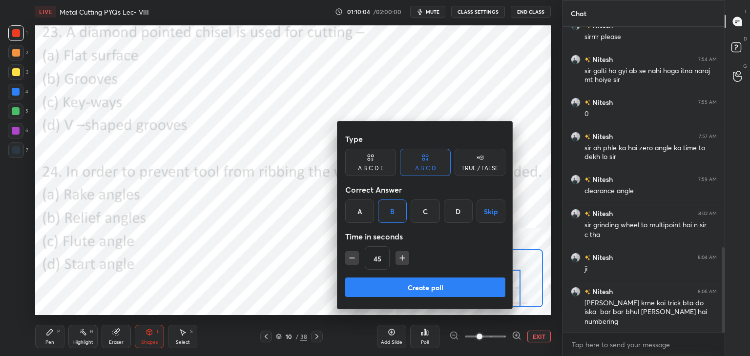
click at [381, 288] on button "Create poll" at bounding box center [425, 288] width 160 height 20
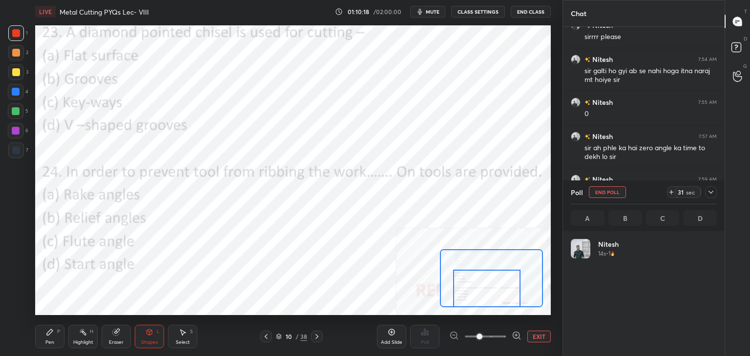
scroll to position [114, 143]
click at [18, 133] on div at bounding box center [16, 131] width 16 height 16
drag, startPoint x: 711, startPoint y: 192, endPoint x: 703, endPoint y: 200, distance: 11.4
click at [711, 192] on icon at bounding box center [711, 192] width 8 height 8
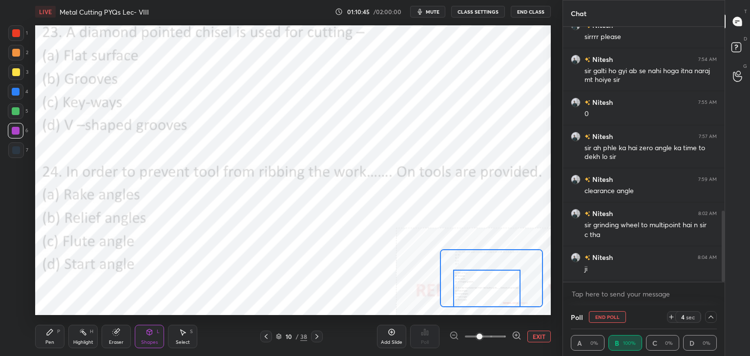
scroll to position [0, 3]
drag, startPoint x: 709, startPoint y: 317, endPoint x: 695, endPoint y: 312, distance: 14.5
click at [709, 317] on icon at bounding box center [711, 317] width 8 height 8
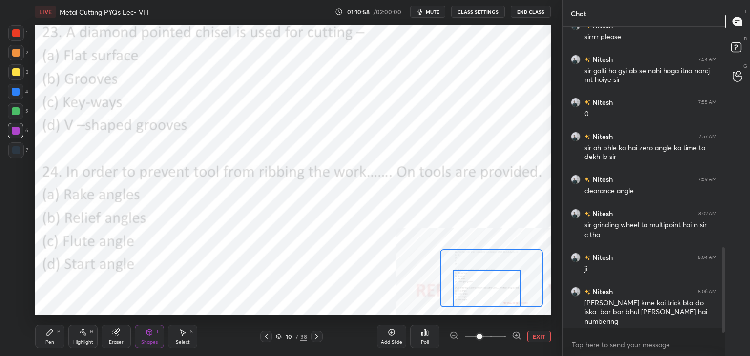
scroll to position [223, 159]
click at [315, 333] on div at bounding box center [317, 337] width 12 height 12
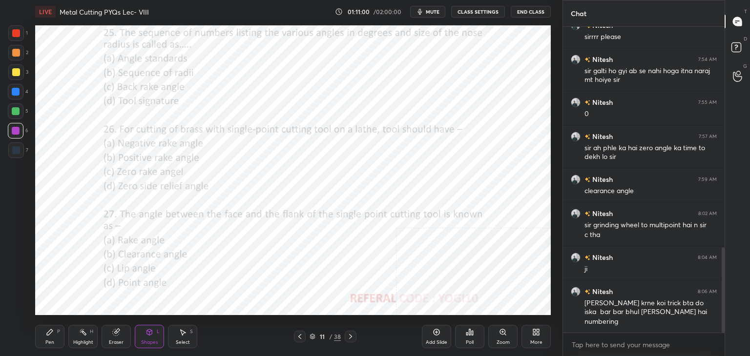
drag, startPoint x: 14, startPoint y: 32, endPoint x: 14, endPoint y: 55, distance: 23.0
click at [14, 32] on div at bounding box center [16, 33] width 8 height 8
click at [470, 340] on div "Poll" at bounding box center [470, 342] width 8 height 5
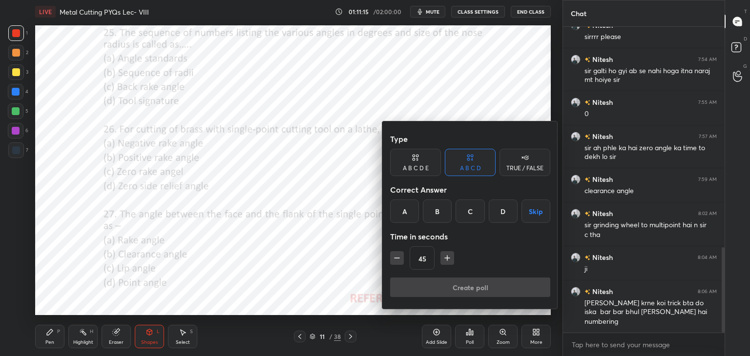
click at [502, 213] on div "D" at bounding box center [503, 211] width 29 height 23
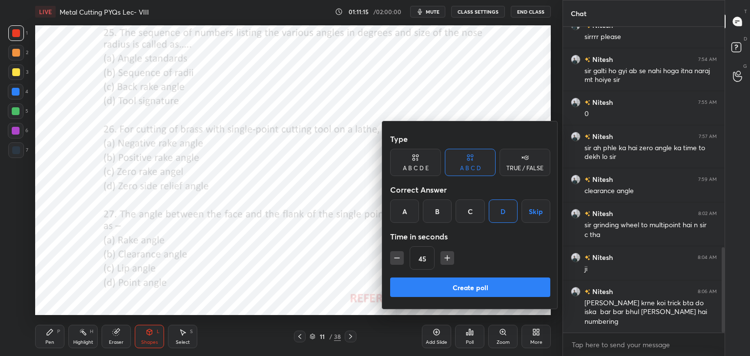
click at [472, 287] on button "Create poll" at bounding box center [470, 288] width 160 height 20
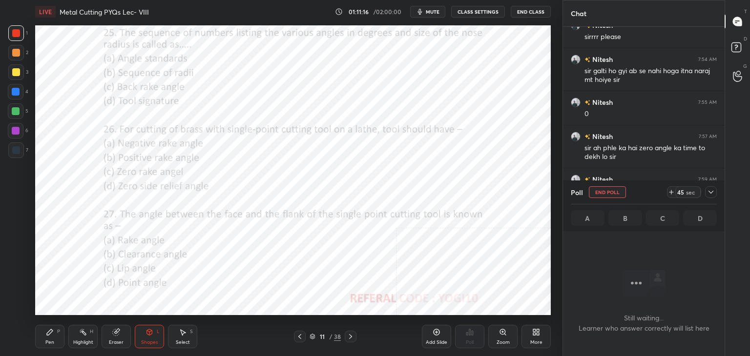
scroll to position [3, 3]
click at [609, 193] on button "End Poll" at bounding box center [607, 193] width 37 height 12
type textarea "x"
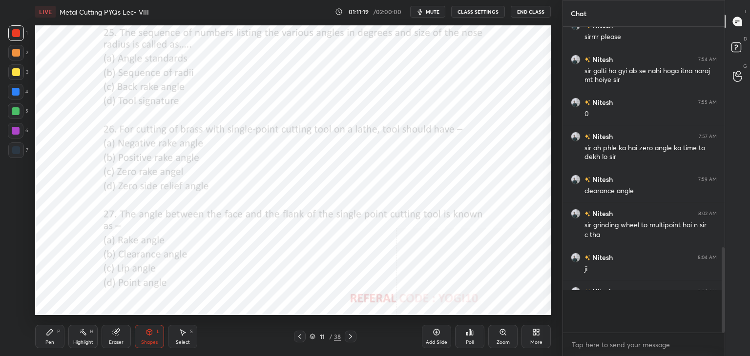
scroll to position [301, 159]
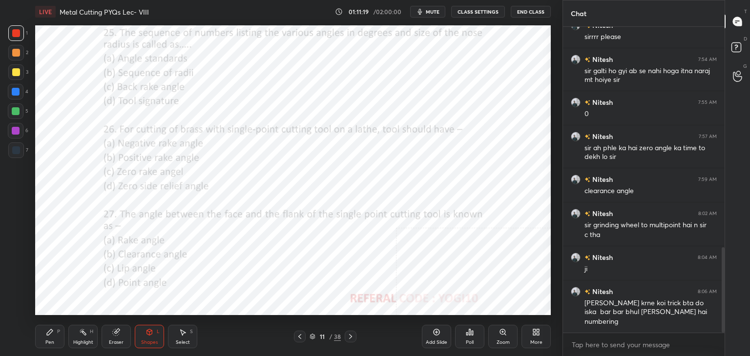
click at [465, 340] on div "Poll" at bounding box center [469, 336] width 29 height 23
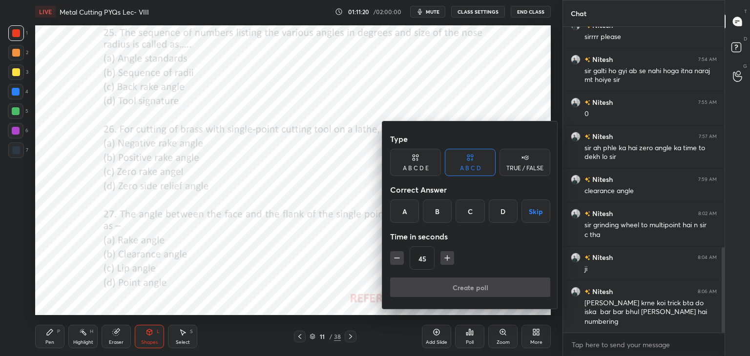
click at [445, 254] on icon "button" at bounding box center [447, 258] width 10 height 10
click at [445, 255] on icon "button" at bounding box center [447, 258] width 10 height 10
click at [444, 255] on icon "button" at bounding box center [447, 258] width 10 height 10
click at [445, 256] on icon "button" at bounding box center [447, 258] width 10 height 10
click at [445, 257] on button "button" at bounding box center [452, 258] width 14 height 14
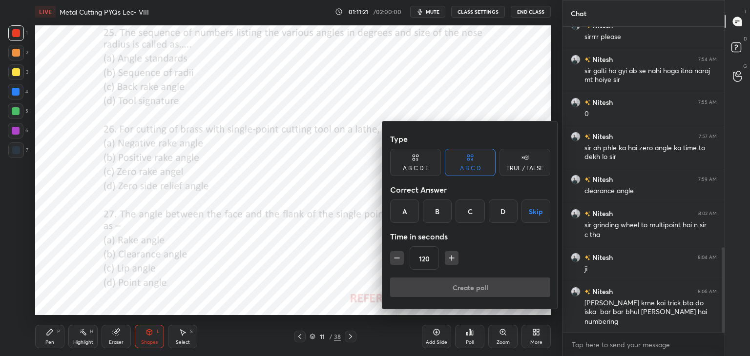
click at [445, 257] on button "button" at bounding box center [452, 258] width 14 height 14
click at [447, 257] on icon "button" at bounding box center [452, 258] width 10 height 10
click at [447, 256] on icon "button" at bounding box center [452, 258] width 10 height 10
click at [448, 256] on icon "button" at bounding box center [452, 258] width 10 height 10
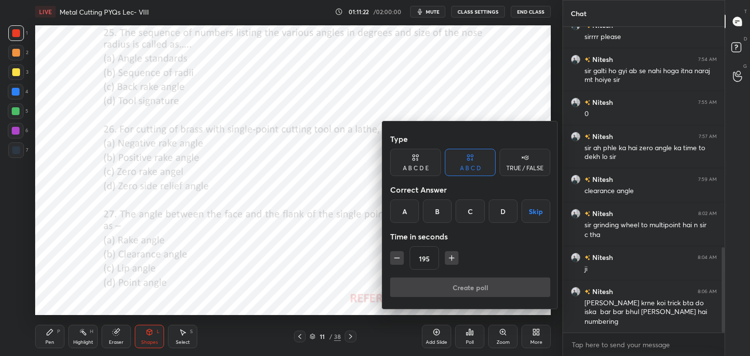
click at [448, 256] on icon "button" at bounding box center [452, 258] width 10 height 10
click at [449, 257] on icon "button" at bounding box center [452, 258] width 10 height 10
click at [449, 256] on icon "button" at bounding box center [452, 258] width 10 height 10
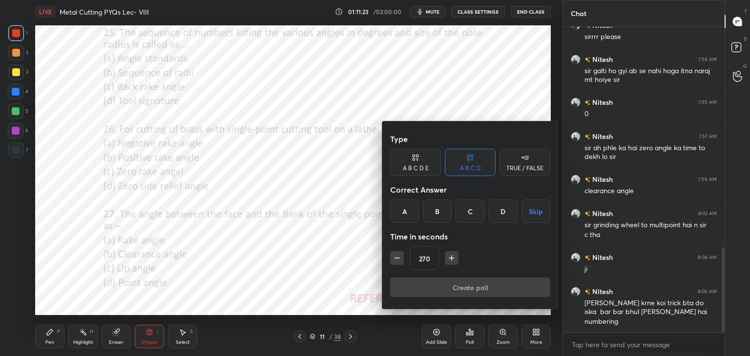
click at [450, 256] on icon "button" at bounding box center [452, 258] width 10 height 10
click at [449, 256] on icon "button" at bounding box center [452, 258] width 10 height 10
click at [450, 256] on icon "button" at bounding box center [452, 258] width 10 height 10
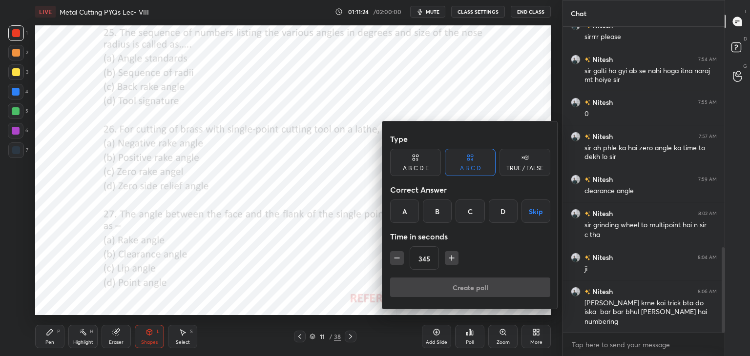
click at [451, 256] on icon "button" at bounding box center [452, 258] width 10 height 10
click at [452, 256] on icon "button" at bounding box center [452, 258] width 0 height 5
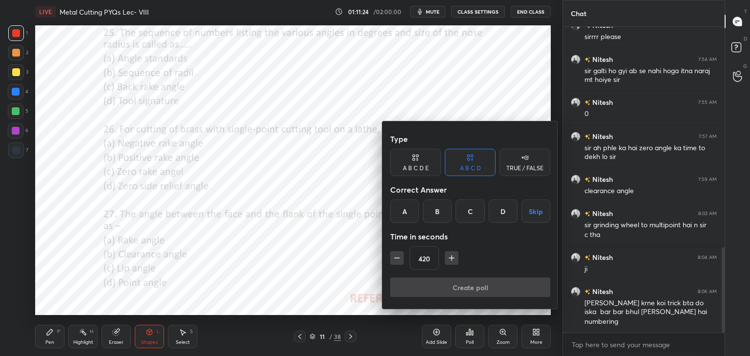
click at [452, 256] on icon "button" at bounding box center [452, 258] width 0 height 5
click at [450, 257] on icon "button" at bounding box center [452, 258] width 10 height 10
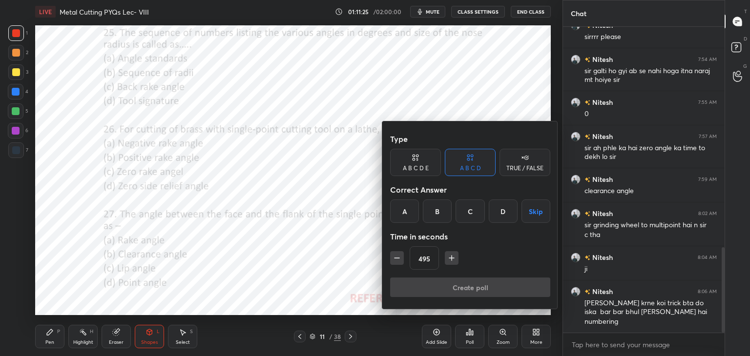
click at [450, 257] on icon "button" at bounding box center [452, 258] width 10 height 10
click at [450, 258] on icon "button" at bounding box center [451, 258] width 5 height 0
click at [451, 258] on icon "button" at bounding box center [451, 258] width 5 height 0
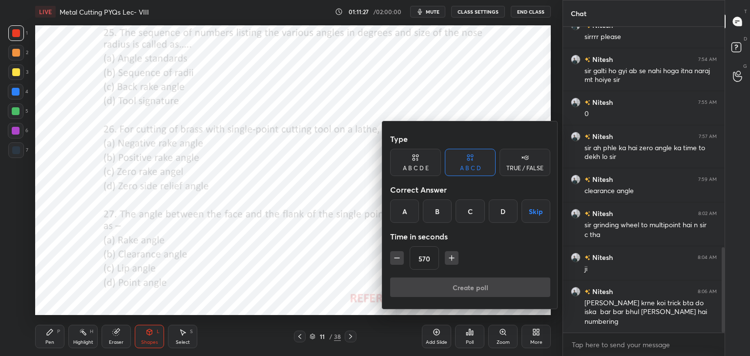
click at [452, 258] on icon "button" at bounding box center [452, 258] width 0 height 5
click at [452, 259] on icon "button" at bounding box center [452, 258] width 0 height 5
type input "600"
click at [532, 212] on button "Skip" at bounding box center [535, 211] width 29 height 23
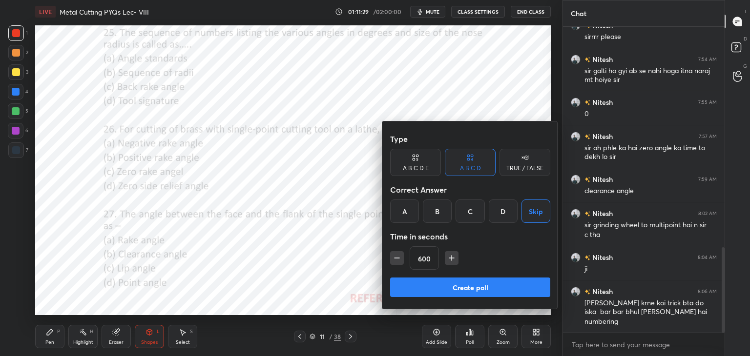
click at [488, 290] on button "Create poll" at bounding box center [470, 288] width 160 height 20
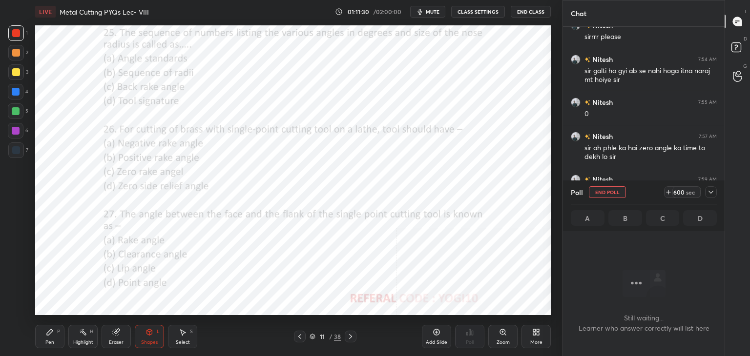
click at [18, 134] on div at bounding box center [16, 131] width 16 height 16
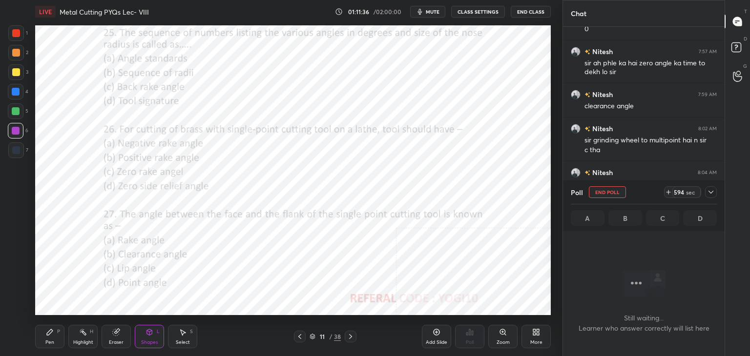
drag, startPoint x: 714, startPoint y: 194, endPoint x: 713, endPoint y: 202, distance: 8.4
click at [714, 194] on div at bounding box center [711, 193] width 12 height 12
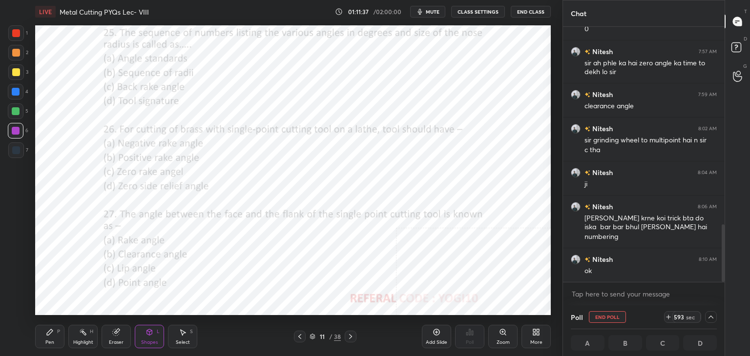
drag, startPoint x: 710, startPoint y: 319, endPoint x: 697, endPoint y: 316, distance: 13.9
click at [709, 319] on icon at bounding box center [711, 317] width 8 height 8
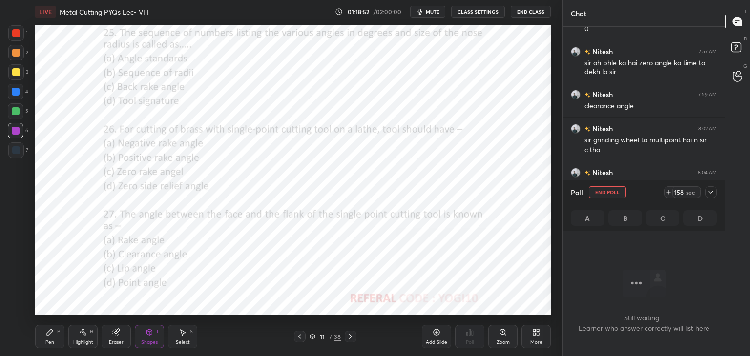
click at [607, 192] on button "End Poll" at bounding box center [607, 193] width 37 height 12
type textarea "x"
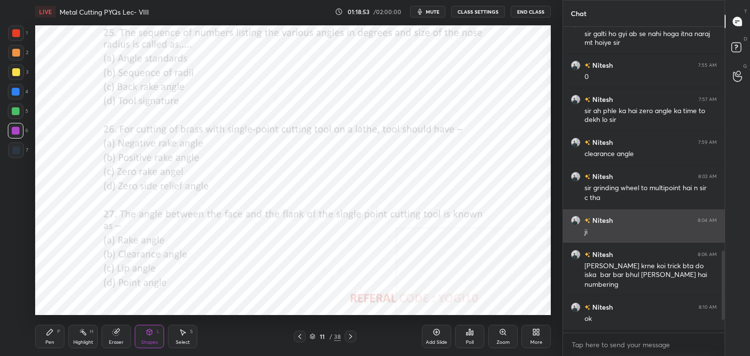
scroll to position [3, 3]
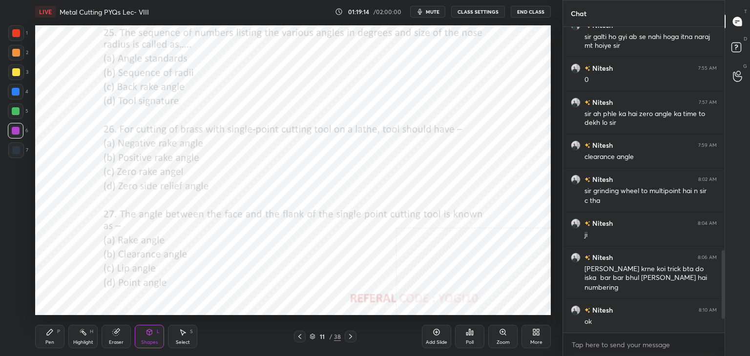
click at [13, 36] on div at bounding box center [16, 33] width 8 height 8
click at [17, 54] on div at bounding box center [16, 53] width 8 height 8
click at [15, 71] on div at bounding box center [16, 72] width 8 height 8
drag, startPoint x: 15, startPoint y: 87, endPoint x: 15, endPoint y: 97, distance: 9.3
click at [14, 88] on div at bounding box center [16, 92] width 16 height 16
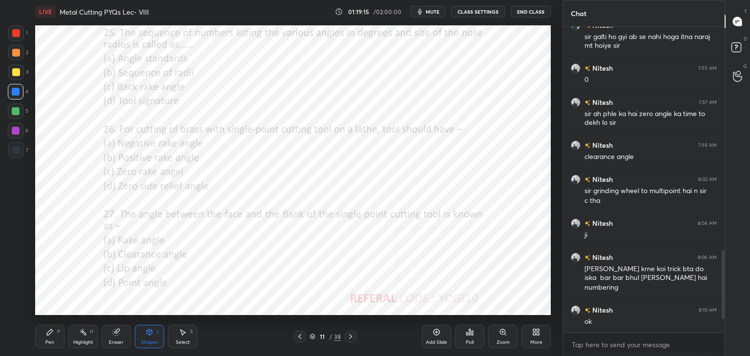
click at [17, 111] on div at bounding box center [16, 111] width 8 height 8
click at [16, 126] on div at bounding box center [16, 131] width 16 height 16
click at [7, 150] on div "1 2 3 4 5 6 7 C X Z C X Z E E Erase all H H" at bounding box center [15, 170] width 31 height 290
drag, startPoint x: 16, startPoint y: 148, endPoint x: 16, endPoint y: 140, distance: 8.8
click at [16, 148] on div at bounding box center [16, 150] width 8 height 8
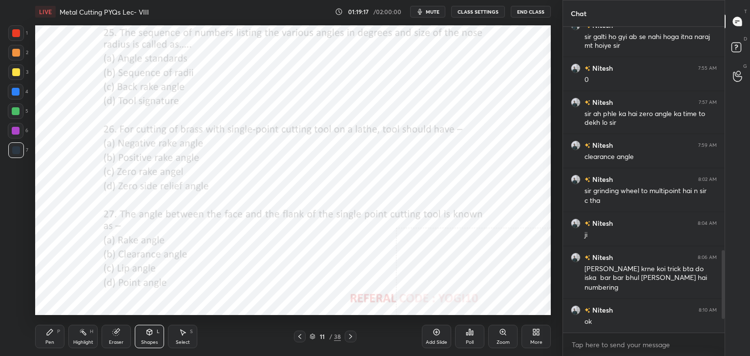
click at [17, 133] on div at bounding box center [16, 131] width 8 height 8
drag, startPoint x: 87, startPoint y: 334, endPoint x: 94, endPoint y: 319, distance: 16.9
click at [87, 334] on div "Highlight H" at bounding box center [82, 336] width 29 height 23
click at [506, 337] on div "Zoom" at bounding box center [502, 336] width 29 height 23
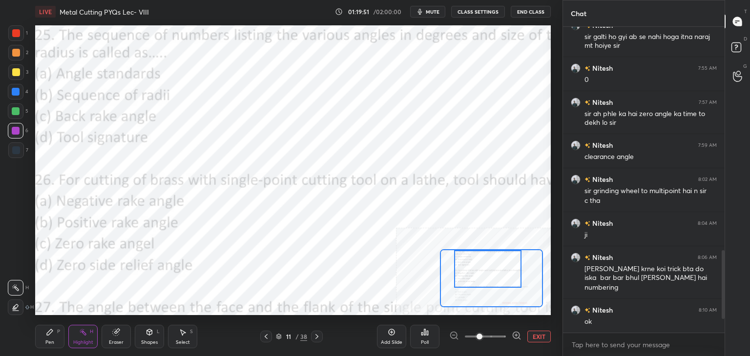
drag, startPoint x: 460, startPoint y: 260, endPoint x: 457, endPoint y: 250, distance: 11.4
click at [458, 250] on div at bounding box center [487, 269] width 67 height 38
click at [539, 338] on button "EXIT" at bounding box center [538, 337] width 23 height 12
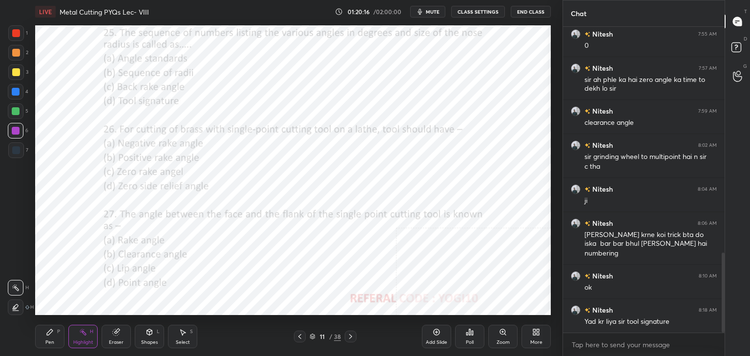
scroll to position [897, 0]
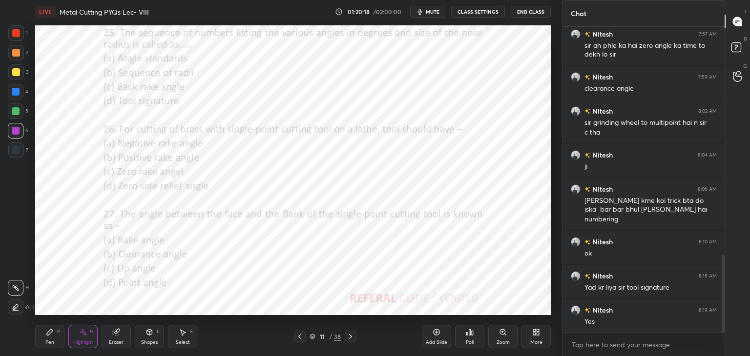
click at [148, 333] on icon at bounding box center [150, 333] width 8 height 8
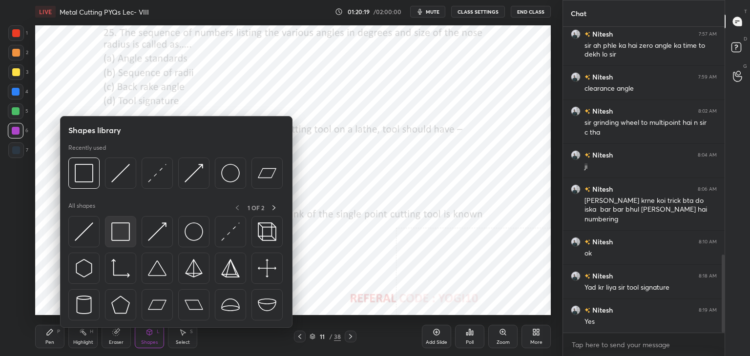
click at [113, 222] on div at bounding box center [120, 231] width 31 height 31
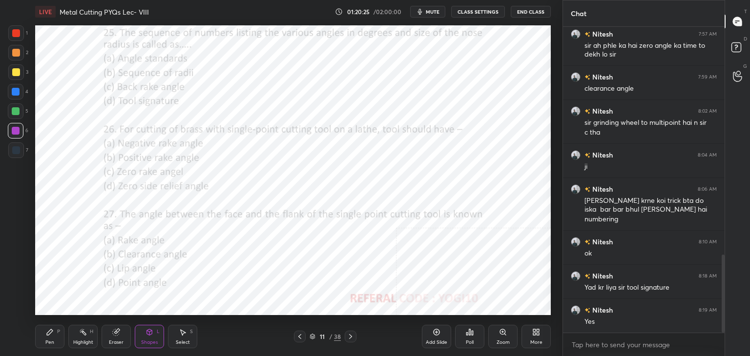
click at [23, 35] on div at bounding box center [16, 33] width 16 height 16
click at [473, 332] on icon at bounding box center [470, 333] width 8 height 8
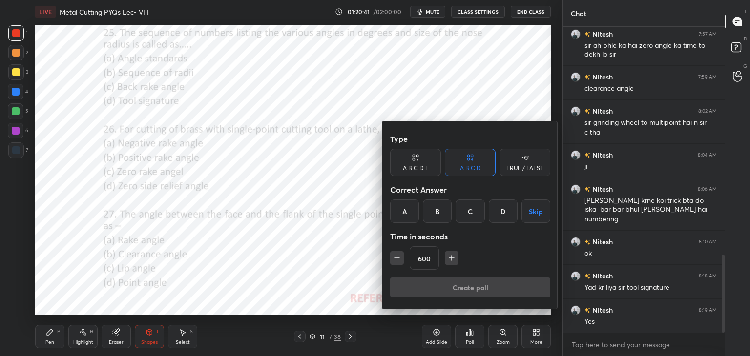
click at [395, 255] on icon "button" at bounding box center [397, 258] width 10 height 10
click at [394, 256] on icon "button" at bounding box center [397, 258] width 10 height 10
click at [395, 257] on icon "button" at bounding box center [397, 258] width 10 height 10
click at [396, 257] on icon "button" at bounding box center [397, 258] width 10 height 10
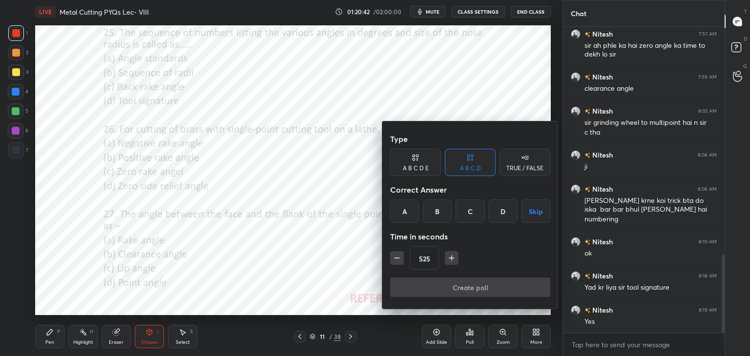
click at [396, 257] on icon "button" at bounding box center [397, 258] width 10 height 10
click at [395, 256] on icon "button" at bounding box center [397, 258] width 10 height 10
click at [396, 256] on icon "button" at bounding box center [397, 258] width 10 height 10
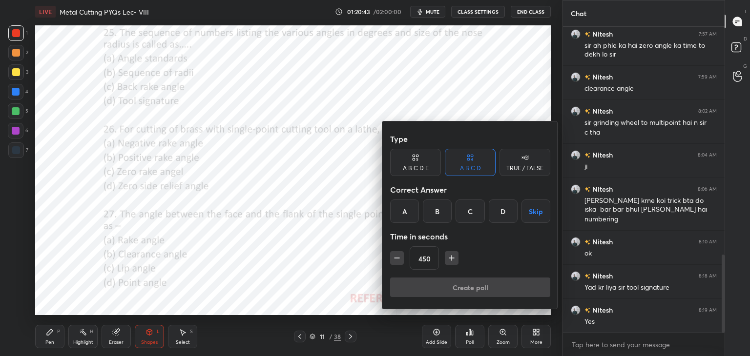
click at [396, 256] on icon "button" at bounding box center [397, 258] width 10 height 10
click at [396, 255] on icon "button" at bounding box center [397, 258] width 10 height 10
click at [397, 255] on icon "button" at bounding box center [397, 258] width 10 height 10
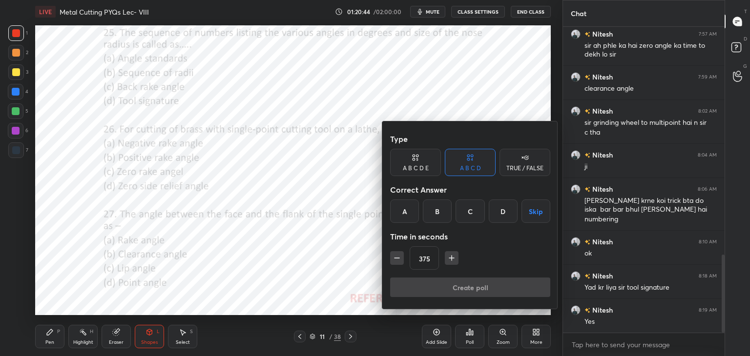
click at [397, 255] on icon "button" at bounding box center [397, 258] width 10 height 10
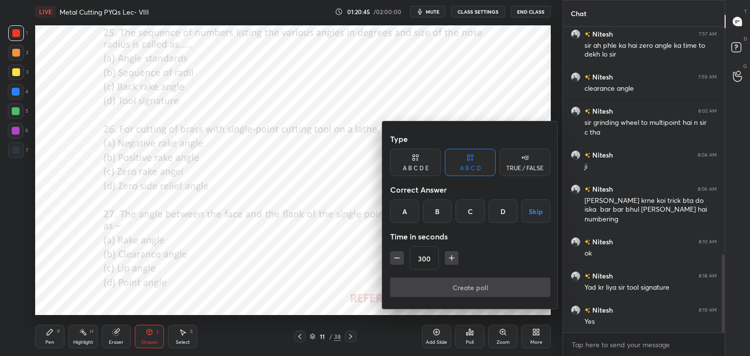
click at [397, 255] on icon "button" at bounding box center [397, 258] width 10 height 10
click at [398, 255] on icon "button" at bounding box center [397, 258] width 10 height 10
click at [398, 256] on icon "button" at bounding box center [397, 258] width 10 height 10
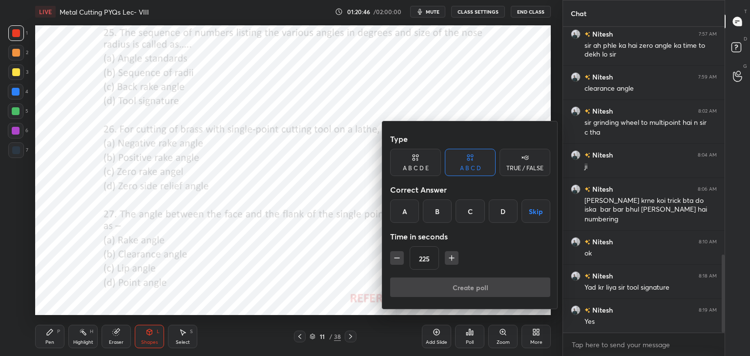
click at [397, 256] on icon "button" at bounding box center [397, 258] width 10 height 10
click at [394, 253] on icon "button" at bounding box center [397, 258] width 10 height 10
click at [395, 253] on icon "button" at bounding box center [397, 258] width 10 height 10
click at [396, 253] on icon "button" at bounding box center [397, 258] width 10 height 10
click at [395, 252] on button "button" at bounding box center [397, 258] width 14 height 14
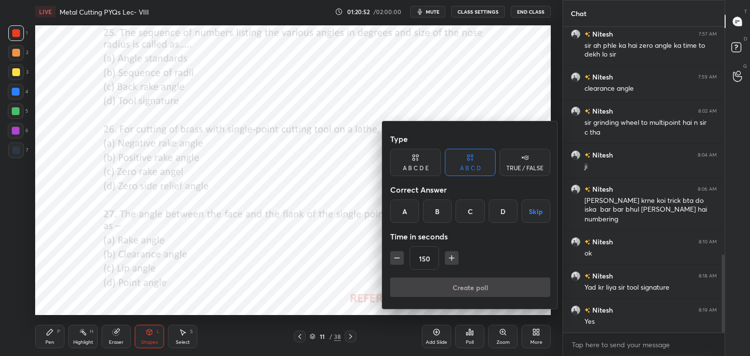
click at [396, 252] on button "button" at bounding box center [397, 258] width 14 height 14
click at [395, 253] on icon "button" at bounding box center [397, 258] width 10 height 10
click at [396, 253] on icon "button" at bounding box center [397, 258] width 10 height 10
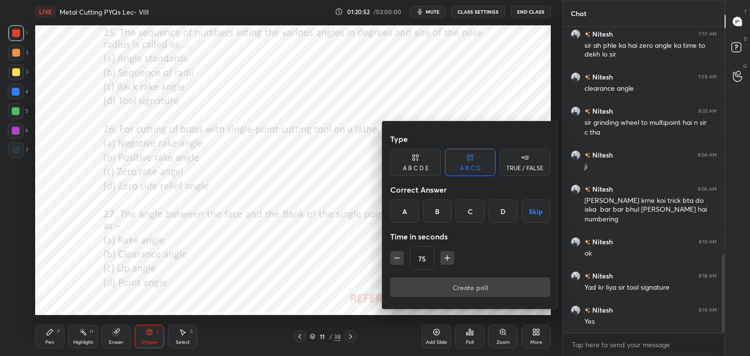
click at [396, 253] on icon "button" at bounding box center [397, 258] width 10 height 10
type input "45"
click at [473, 211] on div "C" at bounding box center [470, 211] width 29 height 23
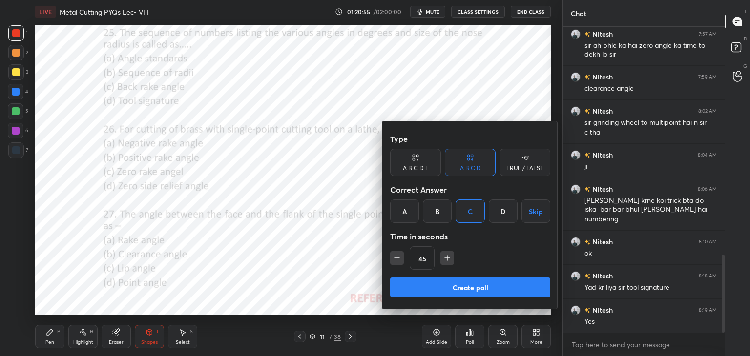
click at [453, 283] on button "Create poll" at bounding box center [470, 288] width 160 height 20
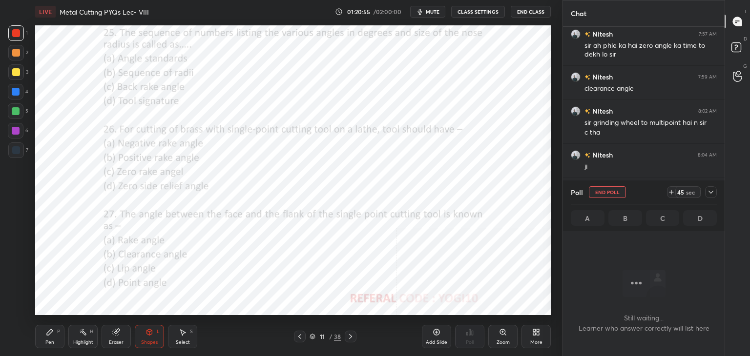
scroll to position [3, 3]
click at [711, 192] on icon at bounding box center [711, 192] width 8 height 8
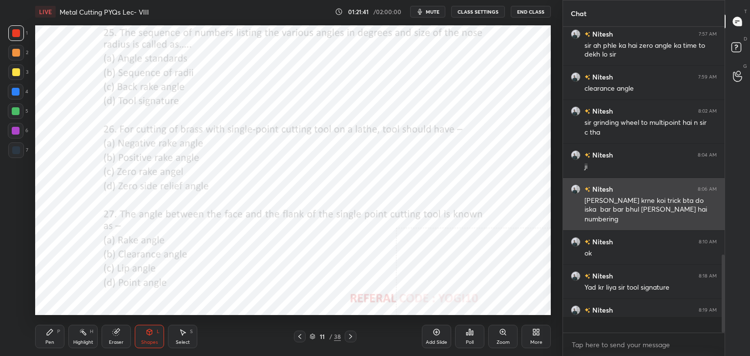
scroll to position [223, 159]
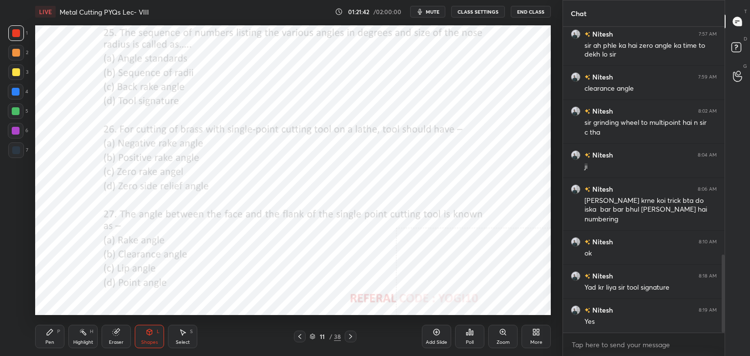
click at [17, 130] on div at bounding box center [16, 131] width 8 height 8
click at [55, 336] on div "Pen P" at bounding box center [49, 336] width 29 height 23
click at [502, 337] on div "Zoom" at bounding box center [502, 336] width 29 height 23
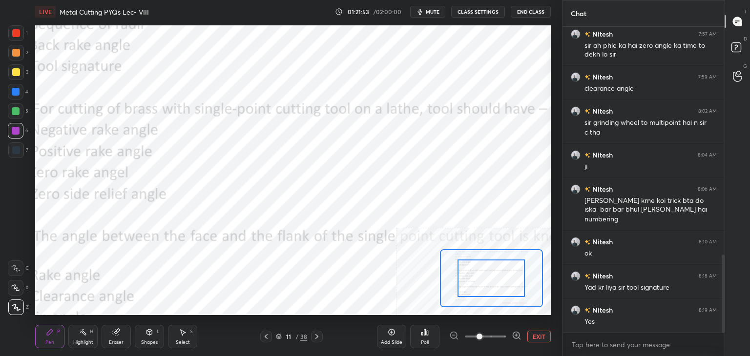
click at [117, 338] on div "Eraser" at bounding box center [116, 336] width 29 height 23
drag, startPoint x: 59, startPoint y: 336, endPoint x: 62, endPoint y: 320, distance: 16.9
click at [59, 336] on div "Pen P" at bounding box center [49, 336] width 29 height 23
click at [155, 338] on div "Shapes L" at bounding box center [149, 336] width 29 height 23
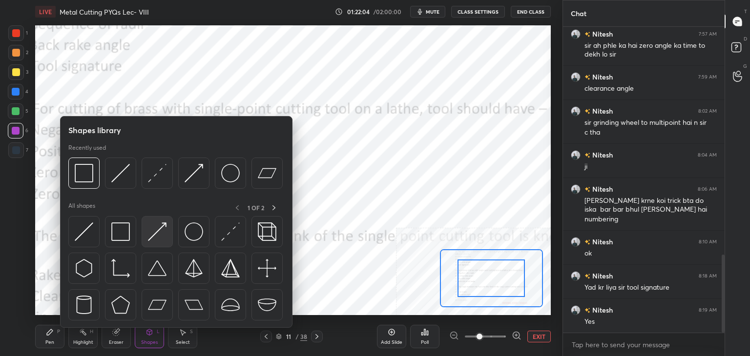
click at [156, 233] on img at bounding box center [157, 232] width 19 height 19
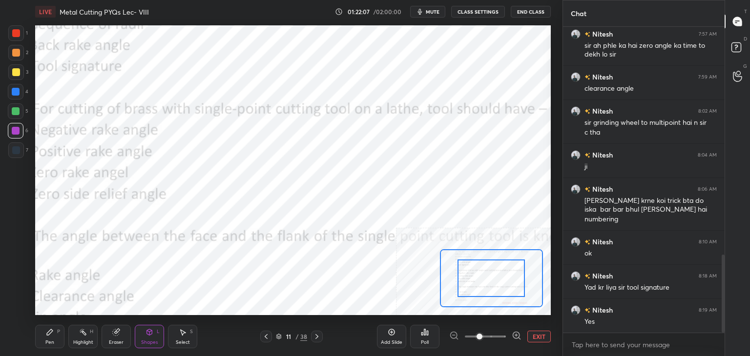
drag, startPoint x: 59, startPoint y: 336, endPoint x: 53, endPoint y: 321, distance: 16.5
click at [58, 336] on div "Pen P" at bounding box center [49, 336] width 29 height 23
click at [20, 117] on div at bounding box center [16, 112] width 16 height 16
click at [11, 128] on div at bounding box center [16, 131] width 16 height 16
click at [154, 333] on div "Shapes L" at bounding box center [149, 336] width 29 height 23
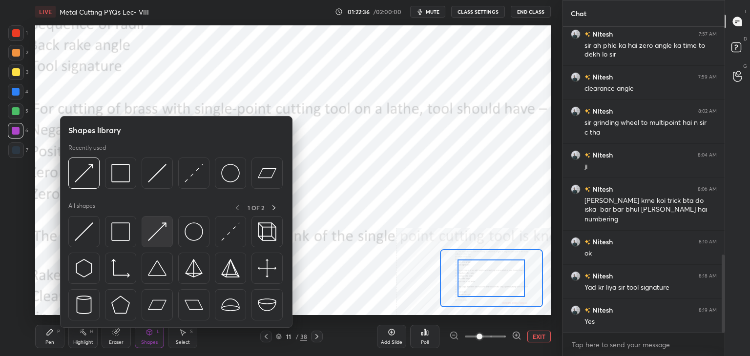
click at [142, 237] on div at bounding box center [157, 231] width 31 height 31
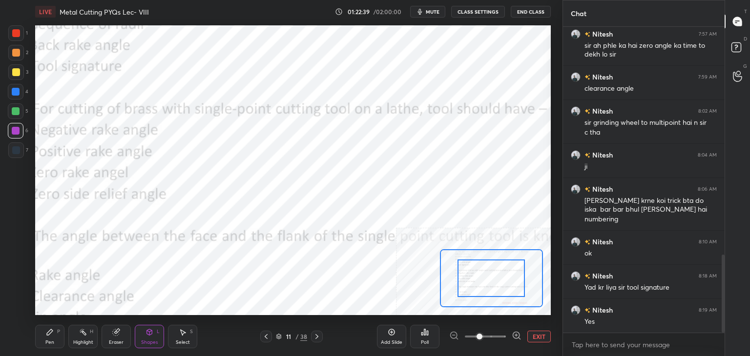
drag, startPoint x: 26, startPoint y: 115, endPoint x: 18, endPoint y: 116, distance: 8.3
click at [26, 115] on div "5" at bounding box center [18, 112] width 21 height 16
click at [46, 337] on div "Pen P" at bounding box center [49, 336] width 29 height 23
drag, startPoint x: 79, startPoint y: 338, endPoint x: 91, endPoint y: 329, distance: 15.3
click at [79, 339] on div "Highlight H" at bounding box center [82, 336] width 29 height 23
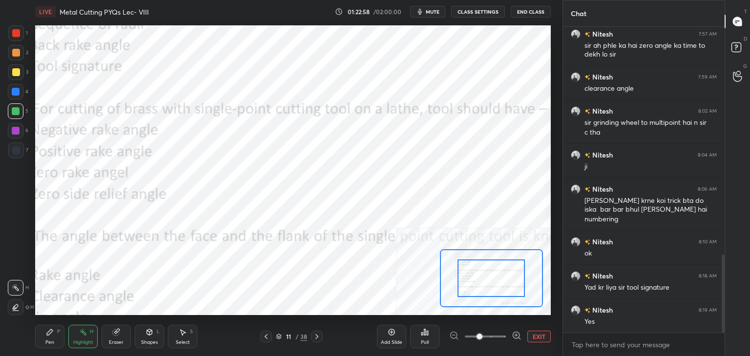
click at [533, 336] on button "EXIT" at bounding box center [538, 337] width 23 height 12
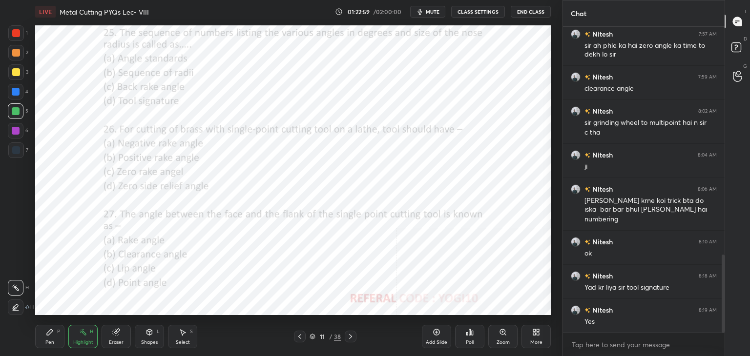
click at [153, 342] on div "Shapes" at bounding box center [149, 342] width 17 height 5
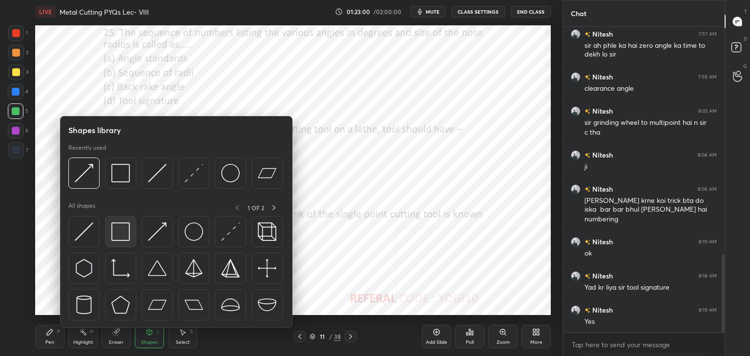
click at [121, 239] on img at bounding box center [120, 232] width 19 height 19
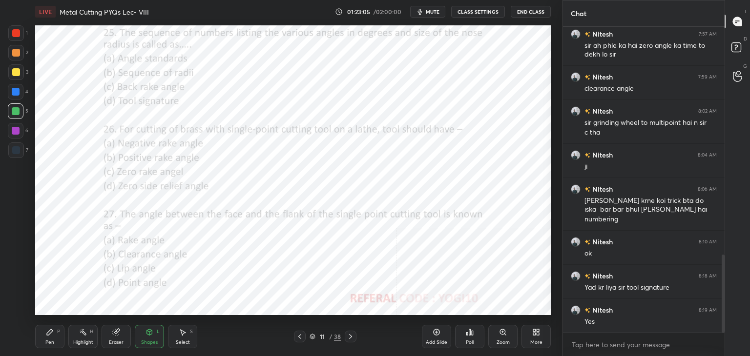
click at [12, 130] on div at bounding box center [16, 131] width 8 height 8
drag, startPoint x: 15, startPoint y: 32, endPoint x: 13, endPoint y: 40, distance: 8.4
click at [14, 32] on div at bounding box center [16, 33] width 8 height 8
click at [477, 338] on div "Poll" at bounding box center [469, 336] width 29 height 23
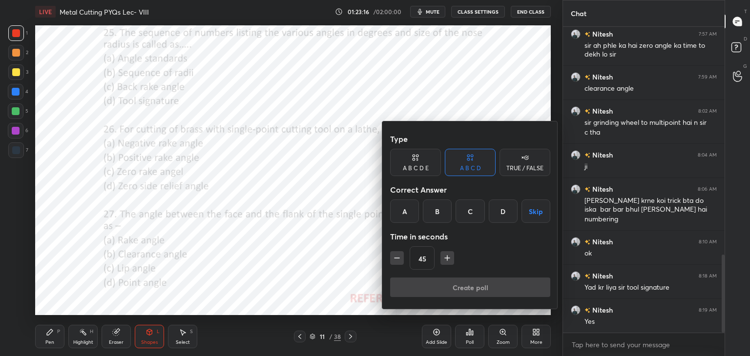
drag, startPoint x: 406, startPoint y: 207, endPoint x: 407, endPoint y: 235, distance: 28.8
click at [406, 207] on div "A" at bounding box center [404, 211] width 29 height 23
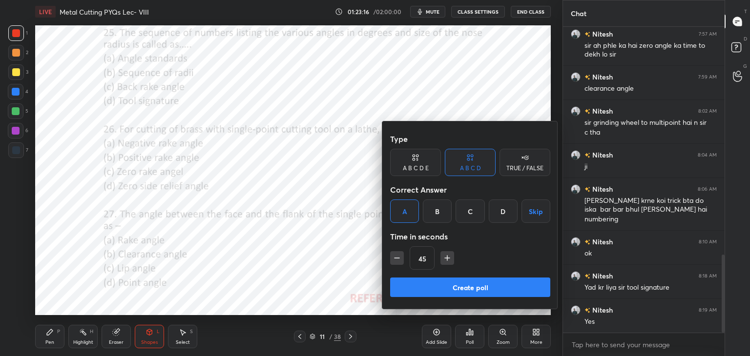
click at [416, 287] on button "Create poll" at bounding box center [470, 288] width 160 height 20
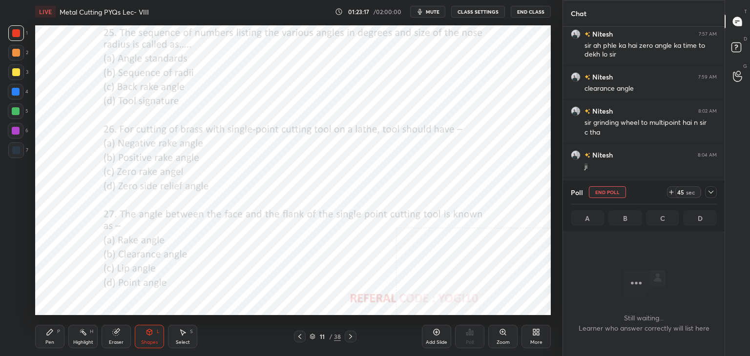
scroll to position [172, 159]
click at [602, 192] on button "End Poll" at bounding box center [607, 193] width 37 height 12
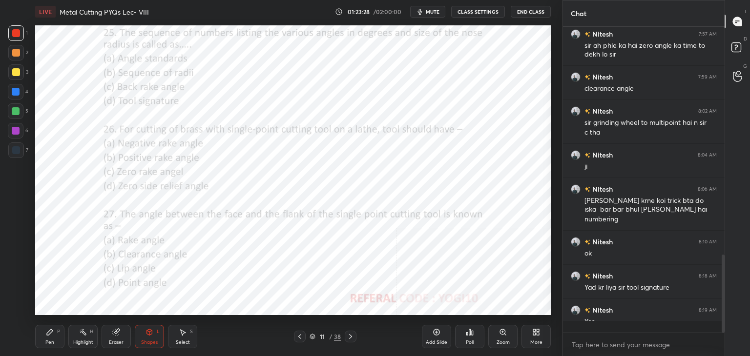
scroll to position [223, 159]
click at [471, 337] on div "Poll" at bounding box center [469, 336] width 29 height 23
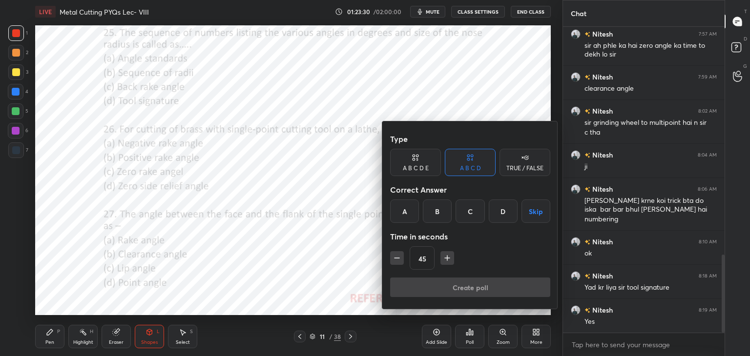
drag, startPoint x: 472, startPoint y: 209, endPoint x: 458, endPoint y: 256, distance: 49.4
click at [472, 208] on div "C" at bounding box center [470, 211] width 29 height 23
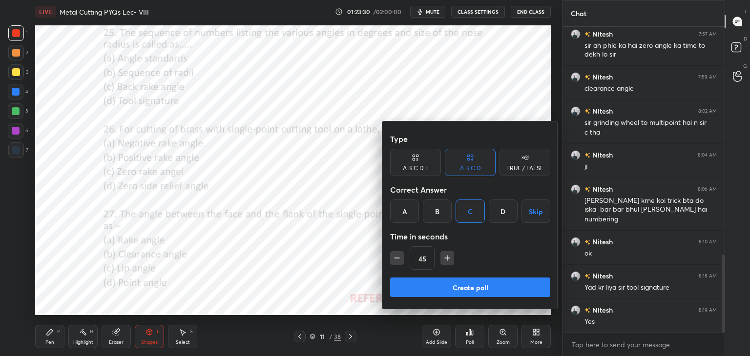
click at [449, 292] on button "Create poll" at bounding box center [470, 288] width 160 height 20
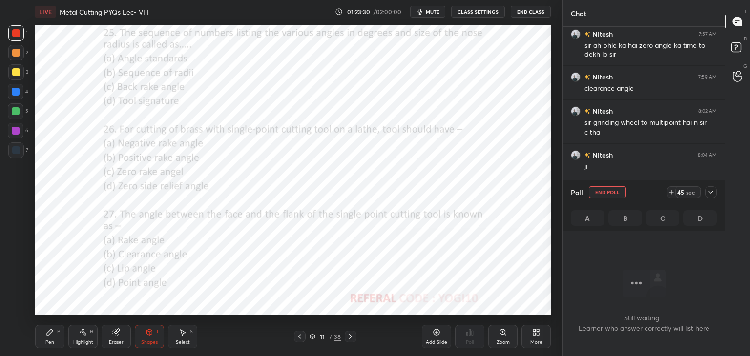
scroll to position [3, 3]
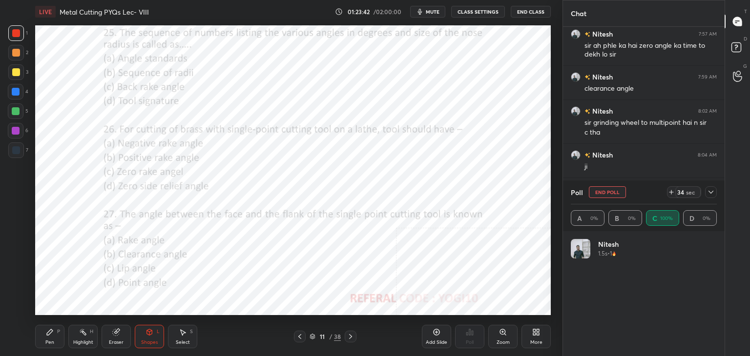
click at [14, 131] on div at bounding box center [16, 131] width 8 height 8
drag, startPoint x: 86, startPoint y: 338, endPoint x: 93, endPoint y: 321, distance: 19.0
click at [86, 338] on div "Highlight H" at bounding box center [82, 336] width 29 height 23
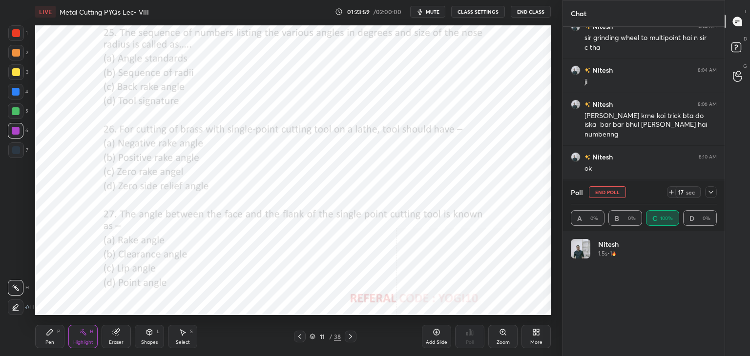
click at [712, 190] on icon at bounding box center [711, 192] width 8 height 8
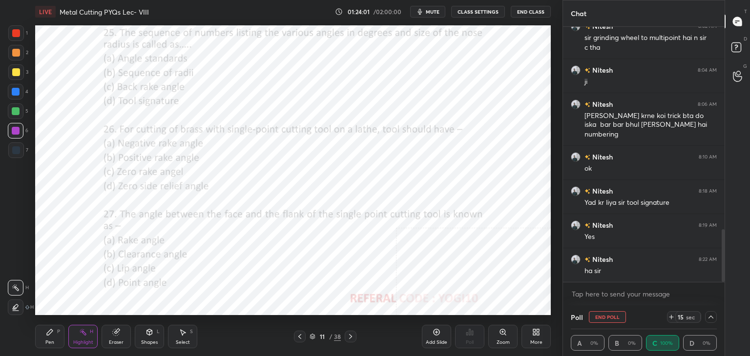
drag, startPoint x: 351, startPoint y: 336, endPoint x: 343, endPoint y: 332, distance: 8.7
click at [351, 336] on icon at bounding box center [351, 337] width 8 height 8
click at [154, 344] on div "Shapes" at bounding box center [149, 342] width 17 height 5
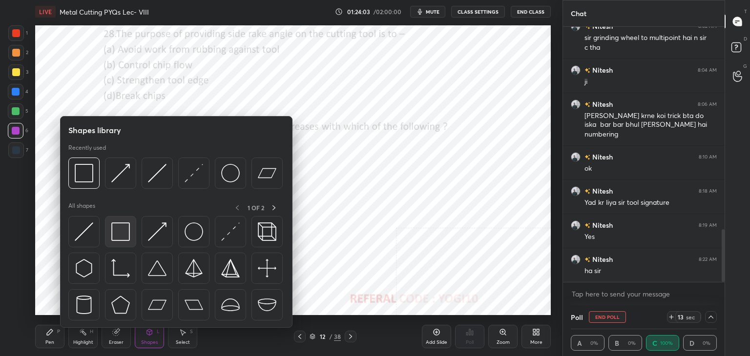
click at [122, 237] on img at bounding box center [120, 232] width 19 height 19
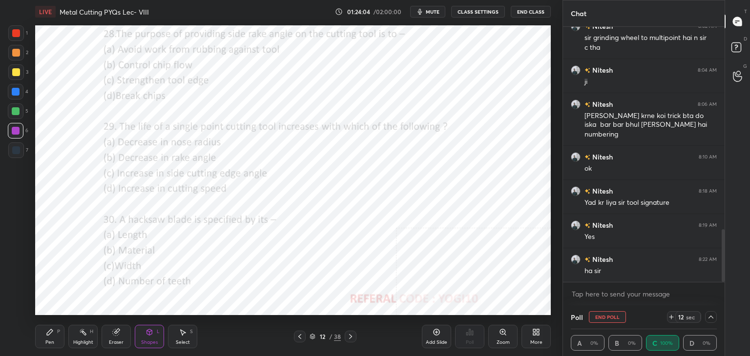
click at [12, 32] on div at bounding box center [16, 33] width 16 height 16
drag, startPoint x: 711, startPoint y: 315, endPoint x: 690, endPoint y: 316, distance: 21.5
click at [711, 316] on icon at bounding box center [711, 317] width 8 height 8
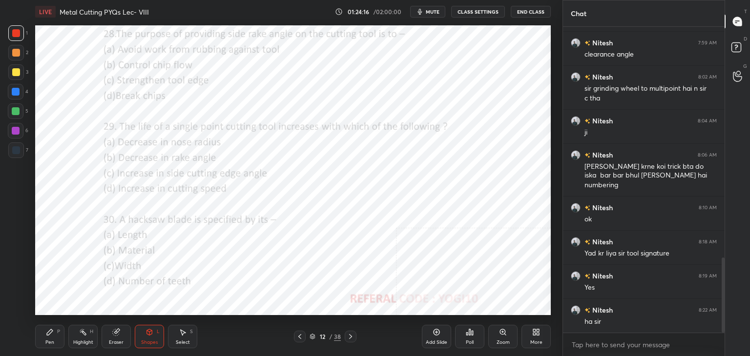
click at [472, 335] on icon at bounding box center [472, 333] width 1 height 4
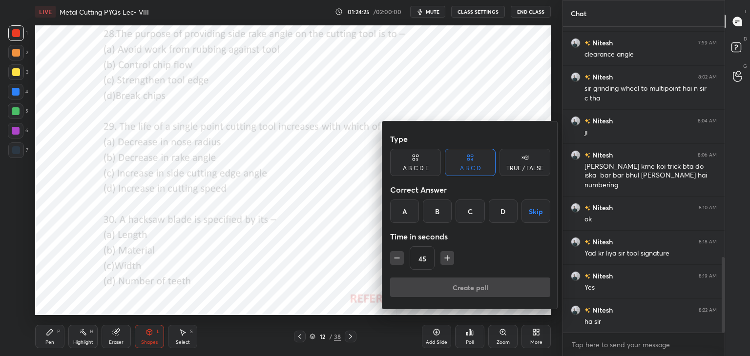
click at [437, 208] on div "B" at bounding box center [437, 211] width 29 height 23
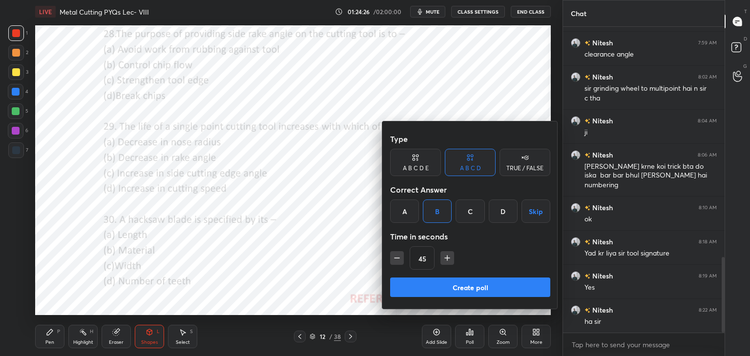
drag, startPoint x: 423, startPoint y: 295, endPoint x: 413, endPoint y: 286, distance: 13.5
click at [423, 294] on button "Create poll" at bounding box center [470, 288] width 160 height 20
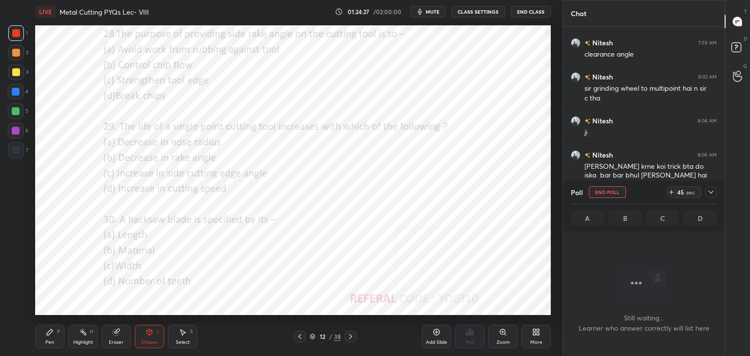
click at [16, 129] on div at bounding box center [16, 131] width 8 height 8
click at [22, 35] on div at bounding box center [16, 33] width 16 height 16
click at [711, 190] on icon at bounding box center [711, 192] width 8 height 8
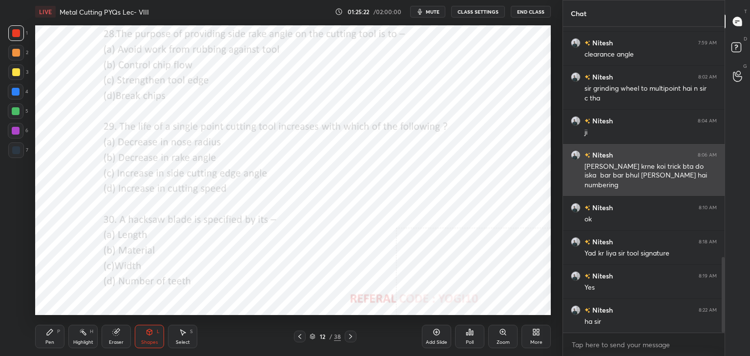
scroll to position [223, 159]
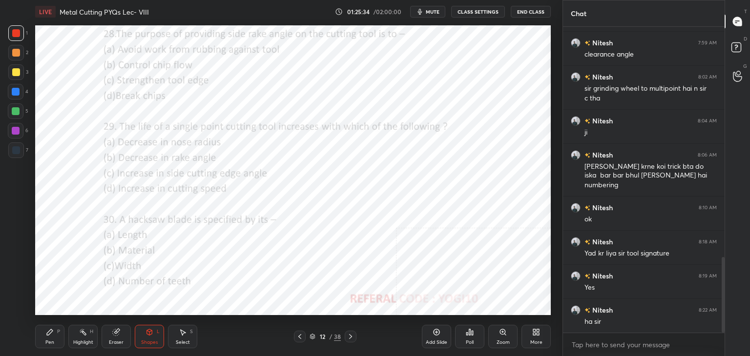
click at [465, 336] on div "Poll" at bounding box center [469, 336] width 29 height 23
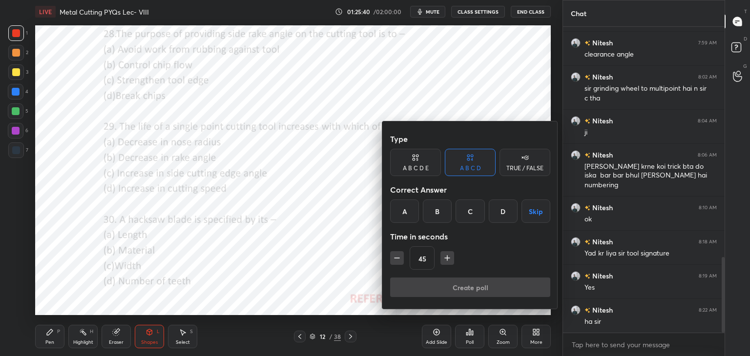
click at [469, 209] on div "C" at bounding box center [470, 211] width 29 height 23
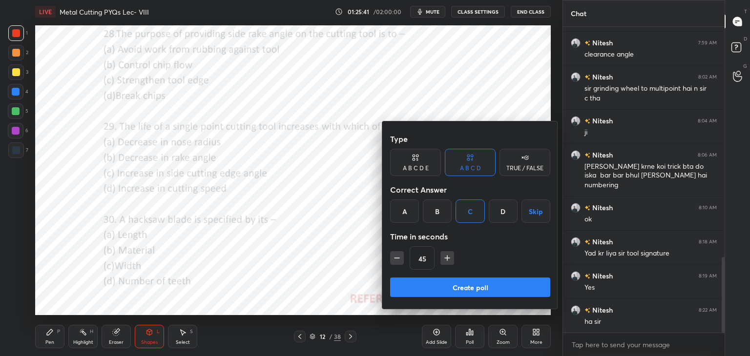
click at [431, 288] on button "Create poll" at bounding box center [470, 288] width 160 height 20
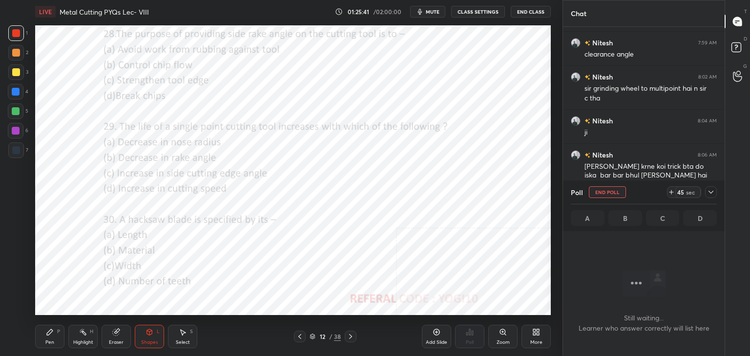
scroll to position [3, 3]
click at [709, 188] on icon at bounding box center [711, 192] width 8 height 8
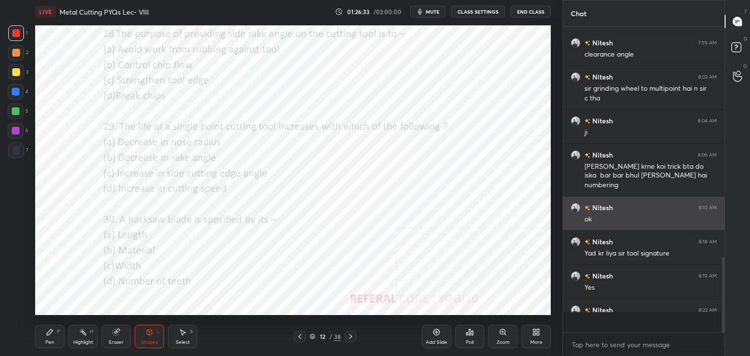
scroll to position [223, 159]
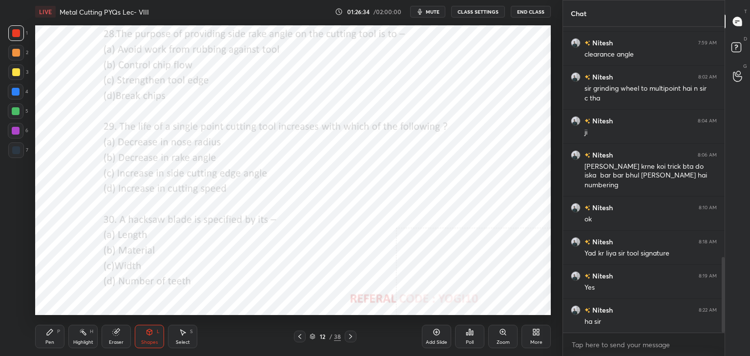
click at [17, 129] on div at bounding box center [16, 131] width 8 height 8
click at [80, 345] on div "Highlight" at bounding box center [83, 342] width 20 height 5
click at [299, 336] on icon at bounding box center [300, 337] width 8 height 8
click at [299, 337] on icon at bounding box center [299, 336] width 3 height 5
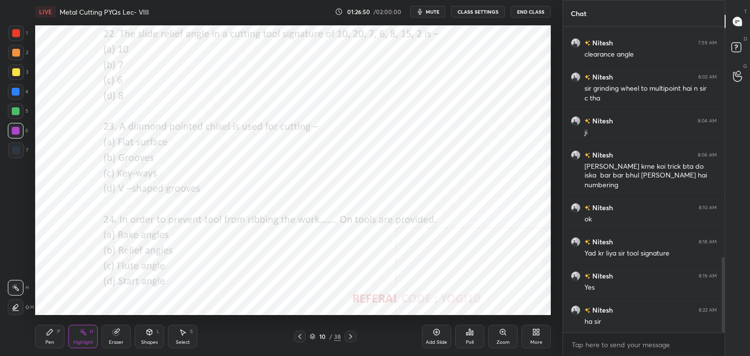
click at [298, 336] on icon at bounding box center [300, 337] width 8 height 8
click at [297, 336] on icon at bounding box center [300, 337] width 8 height 8
click at [301, 335] on icon at bounding box center [300, 337] width 8 height 8
click at [348, 337] on icon at bounding box center [351, 337] width 8 height 8
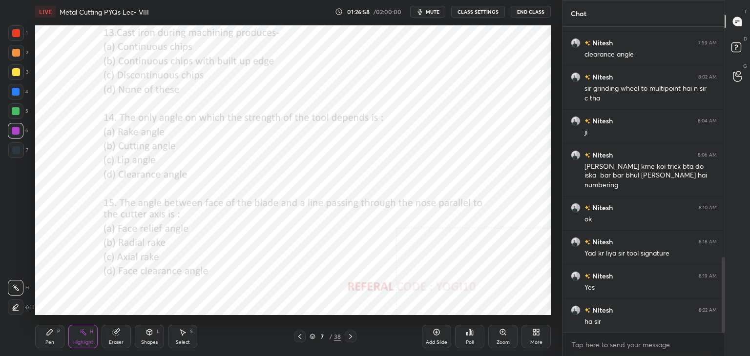
click at [350, 335] on icon at bounding box center [351, 337] width 8 height 8
click at [352, 335] on icon at bounding box center [351, 337] width 8 height 8
click at [350, 336] on icon at bounding box center [351, 337] width 8 height 8
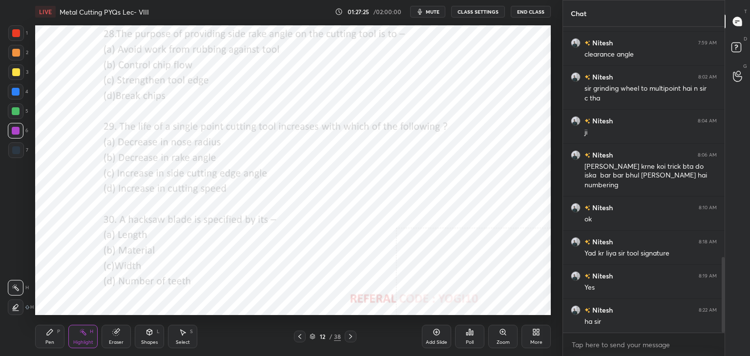
click at [18, 34] on div at bounding box center [16, 33] width 8 height 8
click at [146, 335] on icon at bounding box center [150, 333] width 8 height 8
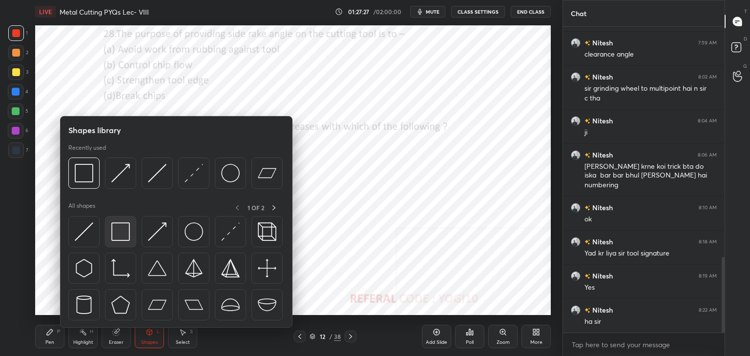
click at [125, 229] on img at bounding box center [120, 232] width 19 height 19
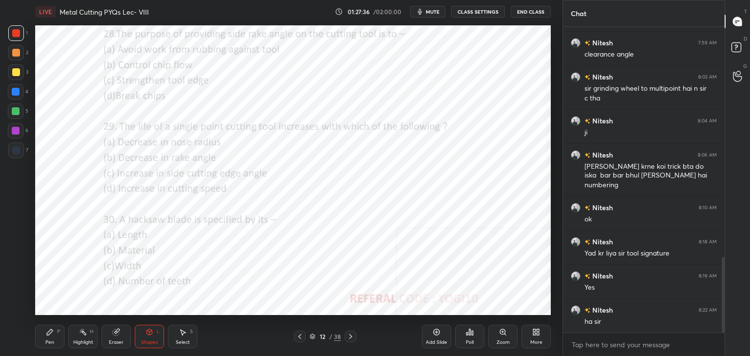
click at [478, 338] on div "Poll" at bounding box center [469, 336] width 29 height 23
click at [468, 333] on icon at bounding box center [466, 334] width 1 height 2
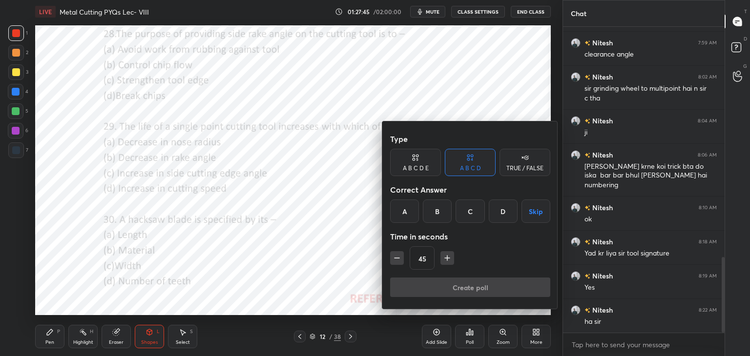
click at [404, 208] on div "A" at bounding box center [404, 211] width 29 height 23
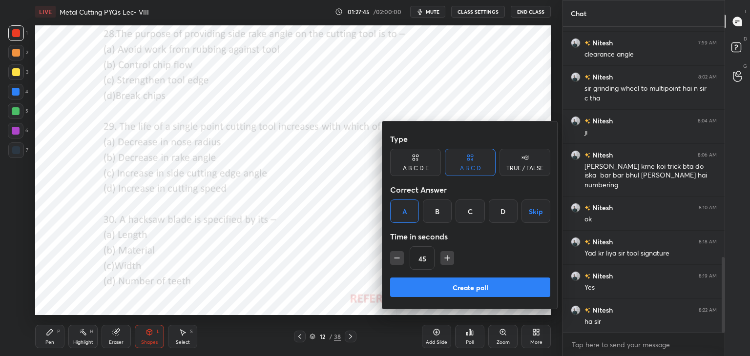
click at [414, 288] on button "Create poll" at bounding box center [470, 288] width 160 height 20
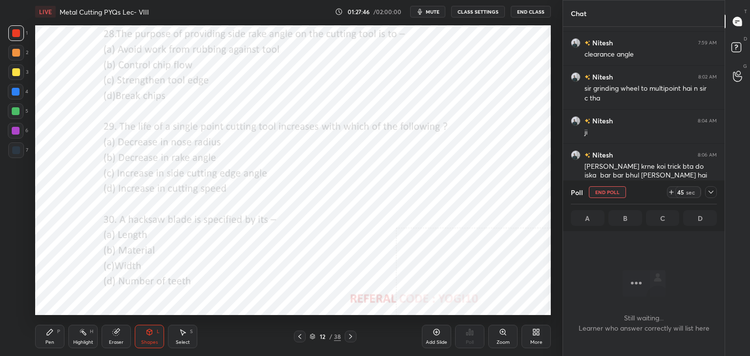
scroll to position [172, 159]
click at [21, 131] on div at bounding box center [16, 131] width 16 height 16
drag, startPoint x: 83, startPoint y: 338, endPoint x: 70, endPoint y: 337, distance: 12.7
click at [82, 337] on div "Highlight H" at bounding box center [82, 336] width 29 height 23
click at [55, 339] on div "Pen P" at bounding box center [49, 336] width 29 height 23
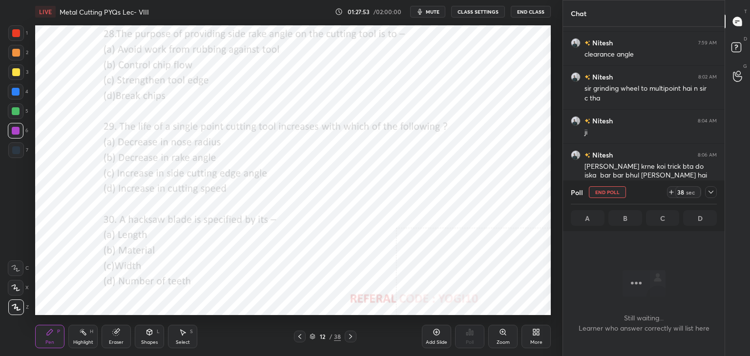
drag, startPoint x: 154, startPoint y: 336, endPoint x: 149, endPoint y: 329, distance: 9.1
click at [153, 337] on div "Shapes L" at bounding box center [149, 336] width 29 height 23
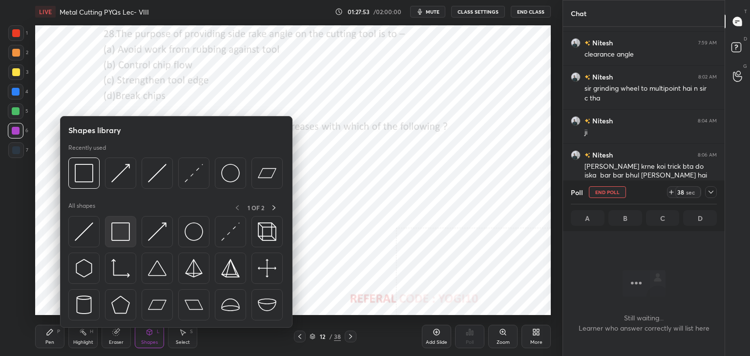
click at [123, 239] on img at bounding box center [120, 232] width 19 height 19
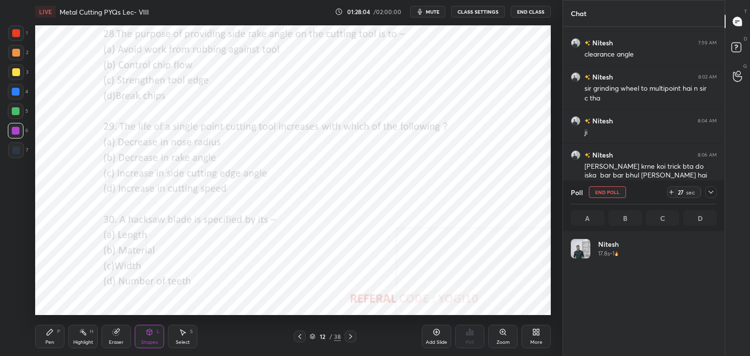
scroll to position [114, 143]
click at [16, 32] on div at bounding box center [16, 33] width 8 height 8
click at [708, 191] on icon at bounding box center [711, 192] width 8 height 8
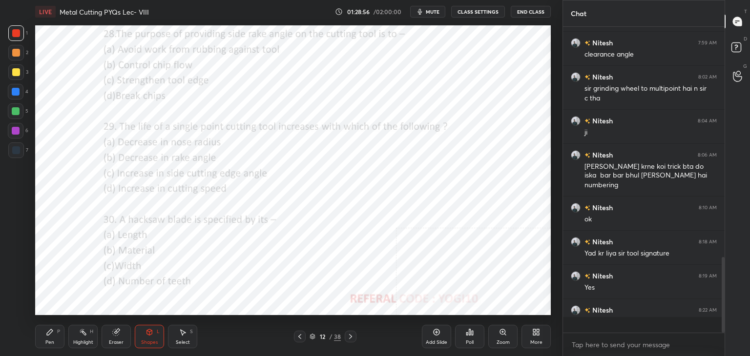
scroll to position [219, 159]
click at [351, 334] on icon at bounding box center [351, 337] width 8 height 8
click at [473, 335] on icon at bounding box center [472, 333] width 1 height 4
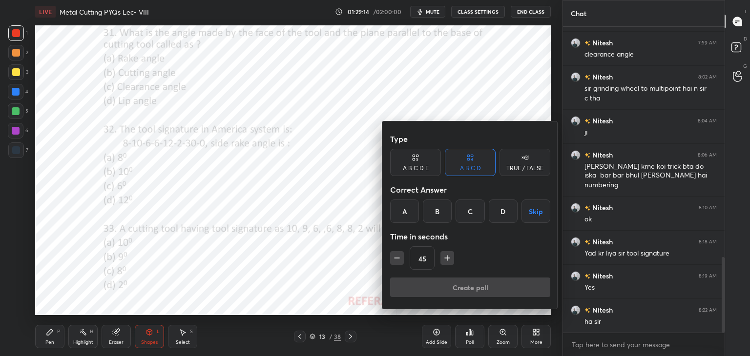
drag, startPoint x: 405, startPoint y: 209, endPoint x: 409, endPoint y: 233, distance: 24.3
click at [406, 210] on div "A" at bounding box center [404, 211] width 29 height 23
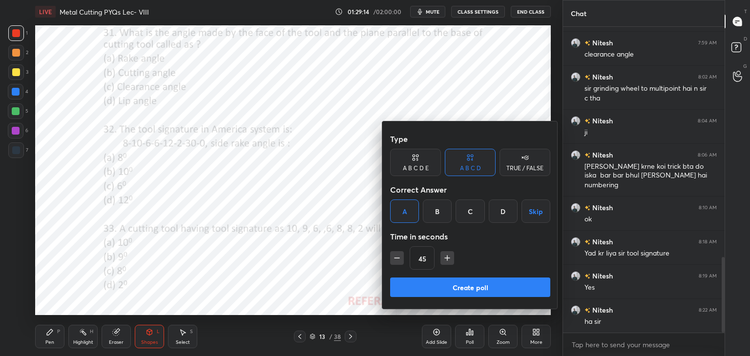
drag, startPoint x: 418, startPoint y: 292, endPoint x: 408, endPoint y: 265, distance: 28.7
click at [418, 291] on button "Create poll" at bounding box center [470, 288] width 160 height 20
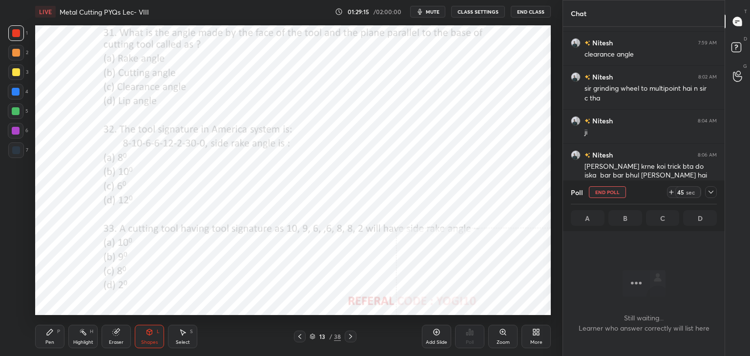
scroll to position [172, 159]
click at [713, 190] on icon at bounding box center [711, 192] width 8 height 8
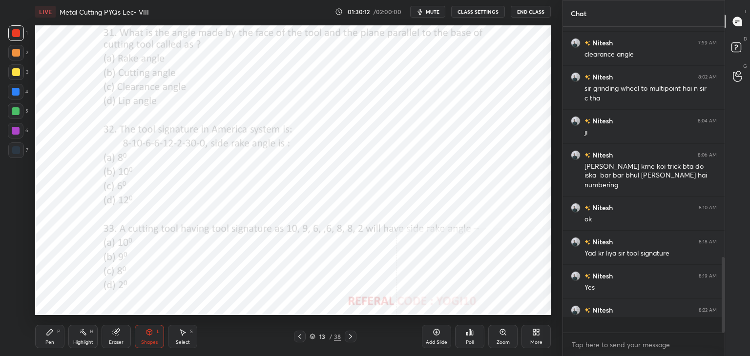
scroll to position [3, 3]
click at [298, 338] on icon at bounding box center [300, 337] width 8 height 8
click at [300, 336] on icon at bounding box center [300, 337] width 8 height 8
click at [300, 337] on icon at bounding box center [300, 337] width 8 height 8
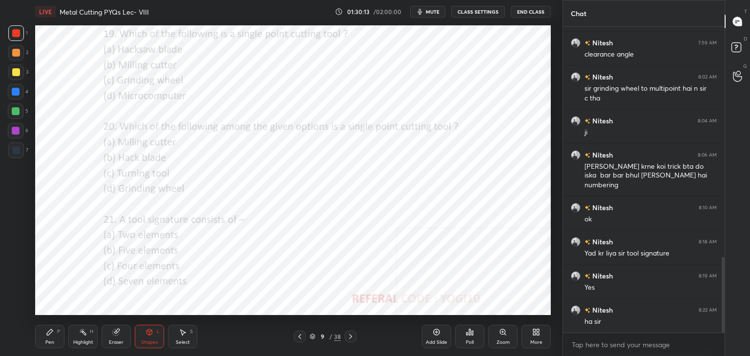
click at [301, 337] on icon at bounding box center [300, 337] width 8 height 8
click at [302, 336] on icon at bounding box center [300, 337] width 8 height 8
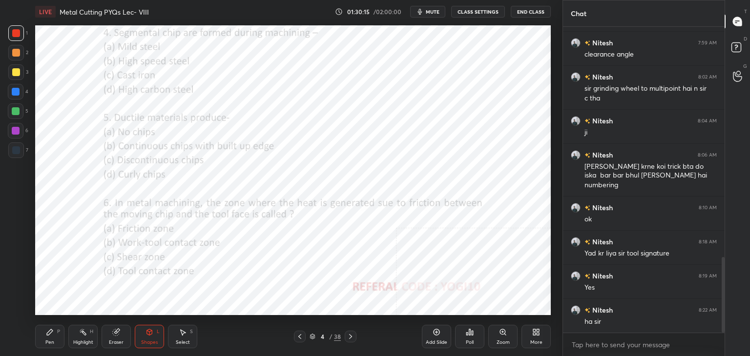
click at [302, 336] on icon at bounding box center [300, 337] width 8 height 8
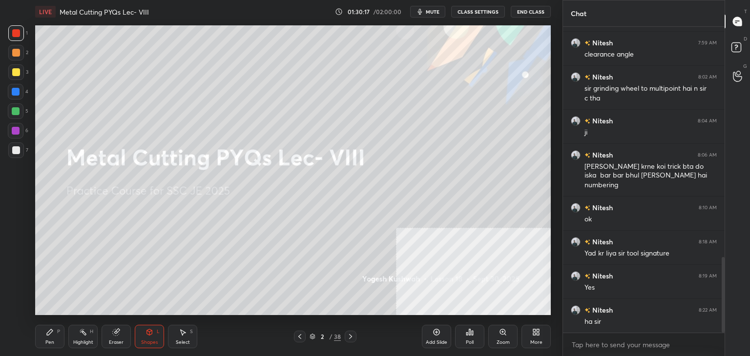
click at [349, 334] on icon at bounding box center [351, 337] width 8 height 8
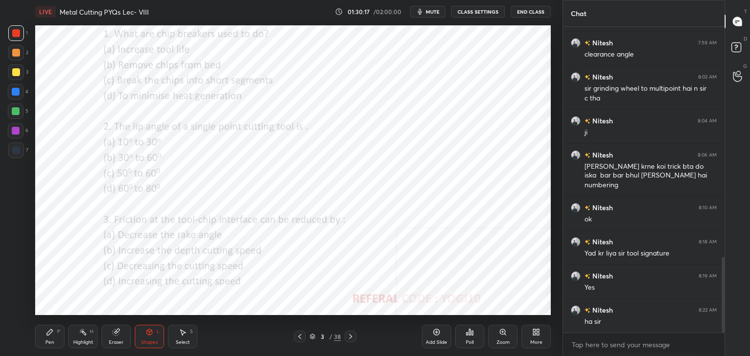
click at [349, 334] on icon at bounding box center [351, 337] width 8 height 8
click at [348, 334] on icon at bounding box center [351, 337] width 8 height 8
click at [347, 334] on icon at bounding box center [351, 337] width 8 height 8
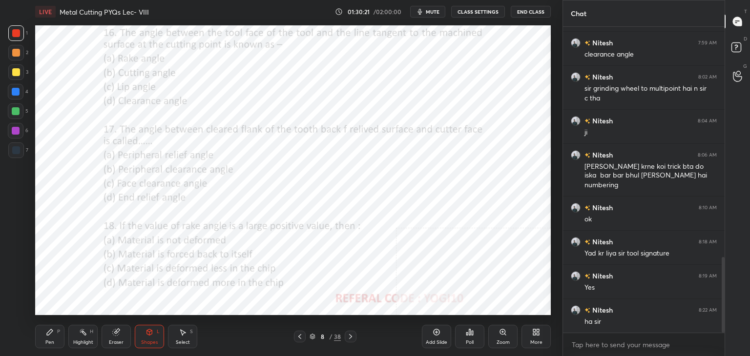
click at [84, 333] on rect at bounding box center [84, 333] width 5 height 5
click at [348, 335] on icon at bounding box center [351, 337] width 8 height 8
click at [348, 336] on icon at bounding box center [351, 337] width 8 height 8
click at [348, 335] on icon at bounding box center [351, 337] width 8 height 8
click at [348, 336] on icon at bounding box center [351, 337] width 8 height 8
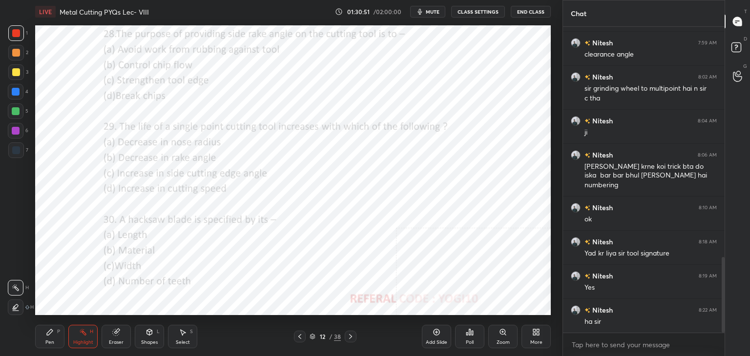
click at [350, 336] on icon at bounding box center [351, 337] width 8 height 8
click at [152, 333] on icon at bounding box center [150, 333] width 8 height 8
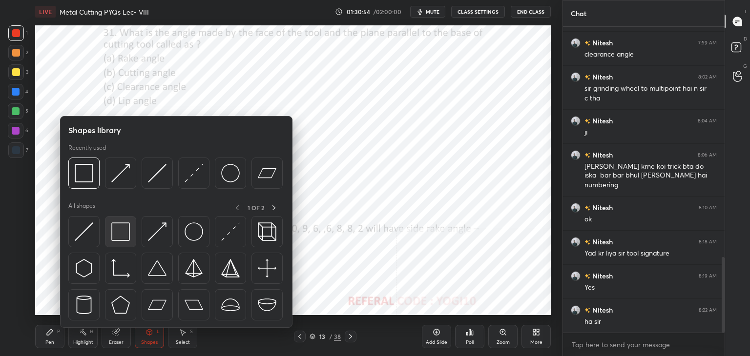
click at [119, 223] on img at bounding box center [120, 232] width 19 height 19
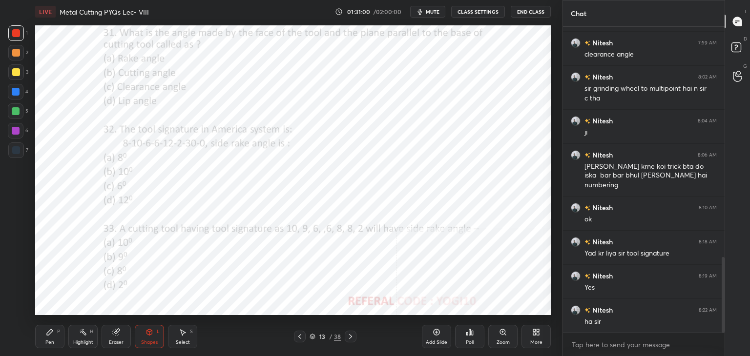
drag, startPoint x: 15, startPoint y: 125, endPoint x: 30, endPoint y: 105, distance: 24.3
click at [14, 125] on div at bounding box center [16, 131] width 16 height 16
click at [20, 33] on div at bounding box center [16, 33] width 8 height 8
click at [465, 335] on div "Poll" at bounding box center [469, 336] width 29 height 23
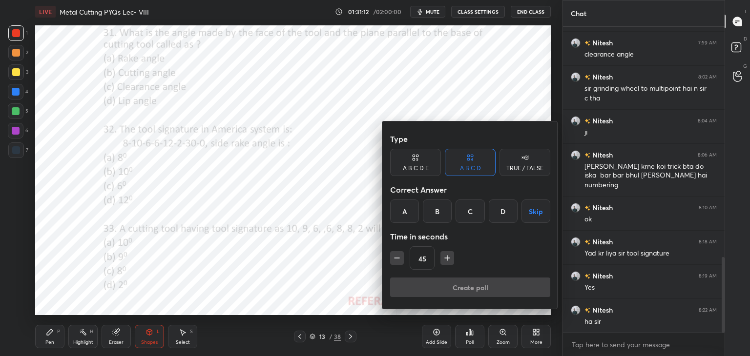
click at [439, 208] on div "B" at bounding box center [437, 211] width 29 height 23
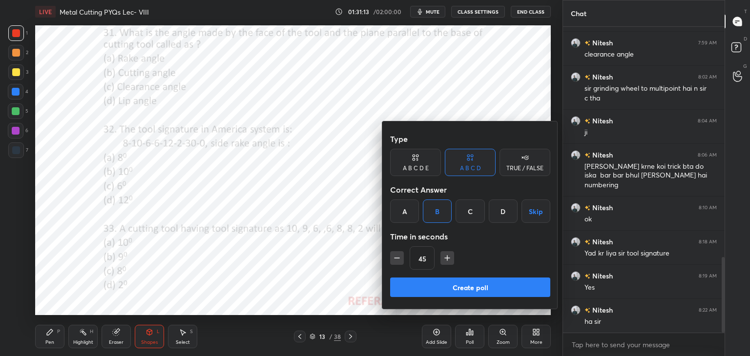
click at [435, 287] on button "Create poll" at bounding box center [470, 288] width 160 height 20
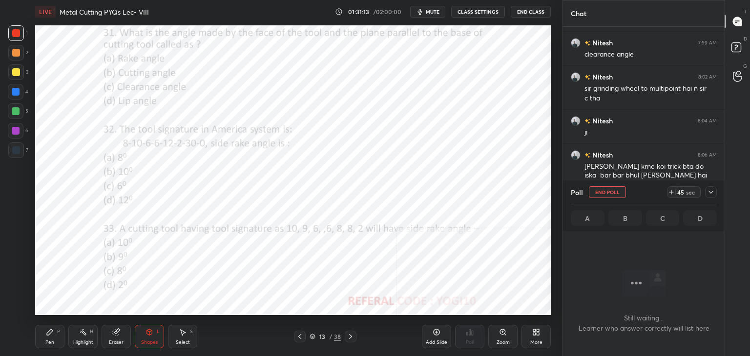
scroll to position [172, 159]
click at [17, 131] on div at bounding box center [16, 131] width 8 height 8
click at [83, 341] on div "Highlight" at bounding box center [83, 342] width 20 height 5
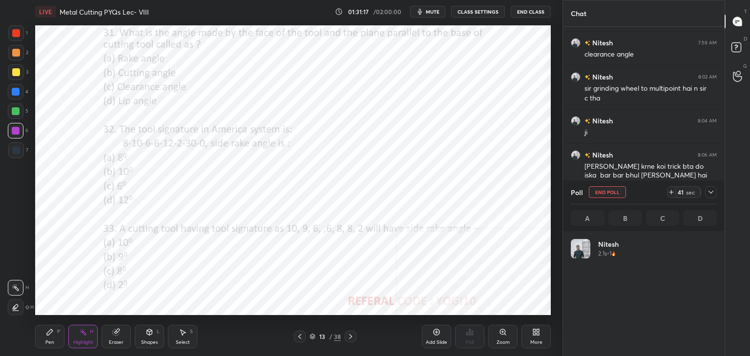
scroll to position [114, 143]
click at [148, 337] on div "Shapes L" at bounding box center [149, 336] width 29 height 23
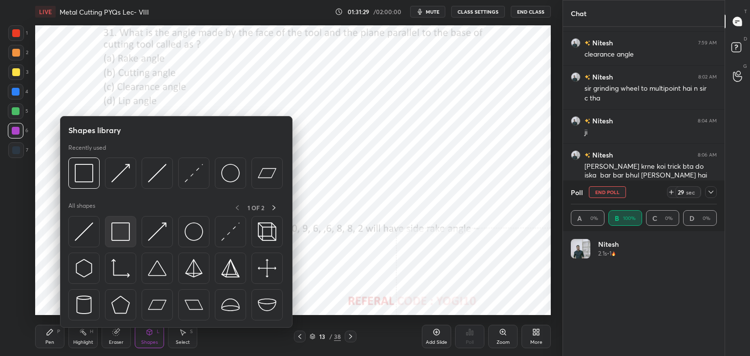
click at [121, 234] on img at bounding box center [120, 232] width 19 height 19
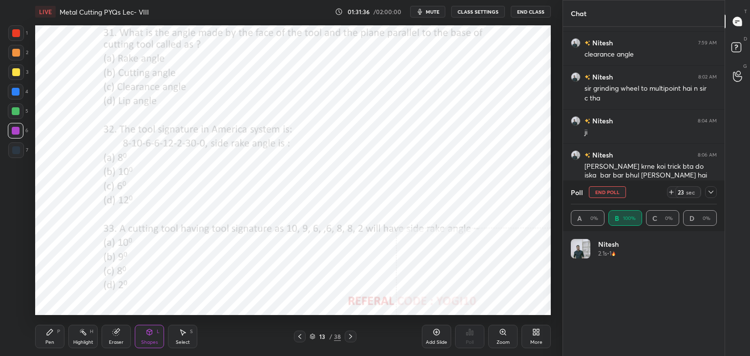
click at [15, 33] on div at bounding box center [16, 33] width 8 height 8
drag, startPoint x: 75, startPoint y: 339, endPoint x: 90, endPoint y: 317, distance: 26.7
click at [75, 339] on div "Highlight H" at bounding box center [82, 336] width 29 height 23
click at [711, 191] on icon at bounding box center [711, 192] width 8 height 8
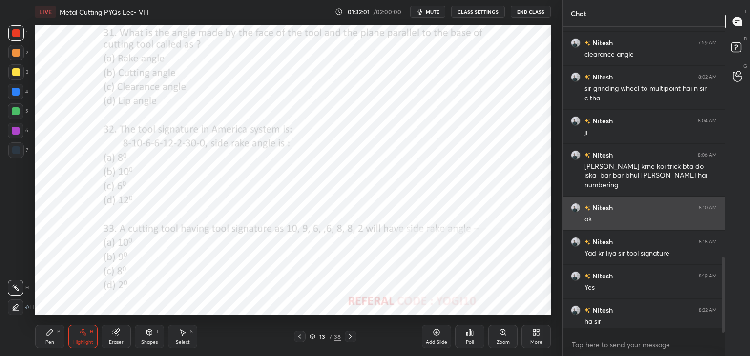
scroll to position [3, 3]
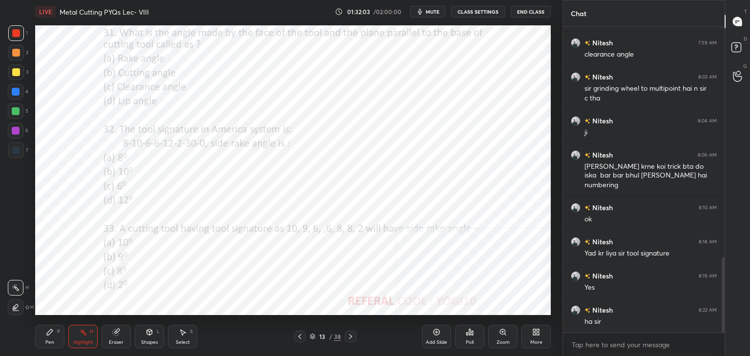
click at [472, 336] on div "Poll" at bounding box center [469, 336] width 29 height 23
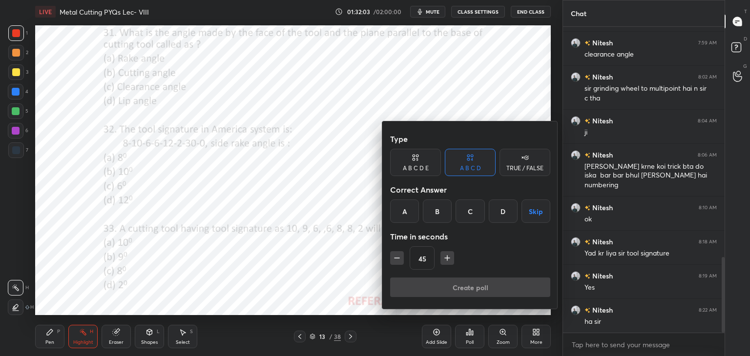
drag, startPoint x: 439, startPoint y: 207, endPoint x: 440, endPoint y: 216, distance: 9.3
click at [439, 208] on div "B" at bounding box center [437, 211] width 29 height 23
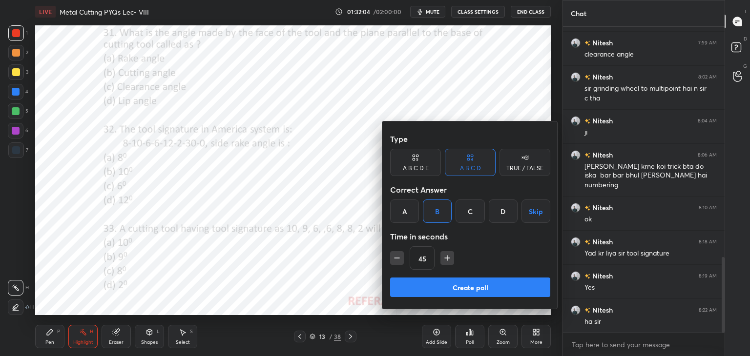
click at [440, 288] on button "Create poll" at bounding box center [470, 288] width 160 height 20
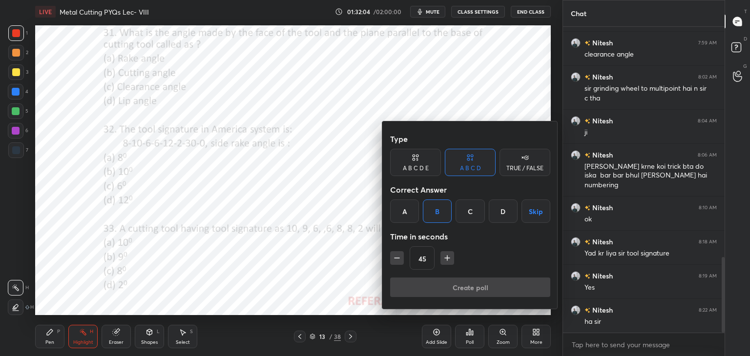
scroll to position [3, 3]
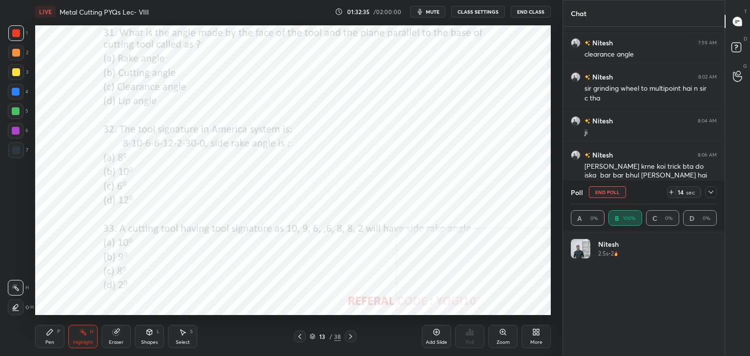
click at [16, 131] on div at bounding box center [16, 131] width 8 height 8
click at [142, 335] on div "Shapes L" at bounding box center [149, 336] width 29 height 23
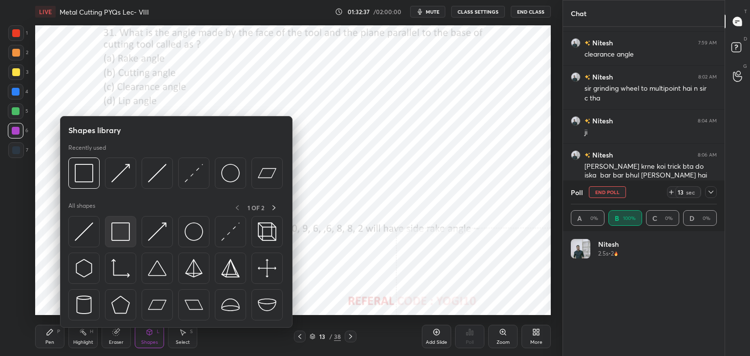
click at [115, 236] on img at bounding box center [120, 232] width 19 height 19
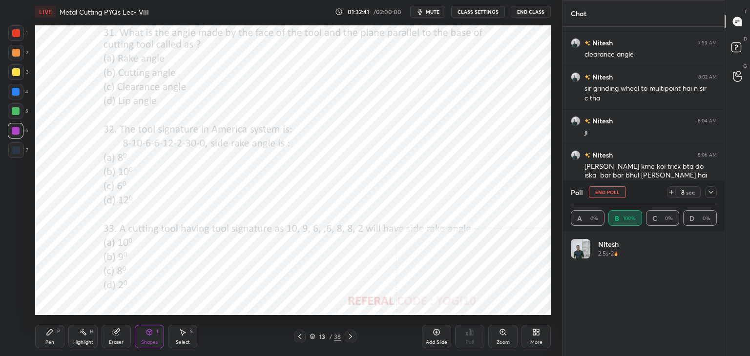
drag, startPoint x: 345, startPoint y: 336, endPoint x: 336, endPoint y: 329, distance: 11.4
click at [344, 334] on div "13 / 38" at bounding box center [325, 337] width 62 height 12
click at [348, 334] on icon at bounding box center [351, 337] width 8 height 8
click at [14, 30] on div at bounding box center [16, 33] width 8 height 8
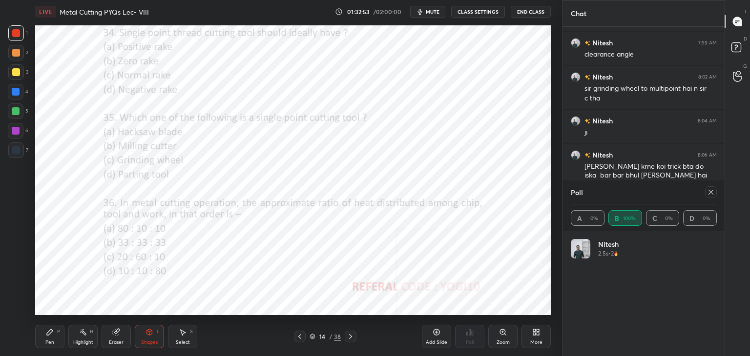
drag, startPoint x: 711, startPoint y: 192, endPoint x: 662, endPoint y: 201, distance: 49.7
click at [710, 190] on icon at bounding box center [711, 192] width 8 height 8
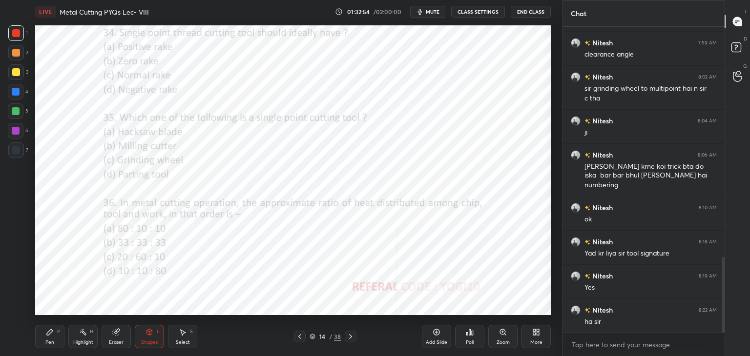
scroll to position [303, 159]
click at [469, 334] on icon at bounding box center [469, 333] width 1 height 6
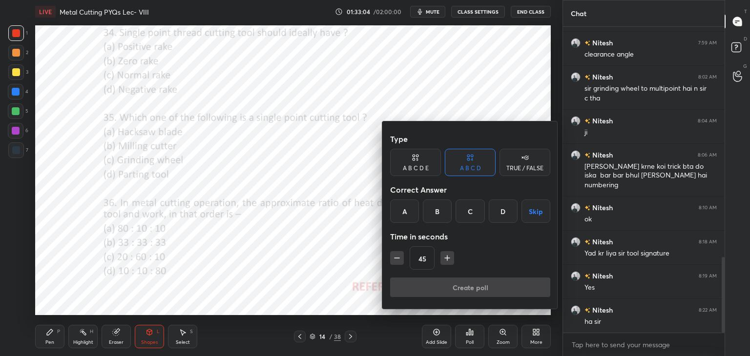
click at [437, 211] on div "B" at bounding box center [437, 211] width 29 height 23
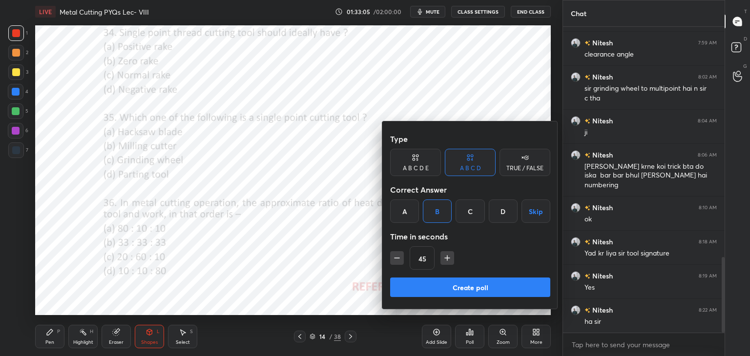
click at [422, 286] on button "Create poll" at bounding box center [470, 288] width 160 height 20
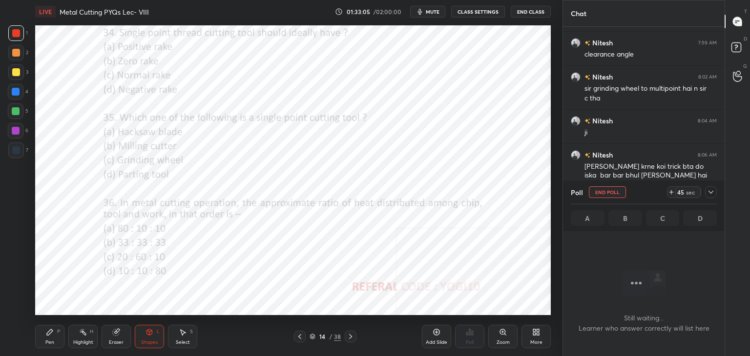
scroll to position [3, 3]
click at [14, 130] on div at bounding box center [16, 131] width 8 height 8
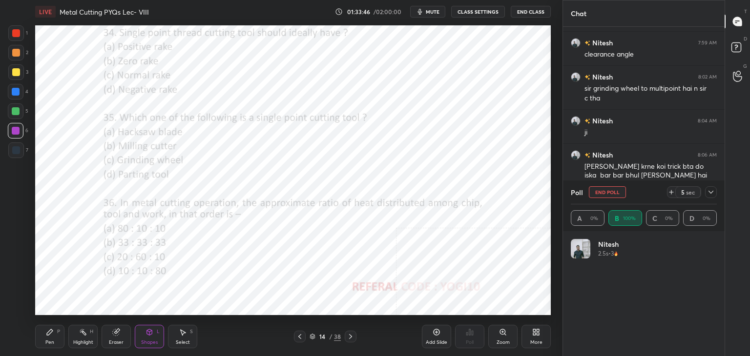
click at [18, 32] on div at bounding box center [16, 33] width 8 height 8
drag, startPoint x: 711, startPoint y: 193, endPoint x: 680, endPoint y: 205, distance: 33.5
click at [711, 193] on icon at bounding box center [711, 192] width 8 height 8
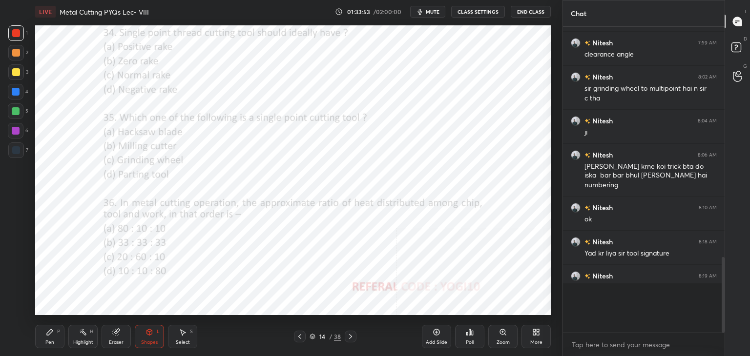
scroll to position [3, 3]
click at [472, 334] on icon at bounding box center [472, 333] width 1 height 4
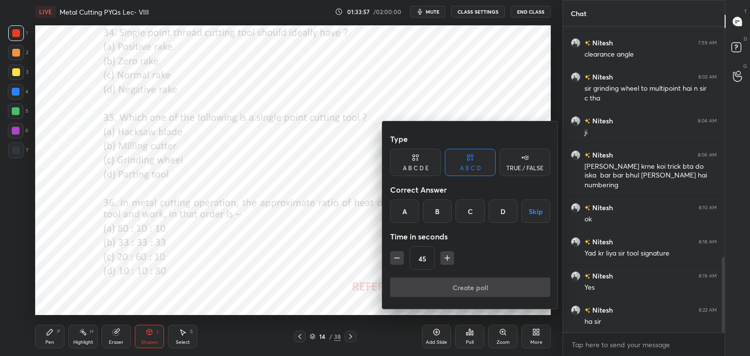
click at [503, 207] on div "D" at bounding box center [503, 211] width 29 height 23
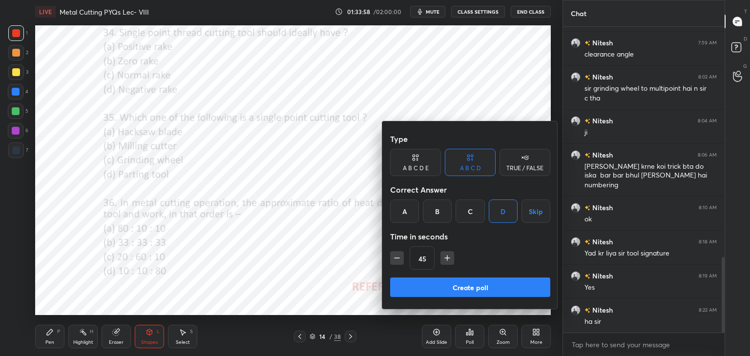
drag, startPoint x: 418, startPoint y: 283, endPoint x: 386, endPoint y: 266, distance: 37.1
click at [418, 282] on button "Create poll" at bounding box center [470, 288] width 160 height 20
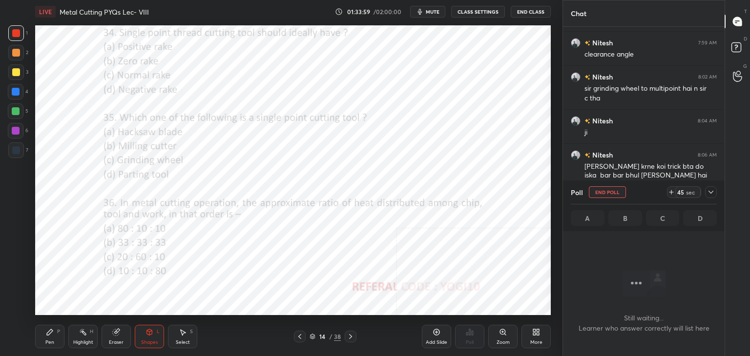
scroll to position [174, 159]
click at [19, 132] on div at bounding box center [16, 131] width 16 height 16
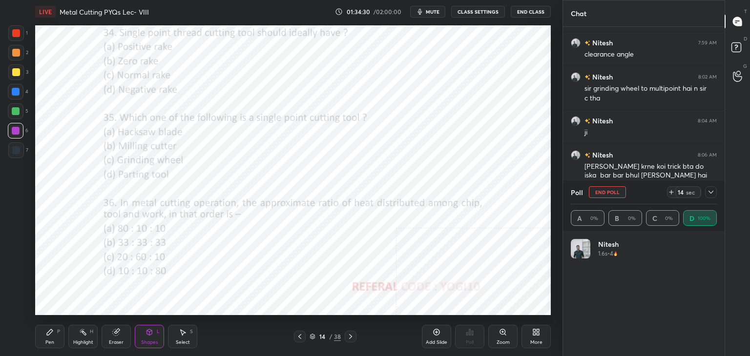
click at [709, 193] on icon at bounding box center [711, 192] width 8 height 8
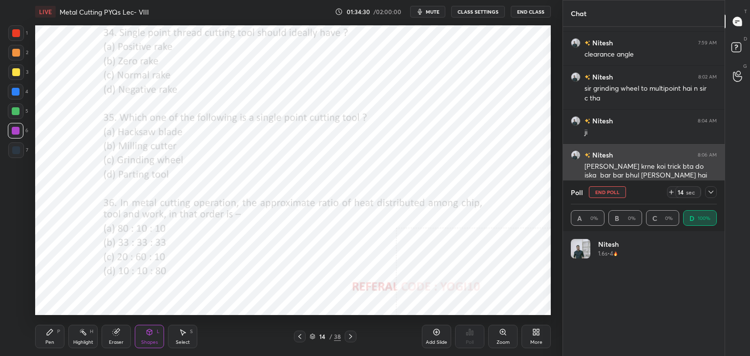
scroll to position [3, 3]
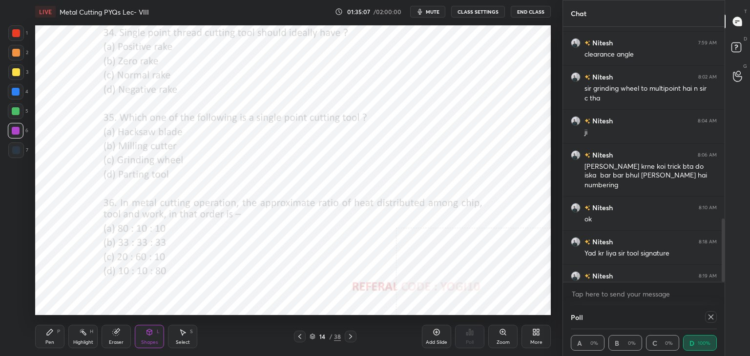
click at [709, 315] on icon at bounding box center [711, 317] width 8 height 8
click at [16, 34] on div at bounding box center [16, 33] width 8 height 8
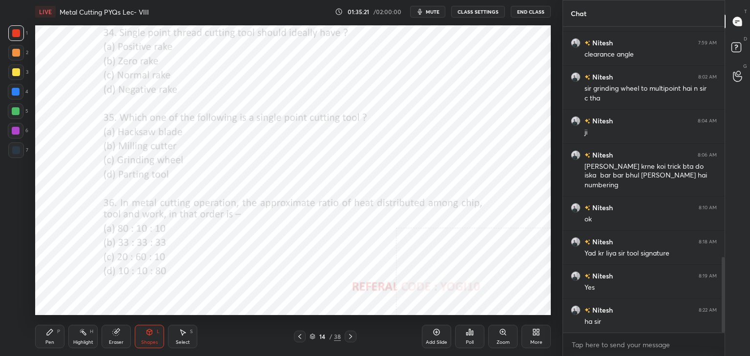
click at [473, 333] on icon at bounding box center [472, 333] width 1 height 4
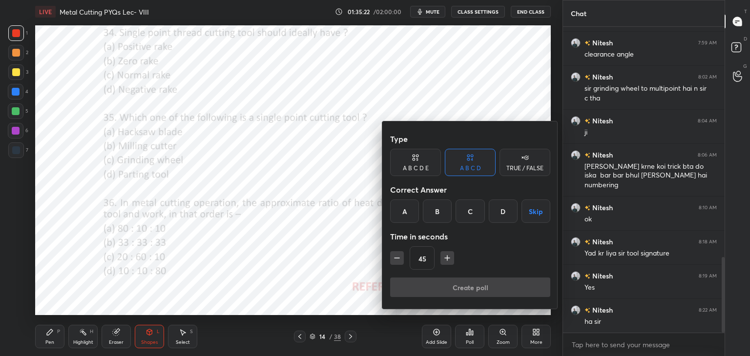
click at [405, 208] on div "A" at bounding box center [404, 211] width 29 height 23
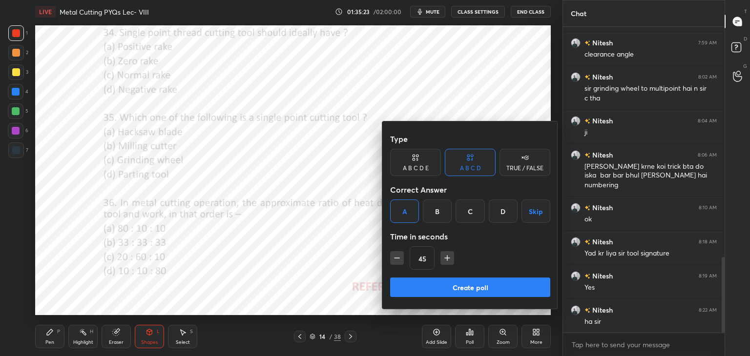
click at [432, 286] on button "Create poll" at bounding box center [470, 288] width 160 height 20
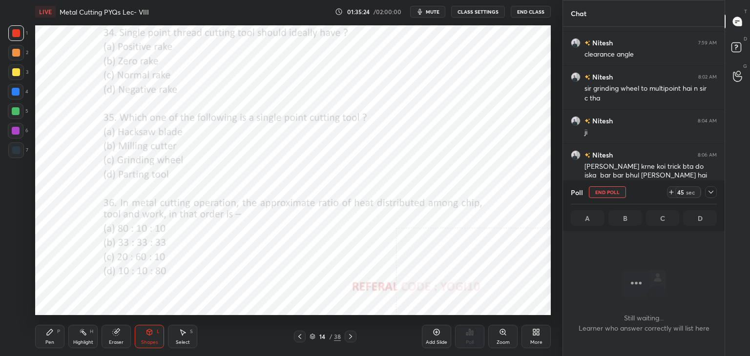
click at [14, 133] on div at bounding box center [16, 131] width 8 height 8
drag, startPoint x: 140, startPoint y: 337, endPoint x: 136, endPoint y: 331, distance: 7.5
click at [140, 337] on div "Shapes L" at bounding box center [149, 336] width 29 height 23
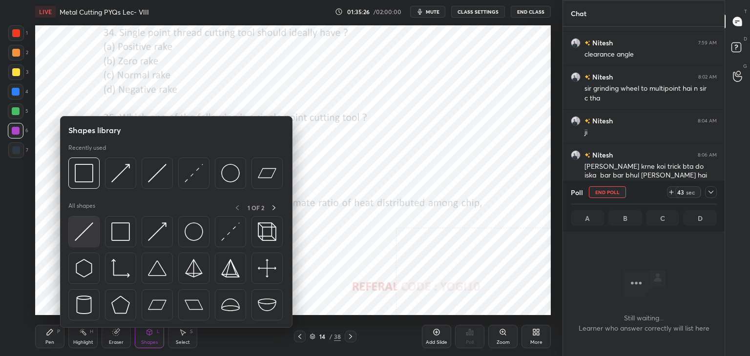
click at [92, 227] on img at bounding box center [84, 232] width 19 height 19
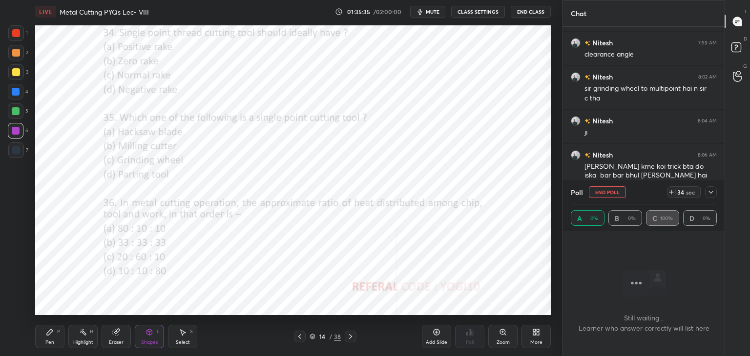
click at [312, 337] on icon at bounding box center [313, 337] width 6 height 6
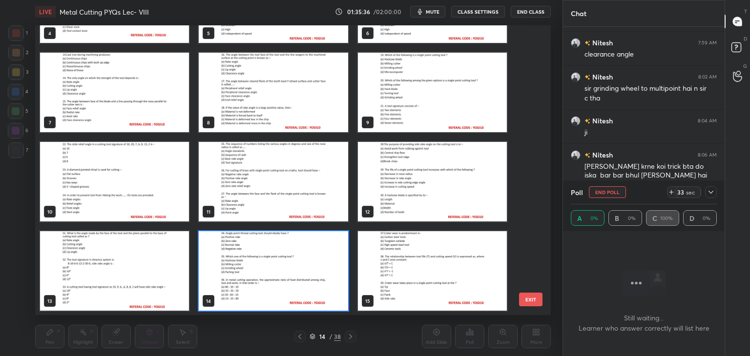
scroll to position [0, 0]
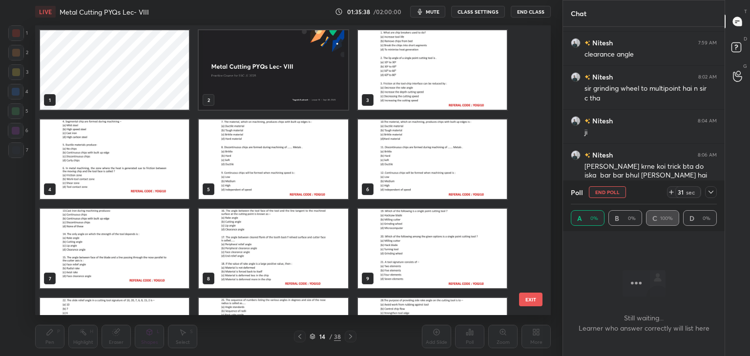
click at [312, 180] on img "grid" at bounding box center [273, 160] width 149 height 80
click at [311, 180] on img "grid" at bounding box center [273, 160] width 149 height 80
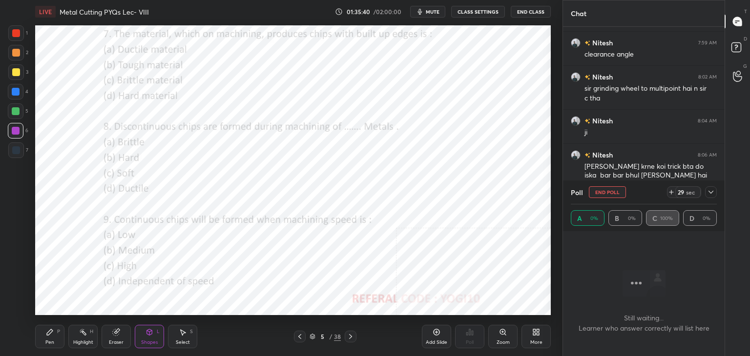
click at [353, 336] on icon at bounding box center [351, 337] width 8 height 8
click at [350, 336] on icon at bounding box center [351, 337] width 8 height 8
click at [349, 335] on icon at bounding box center [351, 337] width 8 height 8
drag, startPoint x: 180, startPoint y: 336, endPoint x: 181, endPoint y: 323, distance: 12.7
click at [181, 336] on icon at bounding box center [183, 333] width 8 height 8
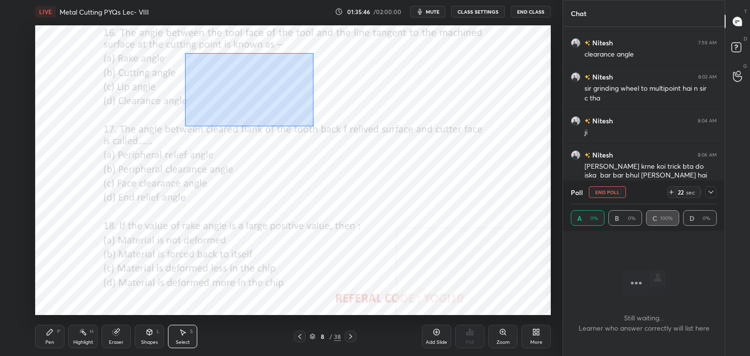
drag, startPoint x: 185, startPoint y: 53, endPoint x: 304, endPoint y: 123, distance: 138.1
click at [312, 126] on div "0 ° Undo Copy Duplicate Duplicate to new slide Delete" at bounding box center [293, 170] width 516 height 290
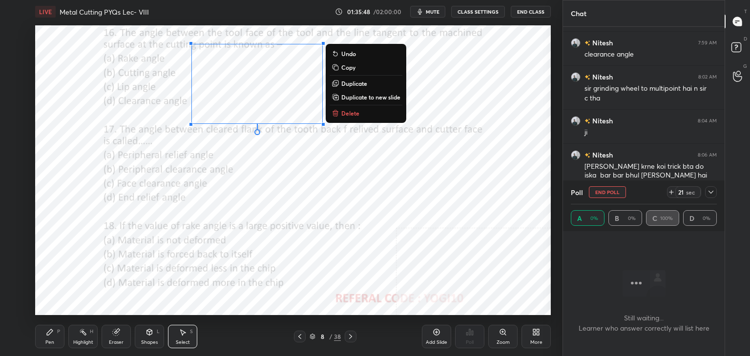
click at [346, 66] on p "Copy" at bounding box center [348, 67] width 14 height 8
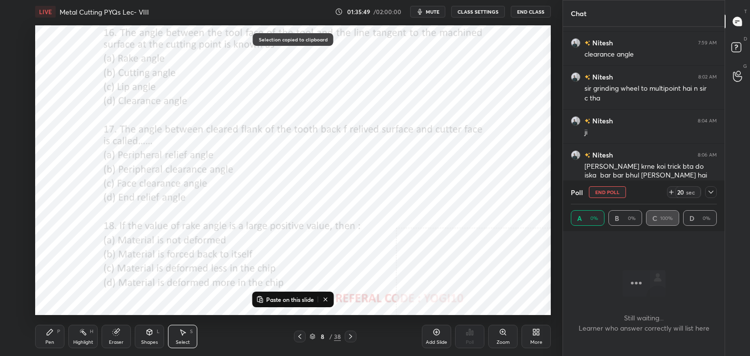
click at [349, 335] on icon at bounding box center [351, 337] width 8 height 8
click at [349, 336] on icon at bounding box center [351, 337] width 8 height 8
click at [350, 337] on icon at bounding box center [351, 337] width 8 height 8
click at [350, 336] on icon at bounding box center [351, 337] width 8 height 8
click at [351, 337] on icon at bounding box center [351, 337] width 8 height 8
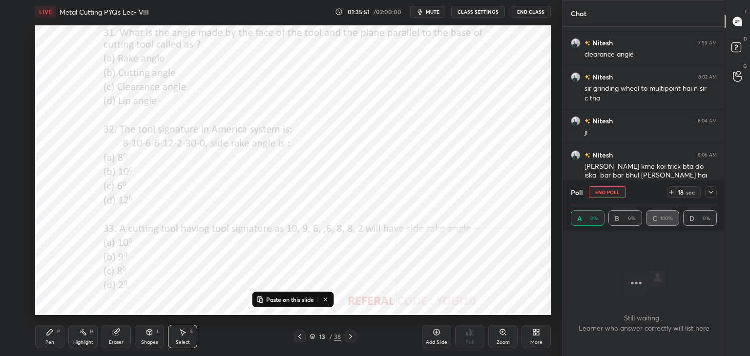
click at [351, 336] on icon at bounding box center [351, 337] width 8 height 8
click at [351, 337] on icon at bounding box center [350, 336] width 3 height 5
click at [299, 338] on icon at bounding box center [299, 336] width 3 height 5
drag, startPoint x: 305, startPoint y: 297, endPoint x: 304, endPoint y: 277, distance: 19.6
click at [305, 297] on p "Paste on this slide" at bounding box center [290, 300] width 48 height 8
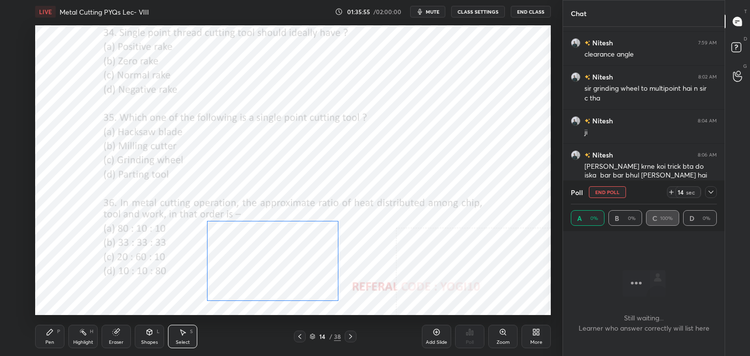
drag, startPoint x: 288, startPoint y: 81, endPoint x: 303, endPoint y: 257, distance: 176.4
click at [303, 258] on div "0 ° Undo Copy Paste here Duplicate Duplicate to new slide Delete" at bounding box center [293, 170] width 516 height 290
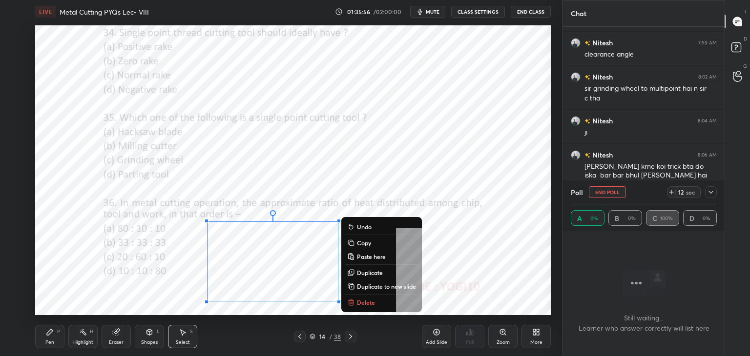
click at [122, 334] on div "Eraser" at bounding box center [116, 336] width 29 height 23
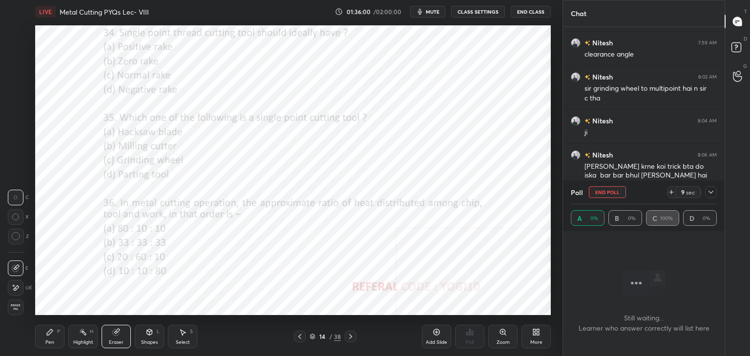
drag, startPoint x: 149, startPoint y: 333, endPoint x: 144, endPoint y: 330, distance: 6.0
click at [148, 334] on icon at bounding box center [150, 333] width 8 height 8
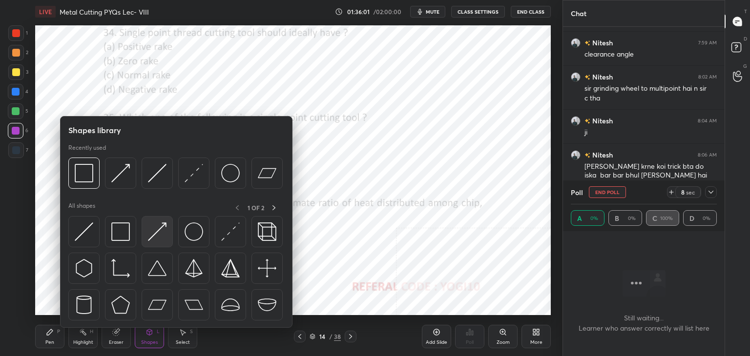
click at [158, 229] on img at bounding box center [157, 232] width 19 height 19
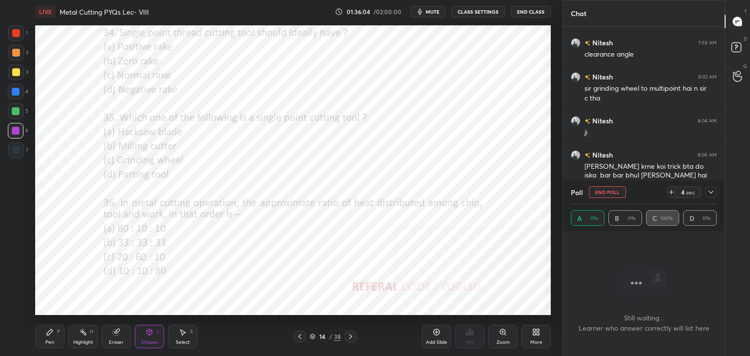
click at [53, 337] on div "Pen P" at bounding box center [49, 336] width 29 height 23
drag, startPoint x: 16, startPoint y: 32, endPoint x: 16, endPoint y: 42, distance: 9.8
click at [16, 31] on div at bounding box center [16, 33] width 8 height 8
click at [152, 340] on div "Shapes" at bounding box center [149, 342] width 17 height 5
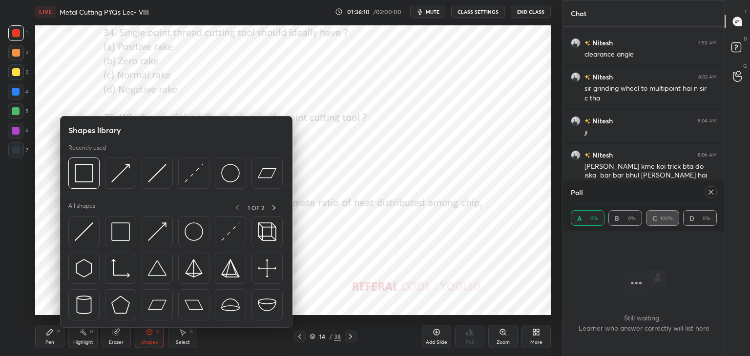
drag, startPoint x: 47, startPoint y: 334, endPoint x: 50, endPoint y: 322, distance: 12.6
click at [47, 334] on icon at bounding box center [50, 333] width 6 height 6
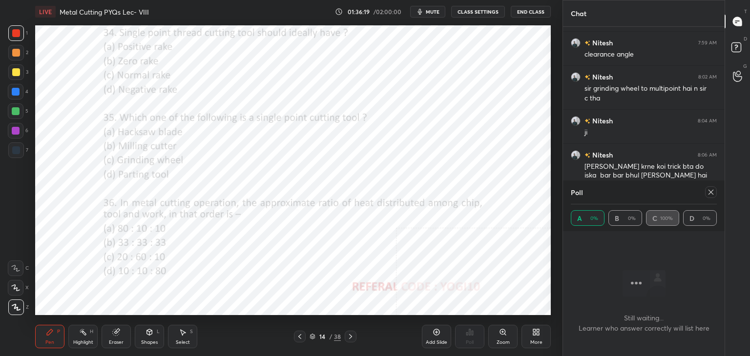
click at [117, 335] on icon at bounding box center [116, 333] width 8 height 8
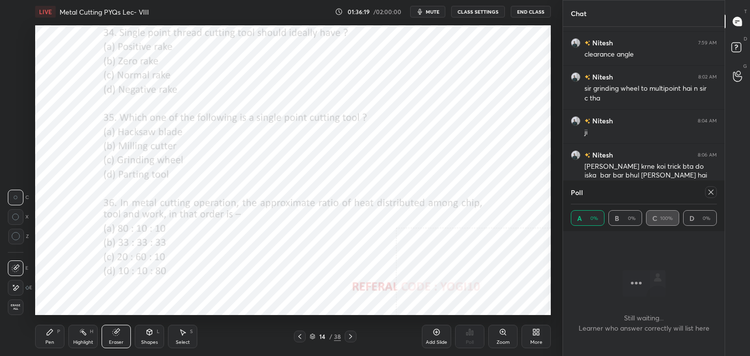
click at [152, 333] on icon at bounding box center [150, 333] width 8 height 8
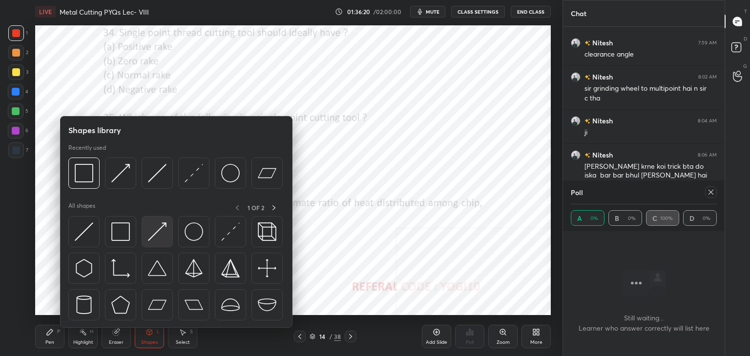
click at [149, 235] on img at bounding box center [157, 232] width 19 height 19
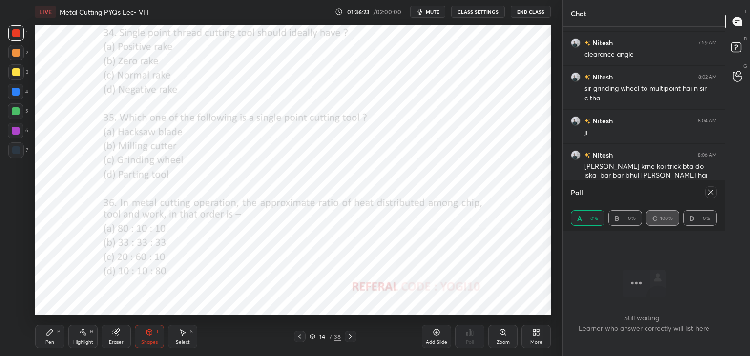
drag, startPoint x: 52, startPoint y: 329, endPoint x: 62, endPoint y: 316, distance: 16.3
click at [52, 328] on div "Pen P" at bounding box center [49, 336] width 29 height 23
click at [120, 338] on div "Eraser" at bounding box center [116, 336] width 29 height 23
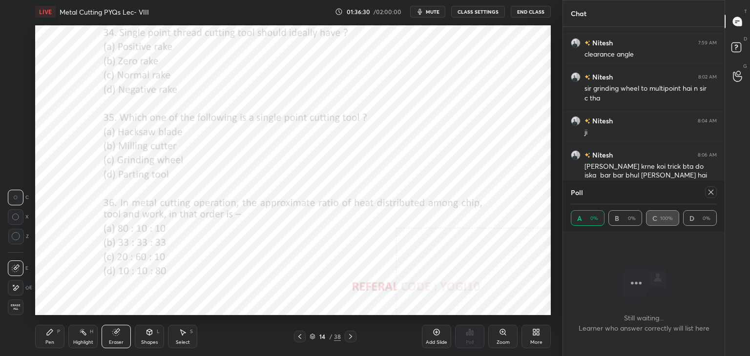
click at [53, 335] on icon at bounding box center [50, 333] width 8 height 8
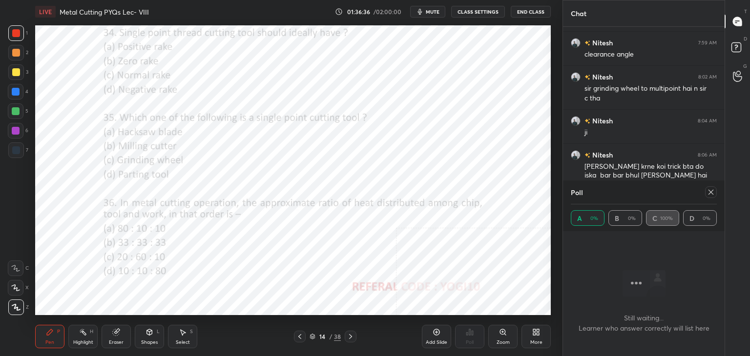
drag, startPoint x: 150, startPoint y: 337, endPoint x: 151, endPoint y: 329, distance: 8.3
click at [150, 337] on div "Shapes L" at bounding box center [149, 336] width 29 height 23
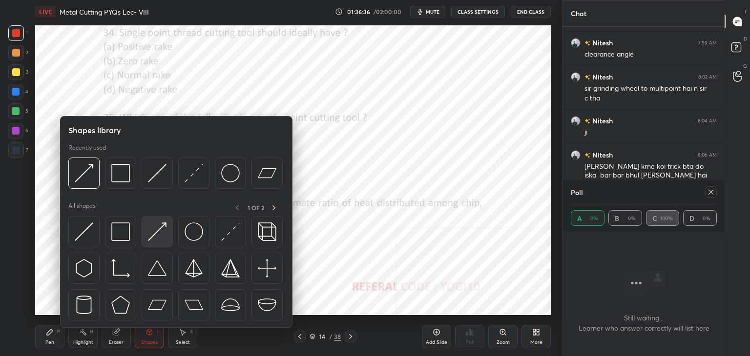
click at [156, 237] on img at bounding box center [157, 232] width 19 height 19
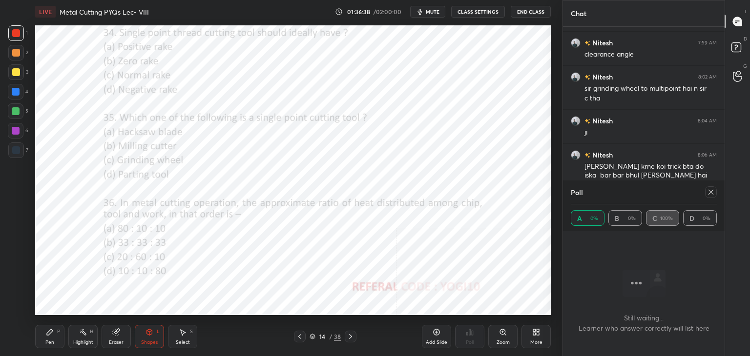
click at [39, 337] on div "Pen P" at bounding box center [49, 336] width 29 height 23
click at [76, 336] on div "Highlight H" at bounding box center [82, 336] width 29 height 23
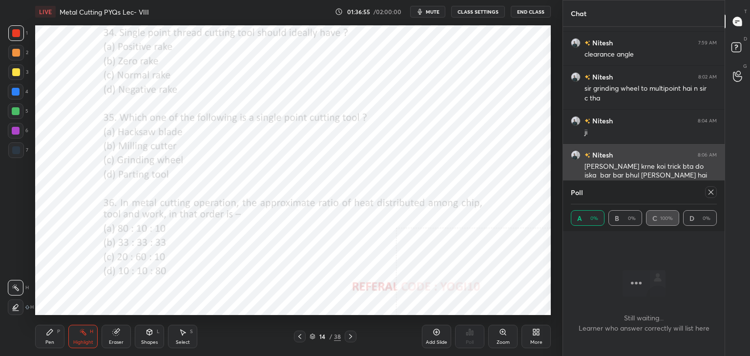
drag, startPoint x: 710, startPoint y: 191, endPoint x: 688, endPoint y: 194, distance: 22.6
click at [709, 191] on icon at bounding box center [711, 192] width 8 height 8
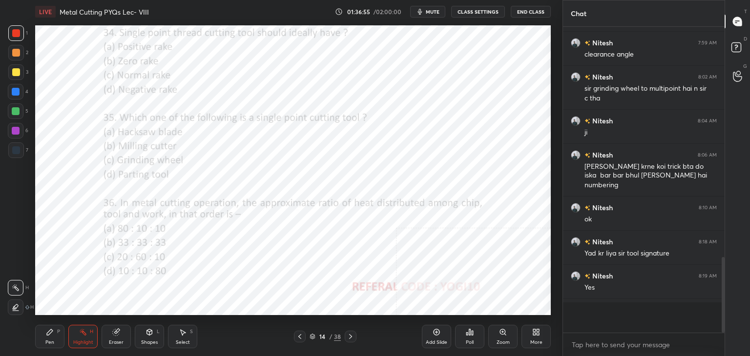
scroll to position [223, 159]
drag, startPoint x: 157, startPoint y: 336, endPoint x: 154, endPoint y: 329, distance: 8.2
click at [156, 335] on div "Shapes L" at bounding box center [149, 336] width 29 height 23
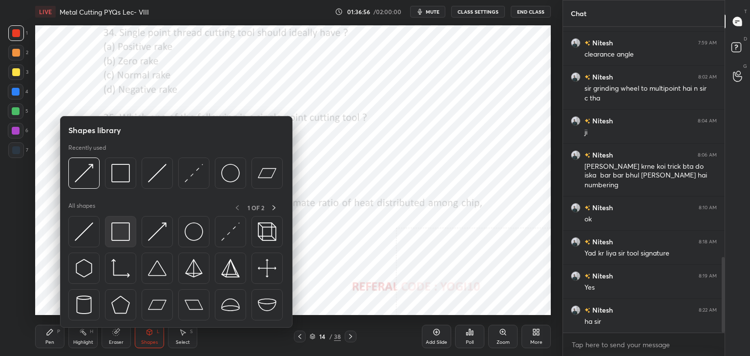
click at [123, 236] on img at bounding box center [120, 232] width 19 height 19
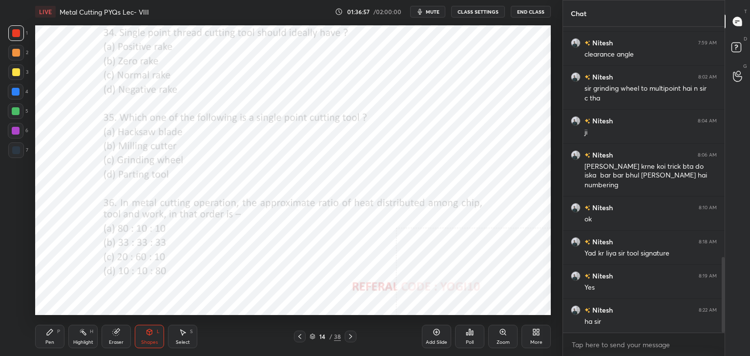
drag, startPoint x: 16, startPoint y: 136, endPoint x: 20, endPoint y: 145, distance: 10.1
click at [16, 133] on div at bounding box center [16, 131] width 16 height 16
click at [350, 335] on icon at bounding box center [351, 337] width 8 height 8
click at [22, 32] on div at bounding box center [16, 33] width 16 height 16
click at [471, 339] on div "Poll" at bounding box center [469, 336] width 29 height 23
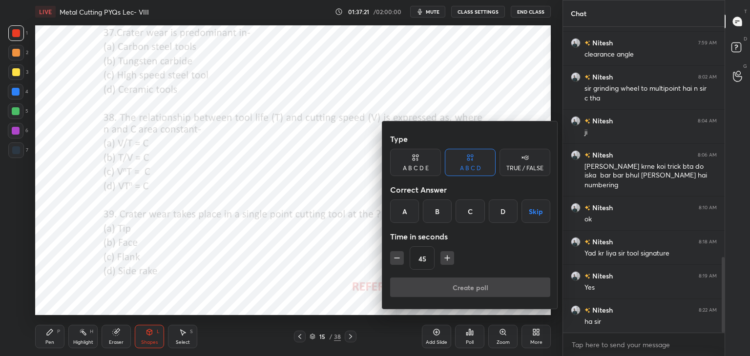
click at [437, 210] on div "B" at bounding box center [437, 211] width 29 height 23
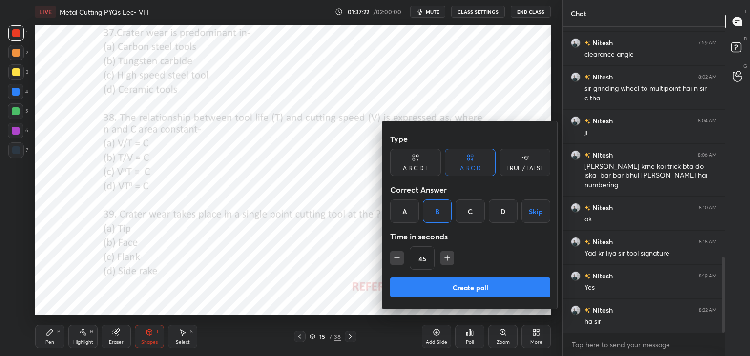
click at [434, 289] on button "Create poll" at bounding box center [470, 288] width 160 height 20
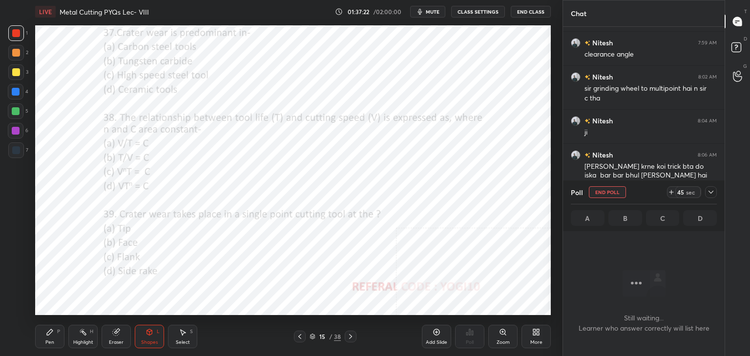
scroll to position [172, 159]
drag, startPoint x: 144, startPoint y: 340, endPoint x: 141, endPoint y: 333, distance: 7.9
click at [144, 340] on div "Shapes" at bounding box center [149, 342] width 17 height 5
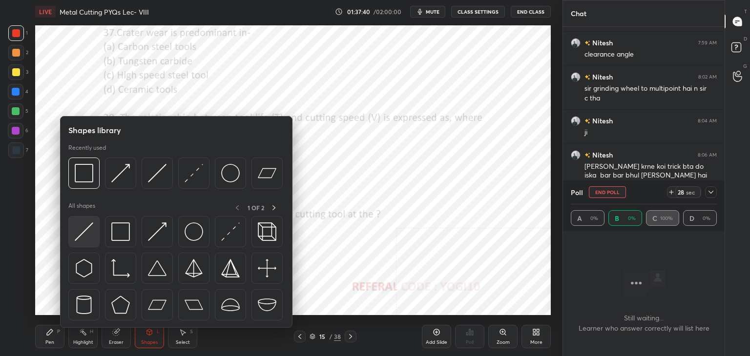
click at [86, 237] on img at bounding box center [84, 232] width 19 height 19
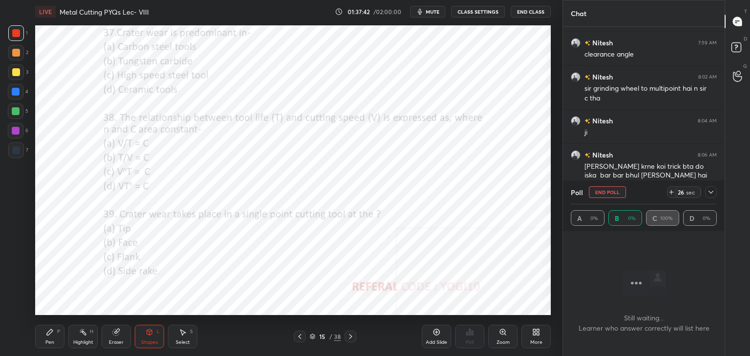
click at [312, 337] on icon at bounding box center [313, 337] width 6 height 6
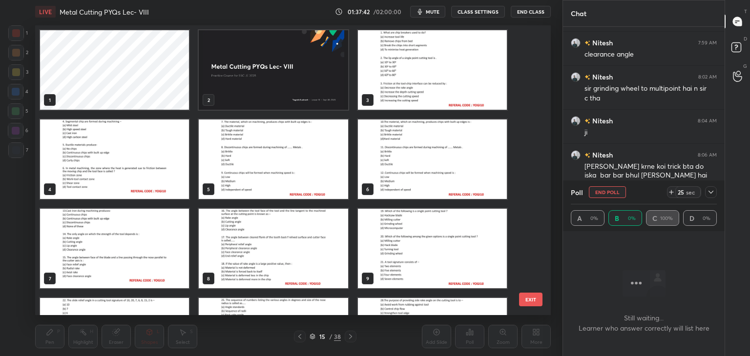
scroll to position [287, 511]
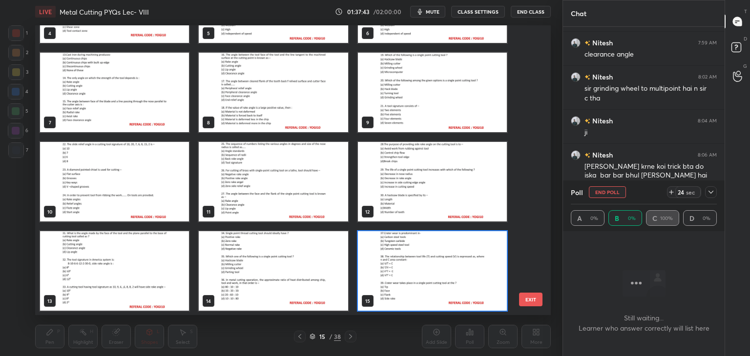
click at [312, 336] on icon at bounding box center [313, 337] width 6 height 6
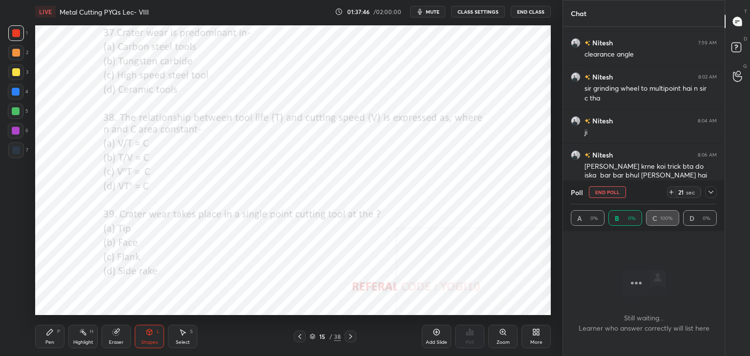
click at [299, 334] on icon at bounding box center [300, 337] width 8 height 8
drag, startPoint x: 189, startPoint y: 336, endPoint x: 189, endPoint y: 321, distance: 14.7
click at [188, 335] on div "Select S" at bounding box center [182, 336] width 29 height 23
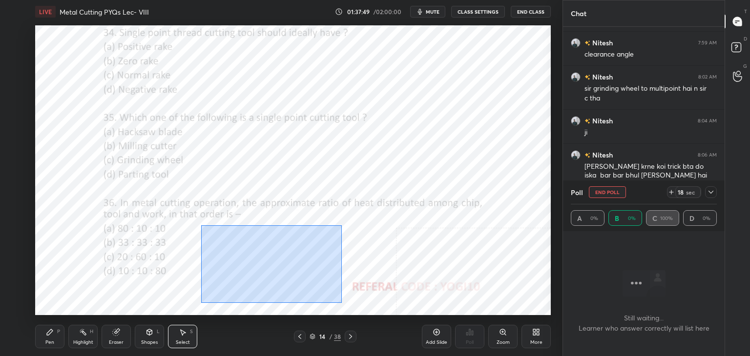
drag, startPoint x: 201, startPoint y: 226, endPoint x: 342, endPoint y: 293, distance: 156.1
click at [342, 303] on div "0 ° Undo Copy Paste here Duplicate Duplicate to new slide Delete" at bounding box center [293, 170] width 516 height 290
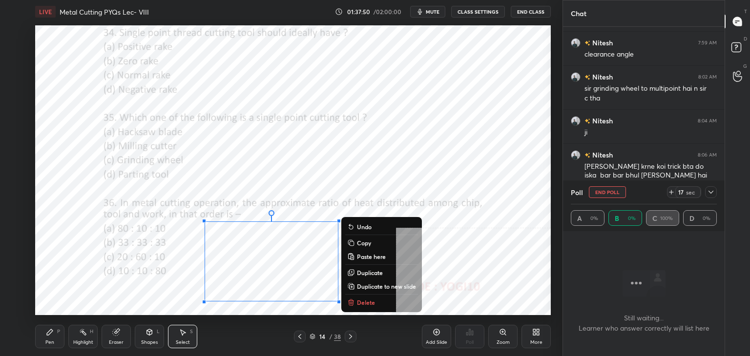
drag, startPoint x: 367, startPoint y: 241, endPoint x: 368, endPoint y: 267, distance: 26.4
click at [367, 241] on p "Copy" at bounding box center [364, 243] width 14 height 8
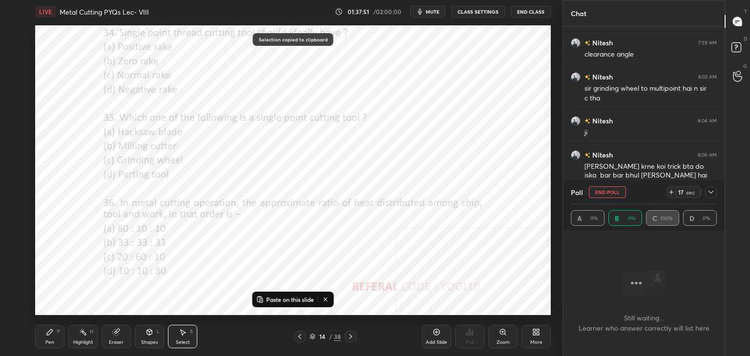
click at [348, 337] on icon at bounding box center [351, 337] width 8 height 8
click at [280, 298] on p "Paste on this slide" at bounding box center [290, 300] width 48 height 8
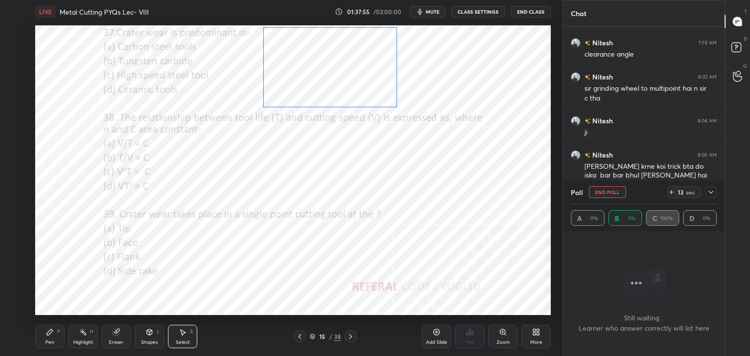
drag, startPoint x: 280, startPoint y: 250, endPoint x: 332, endPoint y: 64, distance: 193.6
click at [336, 60] on div "0 ° Undo Copy Paste here Duplicate Duplicate to new slide Delete" at bounding box center [293, 170] width 516 height 290
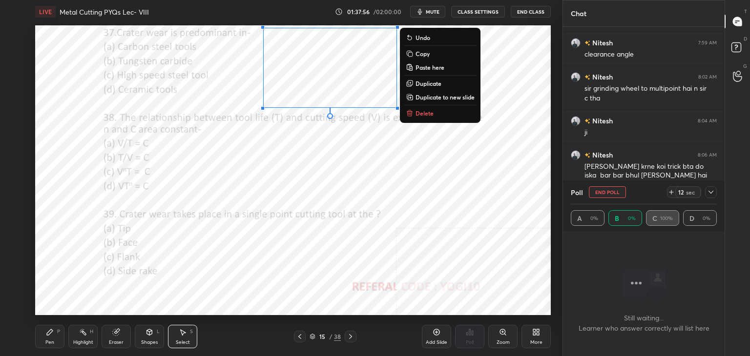
drag, startPoint x: 91, startPoint y: 336, endPoint x: 98, endPoint y: 323, distance: 15.3
click at [90, 334] on div "Highlight H" at bounding box center [82, 336] width 29 height 23
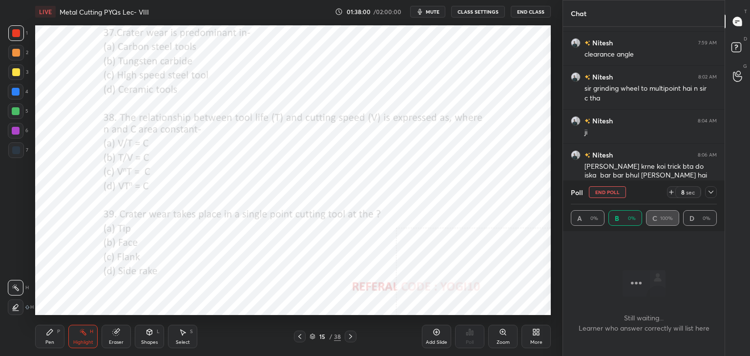
click at [152, 338] on div "Shapes L" at bounding box center [149, 336] width 29 height 23
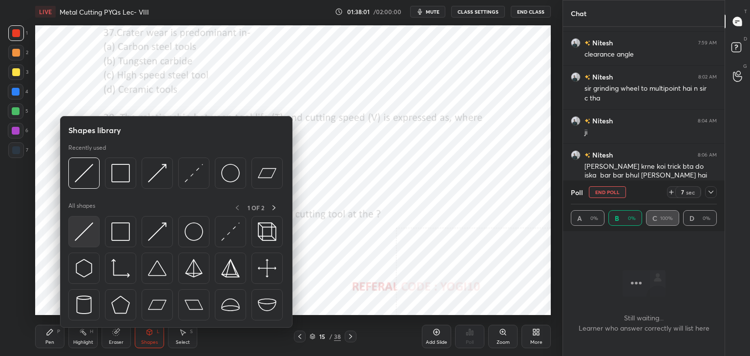
click at [85, 237] on img at bounding box center [84, 232] width 19 height 19
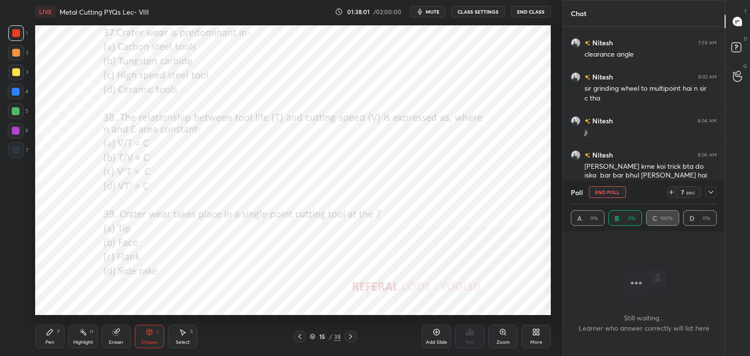
click at [21, 153] on div at bounding box center [16, 151] width 16 height 16
click at [18, 35] on div at bounding box center [16, 33] width 8 height 8
click at [56, 337] on div "Pen P" at bounding box center [49, 336] width 29 height 23
click at [18, 130] on div at bounding box center [16, 131] width 8 height 8
click at [601, 186] on div "Poll" at bounding box center [644, 192] width 146 height 23
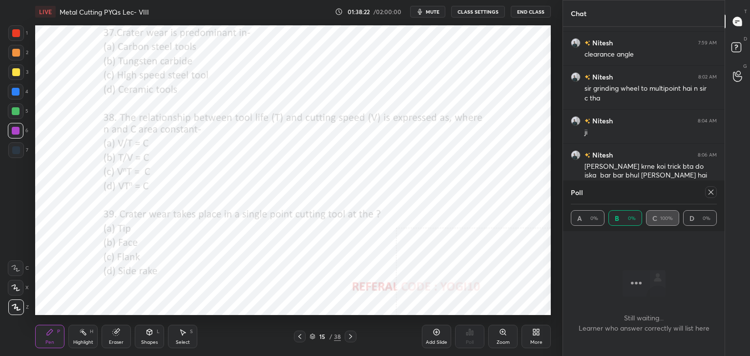
drag, startPoint x: 711, startPoint y: 192, endPoint x: 705, endPoint y: 195, distance: 6.3
click at [711, 194] on icon at bounding box center [711, 192] width 8 height 8
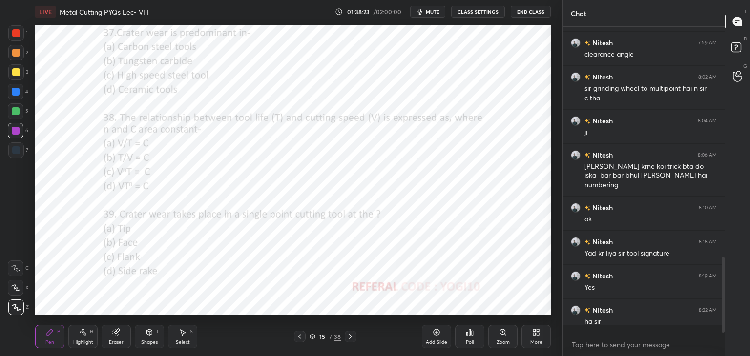
scroll to position [223, 159]
click at [154, 336] on div "Shapes L" at bounding box center [149, 336] width 29 height 23
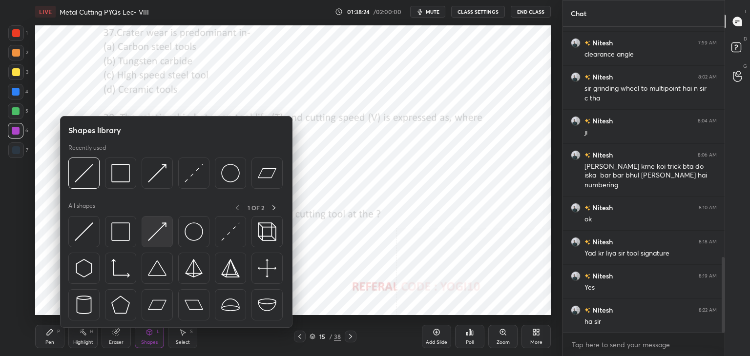
click at [150, 241] on div at bounding box center [157, 231] width 31 height 31
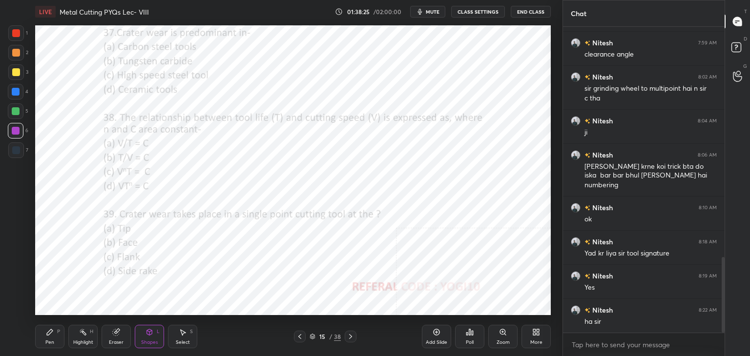
click at [74, 336] on div "Highlight H" at bounding box center [82, 336] width 29 height 23
drag, startPoint x: 149, startPoint y: 340, endPoint x: 143, endPoint y: 333, distance: 10.4
click at [149, 340] on div "Shapes" at bounding box center [149, 342] width 17 height 5
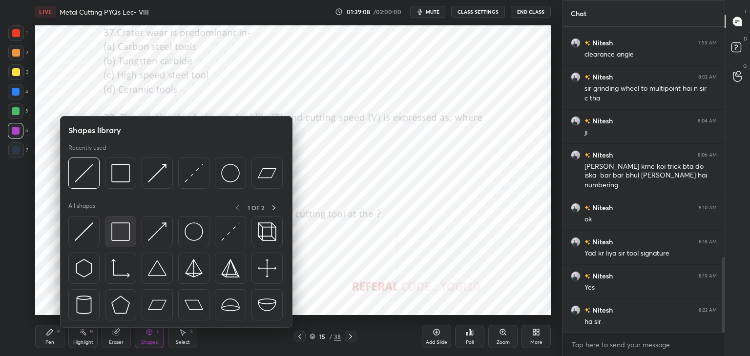
click at [113, 238] on img at bounding box center [120, 232] width 19 height 19
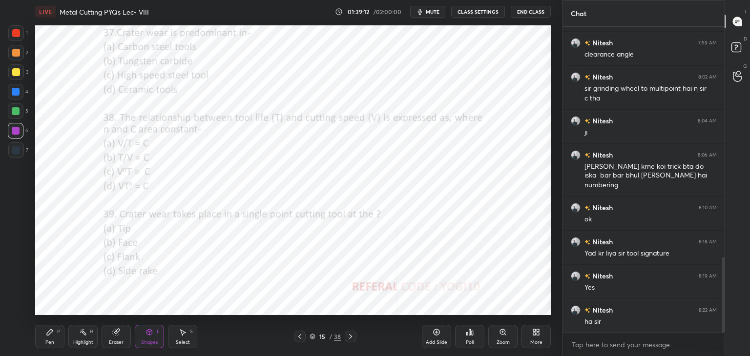
click at [15, 36] on div at bounding box center [16, 33] width 8 height 8
drag, startPoint x: 78, startPoint y: 343, endPoint x: 100, endPoint y: 319, distance: 31.8
click at [79, 342] on div "Highlight" at bounding box center [83, 342] width 20 height 5
click at [148, 343] on div "Shapes" at bounding box center [149, 342] width 17 height 5
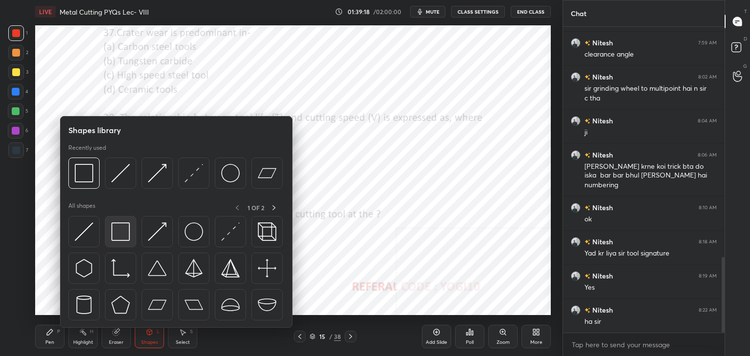
click at [113, 236] on img at bounding box center [120, 232] width 19 height 19
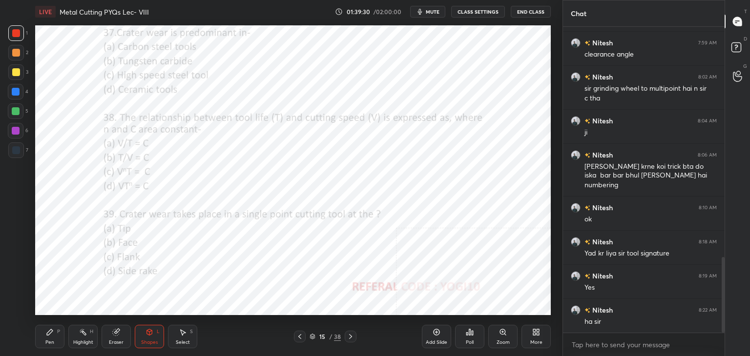
click at [471, 333] on icon at bounding box center [470, 333] width 8 height 8
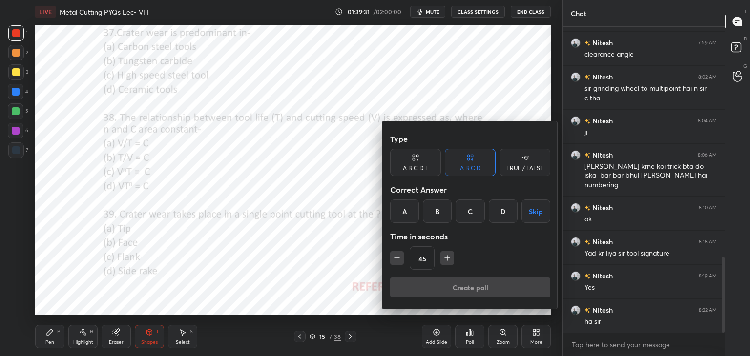
drag, startPoint x: 506, startPoint y: 208, endPoint x: 504, endPoint y: 214, distance: 6.2
click at [505, 208] on div "D" at bounding box center [503, 211] width 29 height 23
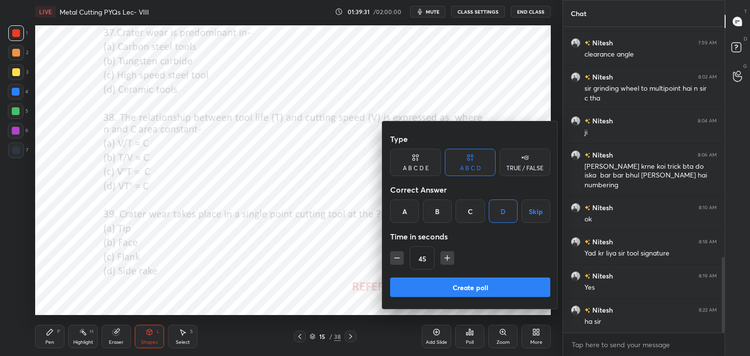
click at [473, 290] on button "Create poll" at bounding box center [470, 288] width 160 height 20
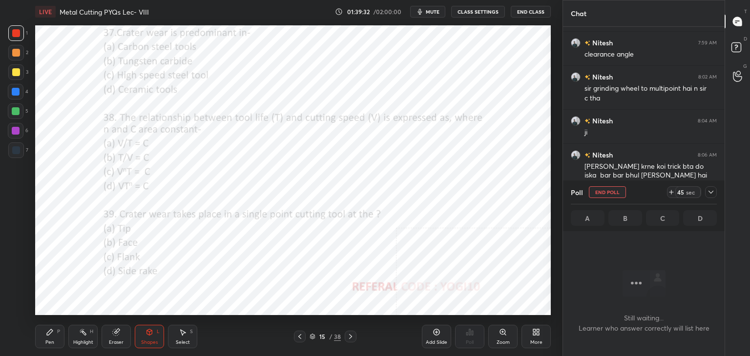
scroll to position [172, 159]
click at [14, 131] on div at bounding box center [16, 131] width 8 height 8
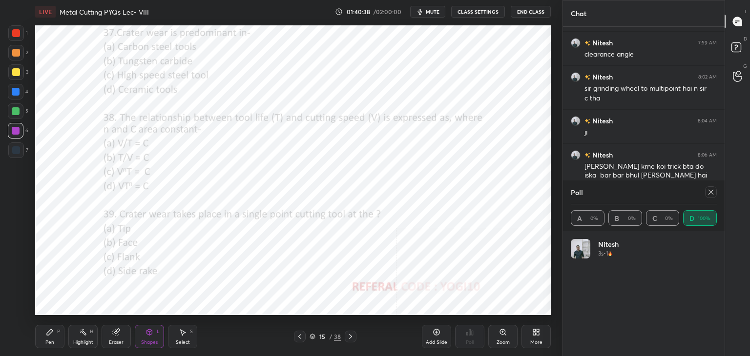
click at [709, 191] on icon at bounding box center [710, 192] width 5 height 5
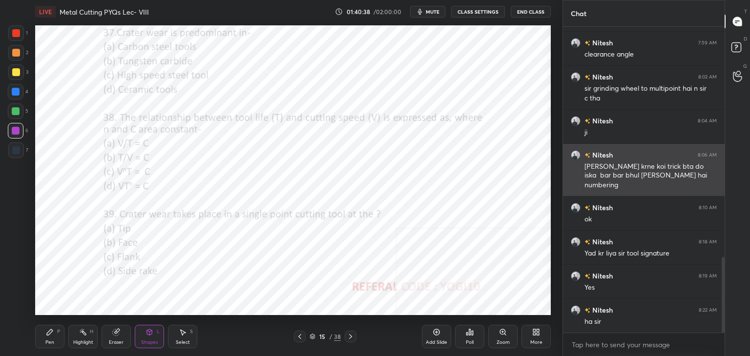
scroll to position [303, 159]
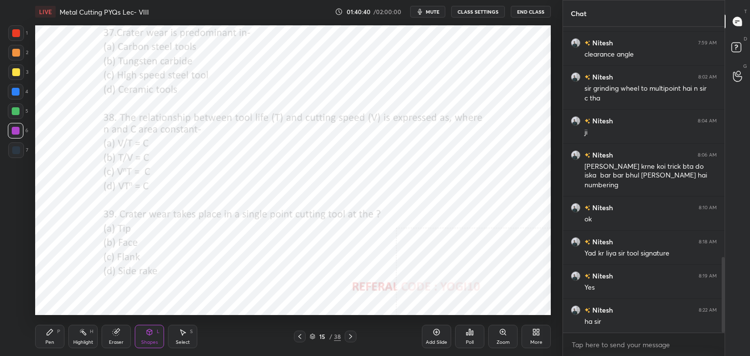
click at [17, 32] on div at bounding box center [16, 33] width 8 height 8
click at [467, 334] on icon at bounding box center [466, 334] width 1 height 2
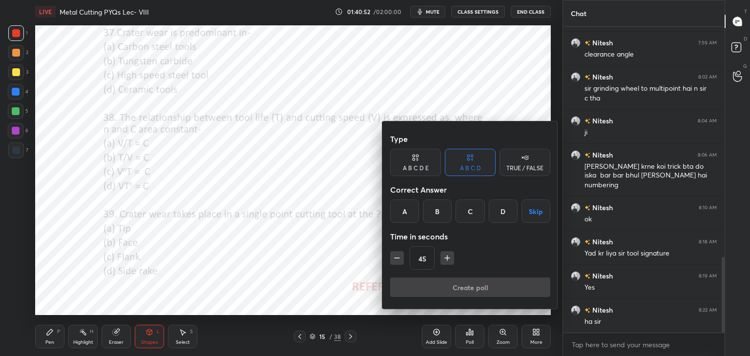
click at [439, 210] on div "B" at bounding box center [437, 211] width 29 height 23
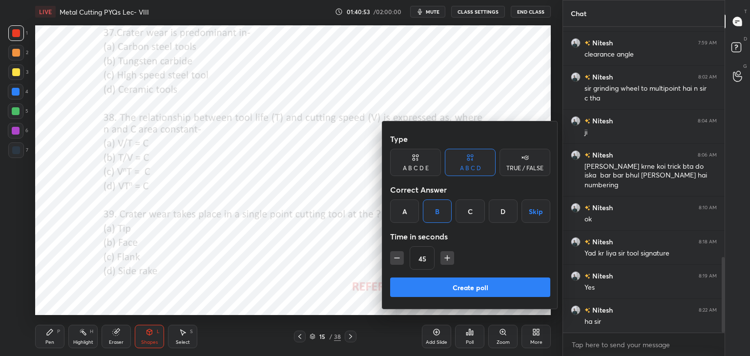
drag, startPoint x: 432, startPoint y: 292, endPoint x: 389, endPoint y: 284, distance: 44.2
click at [432, 292] on button "Create poll" at bounding box center [470, 288] width 160 height 20
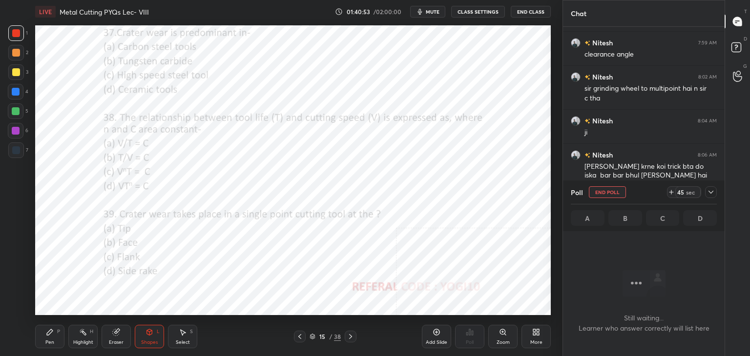
scroll to position [172, 159]
click at [16, 129] on div at bounding box center [16, 131] width 8 height 8
drag, startPoint x: 79, startPoint y: 339, endPoint x: 68, endPoint y: 336, distance: 10.5
click at [78, 339] on div "Highlight H" at bounding box center [82, 336] width 29 height 23
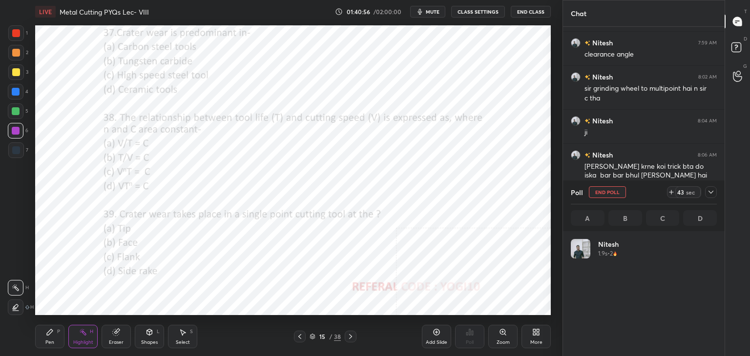
click at [59, 336] on div "Pen P" at bounding box center [49, 336] width 29 height 23
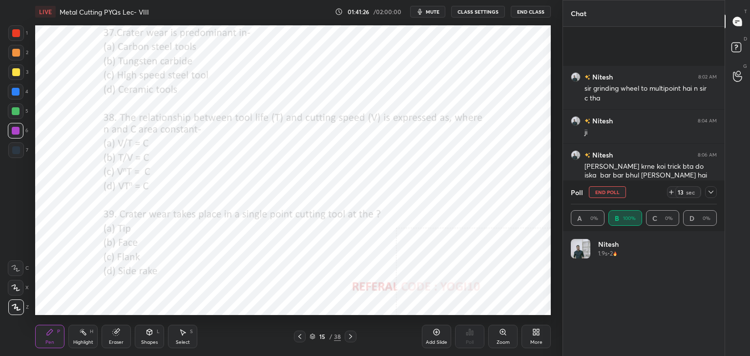
scroll to position [1017, 0]
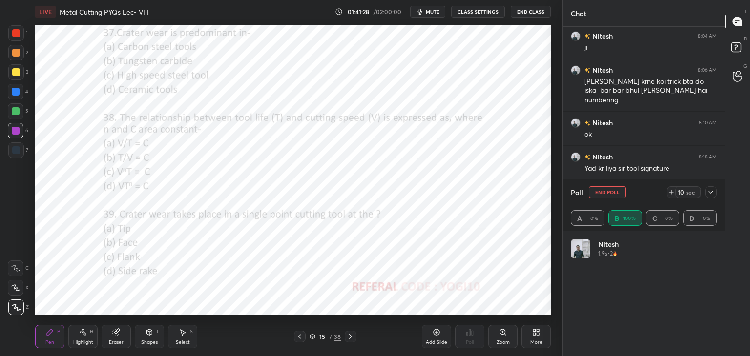
click at [713, 192] on icon at bounding box center [711, 192] width 8 height 8
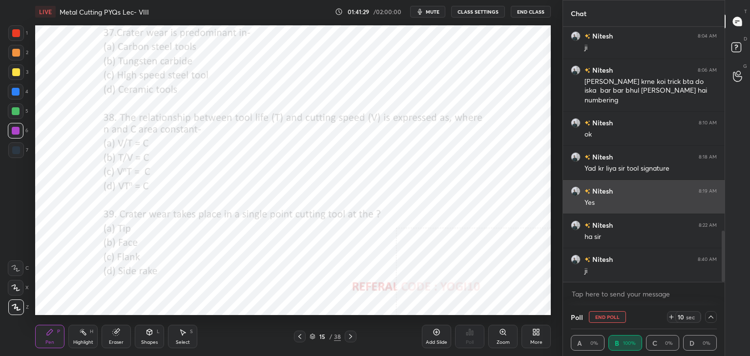
scroll to position [3, 3]
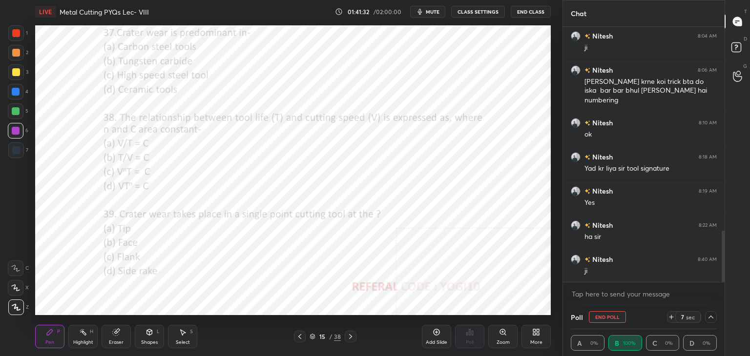
click at [154, 335] on div "Shapes L" at bounding box center [149, 336] width 29 height 23
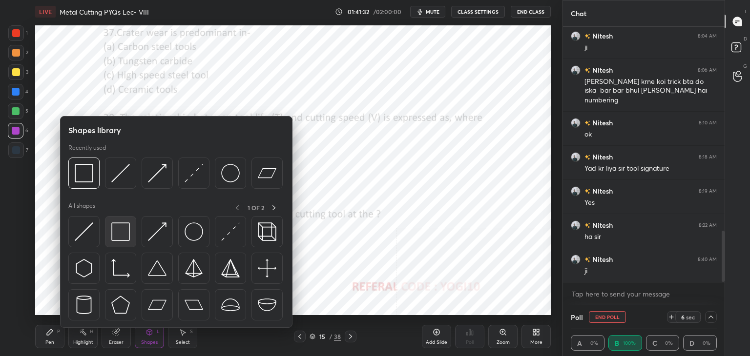
click at [120, 233] on img at bounding box center [120, 232] width 19 height 19
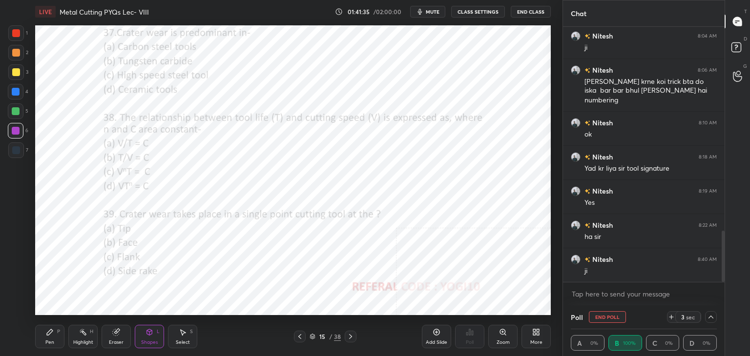
drag, startPoint x: 349, startPoint y: 336, endPoint x: 333, endPoint y: 324, distance: 20.5
click at [350, 336] on icon at bounding box center [351, 337] width 8 height 8
click at [12, 35] on div at bounding box center [16, 33] width 8 height 8
drag, startPoint x: 710, startPoint y: 318, endPoint x: 677, endPoint y: 311, distance: 33.9
click at [709, 317] on icon at bounding box center [711, 317] width 8 height 8
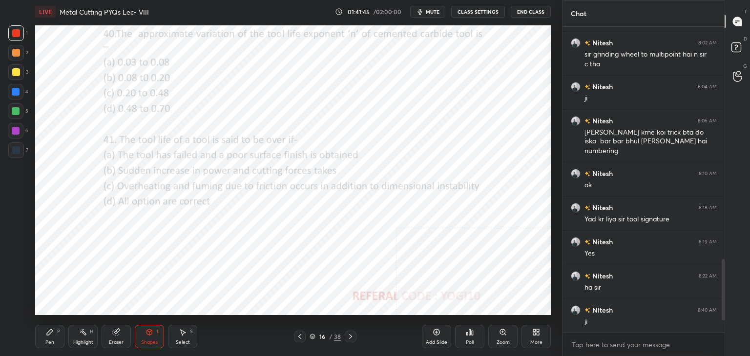
click at [471, 336] on div "Poll" at bounding box center [469, 336] width 29 height 23
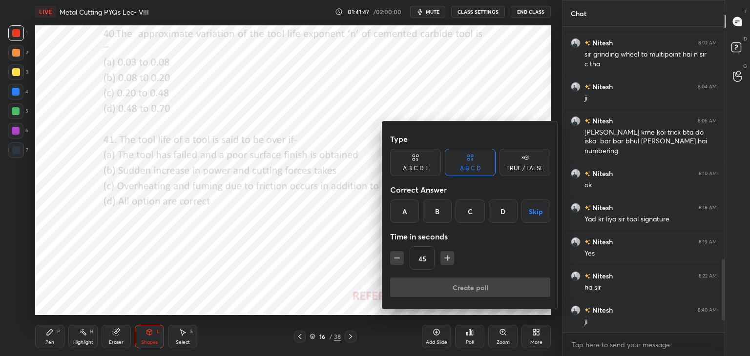
drag, startPoint x: 478, startPoint y: 206, endPoint x: 474, endPoint y: 213, distance: 7.9
click at [477, 208] on div "C" at bounding box center [470, 211] width 29 height 23
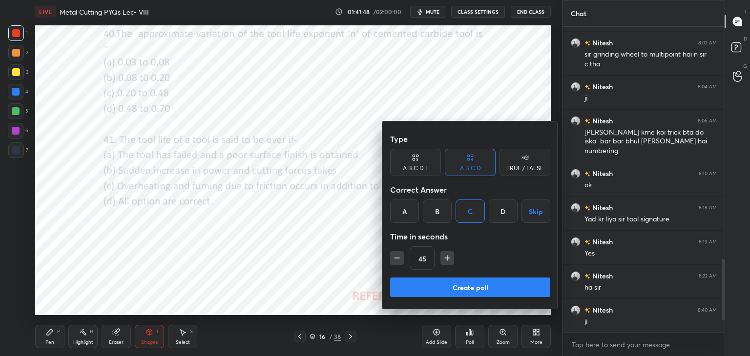
drag, startPoint x: 456, startPoint y: 290, endPoint x: 426, endPoint y: 274, distance: 33.2
click at [456, 289] on button "Create poll" at bounding box center [470, 288] width 160 height 20
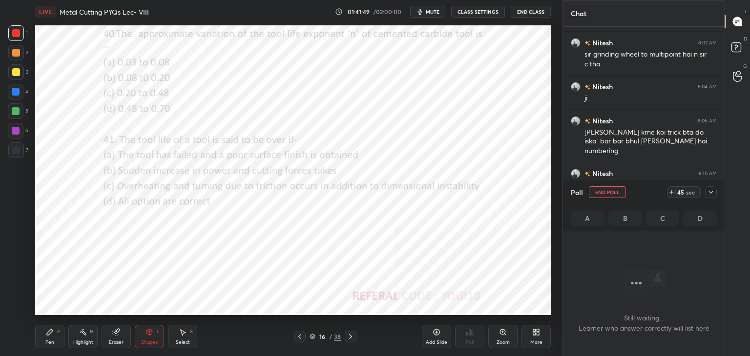
click at [14, 131] on div at bounding box center [16, 131] width 8 height 8
click at [509, 336] on div "Zoom" at bounding box center [502, 336] width 29 height 23
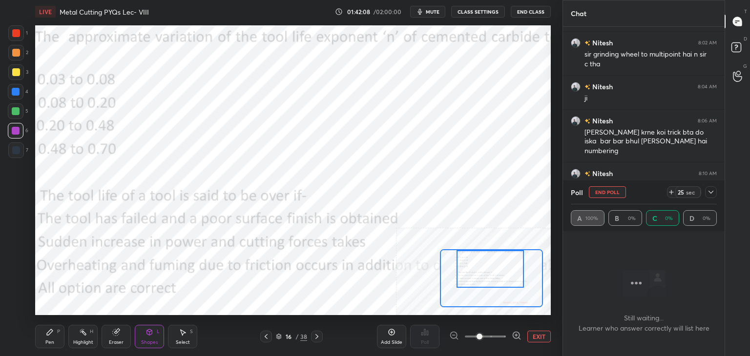
click at [483, 256] on div at bounding box center [490, 269] width 67 height 38
click at [58, 333] on div "P" at bounding box center [58, 332] width 3 height 5
click at [18, 34] on div at bounding box center [16, 33] width 8 height 8
click at [15, 90] on div at bounding box center [16, 92] width 8 height 8
click at [154, 334] on div "Shapes L" at bounding box center [149, 336] width 29 height 23
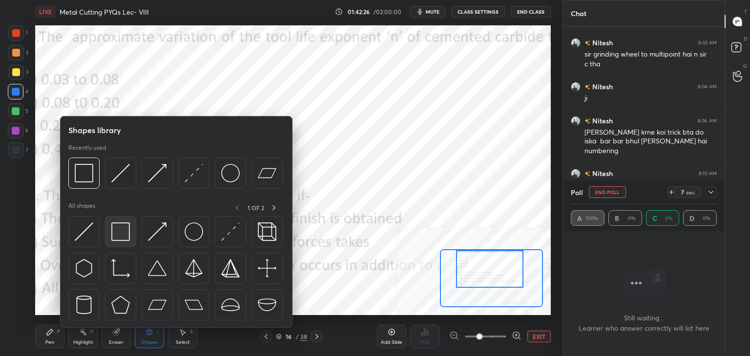
click at [126, 234] on img at bounding box center [120, 232] width 19 height 19
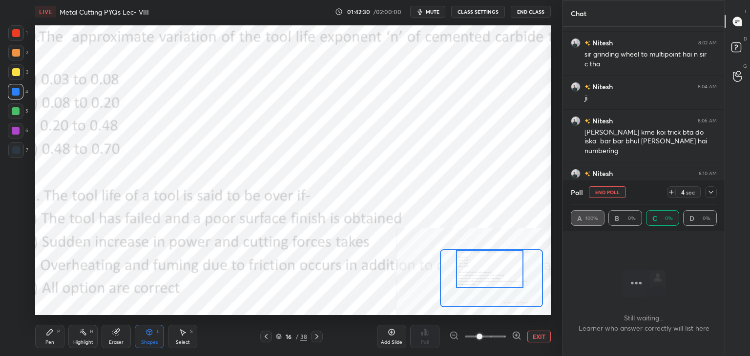
drag, startPoint x: 49, startPoint y: 335, endPoint x: 45, endPoint y: 319, distance: 16.1
click at [50, 336] on icon at bounding box center [50, 333] width 8 height 8
click at [150, 333] on icon at bounding box center [149, 333] width 5 height 6
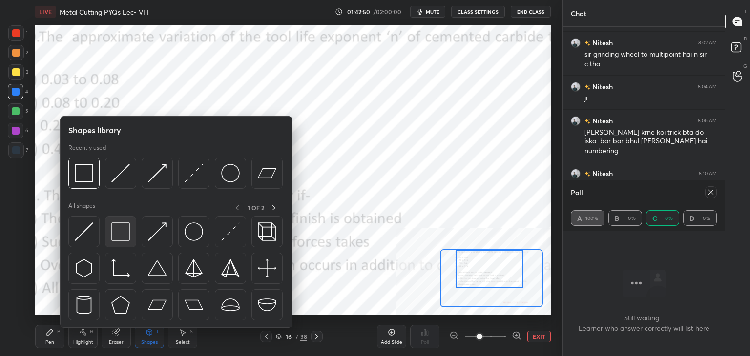
click at [123, 228] on img at bounding box center [120, 232] width 19 height 19
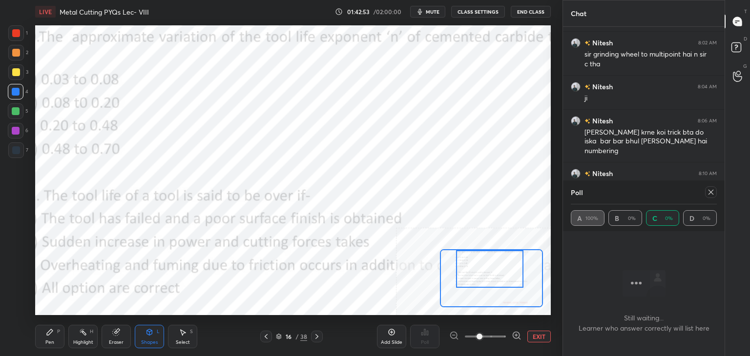
drag, startPoint x: 55, startPoint y: 333, endPoint x: 41, endPoint y: 317, distance: 21.5
click at [55, 333] on div "Pen P" at bounding box center [49, 336] width 29 height 23
drag, startPoint x: 14, startPoint y: 127, endPoint x: 11, endPoint y: 134, distance: 6.8
click at [14, 127] on div at bounding box center [16, 131] width 8 height 8
click at [150, 333] on icon at bounding box center [149, 333] width 5 height 6
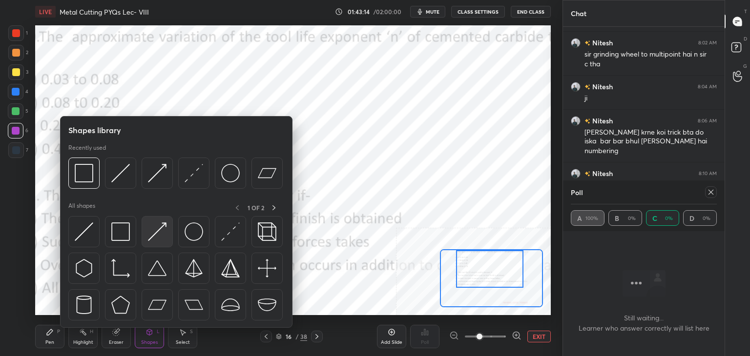
click at [151, 233] on img at bounding box center [157, 232] width 19 height 19
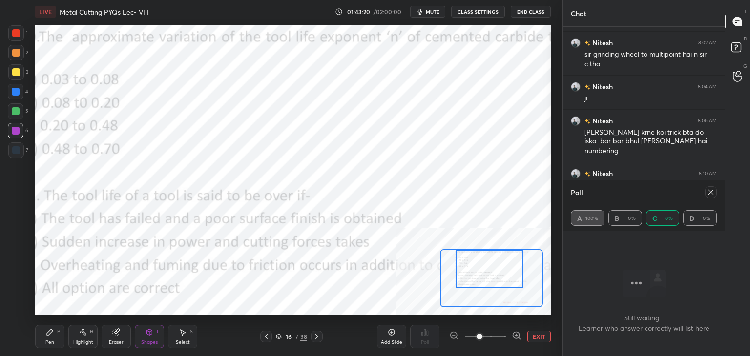
click at [54, 334] on div "Pen P" at bounding box center [49, 336] width 29 height 23
click at [16, 110] on div at bounding box center [16, 111] width 8 height 8
click at [715, 191] on div at bounding box center [711, 193] width 12 height 12
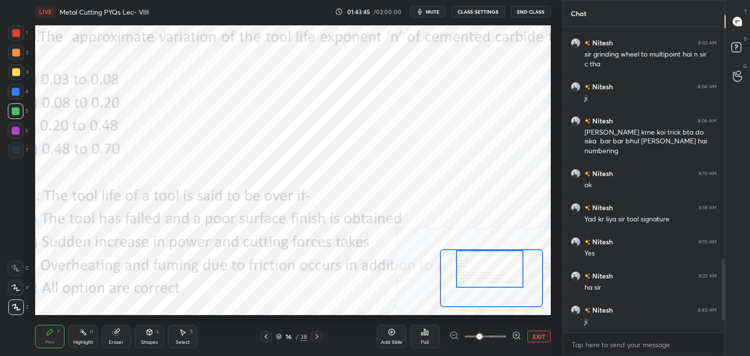
drag, startPoint x: 85, startPoint y: 334, endPoint x: 90, endPoint y: 316, distance: 19.1
click at [86, 334] on rect at bounding box center [84, 333] width 5 height 5
click at [21, 132] on div at bounding box center [16, 131] width 16 height 16
click at [536, 333] on button "EXIT" at bounding box center [538, 337] width 23 height 12
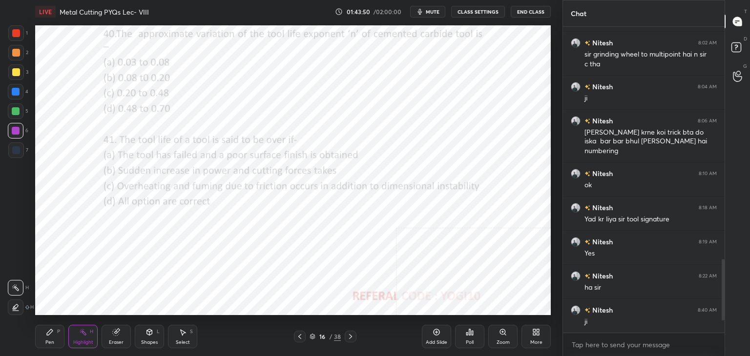
drag, startPoint x: 152, startPoint y: 335, endPoint x: 152, endPoint y: 329, distance: 6.3
click at [152, 335] on icon at bounding box center [150, 333] width 8 height 8
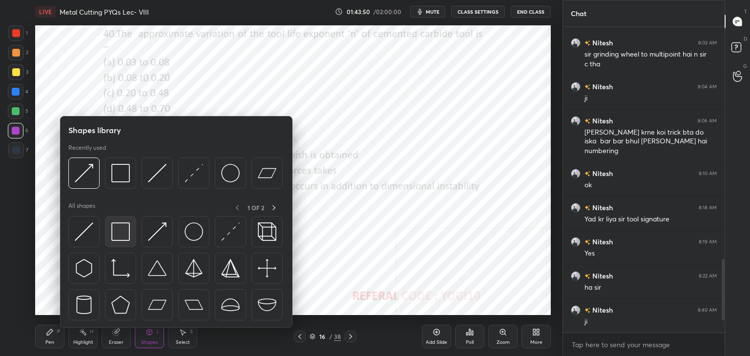
click at [119, 234] on img at bounding box center [120, 232] width 19 height 19
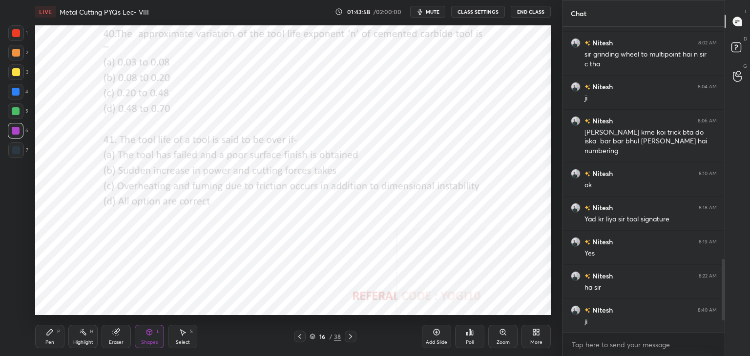
click at [19, 36] on div at bounding box center [16, 33] width 16 height 16
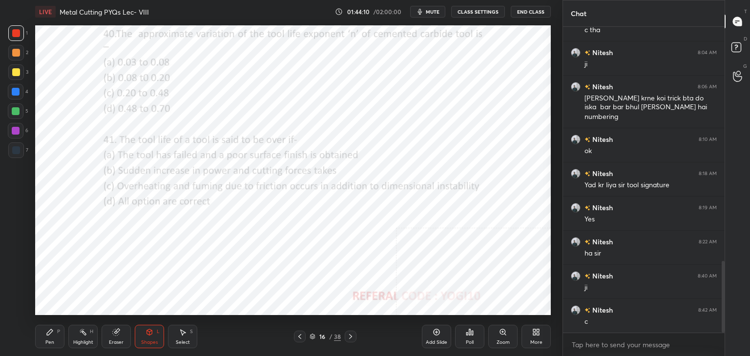
click at [463, 339] on div "Poll" at bounding box center [469, 336] width 29 height 23
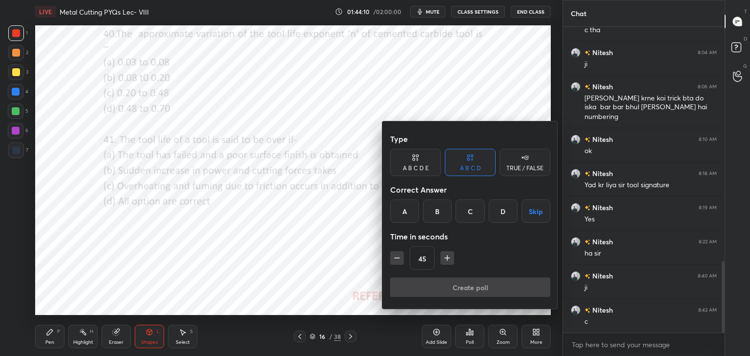
drag, startPoint x: 506, startPoint y: 206, endPoint x: 503, endPoint y: 210, distance: 5.6
click at [506, 207] on div "D" at bounding box center [503, 211] width 29 height 23
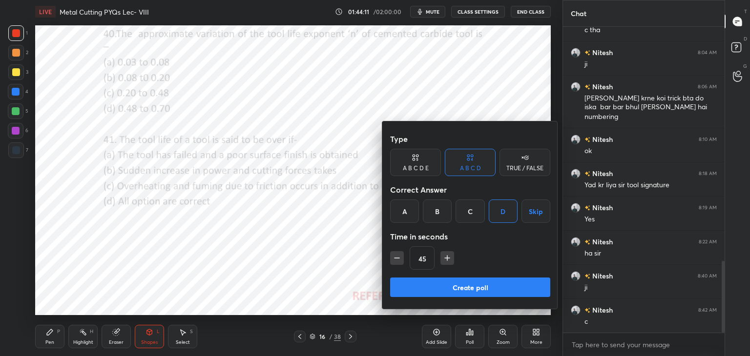
click at [470, 288] on button "Create poll" at bounding box center [470, 288] width 160 height 20
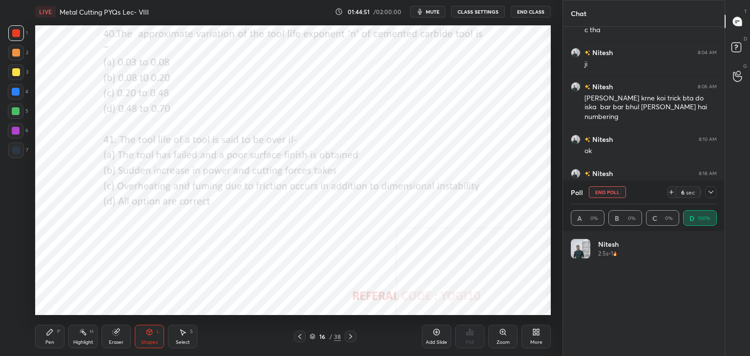
scroll to position [1085, 0]
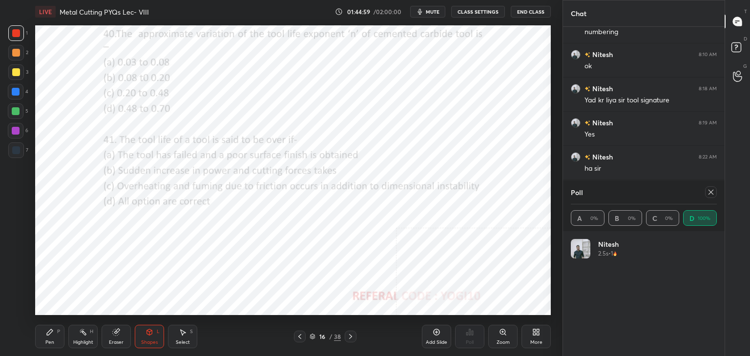
drag, startPoint x: 15, startPoint y: 131, endPoint x: 18, endPoint y: 141, distance: 10.5
click at [15, 131] on div at bounding box center [16, 131] width 8 height 8
drag, startPoint x: 711, startPoint y: 196, endPoint x: 695, endPoint y: 193, distance: 15.8
click at [710, 196] on icon at bounding box center [711, 192] width 8 height 8
type textarea "x"
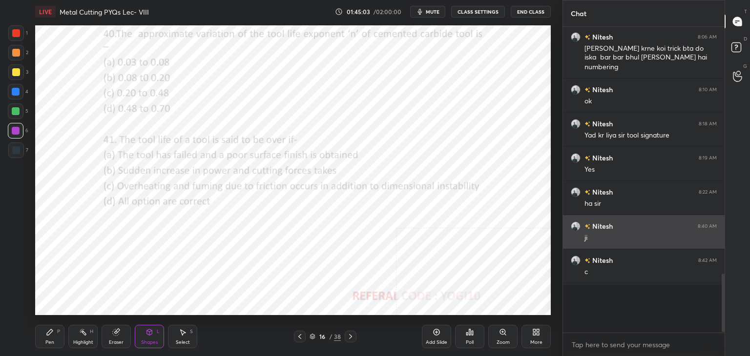
scroll to position [3, 3]
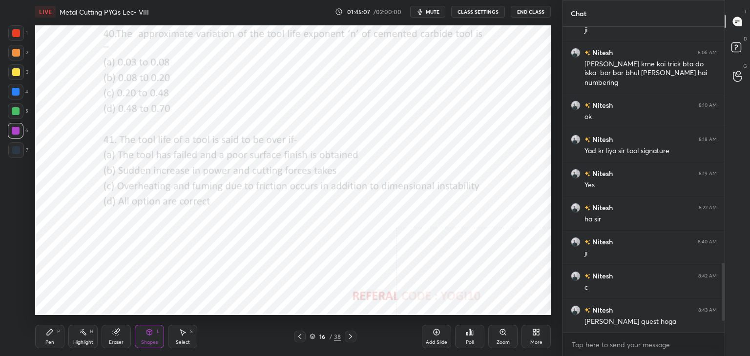
drag, startPoint x: 83, startPoint y: 340, endPoint x: 86, endPoint y: 323, distance: 17.3
click at [83, 340] on div "Highlight" at bounding box center [83, 342] width 20 height 5
click at [469, 331] on icon at bounding box center [469, 333] width 1 height 6
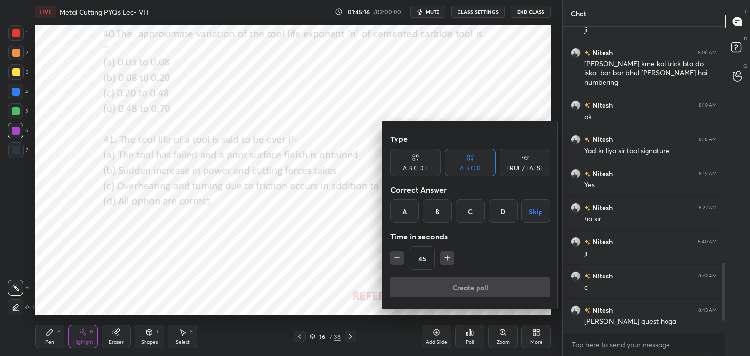
click at [447, 261] on icon "button" at bounding box center [447, 258] width 10 height 10
click at [447, 260] on icon "button" at bounding box center [447, 258] width 10 height 10
click at [447, 259] on icon "button" at bounding box center [447, 258] width 10 height 10
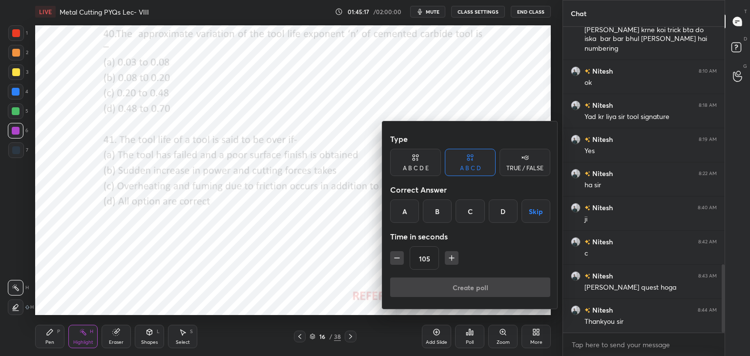
click at [449, 258] on icon "button" at bounding box center [451, 258] width 5 height 0
click at [452, 258] on icon "button" at bounding box center [452, 258] width 0 height 5
click at [450, 258] on icon "button" at bounding box center [452, 258] width 10 height 10
click at [451, 258] on icon "button" at bounding box center [451, 258] width 5 height 0
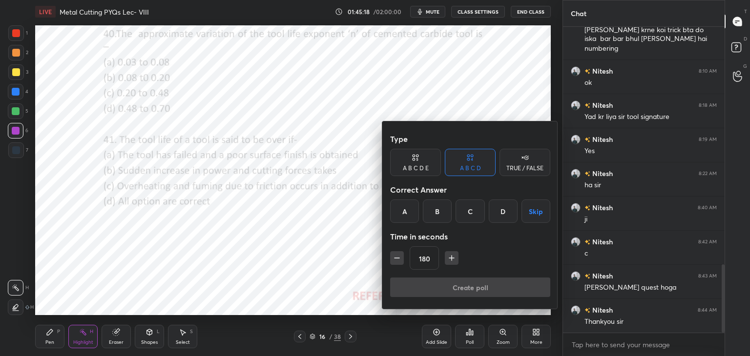
click at [450, 258] on icon "button" at bounding box center [451, 258] width 5 height 0
click at [452, 258] on icon "button" at bounding box center [451, 258] width 5 height 0
click at [452, 257] on icon "button" at bounding box center [452, 258] width 10 height 10
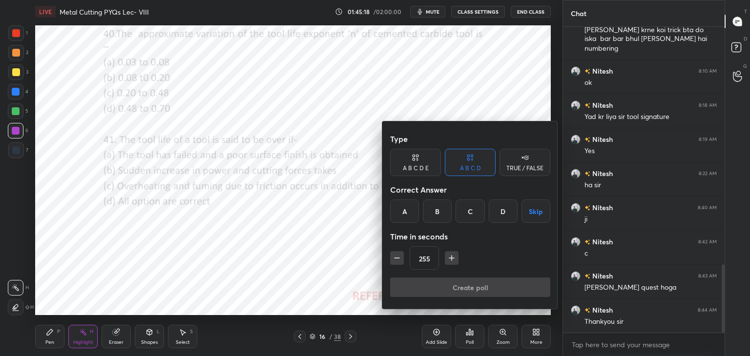
click at [451, 257] on icon "button" at bounding box center [452, 258] width 10 height 10
click at [453, 257] on icon "button" at bounding box center [452, 258] width 10 height 10
click at [451, 257] on icon "button" at bounding box center [452, 258] width 10 height 10
click at [450, 258] on icon "button" at bounding box center [452, 258] width 10 height 10
click at [451, 258] on icon "button" at bounding box center [451, 258] width 5 height 0
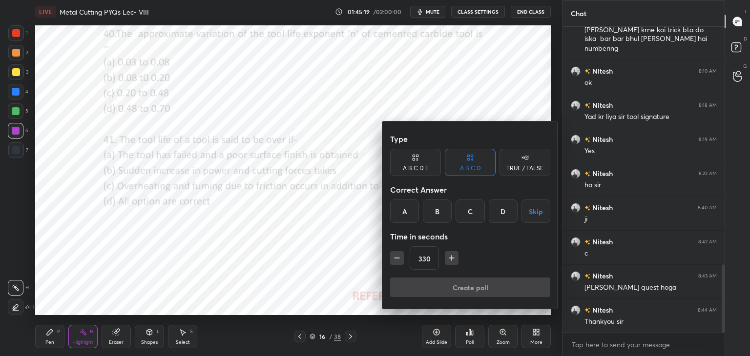
click at [454, 259] on icon "button" at bounding box center [452, 258] width 10 height 10
click at [453, 258] on icon "button" at bounding box center [452, 258] width 10 height 10
click at [453, 258] on icon "button" at bounding box center [451, 258] width 5 height 0
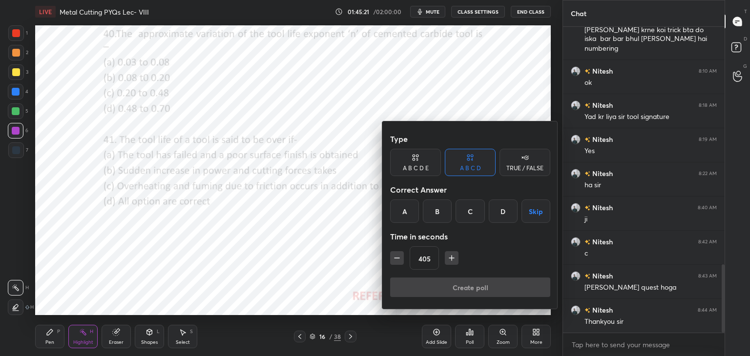
click at [452, 258] on icon "button" at bounding box center [451, 258] width 5 height 0
click at [453, 257] on icon "button" at bounding box center [452, 258] width 10 height 10
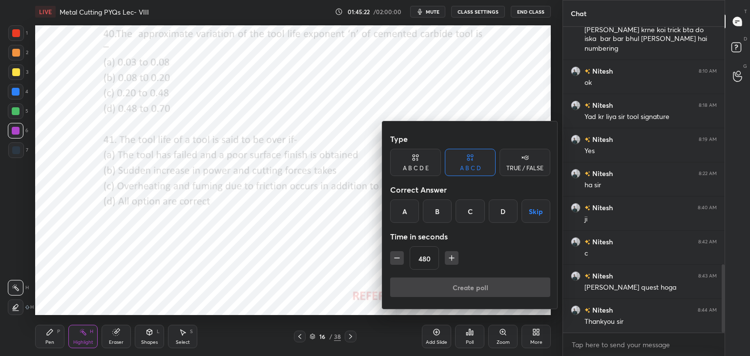
click at [453, 258] on icon "button" at bounding box center [451, 258] width 5 height 0
click at [453, 257] on icon "button" at bounding box center [452, 258] width 10 height 10
click at [453, 258] on icon "button" at bounding box center [452, 258] width 10 height 10
click at [453, 258] on icon "button" at bounding box center [451, 258] width 5 height 0
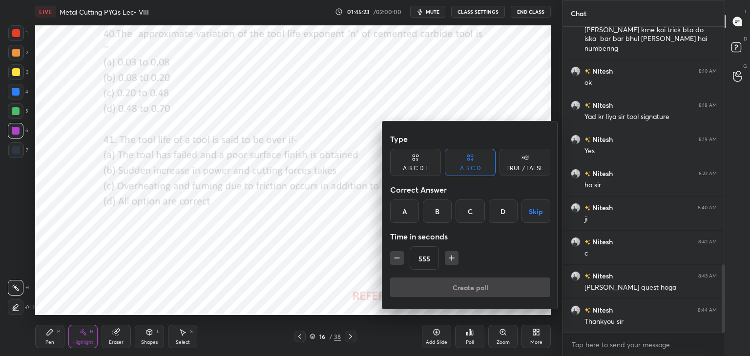
click at [453, 258] on icon "button" at bounding box center [451, 258] width 5 height 0
click at [453, 258] on icon "button" at bounding box center [452, 258] width 10 height 10
click at [452, 258] on icon "button" at bounding box center [452, 258] width 10 height 10
click at [393, 257] on icon "button" at bounding box center [397, 258] width 10 height 10
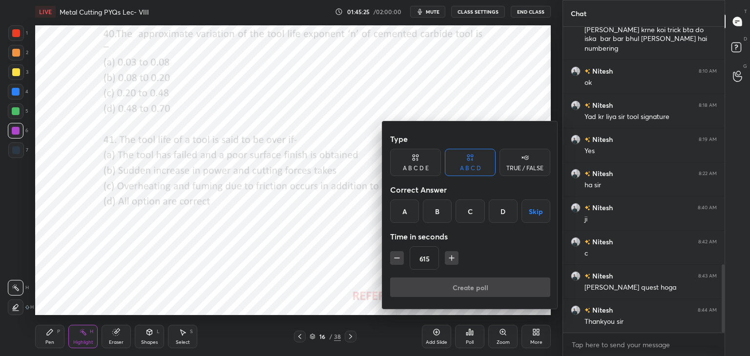
type input "600"
drag, startPoint x: 533, startPoint y: 210, endPoint x: 517, endPoint y: 234, distance: 28.7
click at [531, 210] on button "Skip" at bounding box center [535, 211] width 29 height 23
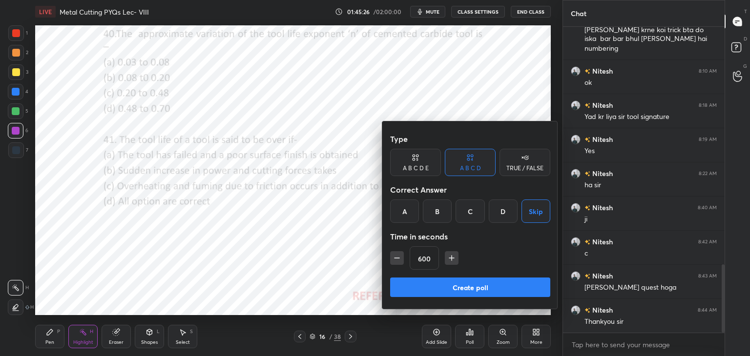
click at [481, 281] on button "Create poll" at bounding box center [470, 288] width 160 height 20
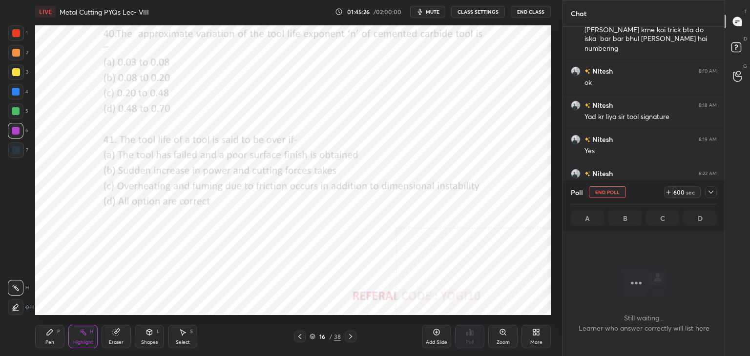
scroll to position [3, 3]
drag, startPoint x: 434, startPoint y: 9, endPoint x: 427, endPoint y: 12, distance: 7.3
click at [434, 9] on span "mute" at bounding box center [433, 11] width 14 height 7
drag, startPoint x: 606, startPoint y: 196, endPoint x: 595, endPoint y: 201, distance: 12.9
click at [605, 196] on button "End Poll" at bounding box center [607, 193] width 37 height 12
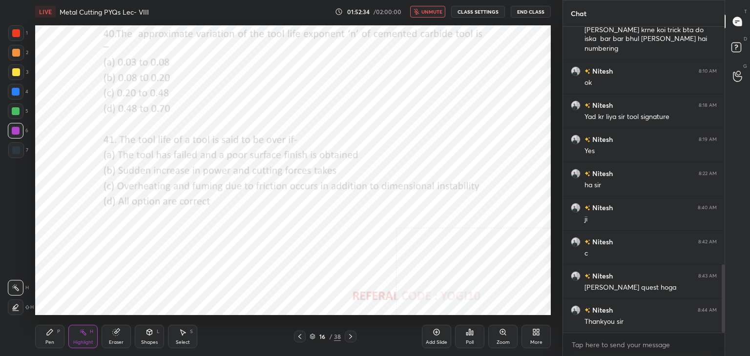
scroll to position [3, 3]
click at [469, 337] on div "Poll" at bounding box center [469, 336] width 29 height 23
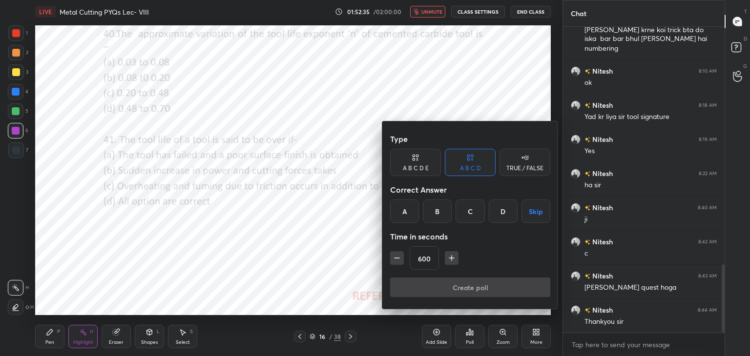
drag, startPoint x: 533, startPoint y: 212, endPoint x: 518, endPoint y: 239, distance: 30.6
click at [533, 213] on button "Skip" at bounding box center [535, 211] width 29 height 23
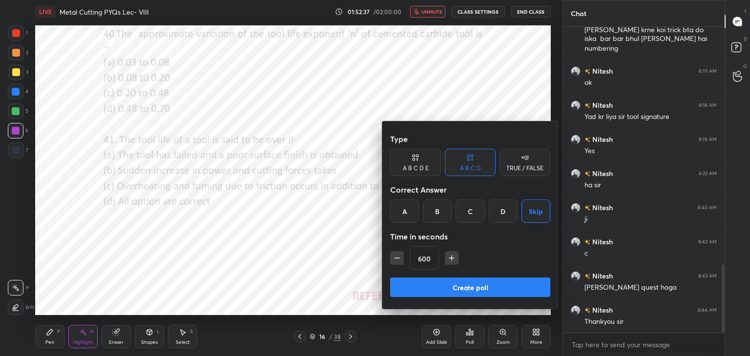
click at [502, 209] on div "D" at bounding box center [503, 211] width 29 height 23
click at [471, 288] on button "Create poll" at bounding box center [470, 288] width 160 height 20
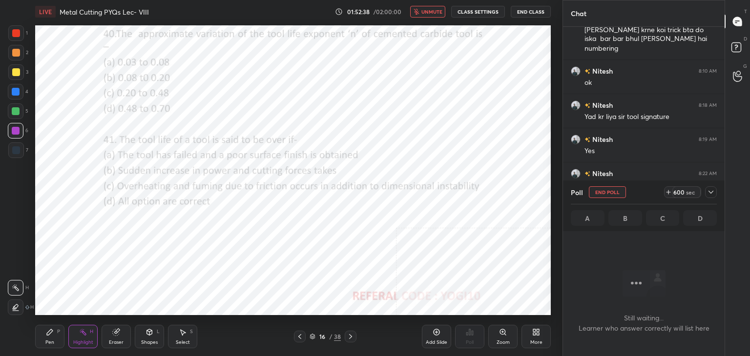
scroll to position [3, 3]
drag, startPoint x: 76, startPoint y: 331, endPoint x: 73, endPoint y: 322, distance: 9.9
click at [76, 329] on div "Highlight H" at bounding box center [82, 336] width 29 height 23
drag, startPoint x: 83, startPoint y: 338, endPoint x: 88, endPoint y: 323, distance: 15.9
click at [83, 338] on div "Highlight H" at bounding box center [82, 336] width 29 height 23
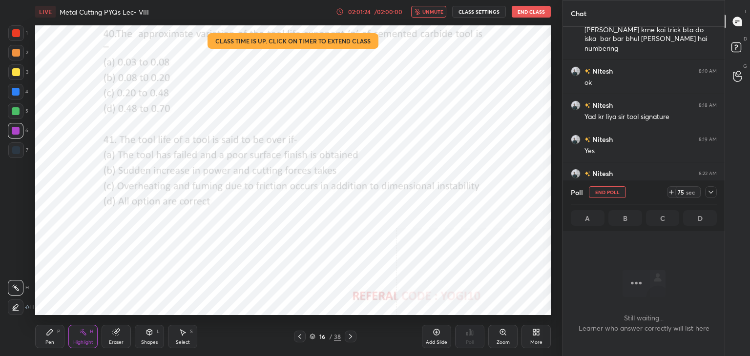
click at [523, 9] on button "End Class" at bounding box center [531, 12] width 39 height 12
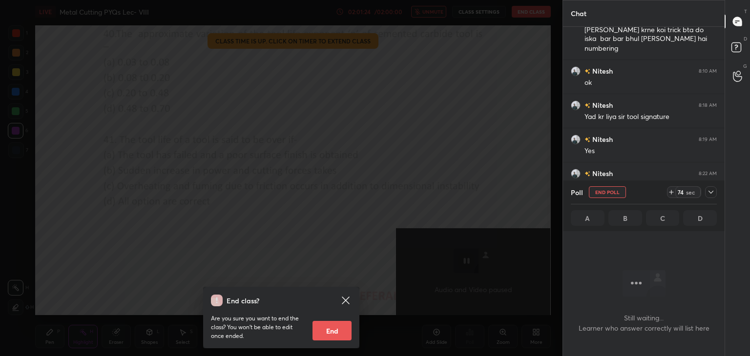
click at [340, 330] on button "End" at bounding box center [331, 331] width 39 height 20
type textarea "x"
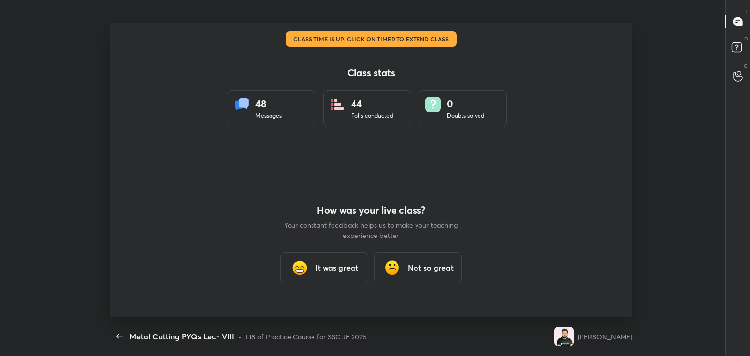
scroll to position [48533, 48101]
click at [339, 275] on div "It was great" at bounding box center [324, 267] width 88 height 31
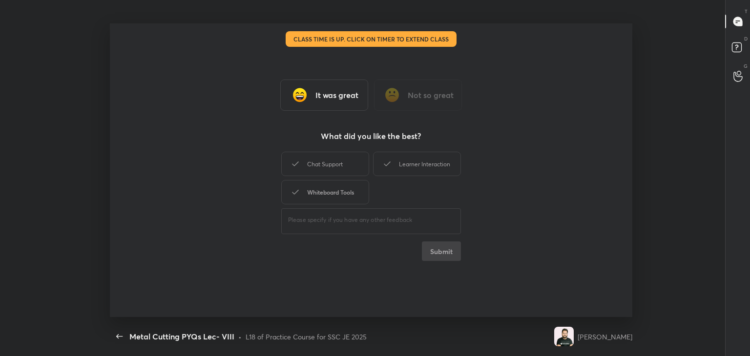
click at [334, 188] on div "Whiteboard Tools" at bounding box center [325, 192] width 88 height 24
click at [340, 164] on div "Chat Support" at bounding box center [325, 164] width 88 height 24
click at [418, 160] on div "Learner Interaction" at bounding box center [417, 164] width 88 height 24
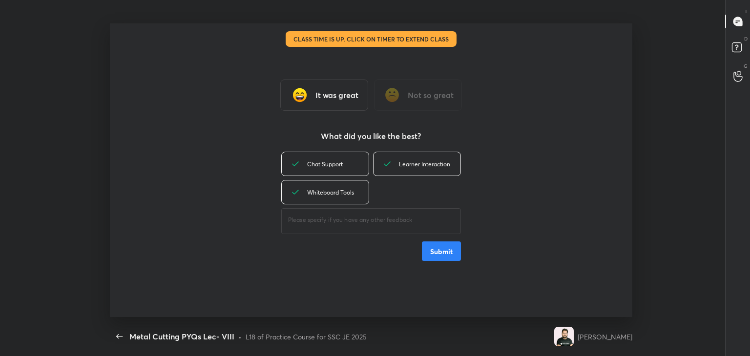
click at [443, 251] on button "Submit" at bounding box center [441, 252] width 39 height 20
